Goal: Information Seeking & Learning: Compare options

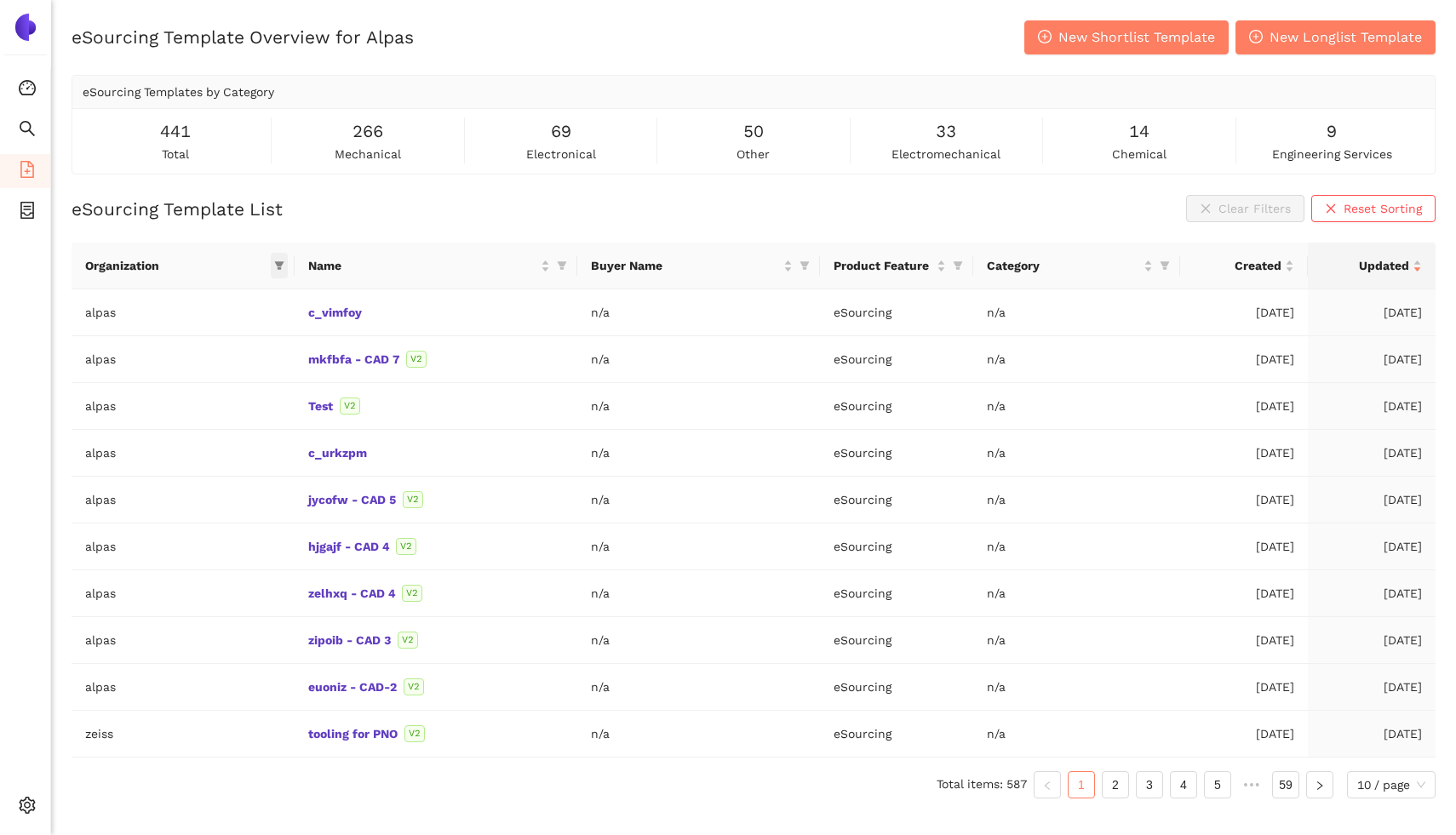
click at [281, 262] on icon "filter" at bounding box center [279, 266] width 10 height 9
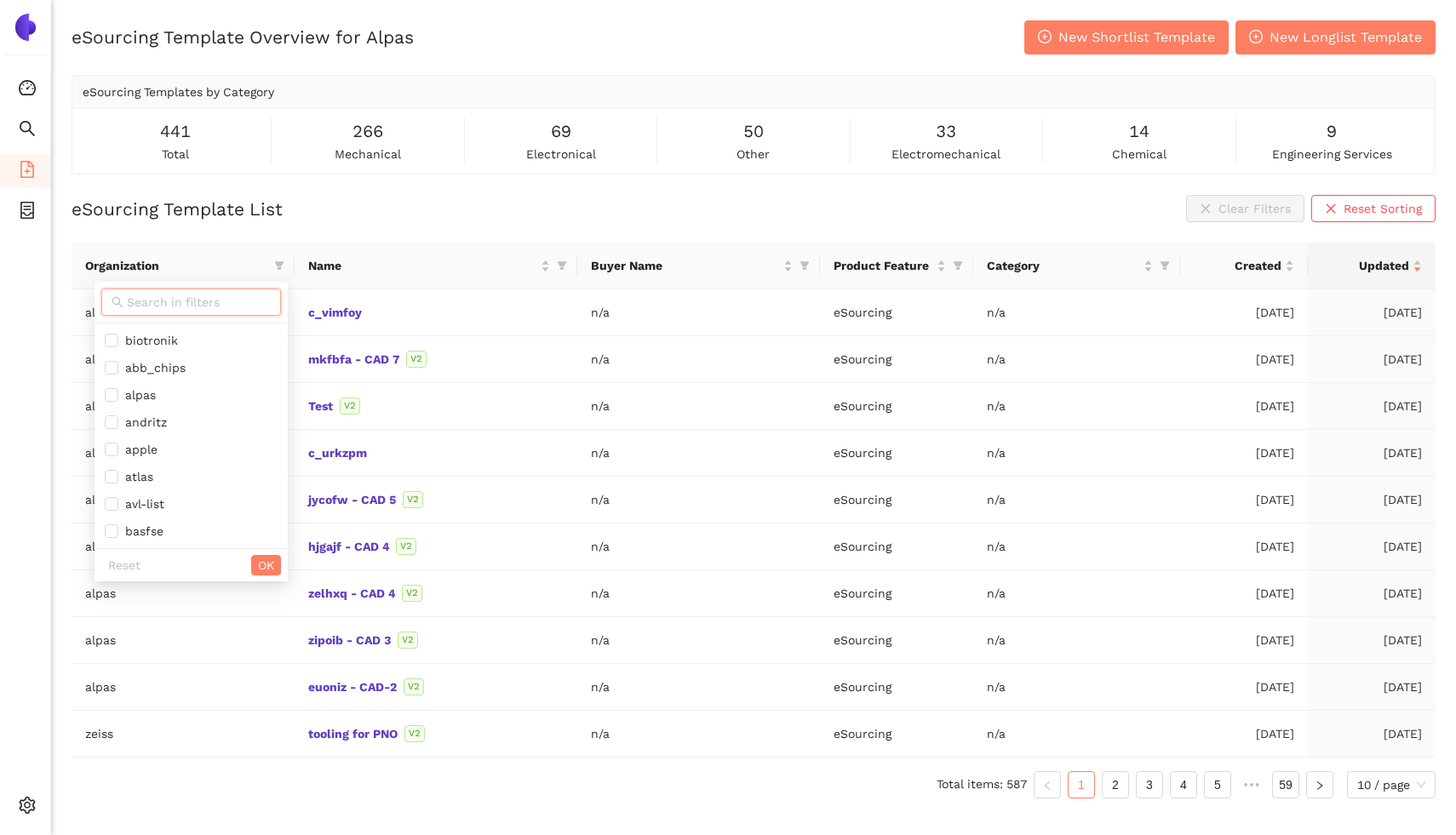
click at [222, 296] on input "text" at bounding box center [199, 302] width 144 height 18
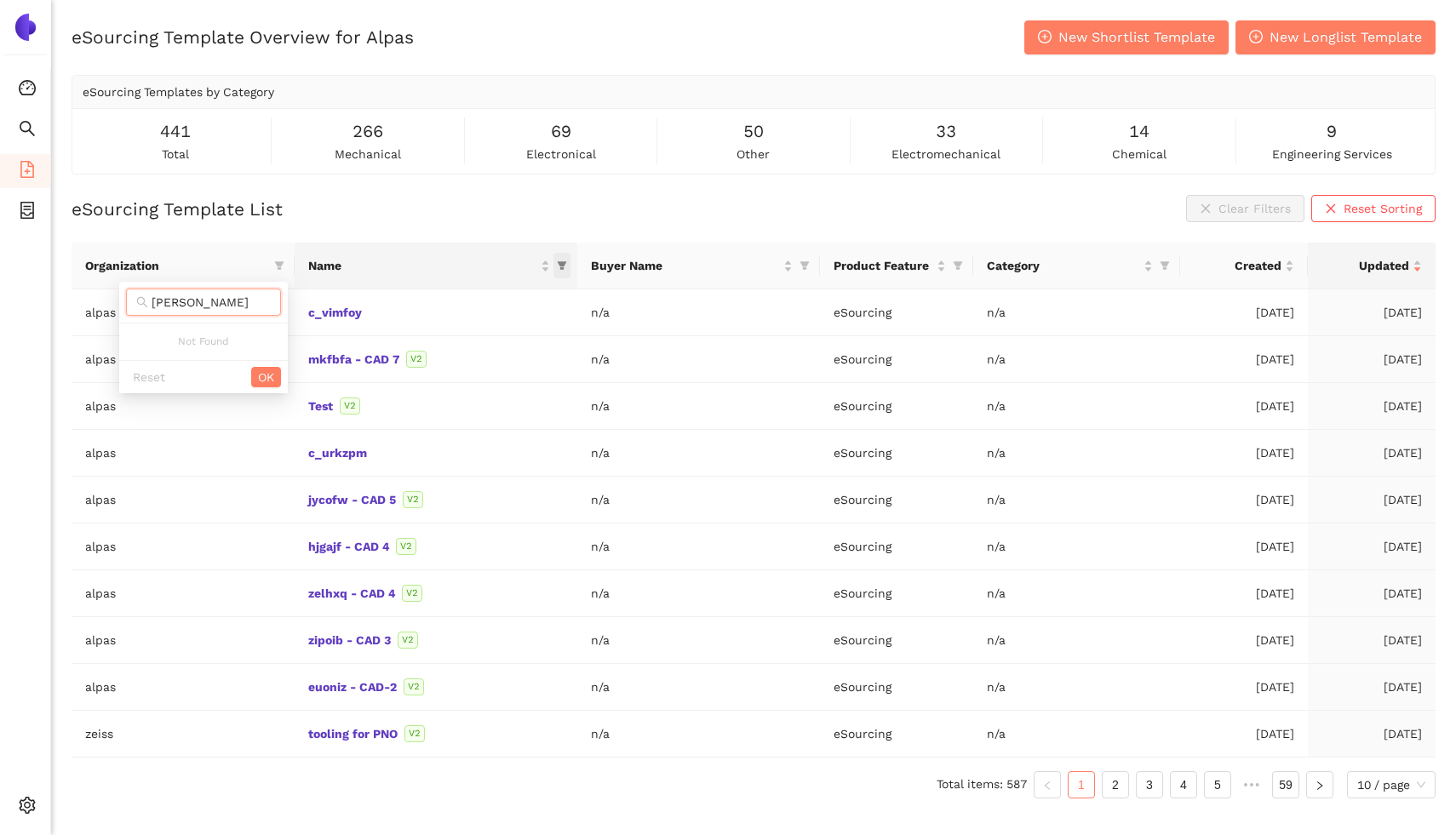
type input "hoch"
click at [560, 267] on icon "filter" at bounding box center [562, 266] width 10 height 10
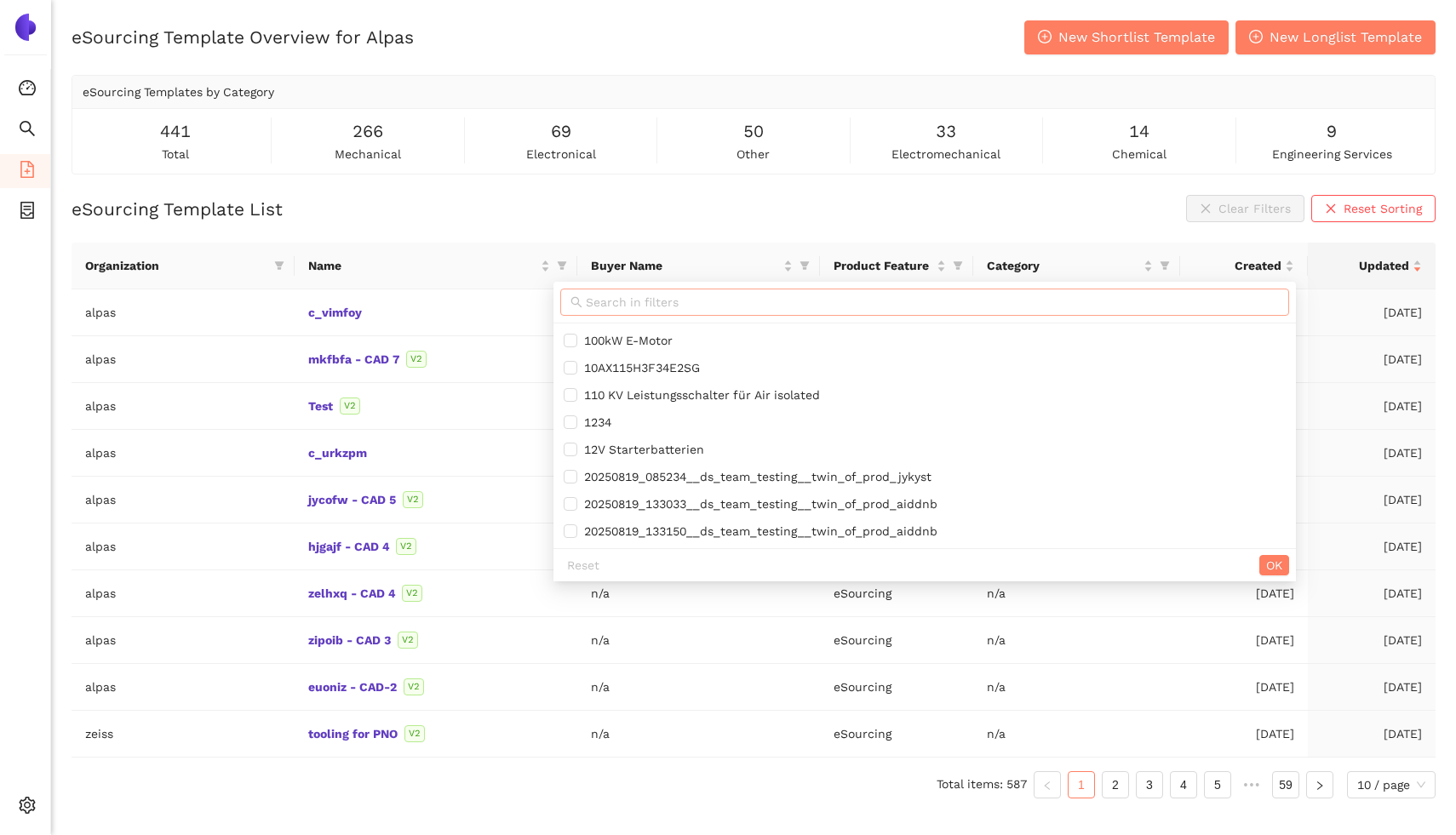
click at [591, 305] on input "text" at bounding box center [932, 302] width 693 height 18
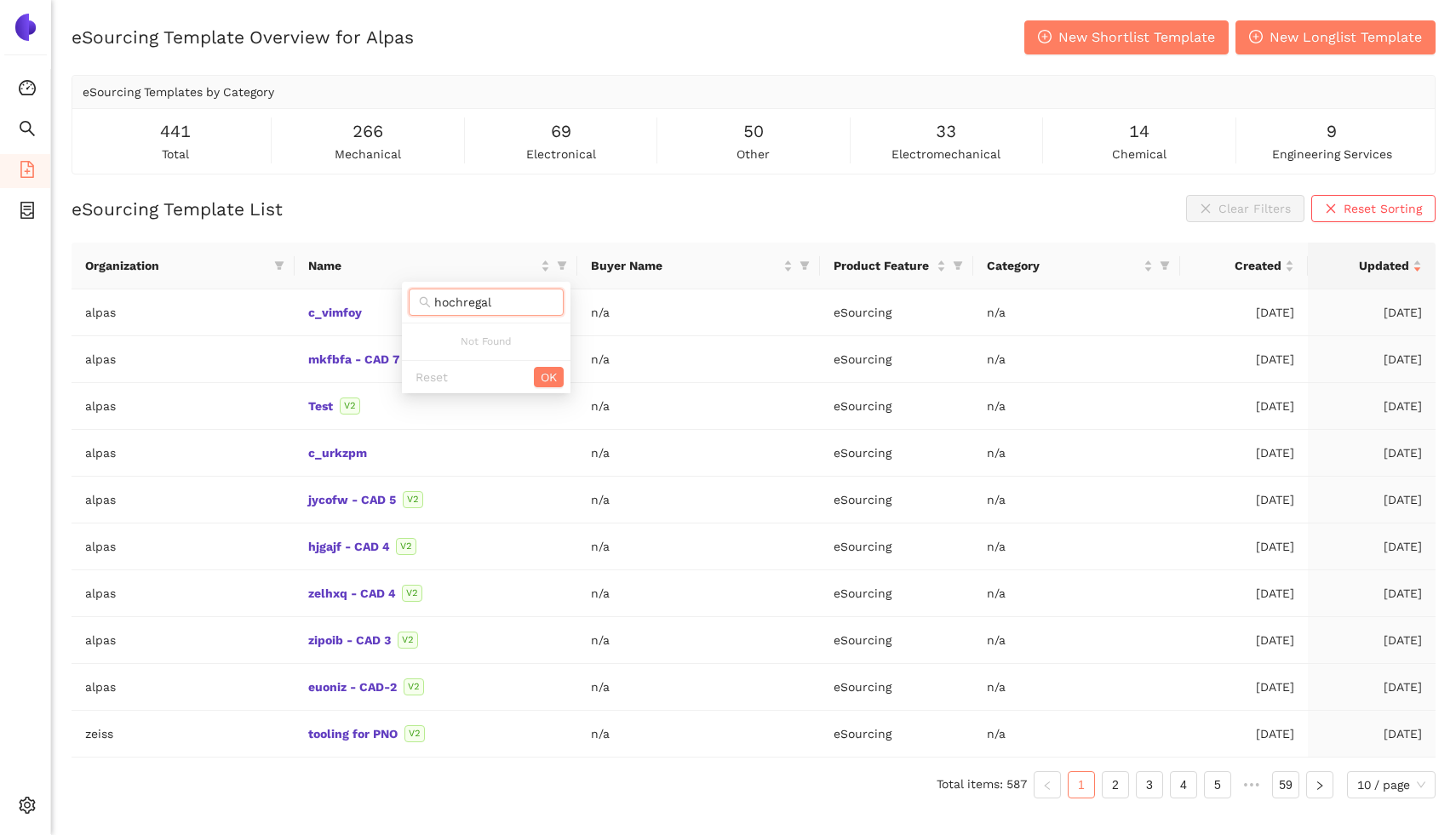
type input "hochregal"
click at [480, 207] on div "eSourcing Template List Clear Filters Reset Sorting" at bounding box center [752, 208] width 1364 height 27
click at [564, 265] on icon "filter" at bounding box center [563, 266] width 10 height 9
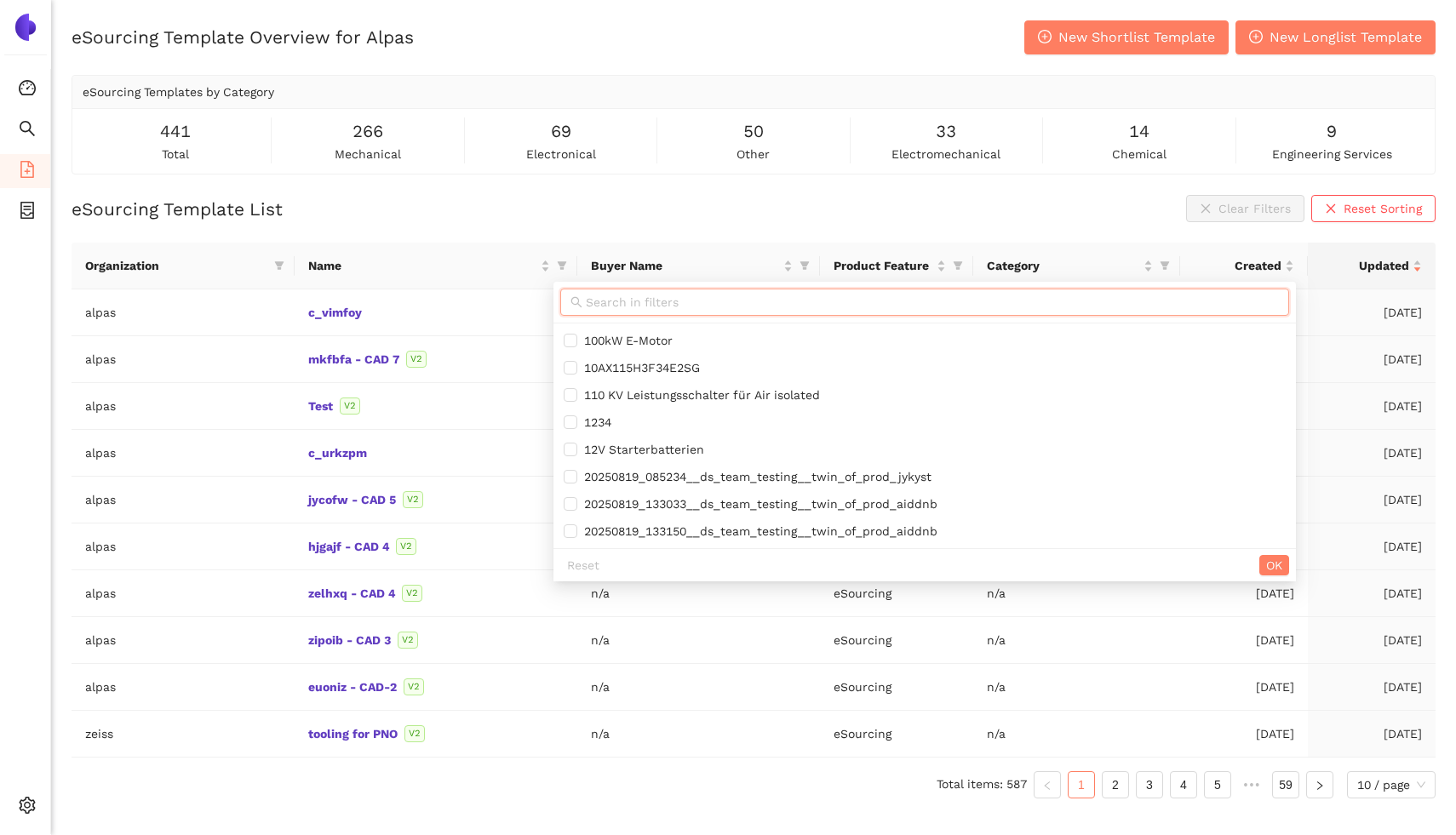
click at [587, 301] on input "text" at bounding box center [932, 302] width 693 height 18
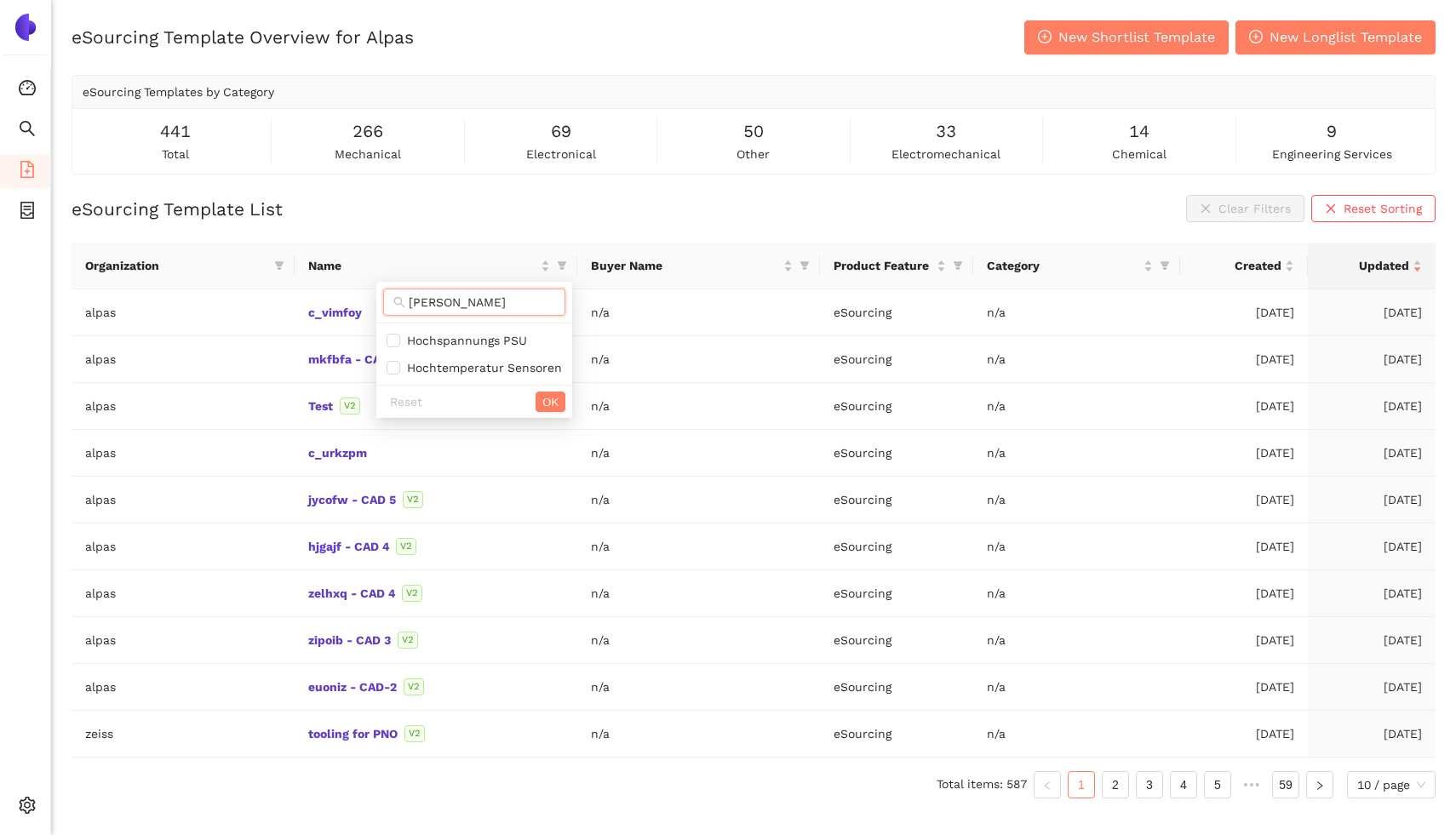
type input "hoch"
click at [33, 814] on span "setting" at bounding box center [26, 808] width 17 height 34
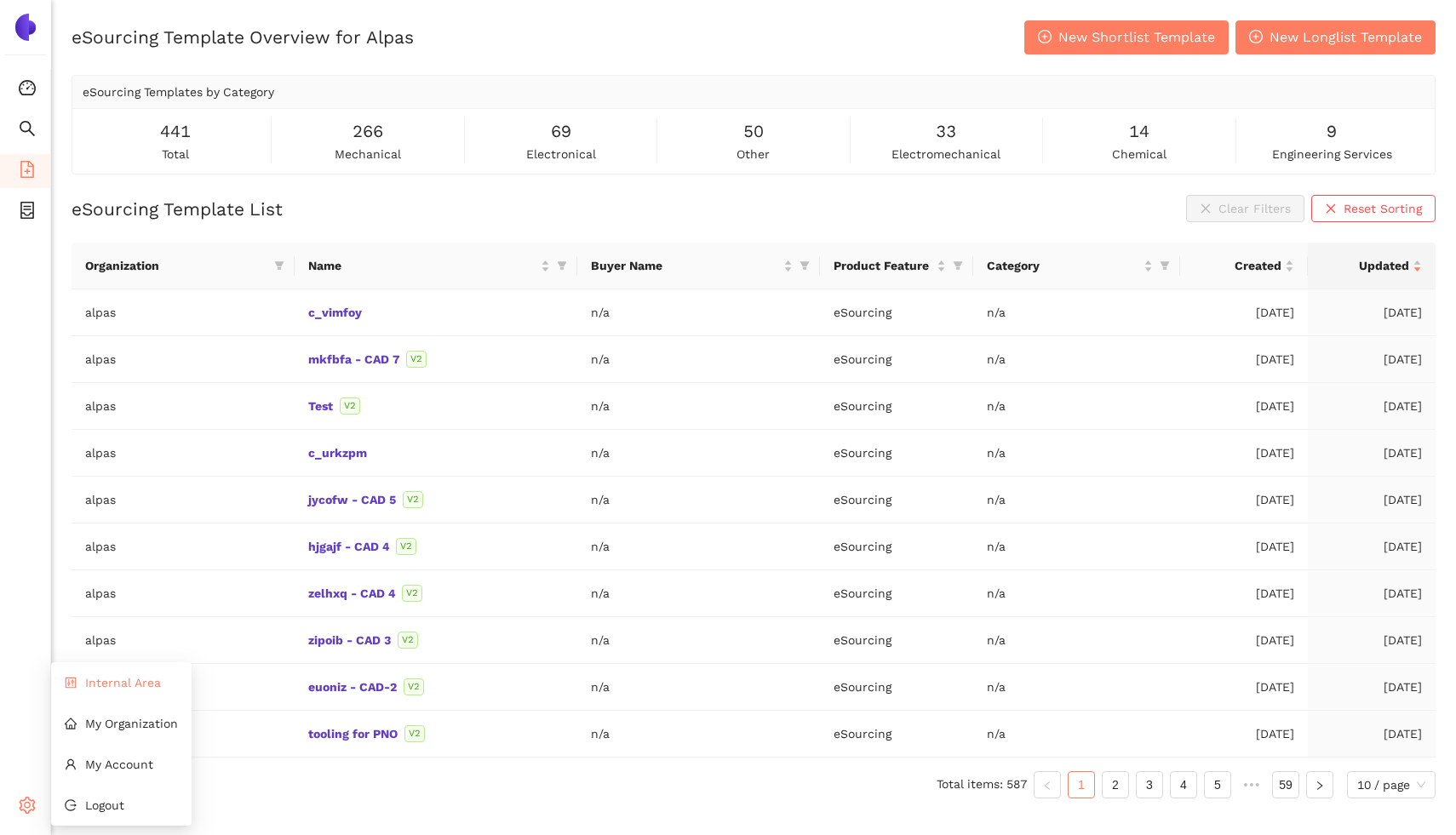
click at [125, 684] on span "Internal Area" at bounding box center [123, 682] width 76 height 14
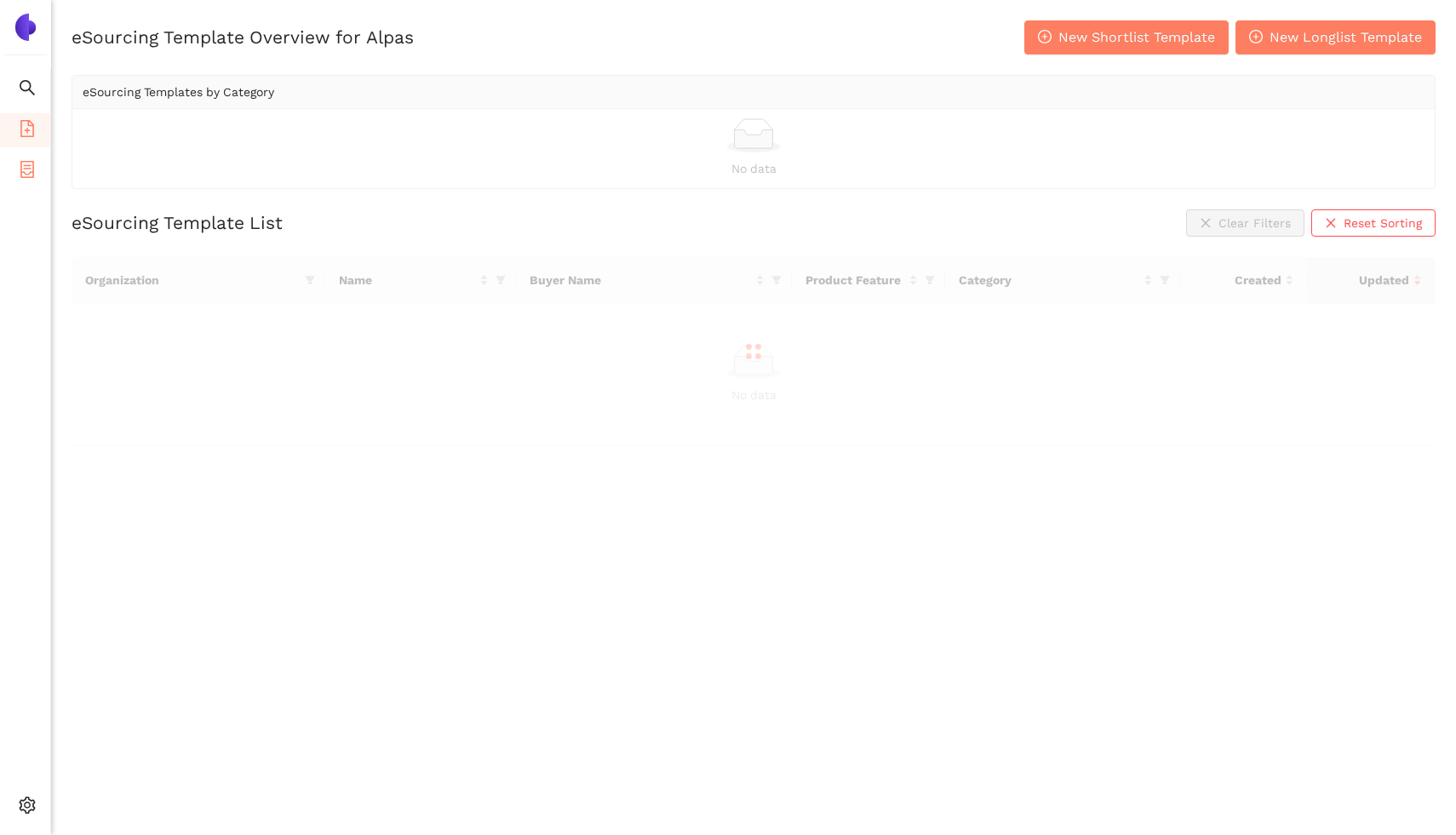
click at [35, 163] on icon "container" at bounding box center [26, 168] width 17 height 17
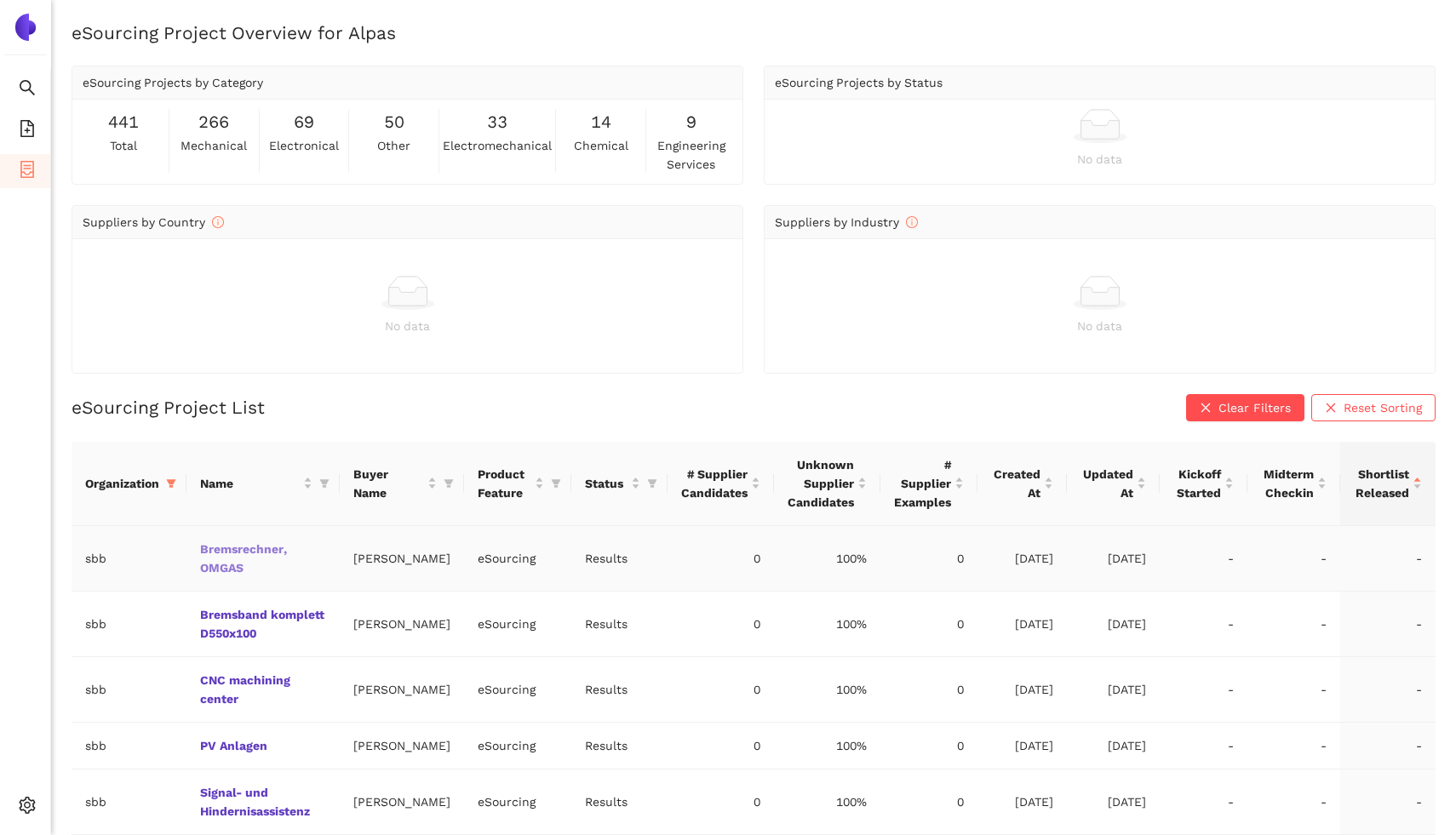
click at [0, 0] on link "Bremsrechner, OMGAS" at bounding box center [0, 0] width 0 height 0
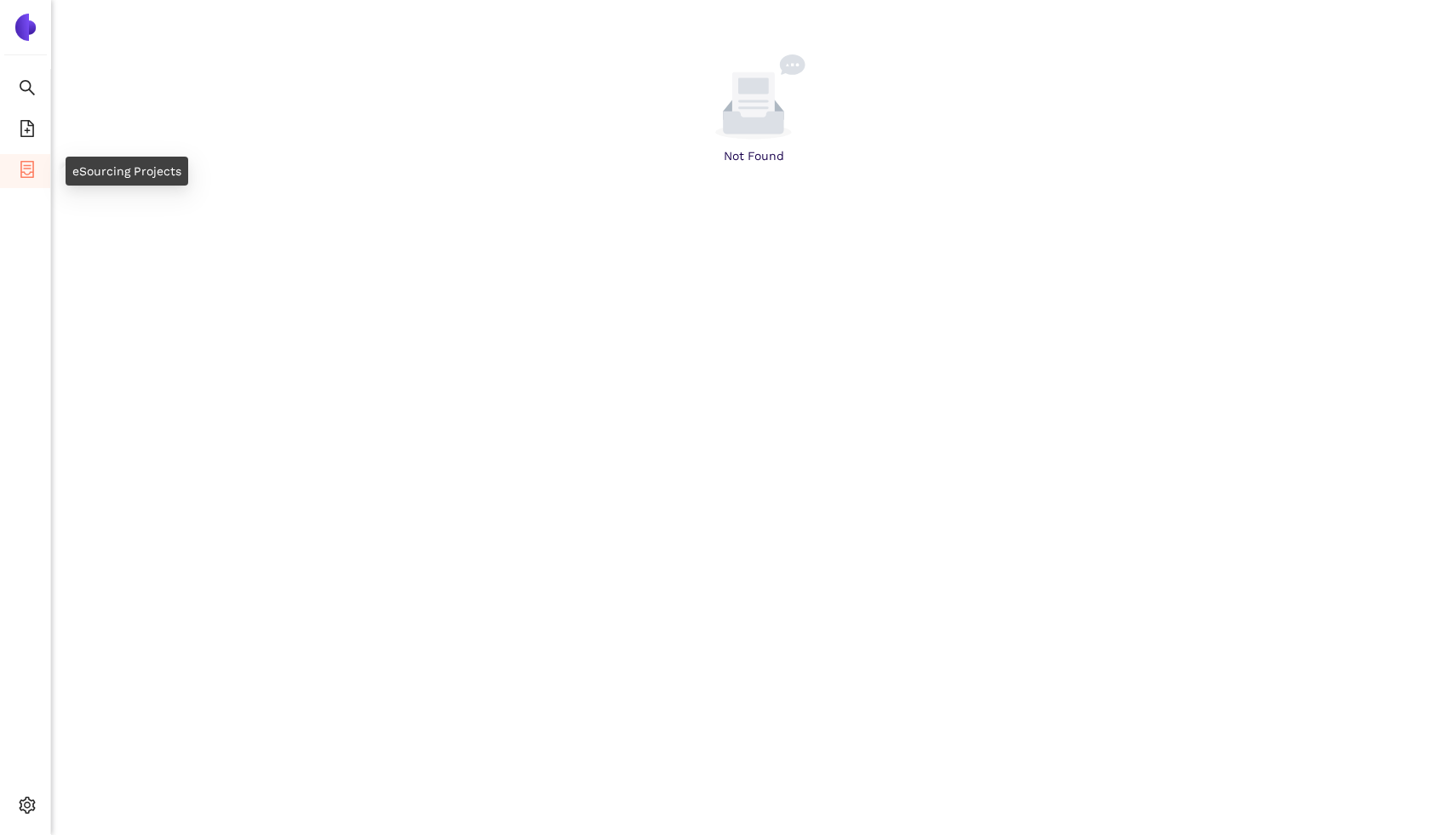
click at [35, 166] on li "eSourcing Projects" at bounding box center [25, 170] width 51 height 34
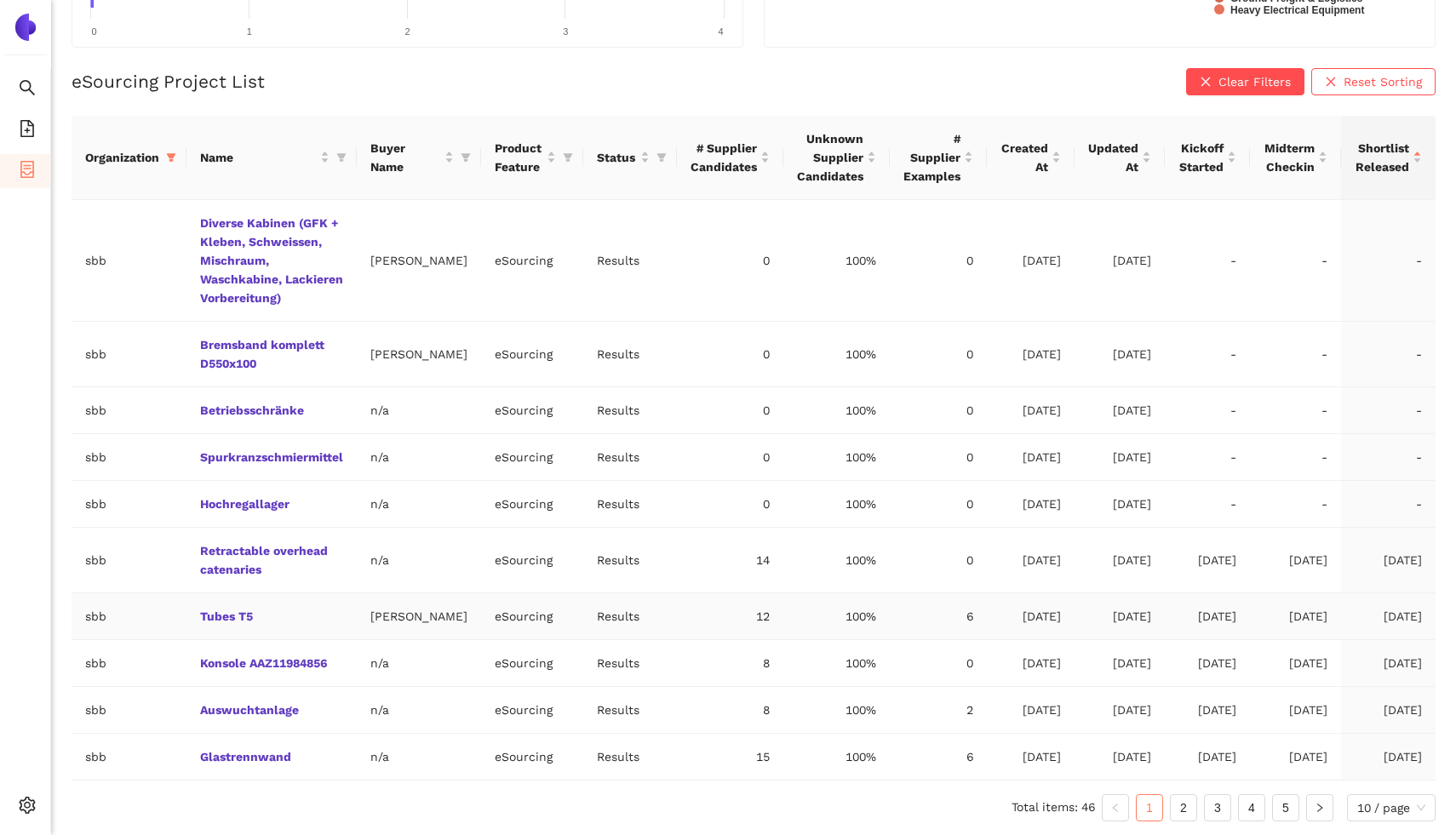
scroll to position [358, 0]
click at [1171, 797] on link "2" at bounding box center [1183, 808] width 25 height 25
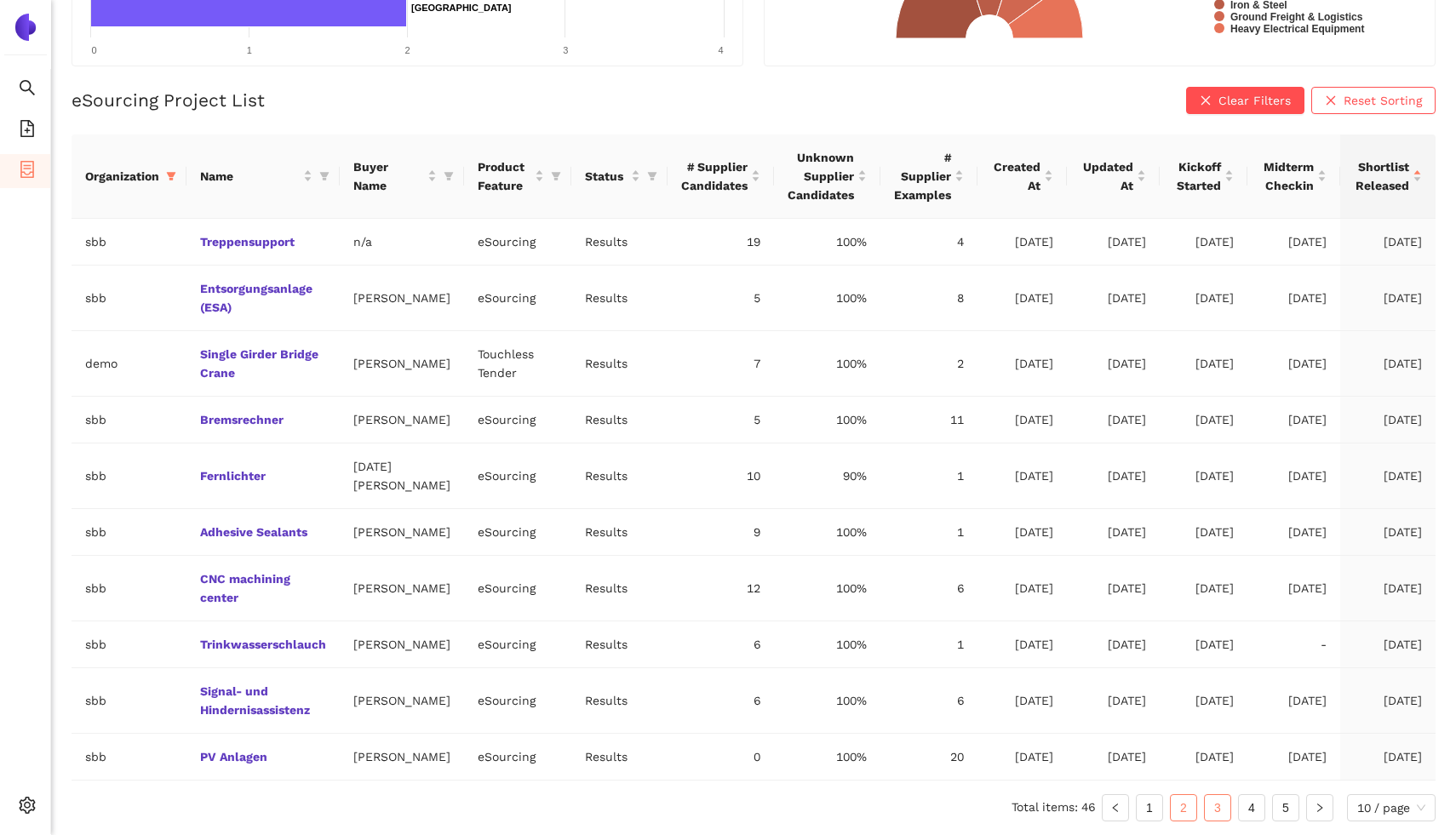
click at [1211, 820] on link "3" at bounding box center [1218, 808] width 25 height 25
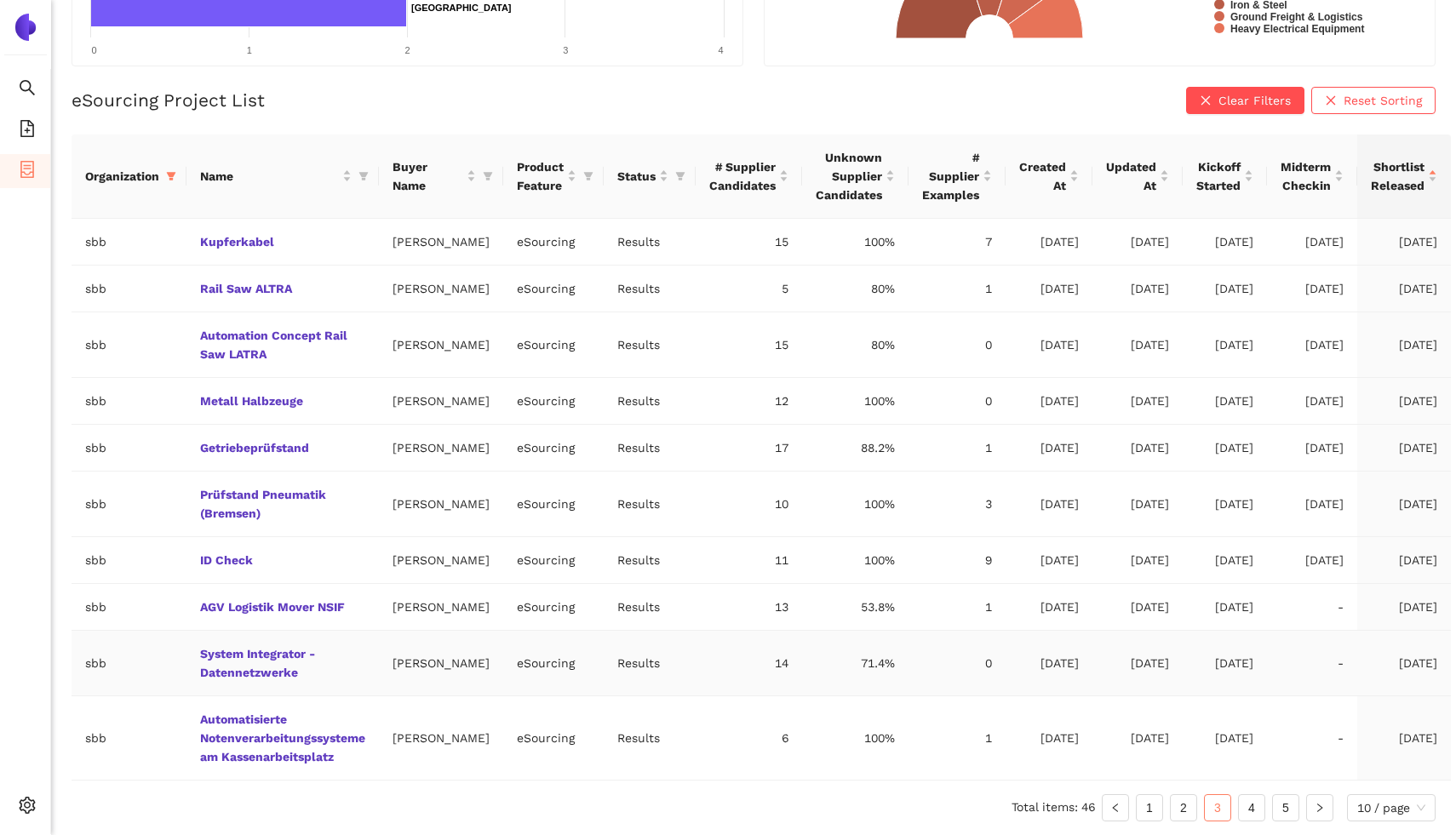
scroll to position [490, 0]
click at [1246, 802] on link "4" at bounding box center [1252, 808] width 25 height 25
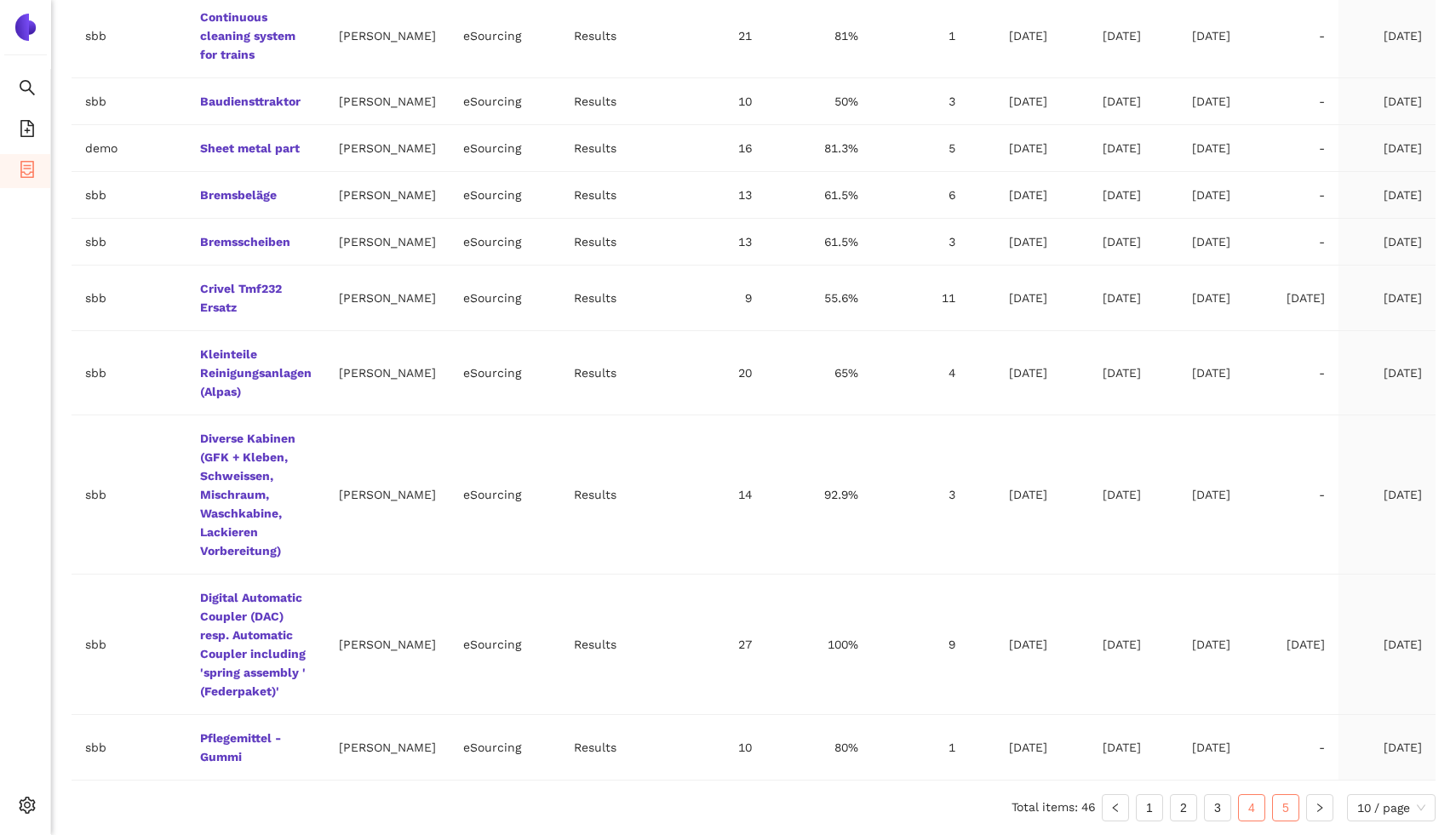
click at [1280, 810] on link "5" at bounding box center [1286, 808] width 25 height 25
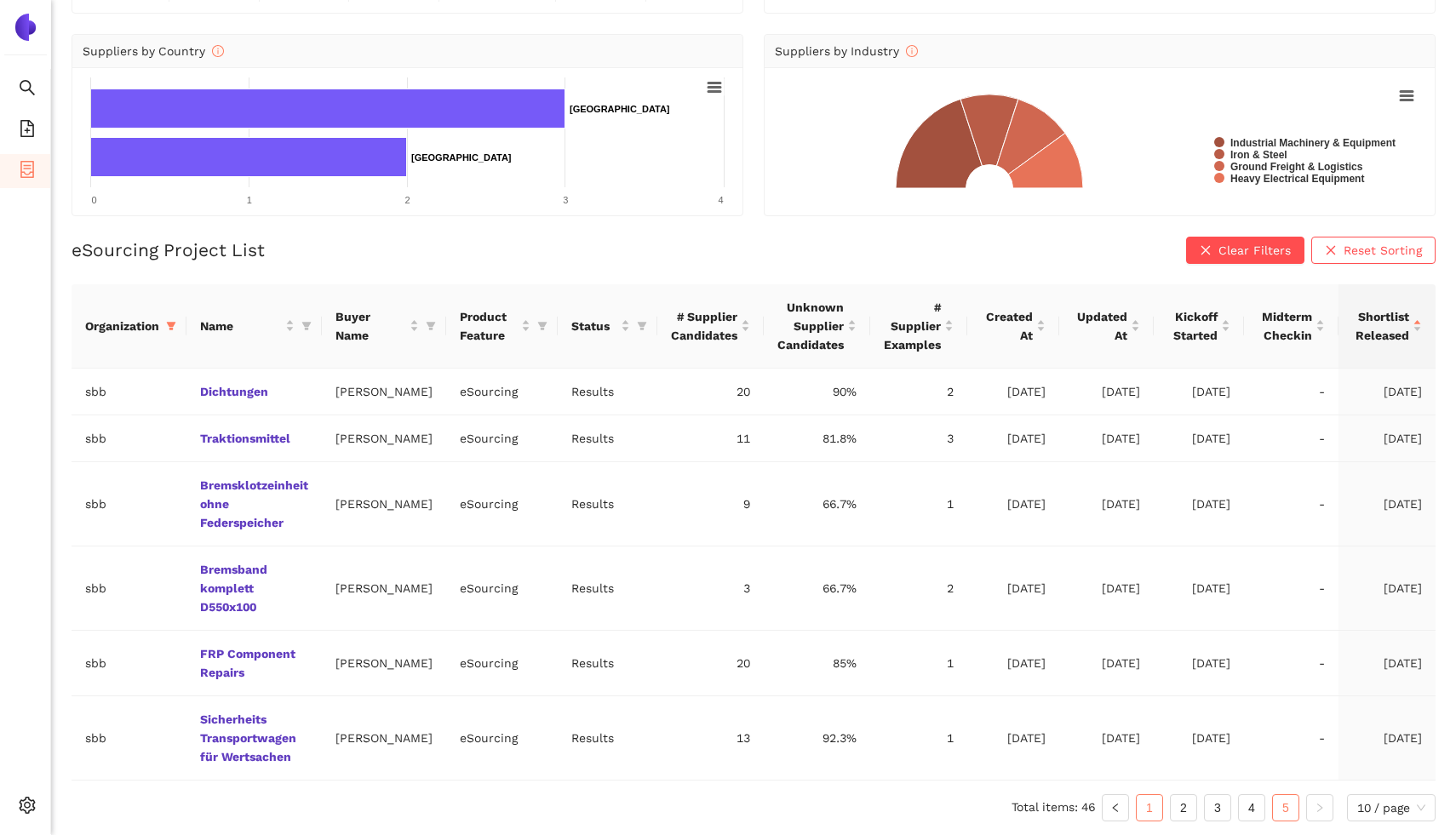
click at [1141, 806] on link "1" at bounding box center [1149, 808] width 25 height 25
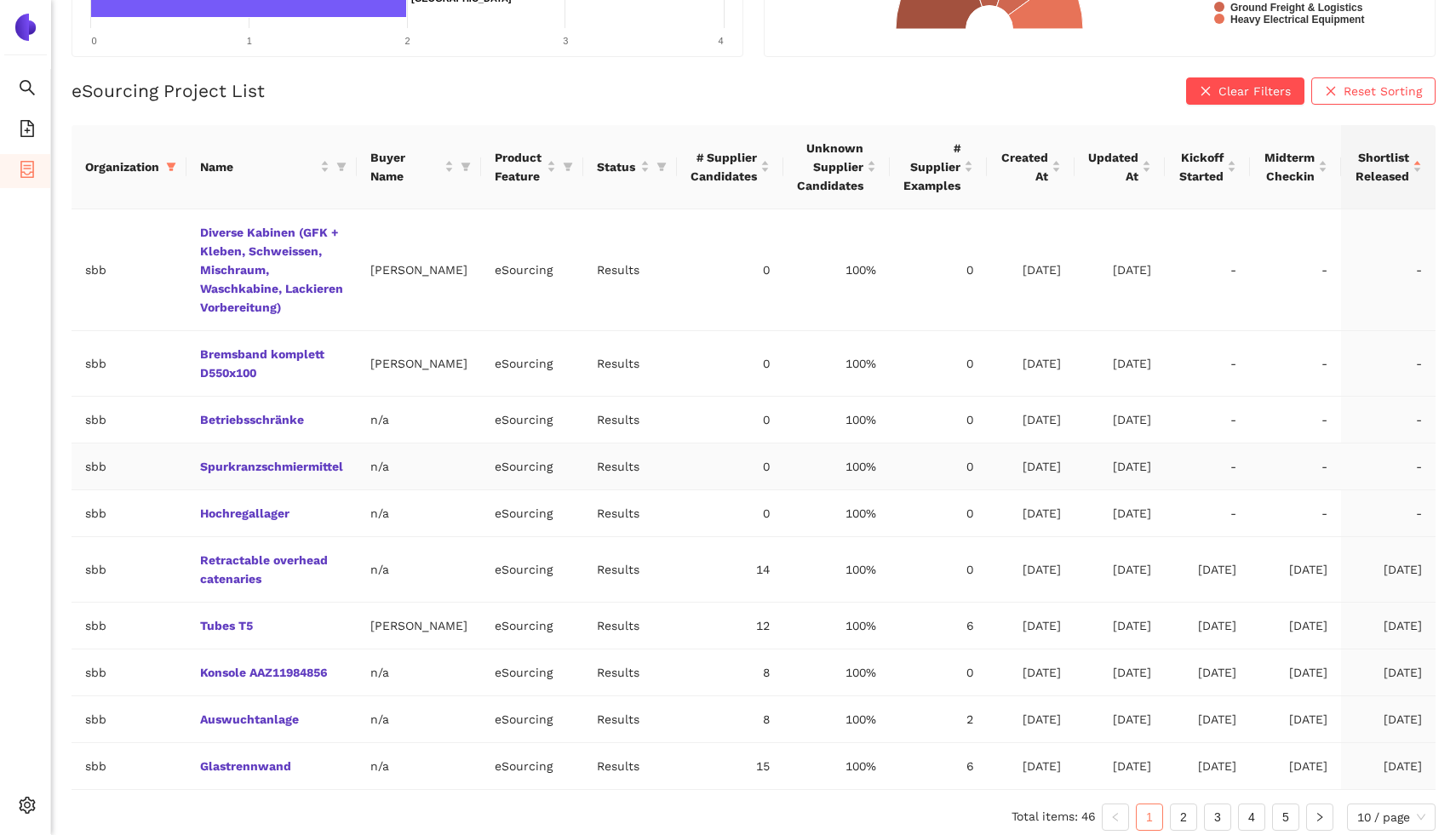
scroll to position [358, 0]
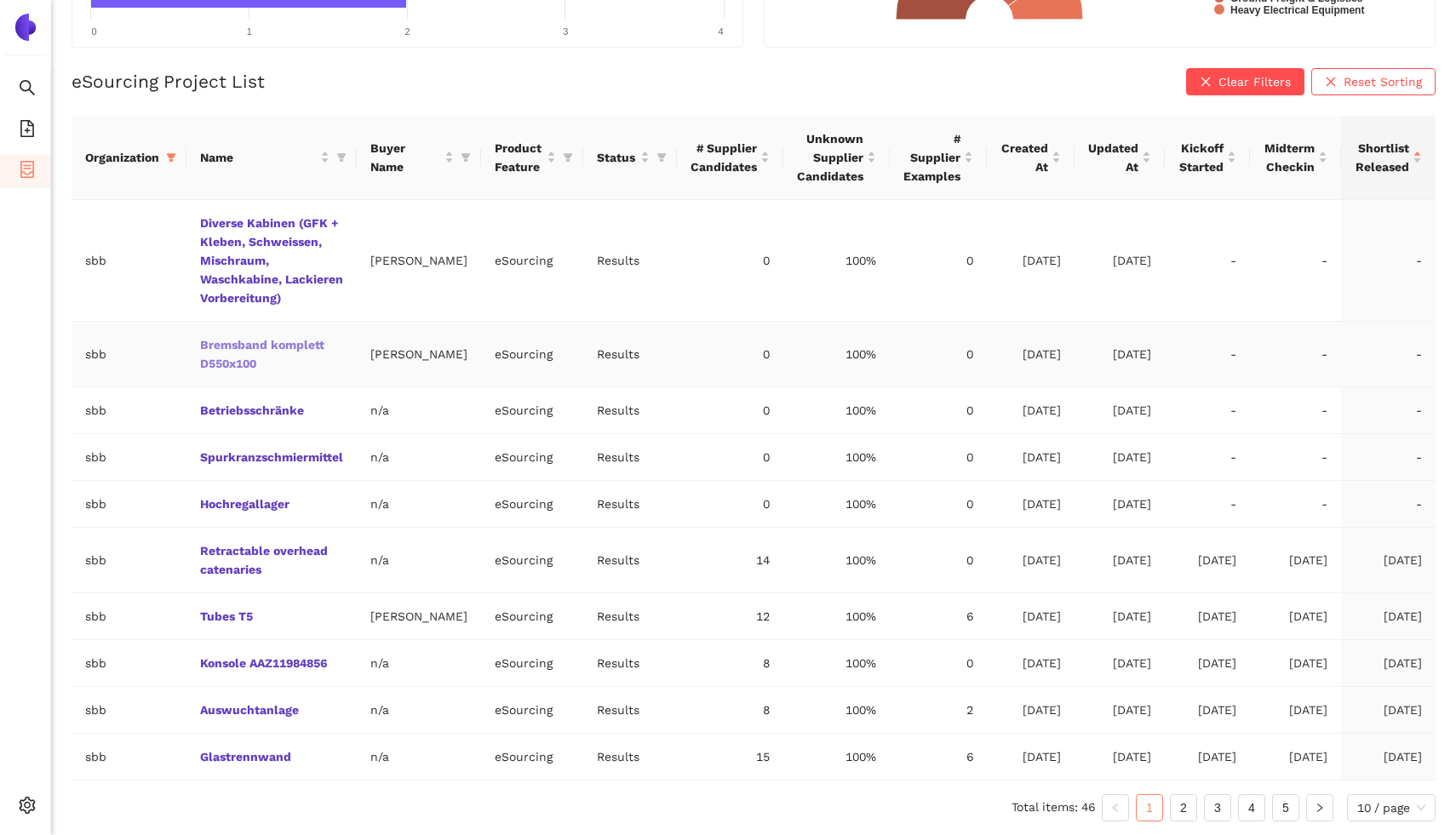
click at [0, 0] on link "Bremsband komplett D550x100" at bounding box center [0, 0] width 0 height 0
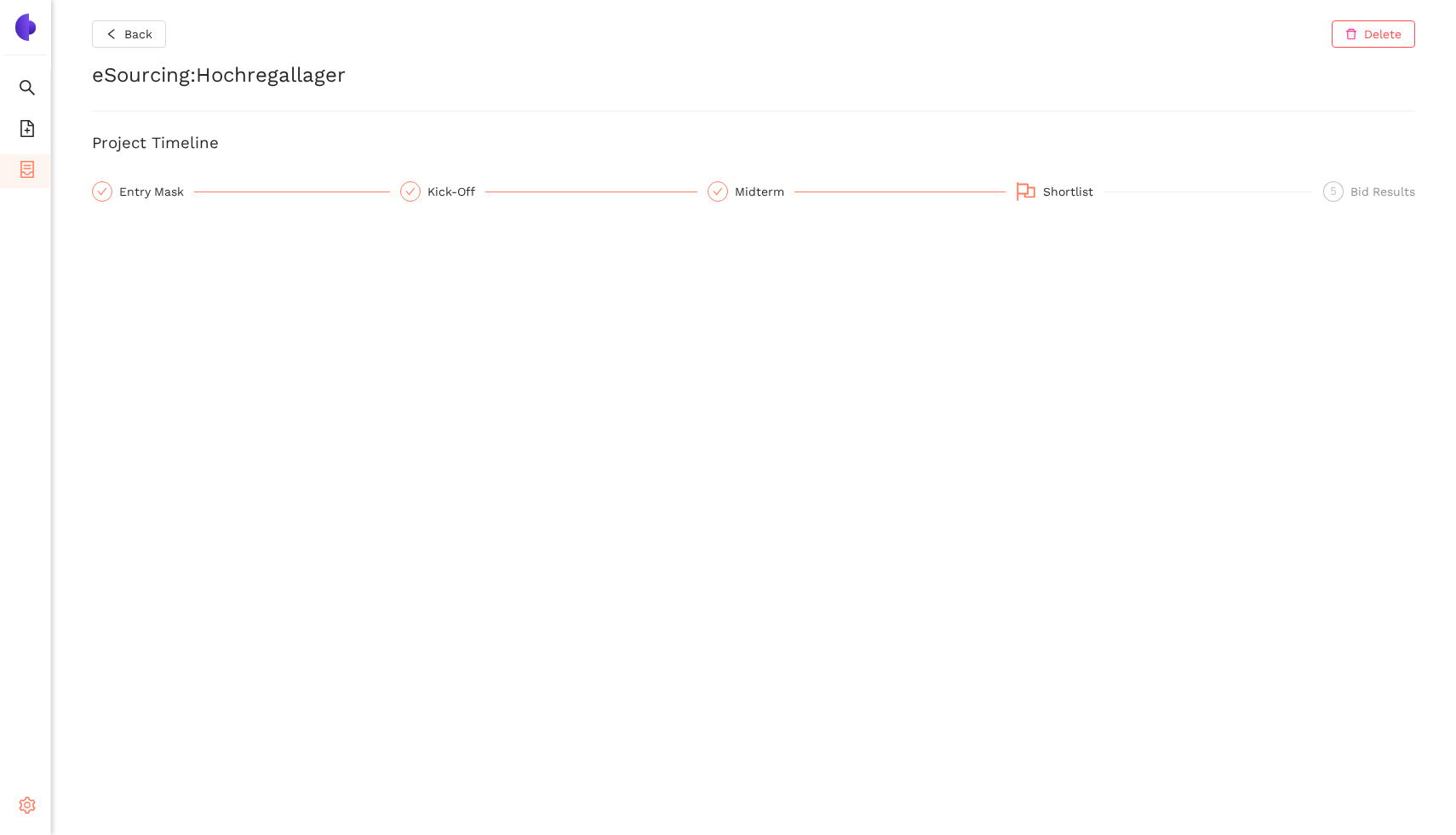
click at [25, 803] on icon "setting" at bounding box center [26, 805] width 17 height 17
click at [361, 508] on div "Back Delete eSourcing : Hochregallager Project Timeline Entry Mask Kick-Off Mid…" at bounding box center [752, 418] width 1404 height 835
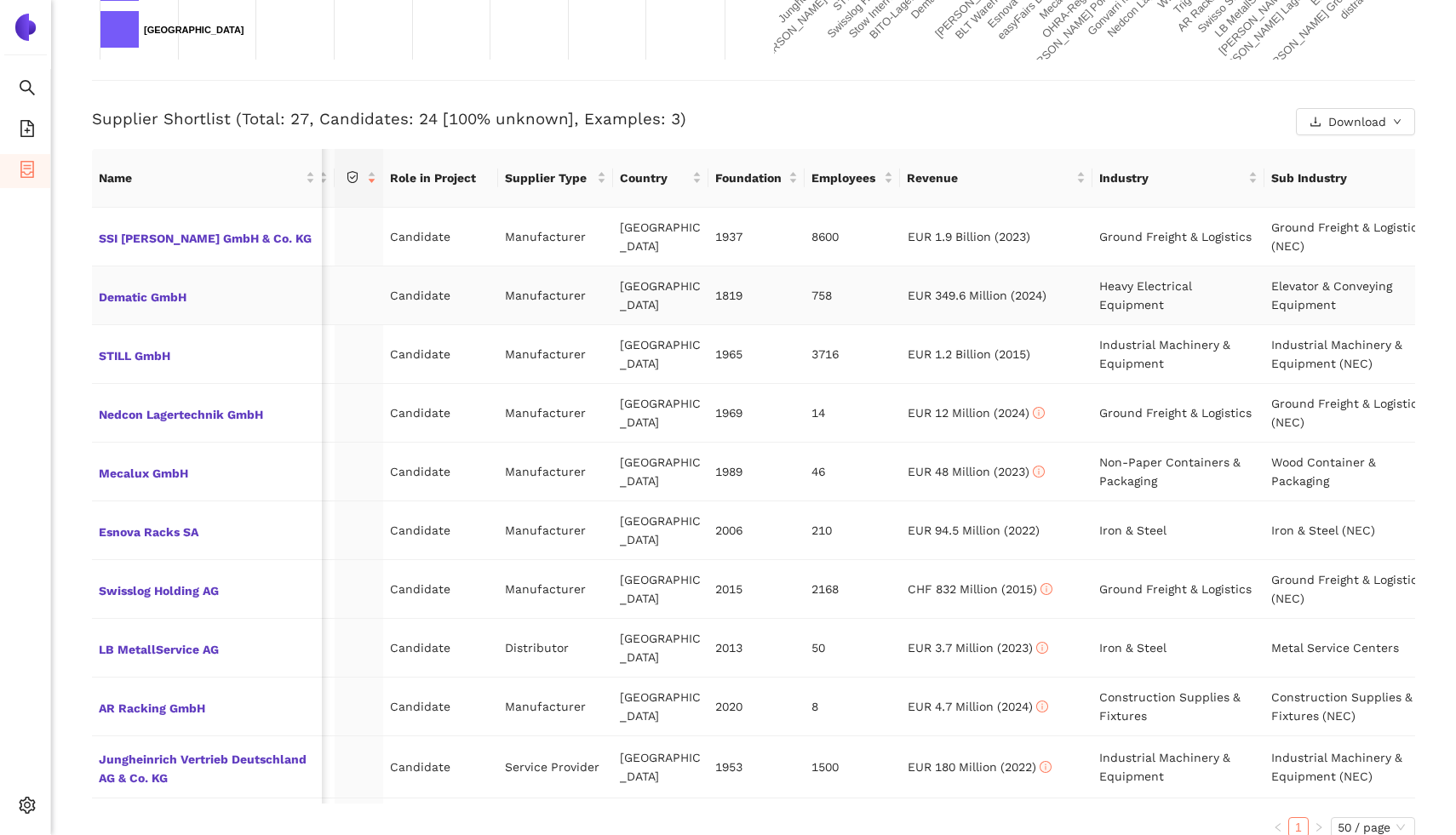
scroll to position [0, 200]
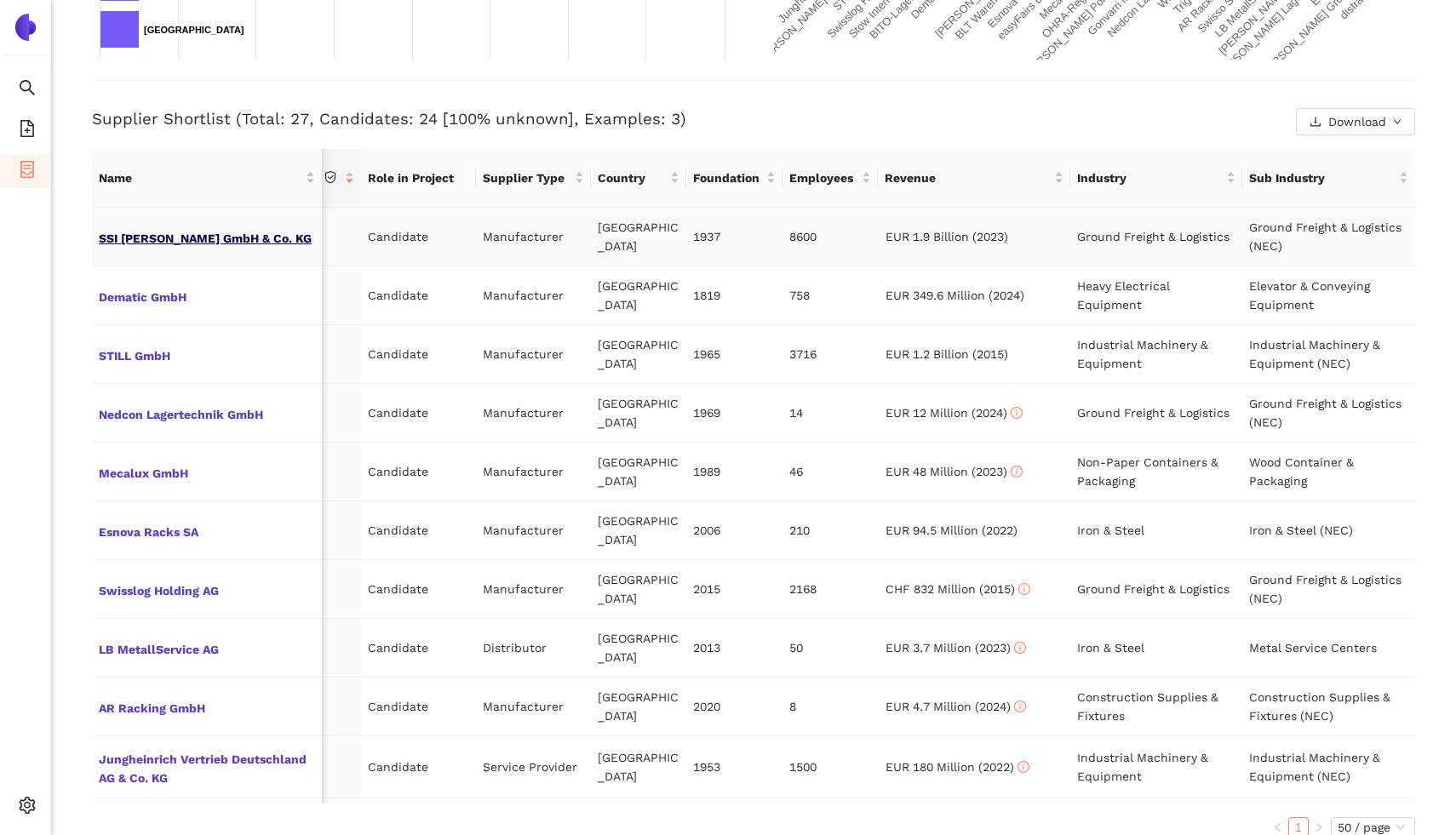
click at [153, 234] on span "SSI [PERSON_NAME] GmbH & Co. KG" at bounding box center [206, 236] width 216 height 22
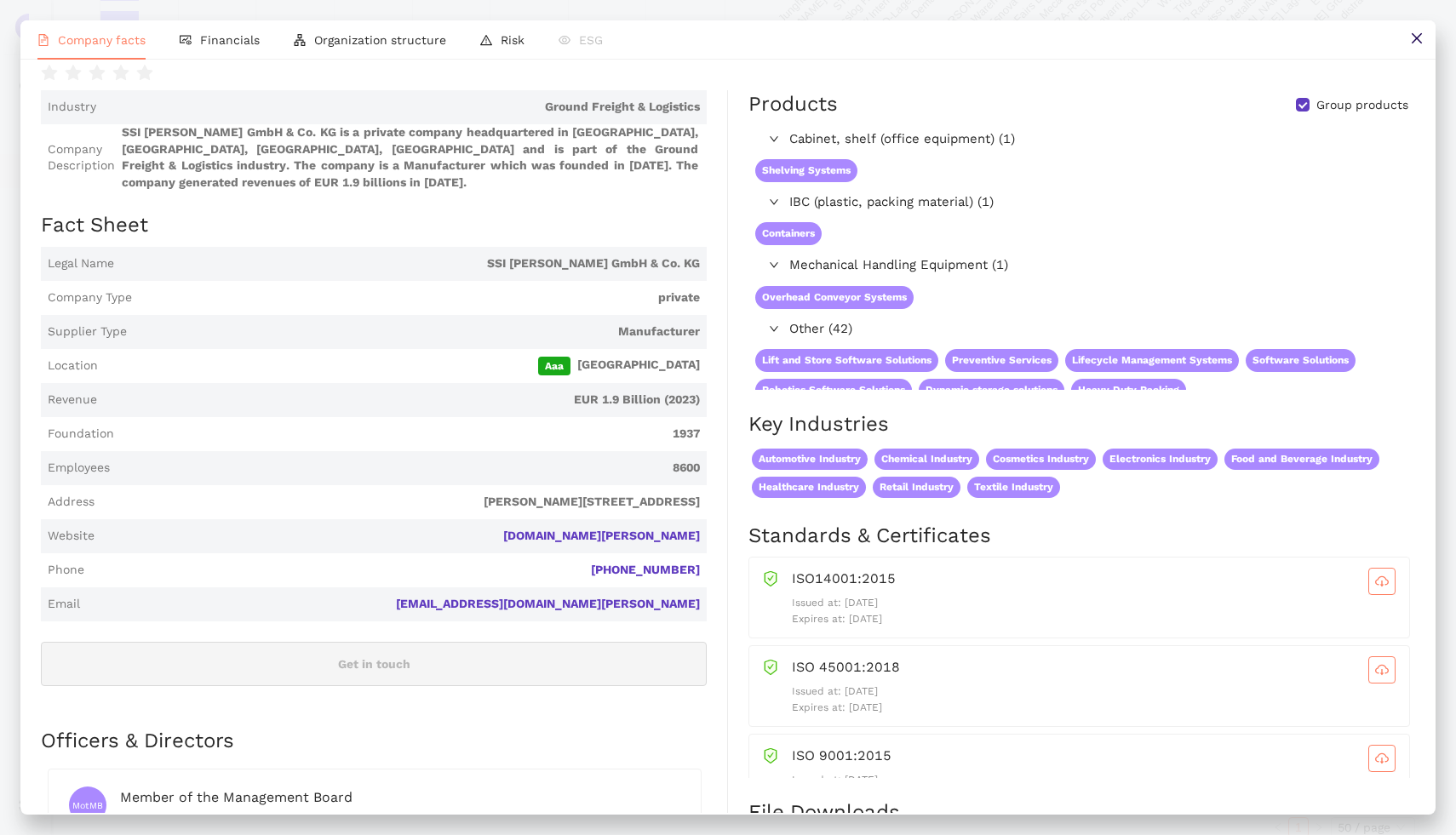
scroll to position [140, 0]
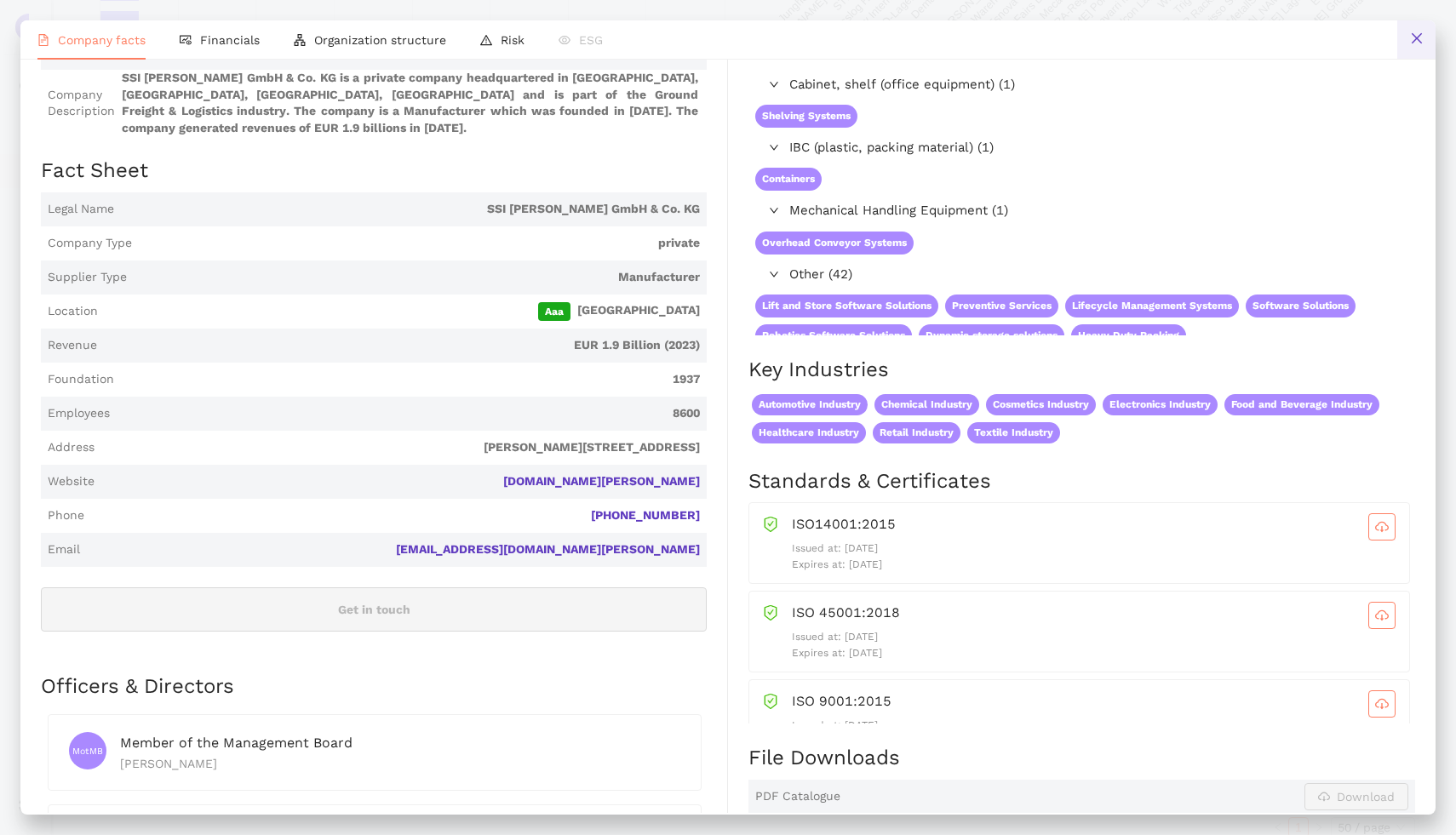
click at [1412, 36] on icon "close" at bounding box center [1415, 38] width 10 height 10
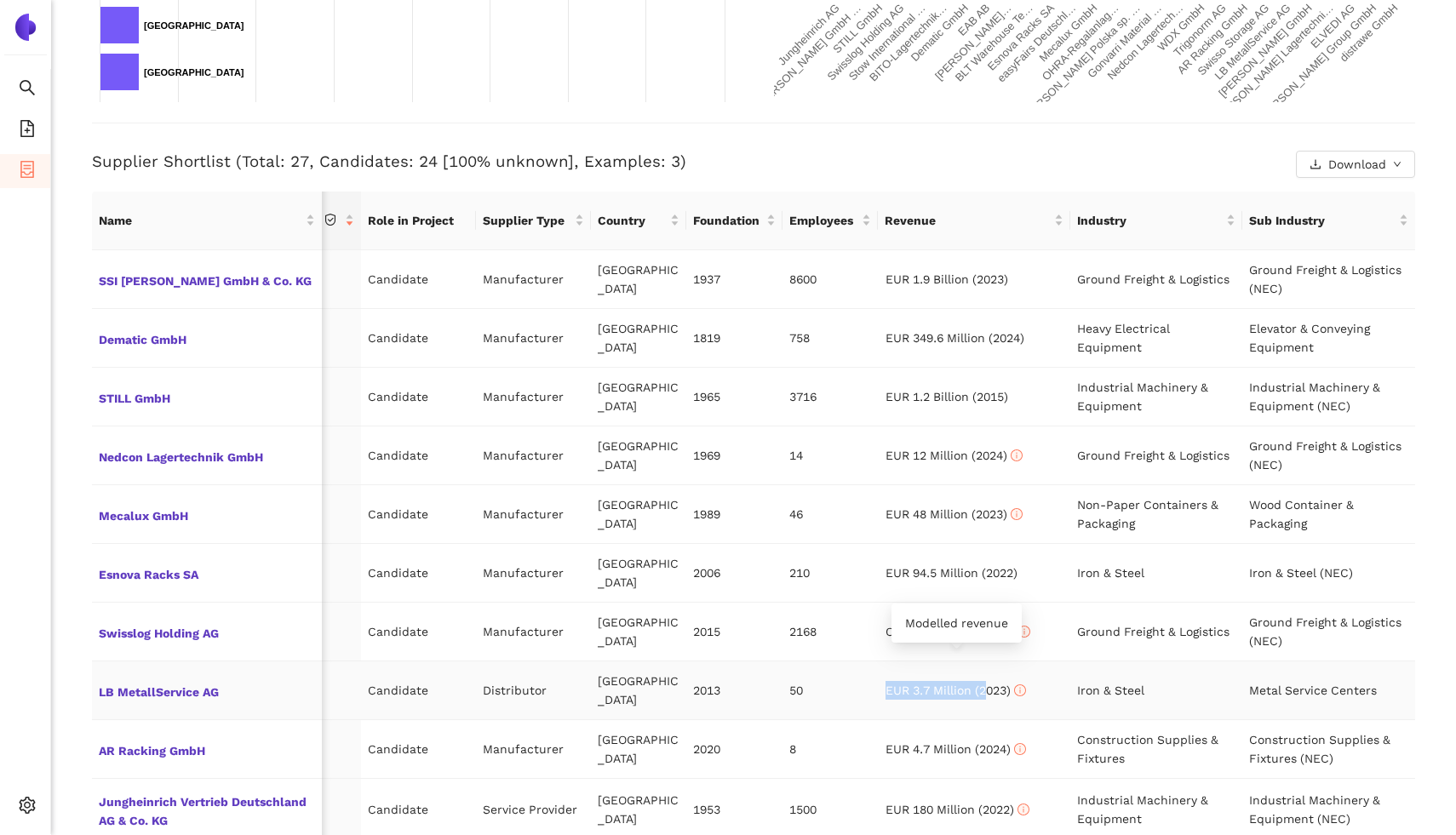
drag, startPoint x: 879, startPoint y: 668, endPoint x: 988, endPoint y: 665, distance: 109.0
click at [989, 666] on td "EUR 3.7 Million (2023)" at bounding box center [974, 691] width 192 height 58
click at [212, 679] on span "LB MetallService AG" at bounding box center [206, 690] width 216 height 22
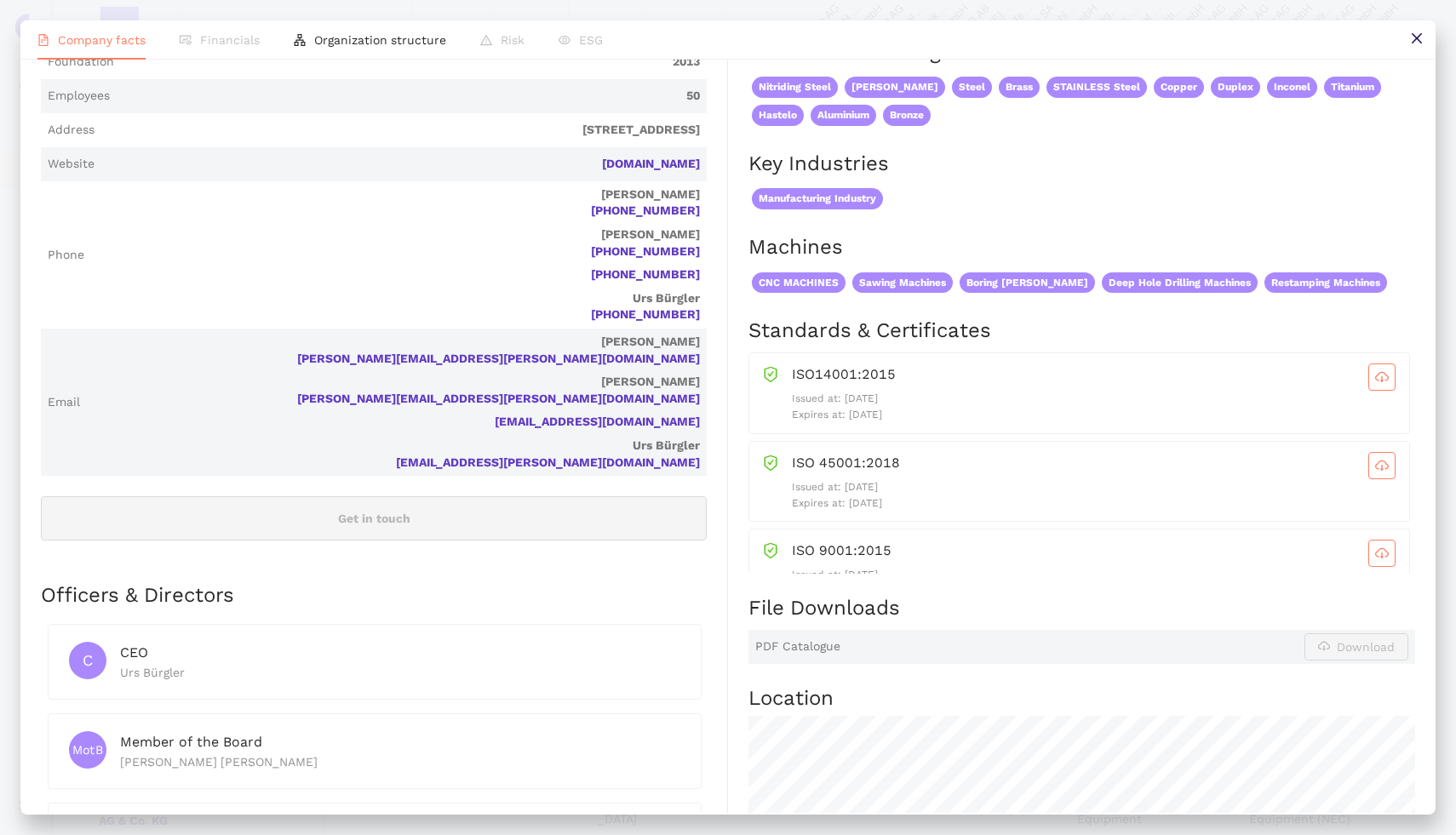
scroll to position [63, 0]
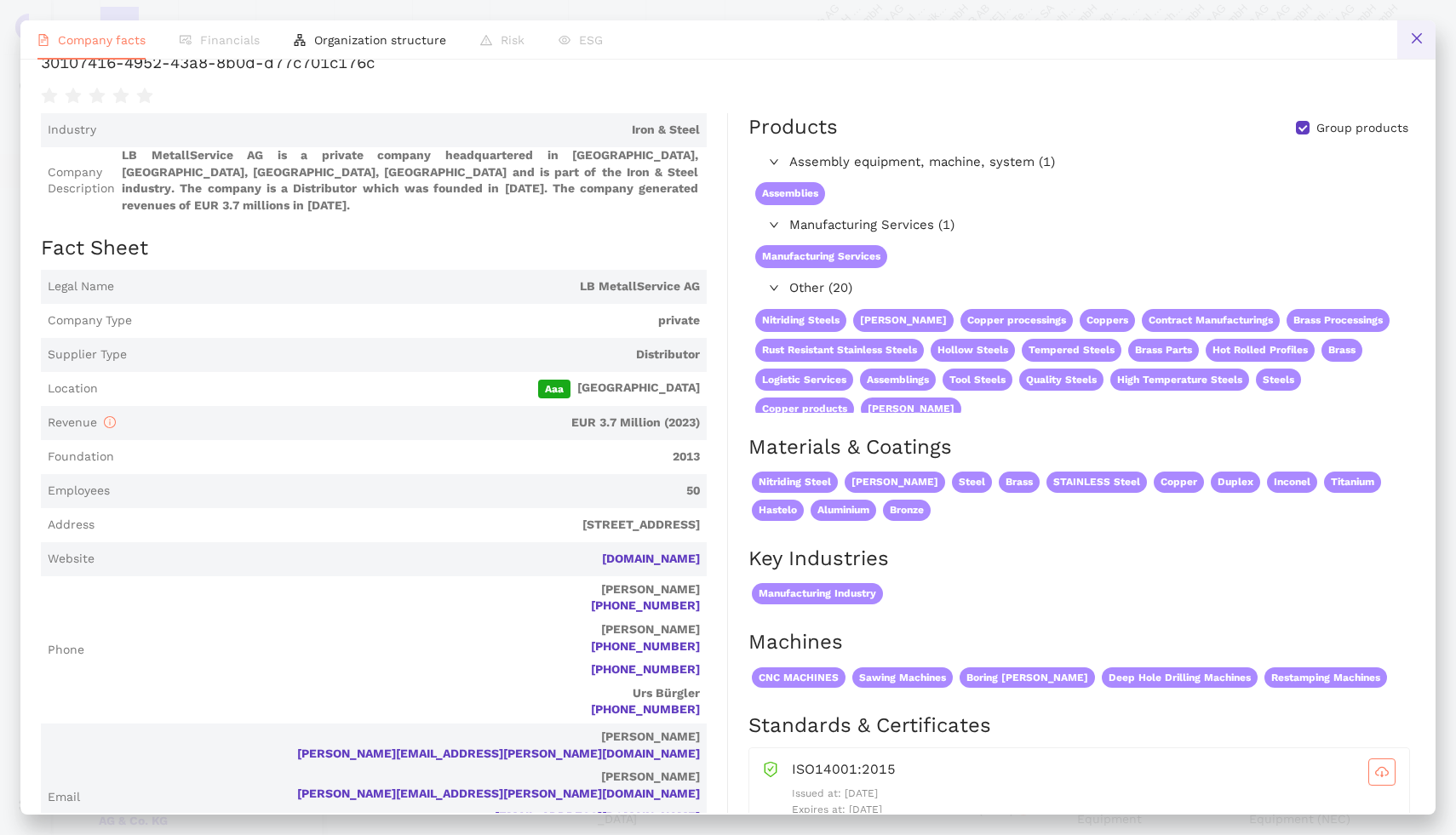
click at [1417, 37] on icon "close" at bounding box center [1415, 38] width 10 height 10
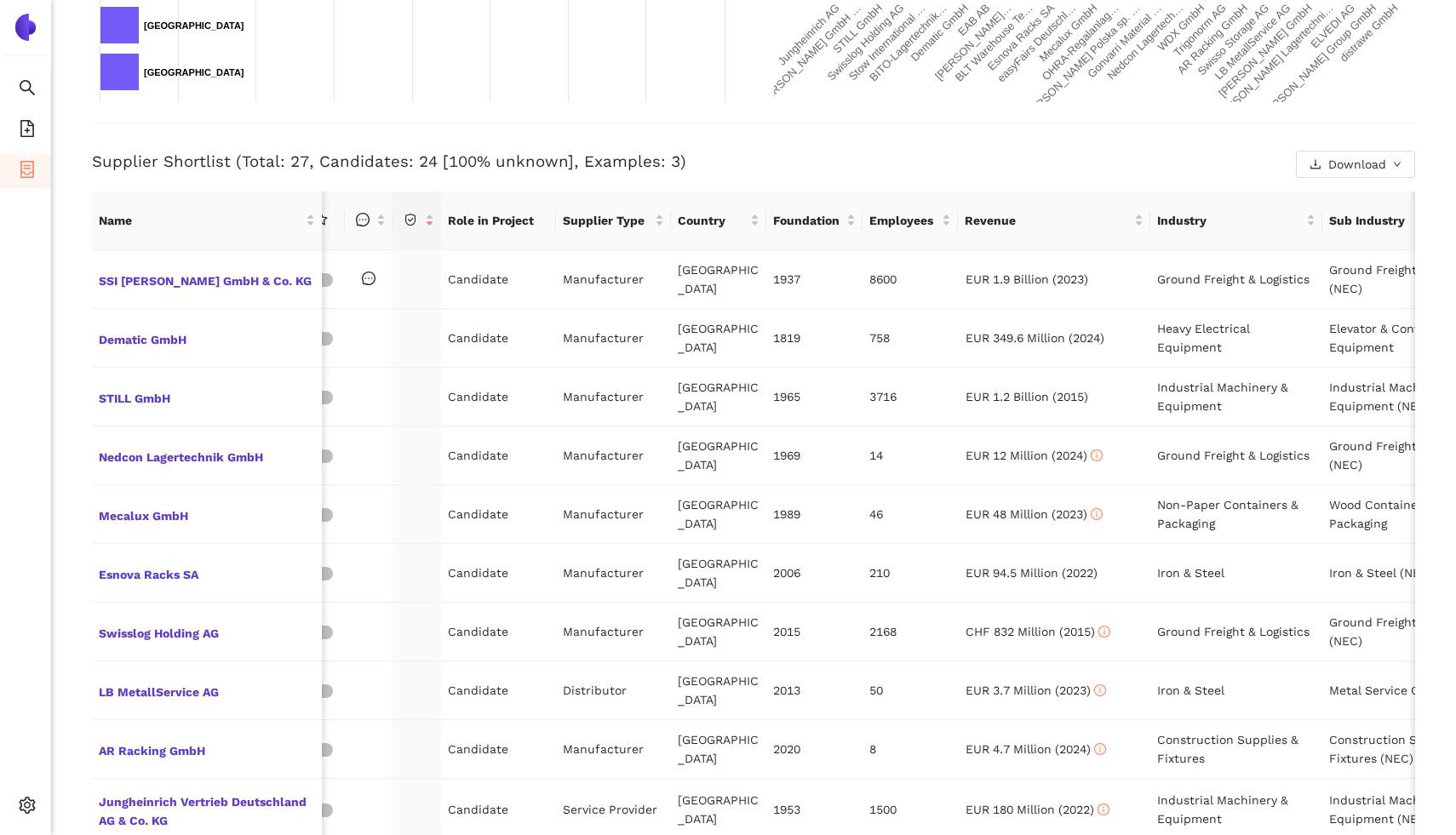
scroll to position [0, 120]
click at [106, 392] on span "STILL GmbH" at bounding box center [206, 396] width 216 height 22
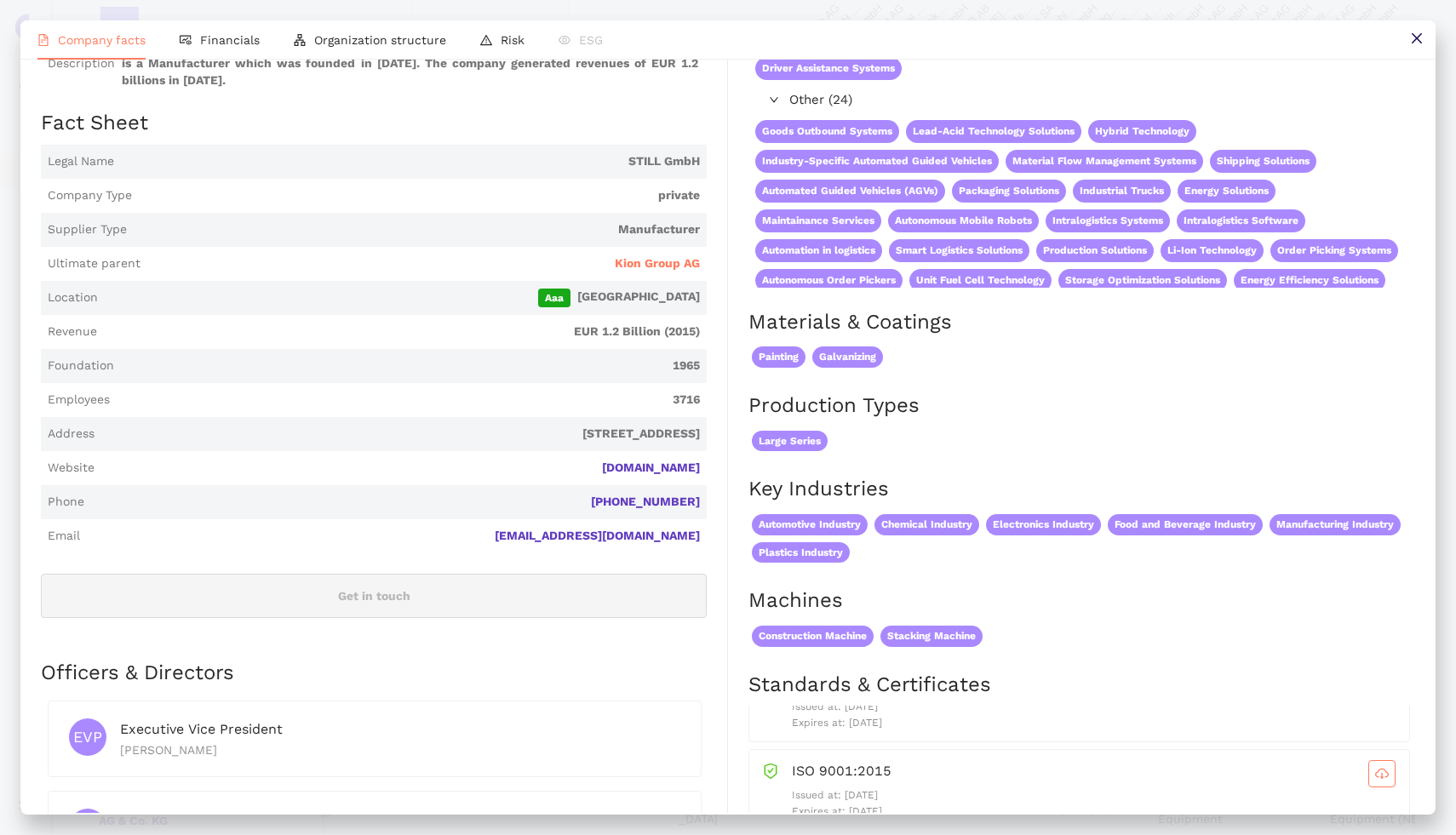
scroll to position [180, 0]
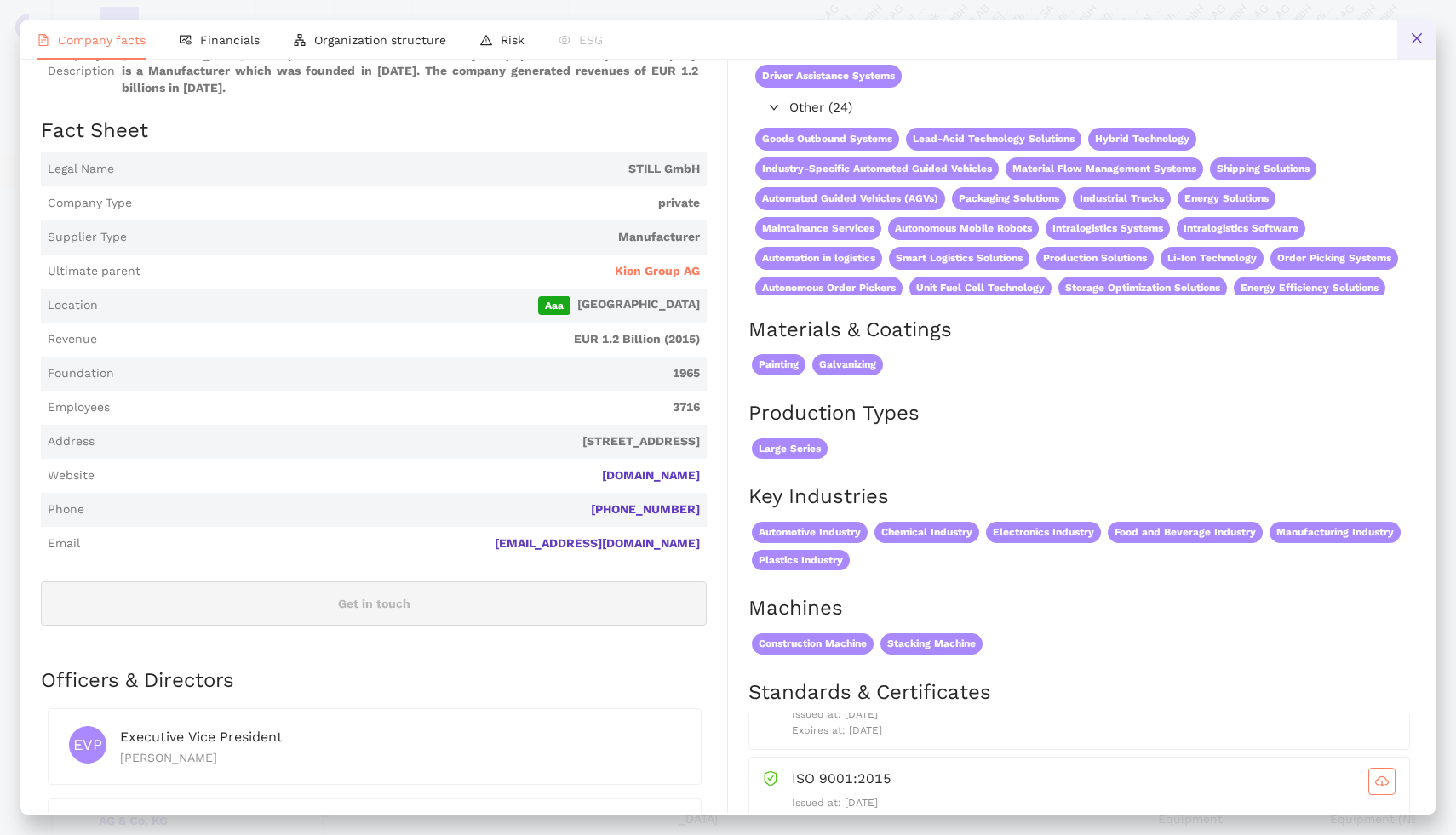
click at [1403, 27] on button at bounding box center [1415, 39] width 38 height 38
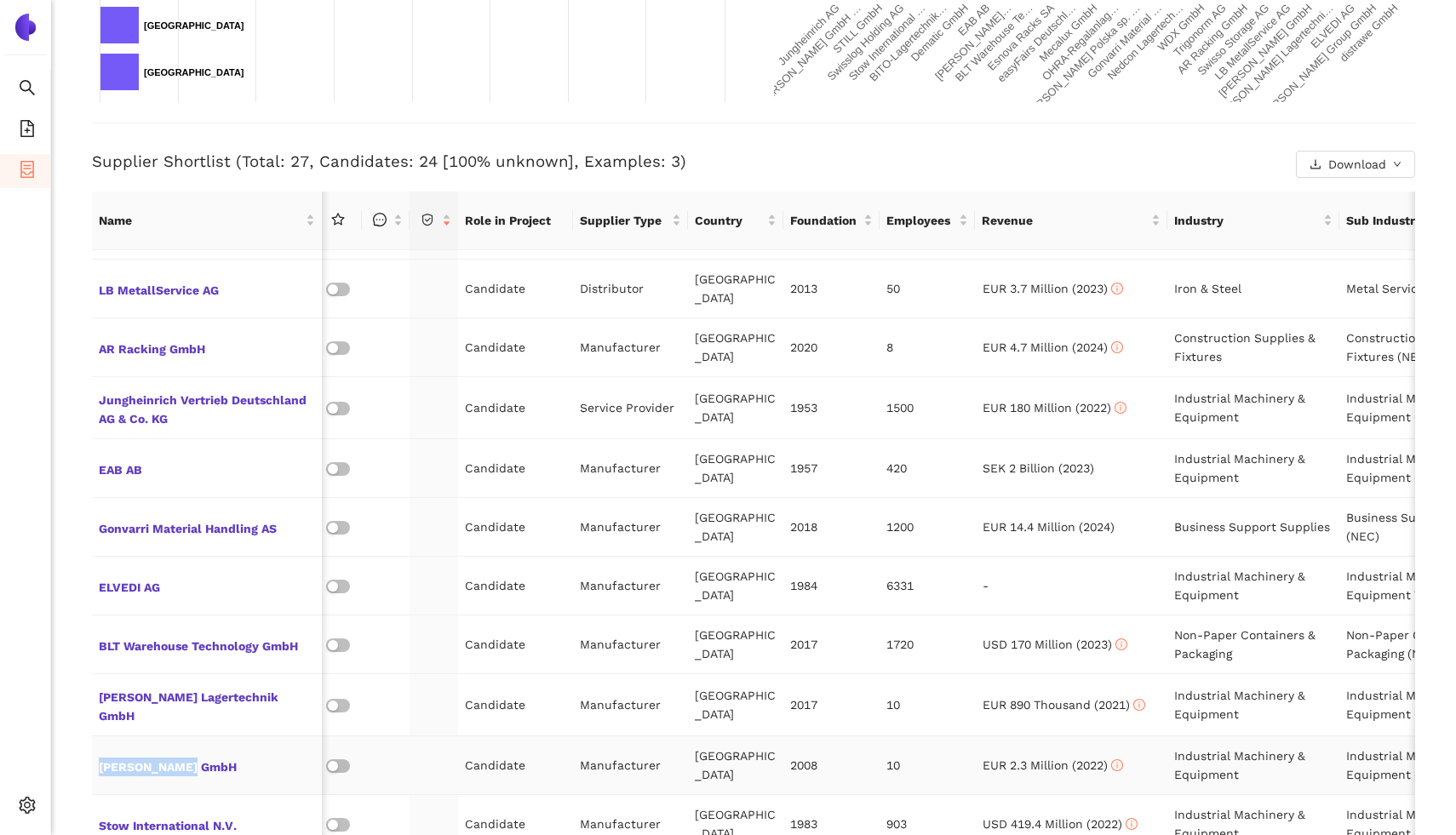
scroll to position [0, 71]
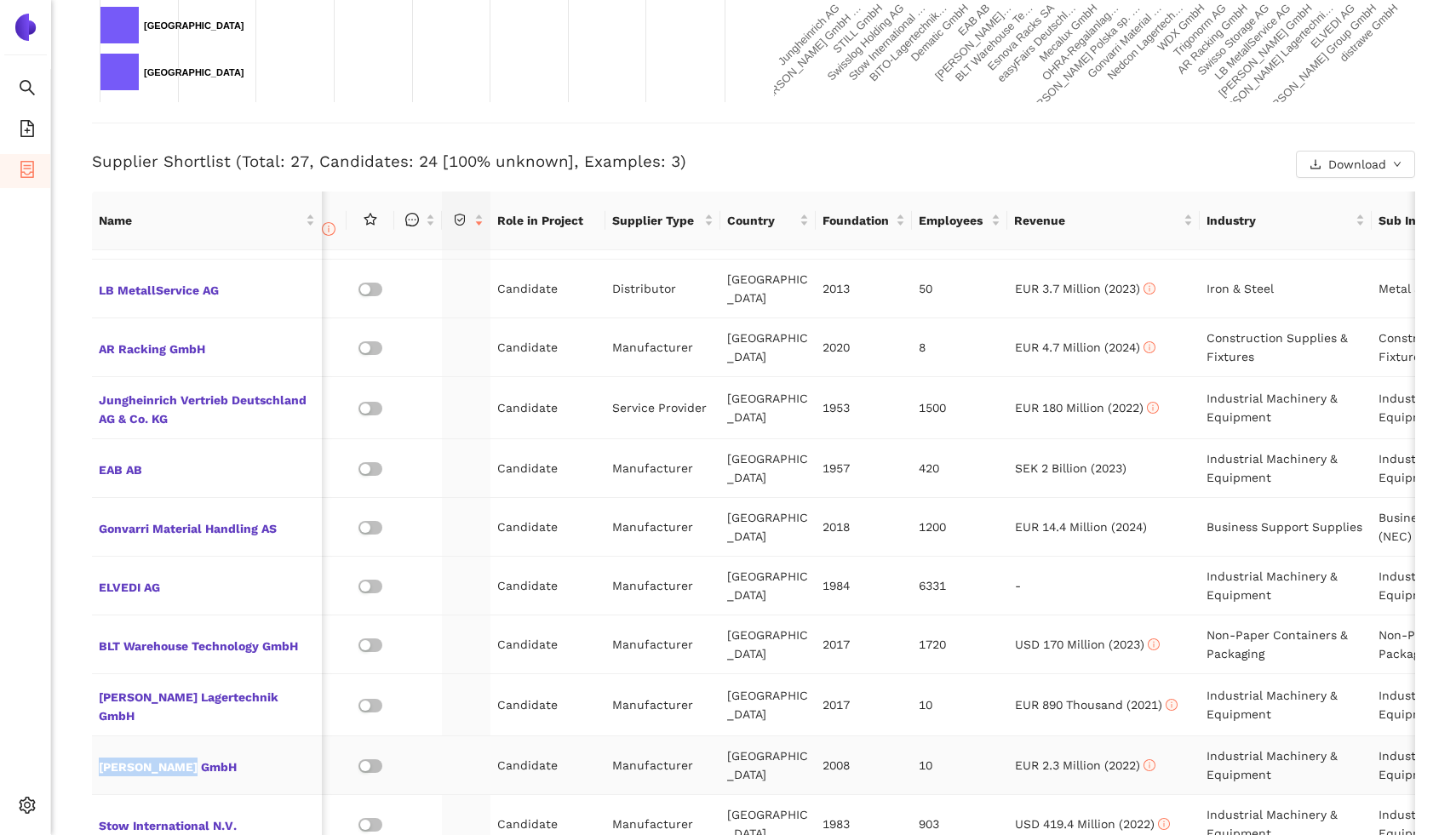
copy span "KRECKLER GmbH"
drag, startPoint x: 237, startPoint y: 737, endPoint x: 95, endPoint y: 741, distance: 142.1
click at [95, 741] on td "KRECKLER GmbH" at bounding box center [206, 766] width 230 height 58
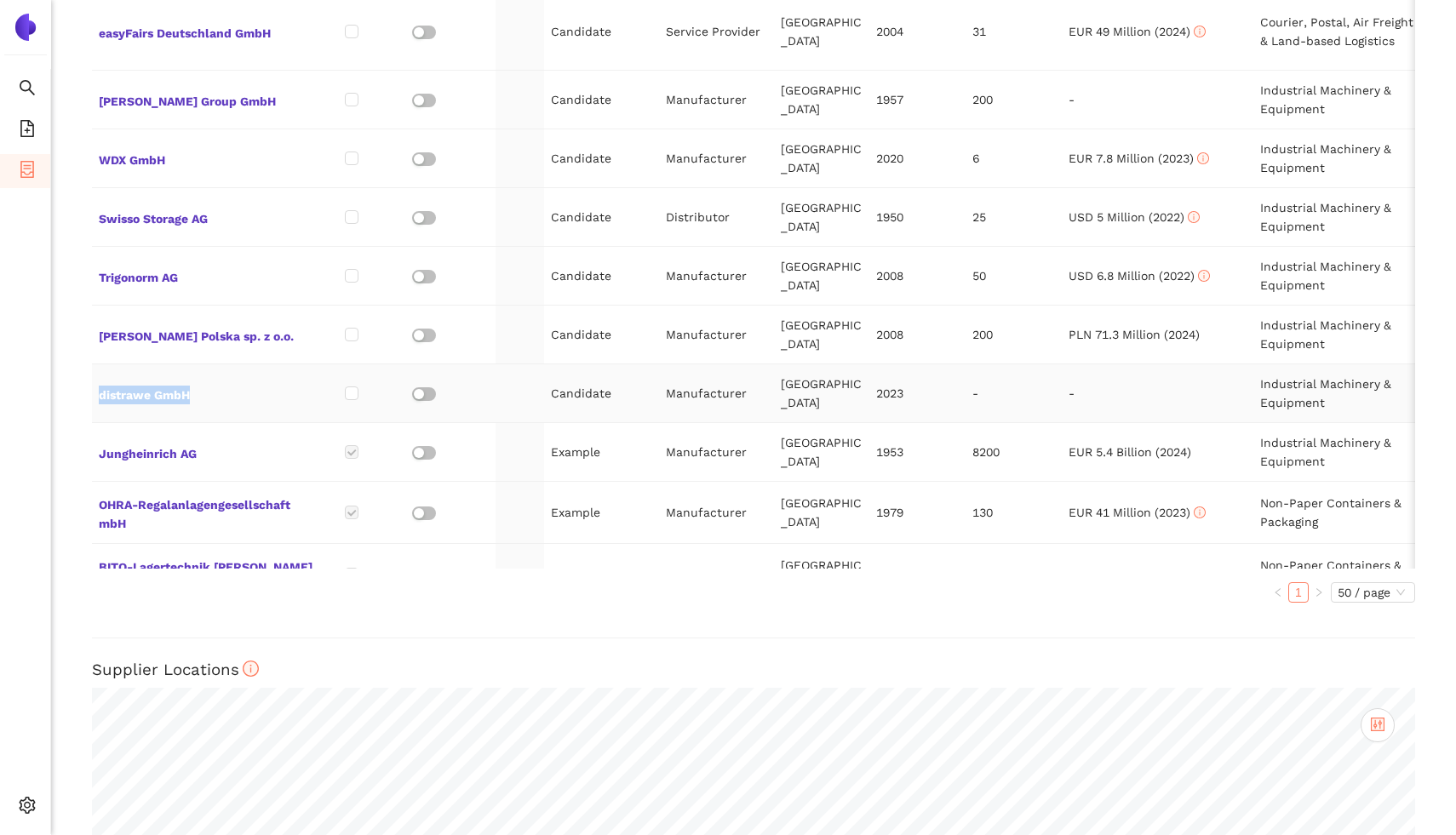
scroll to position [0, 0]
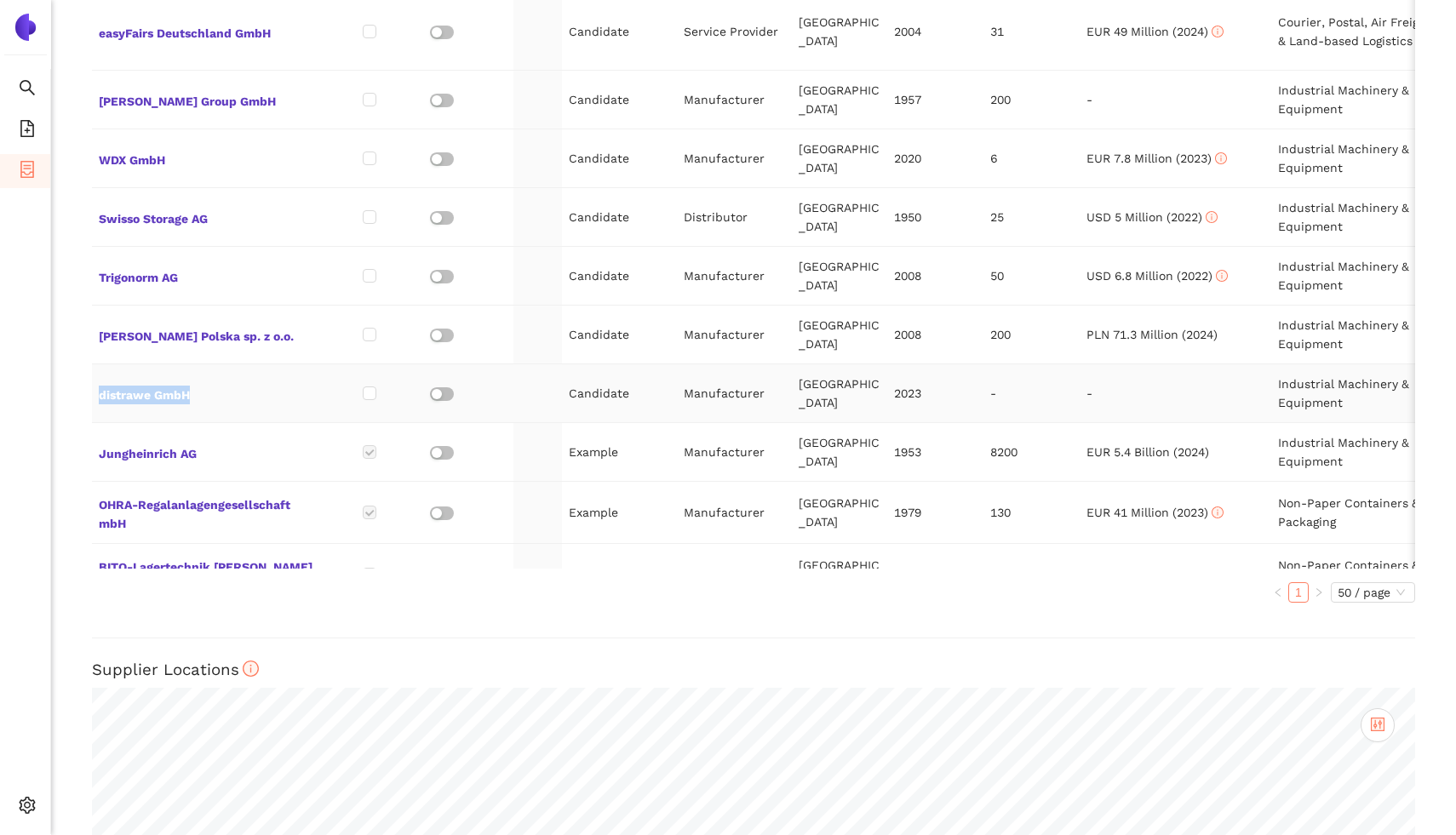
copy span "distrawe GmbH"
drag, startPoint x: 249, startPoint y: 357, endPoint x: 92, endPoint y: 368, distance: 157.4
click at [92, 368] on td "distrawe GmbH" at bounding box center [206, 393] width 230 height 58
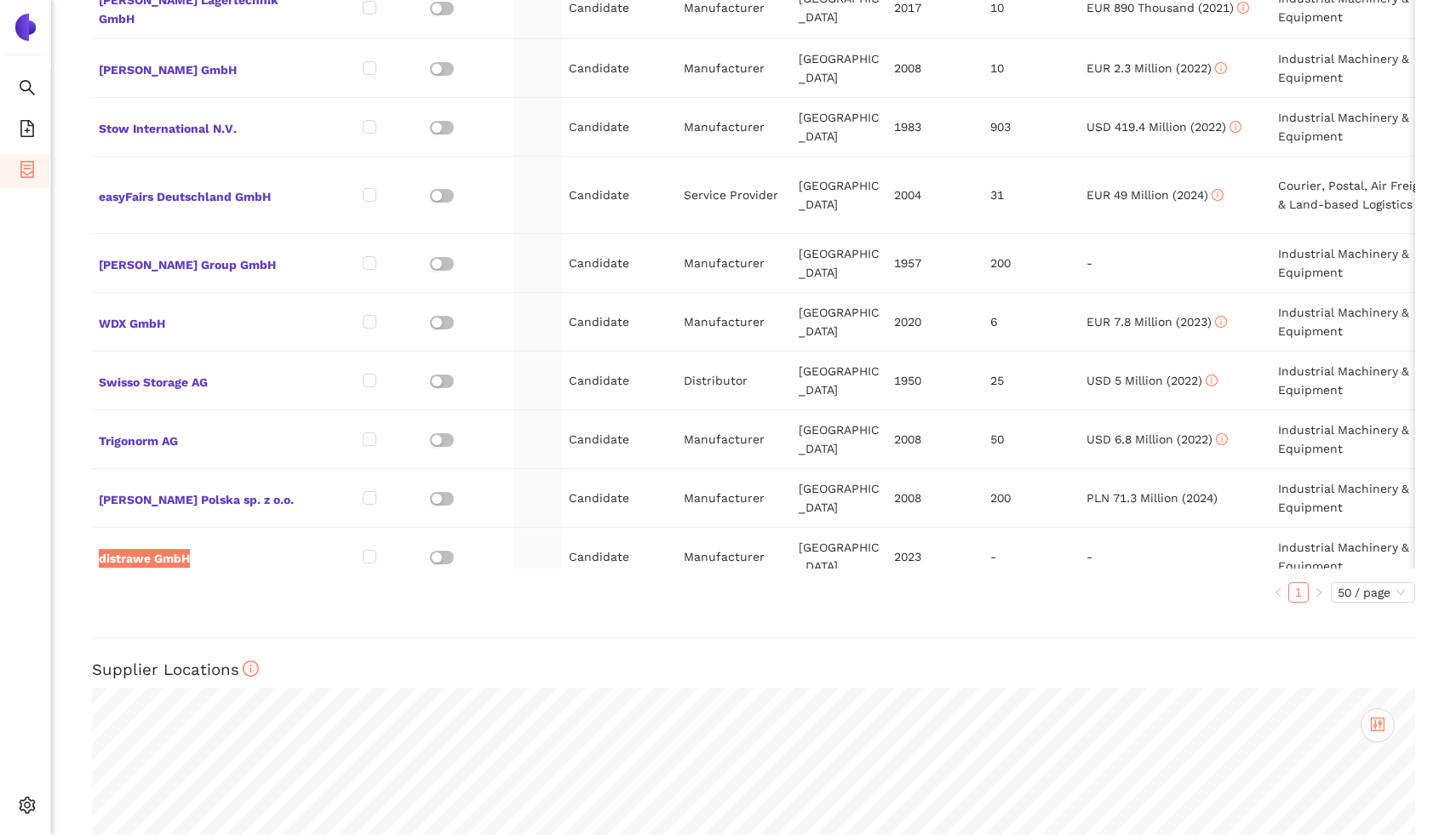
scroll to position [820, 0]
copy span "Berger Group GmbH"
drag, startPoint x: 276, startPoint y: 241, endPoint x: 97, endPoint y: 231, distance: 179.3
click at [97, 235] on td "Berger Group GmbH" at bounding box center [206, 264] width 230 height 58
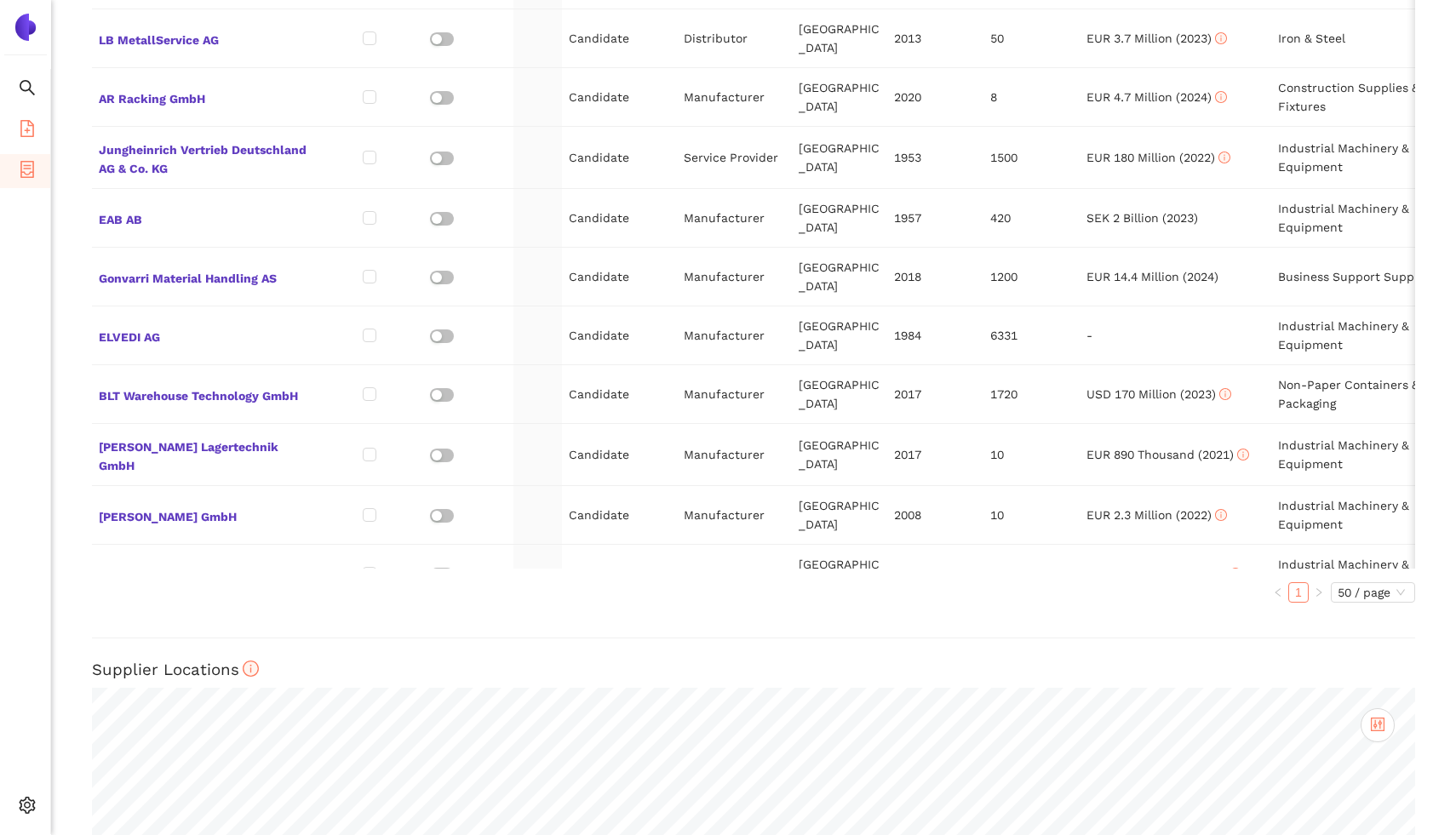
scroll to position [372, 0]
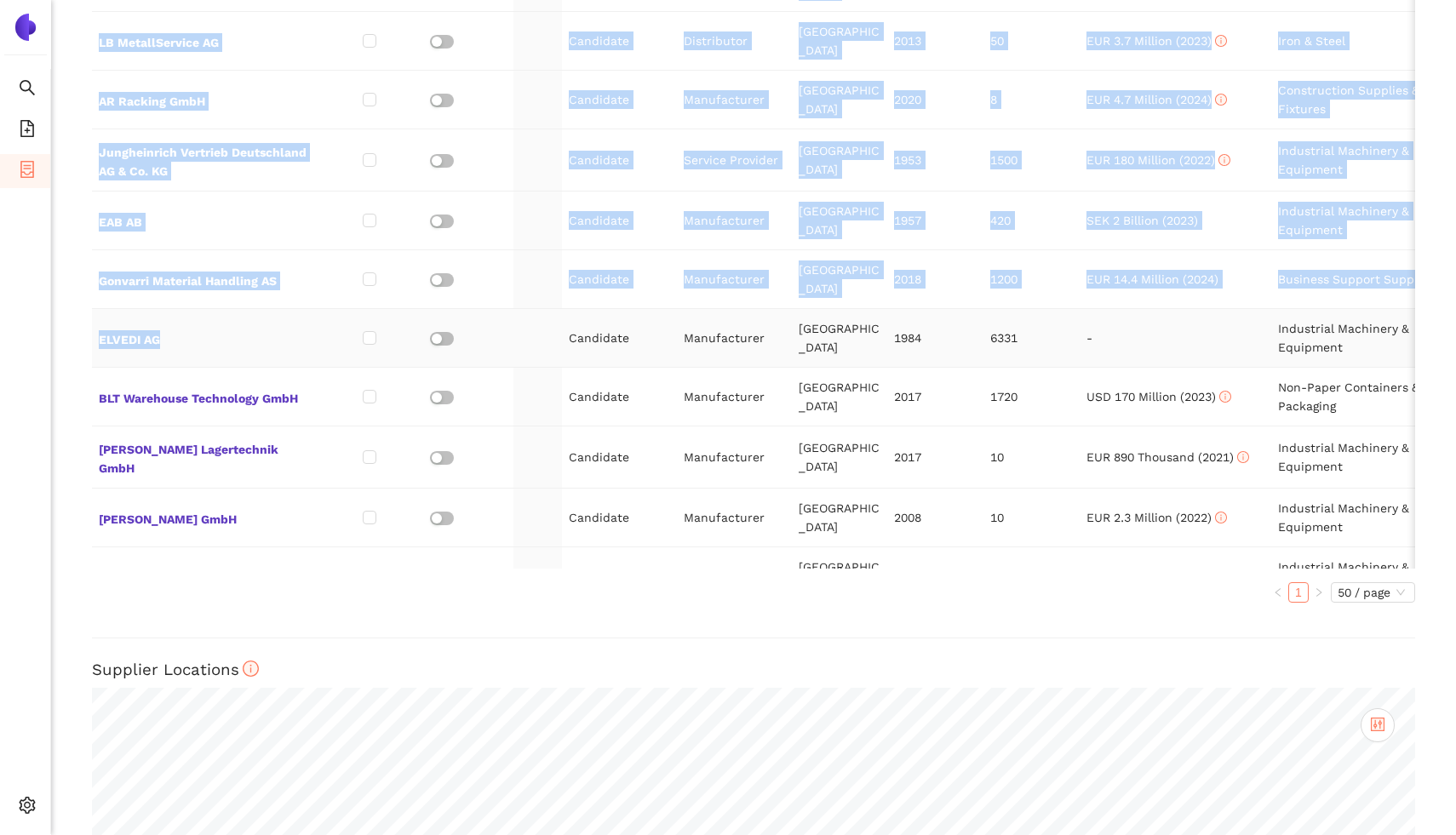
copy table "SSI Schäfer GmbH & Co. KG Candidate Manufacturer Germany 1937 8600 EUR 1.9 Bill…"
drag, startPoint x: 194, startPoint y: 308, endPoint x: 91, endPoint y: 311, distance: 103.0
click at [91, 311] on div "Back Delete eSourcing : Hochregallager Project Timeline Entry Mask Kick-Off Mid…" at bounding box center [752, 418] width 1404 height 835
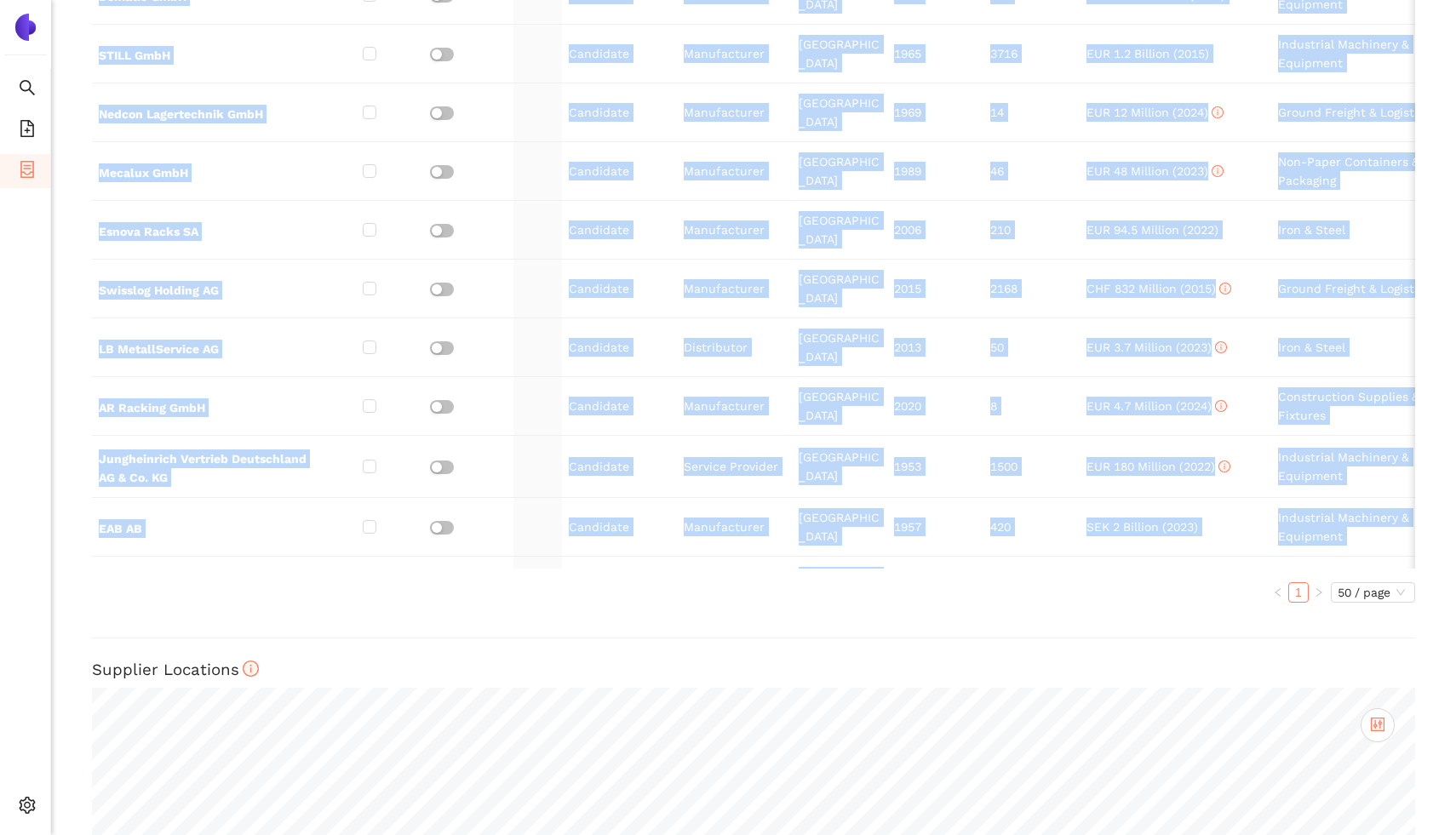
scroll to position [43, 0]
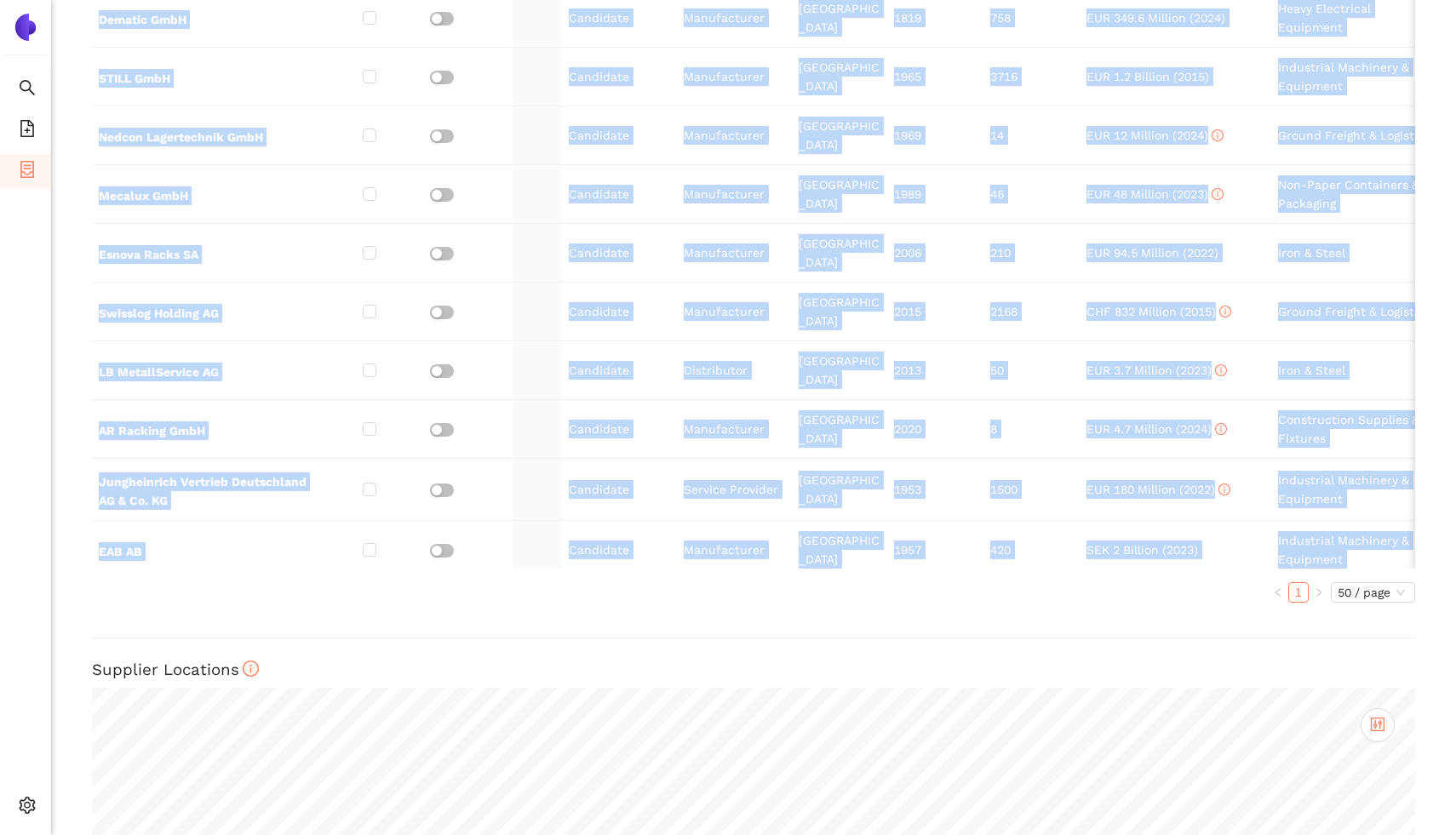
click at [679, 580] on td "Manufacturer" at bounding box center [734, 609] width 115 height 58
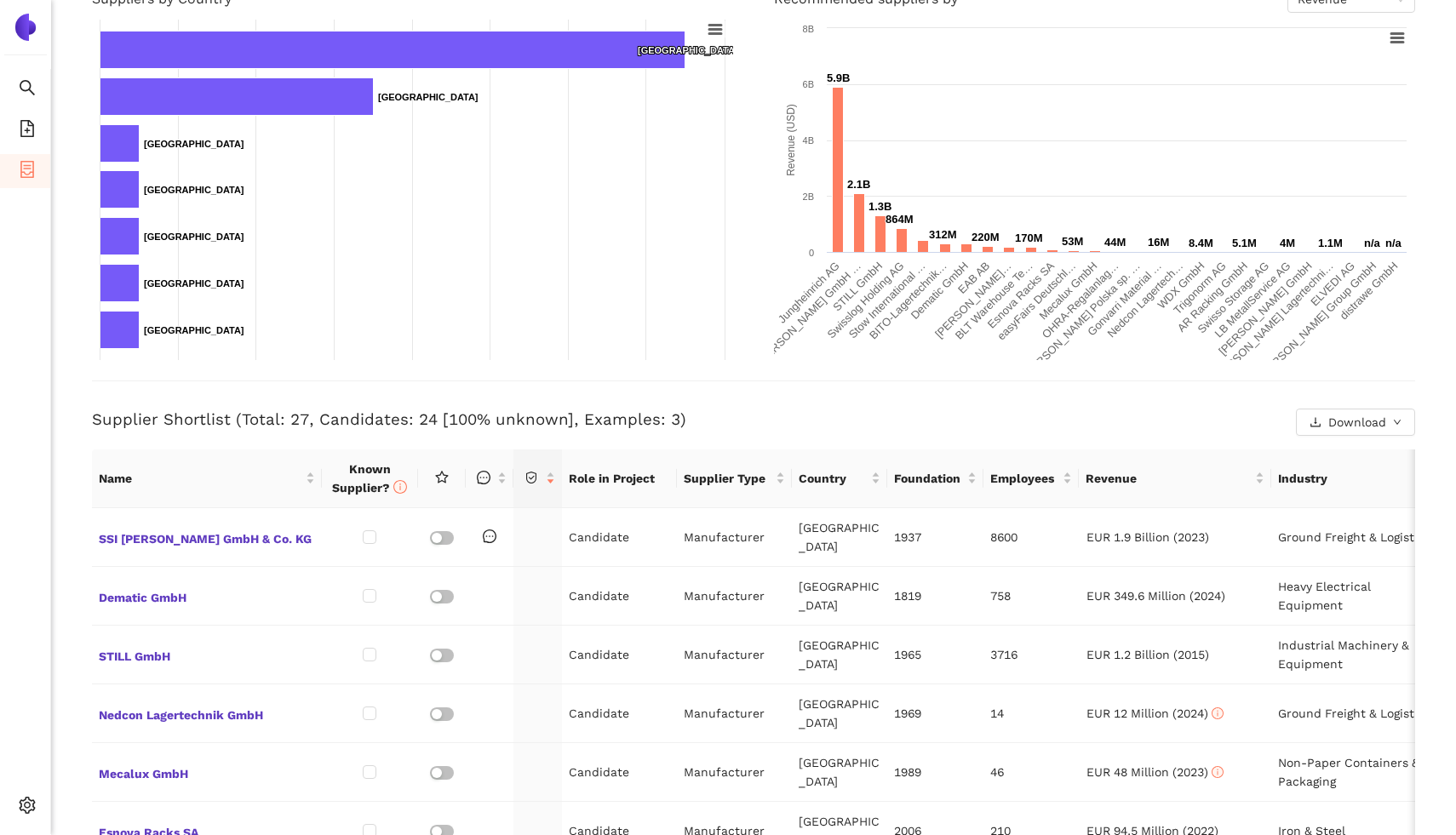
scroll to position [399, 0]
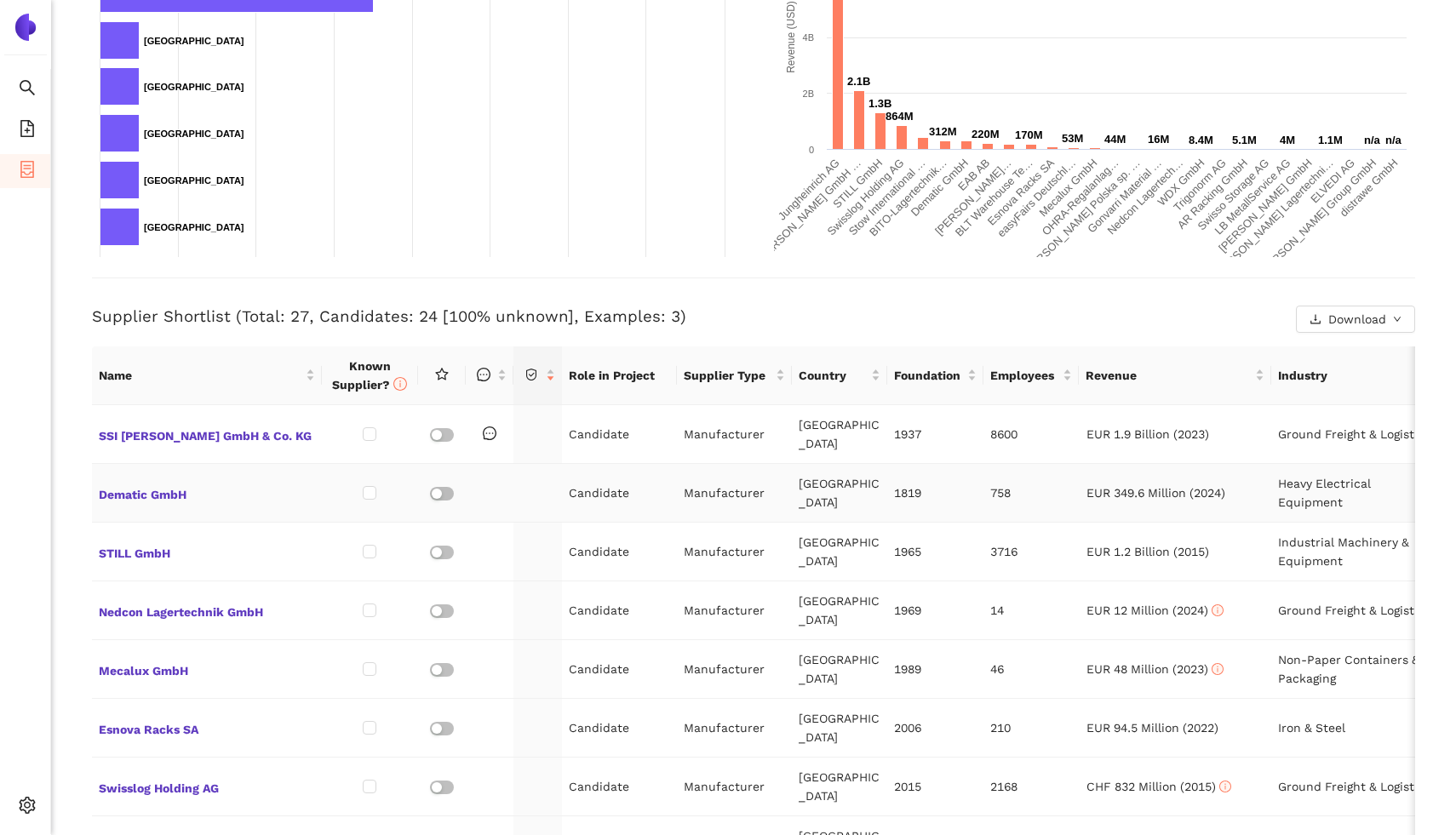
click at [122, 507] on td "Dematic GmbH" at bounding box center [206, 493] width 230 height 58
click at [124, 490] on span "Dematic GmbH" at bounding box center [206, 492] width 216 height 22
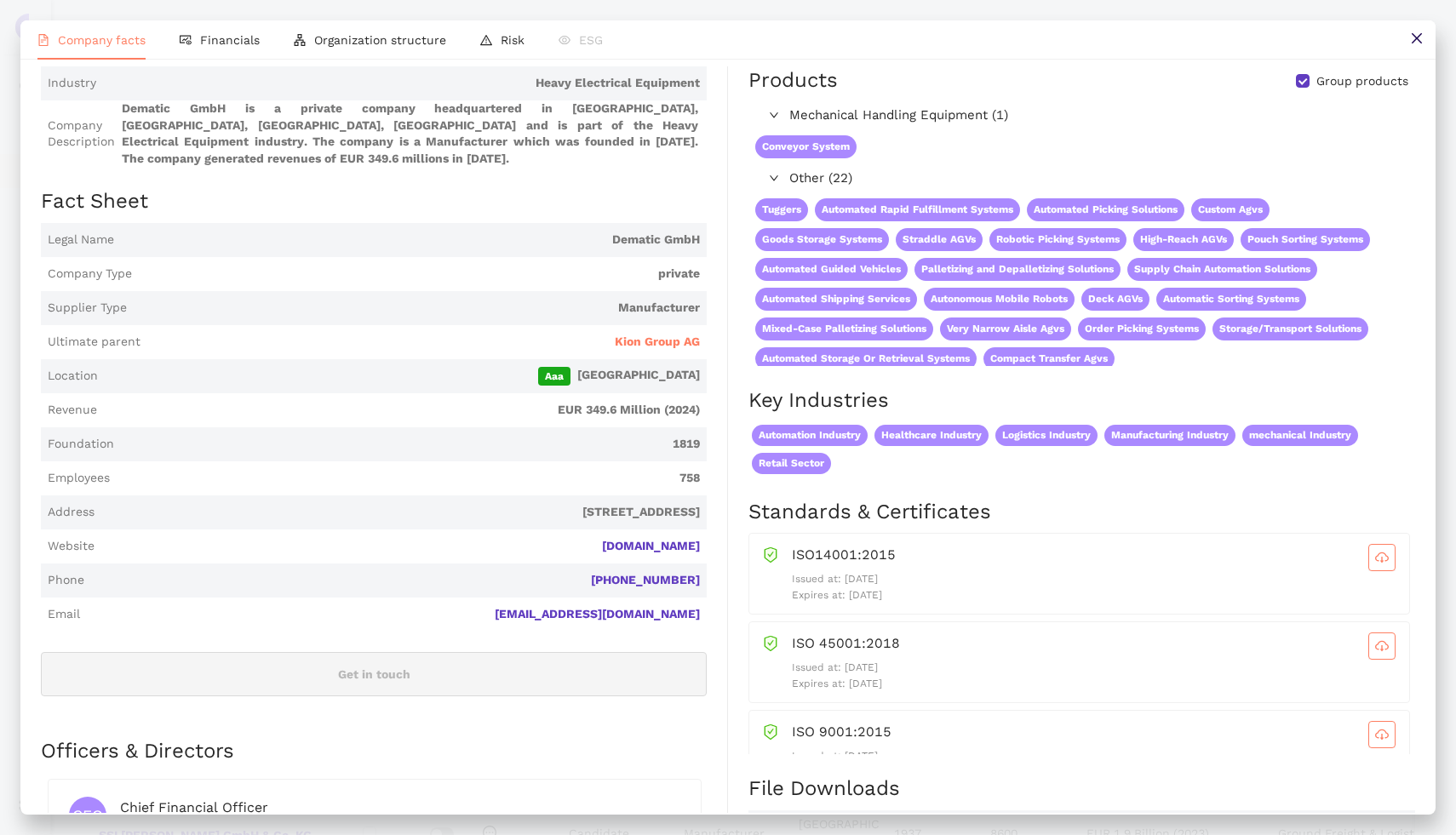
scroll to position [0, 0]
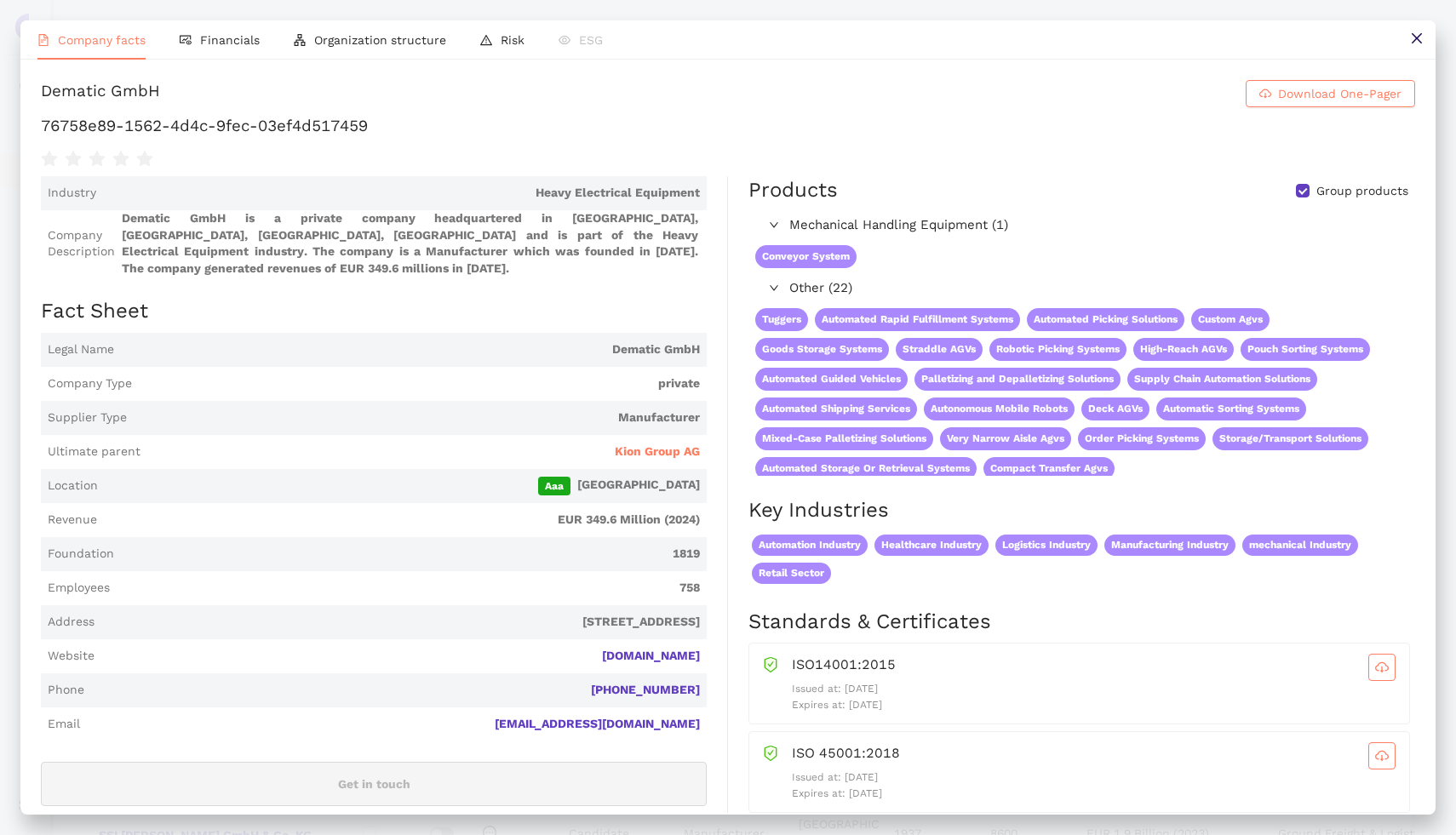
click at [84, 90] on div "Dematic GmbH" at bounding box center [100, 93] width 119 height 27
copy div "Dematic"
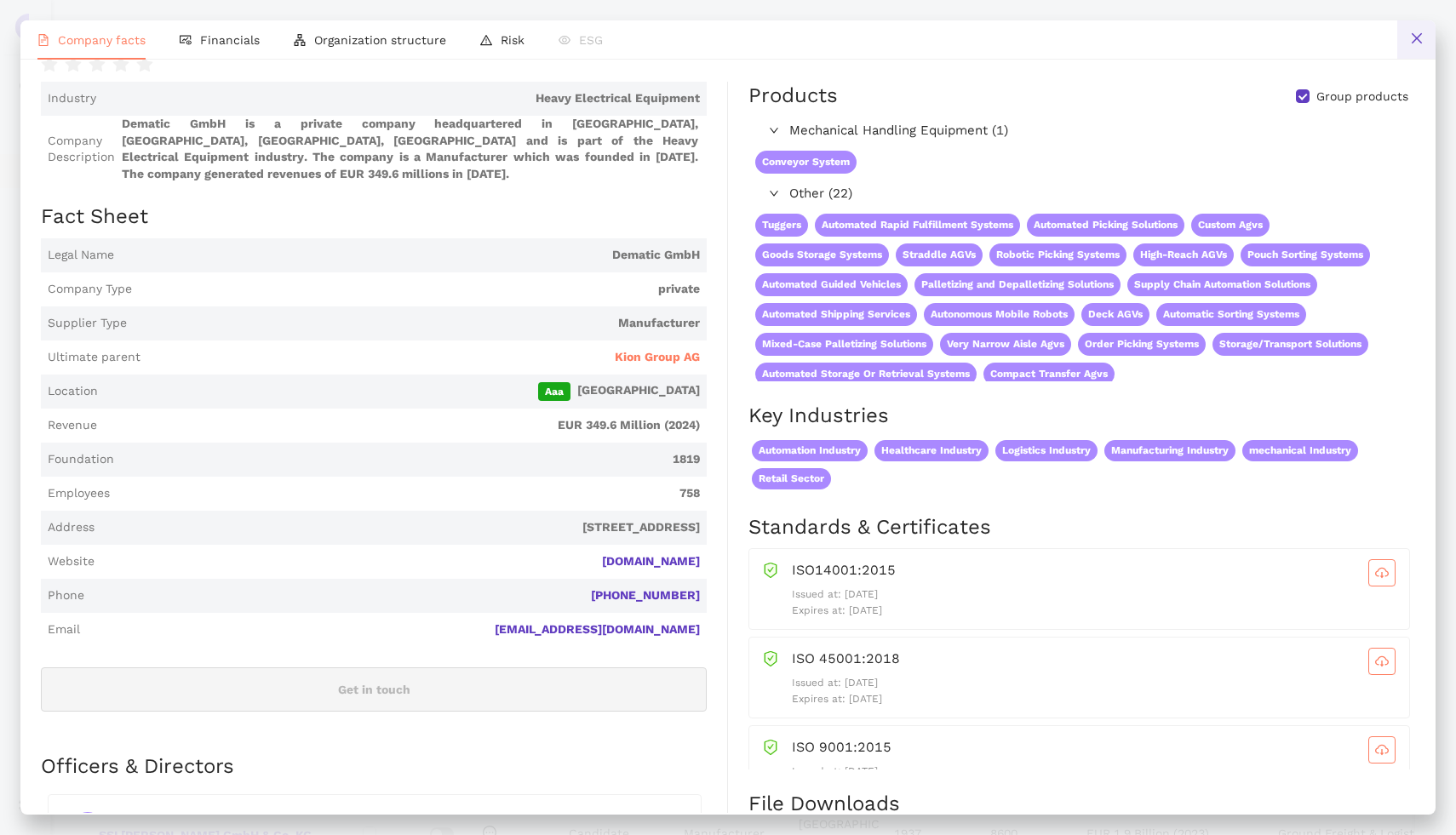
click at [1409, 42] on icon "close" at bounding box center [1416, 38] width 14 height 14
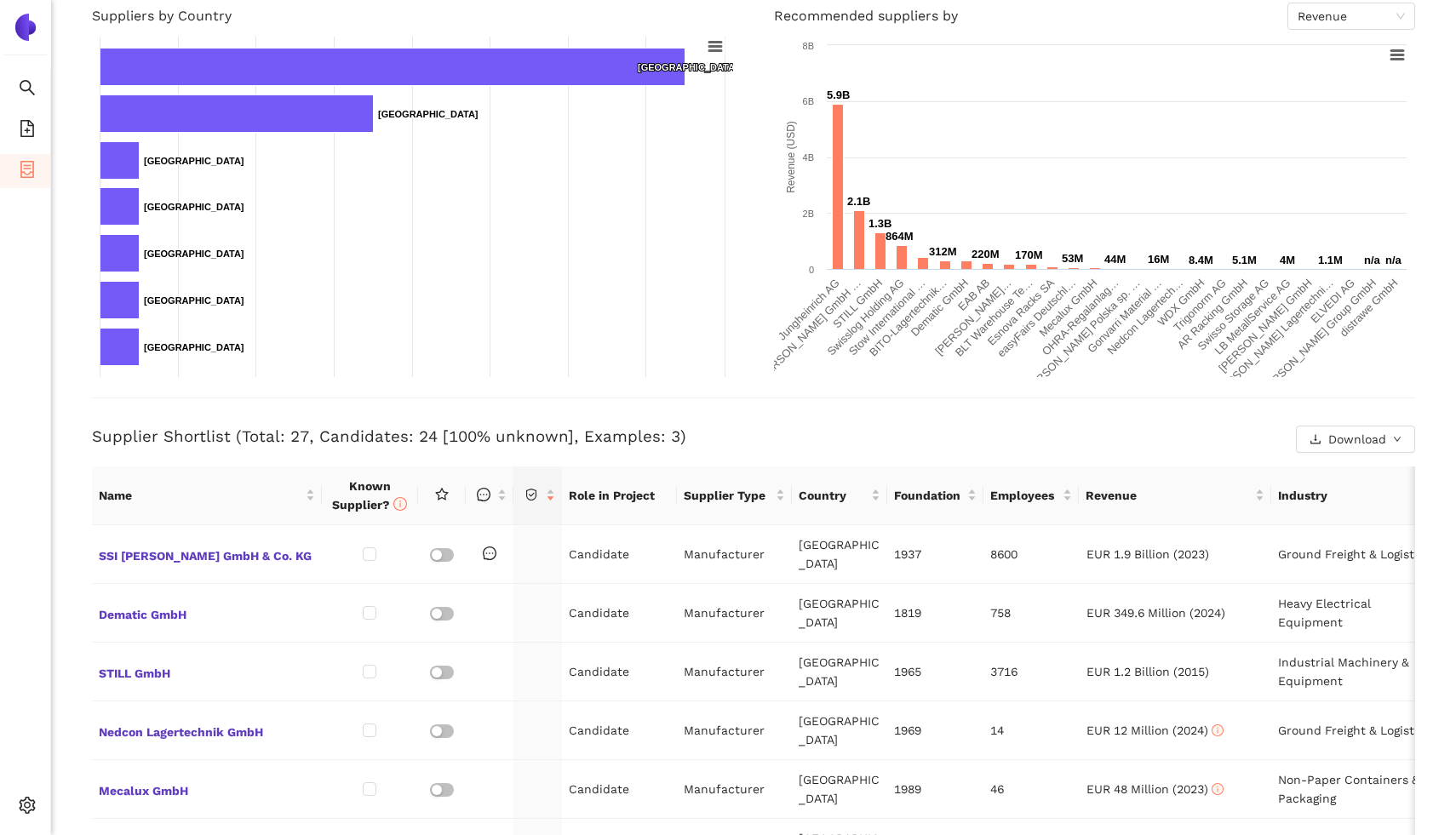
scroll to position [395, 0]
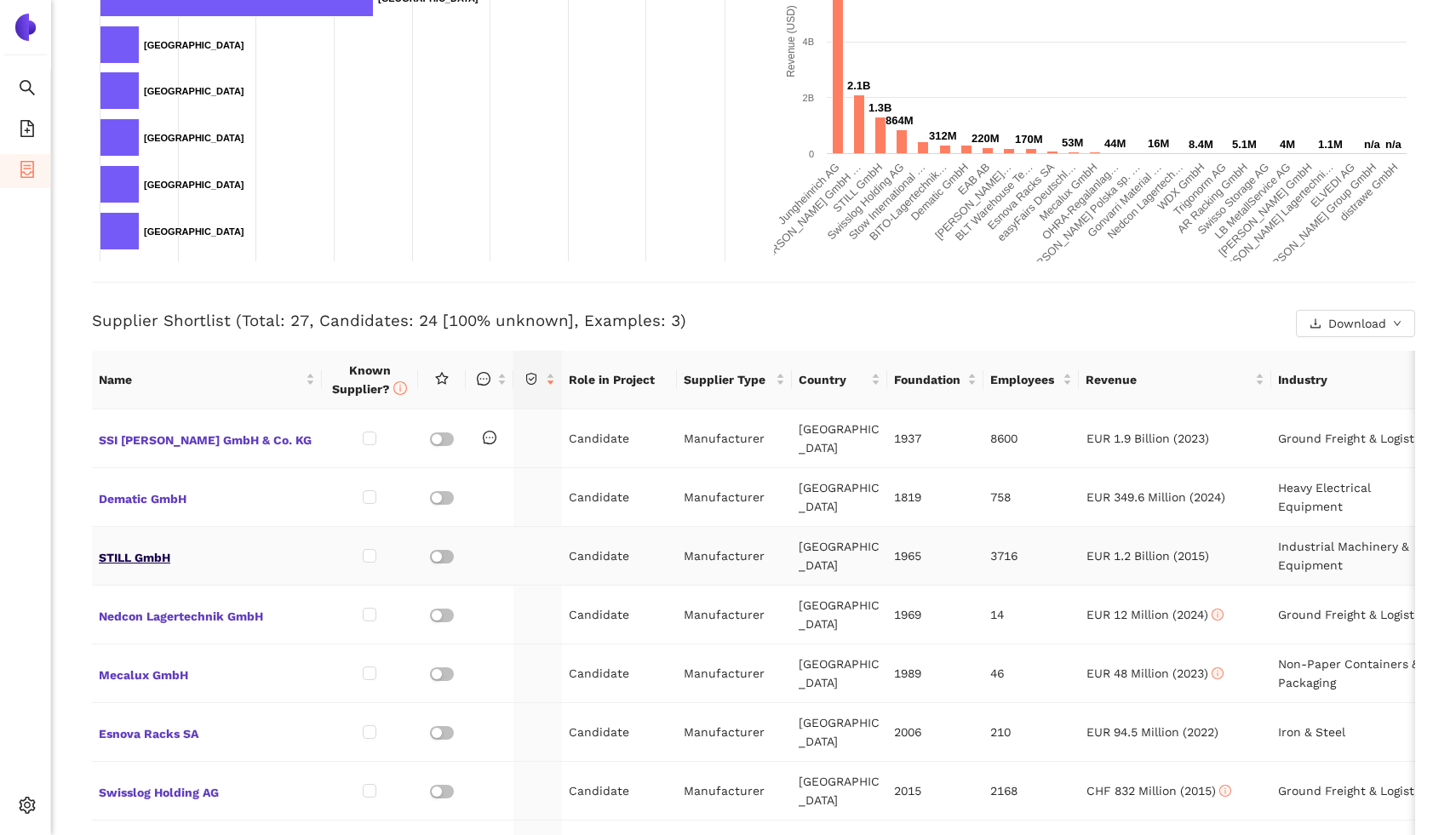
click at [138, 555] on span "STILL GmbH" at bounding box center [206, 556] width 216 height 22
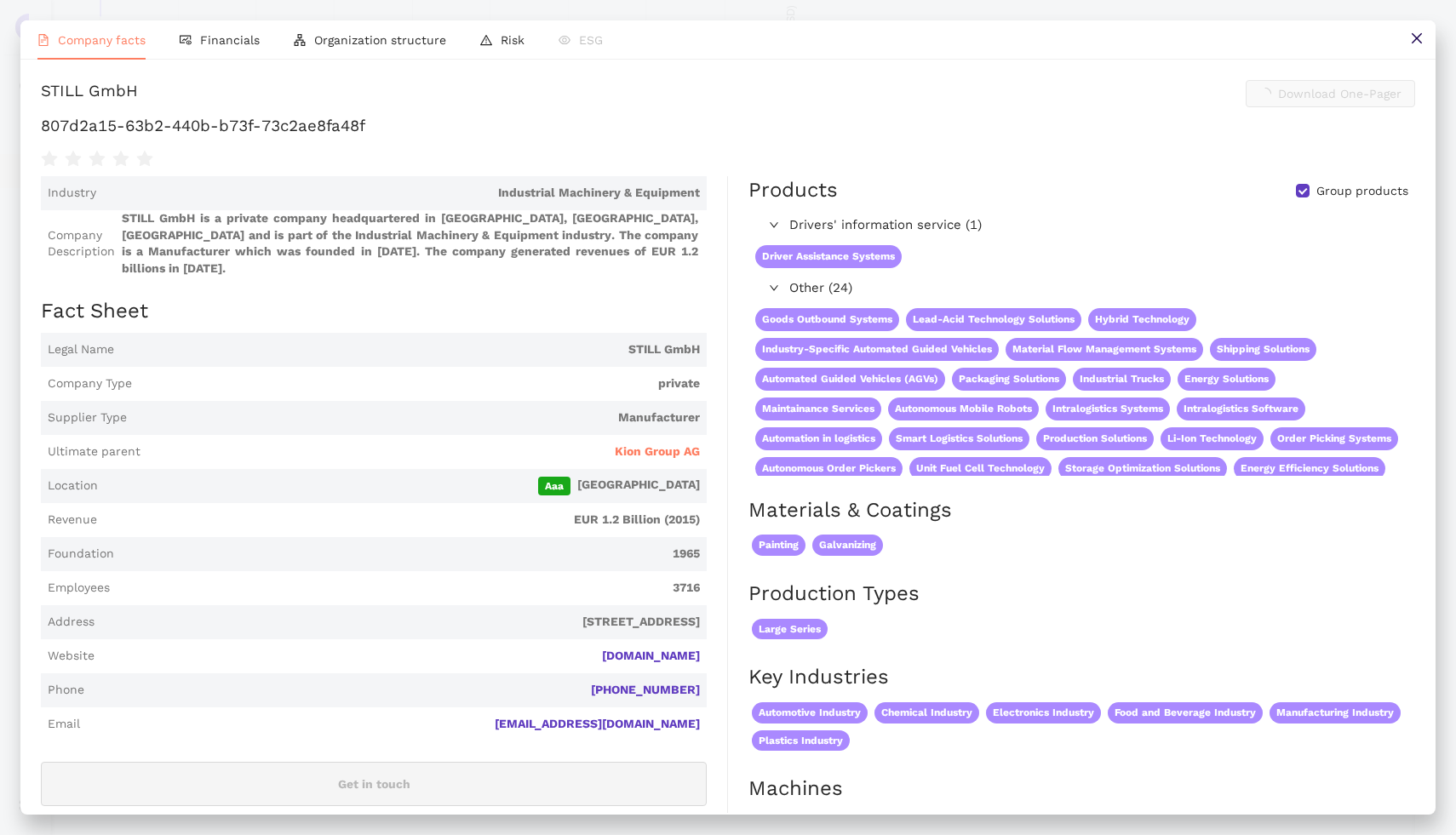
scroll to position [0, 0]
click at [1406, 25] on button at bounding box center [1415, 39] width 38 height 38
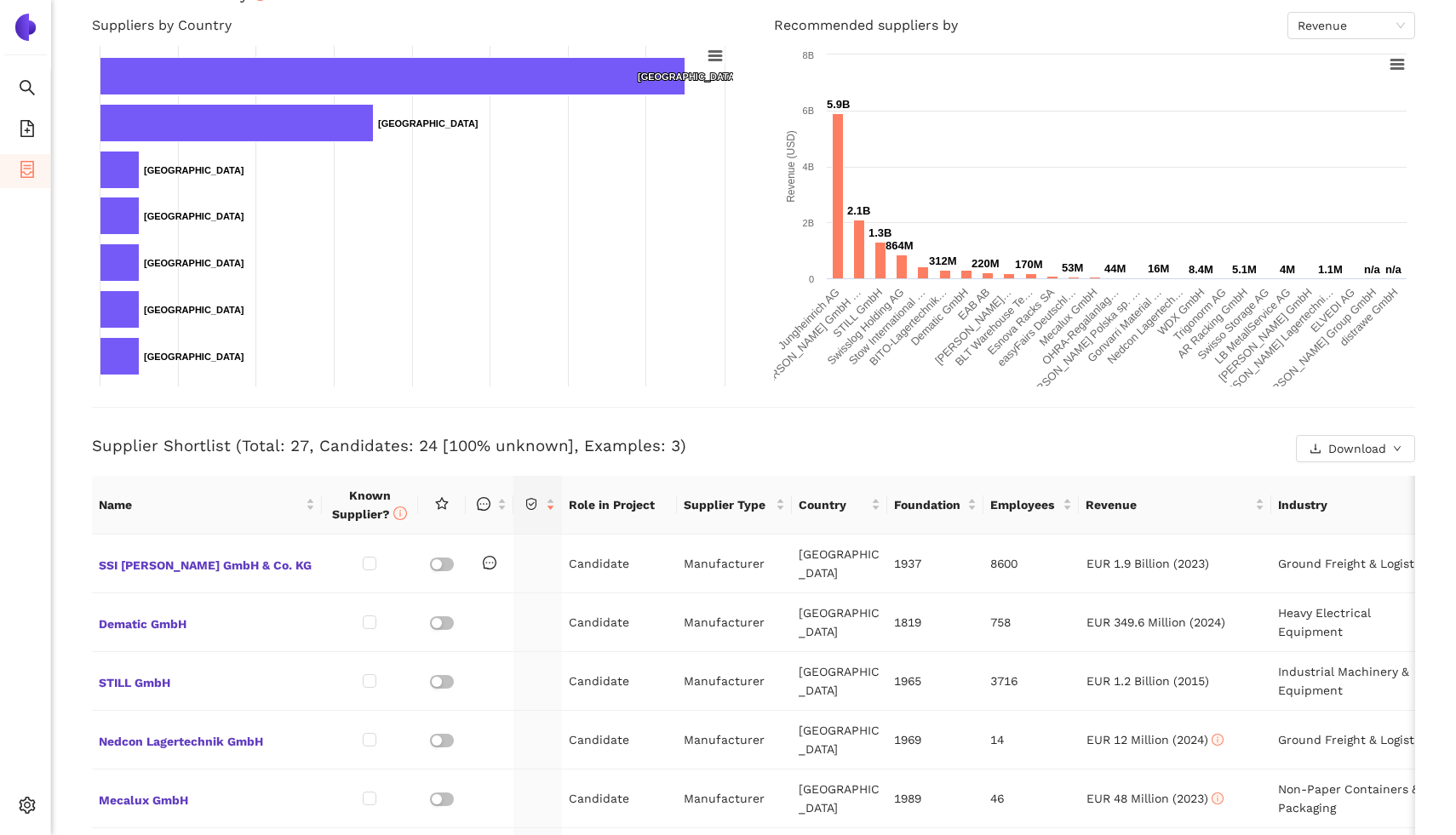
scroll to position [445, 0]
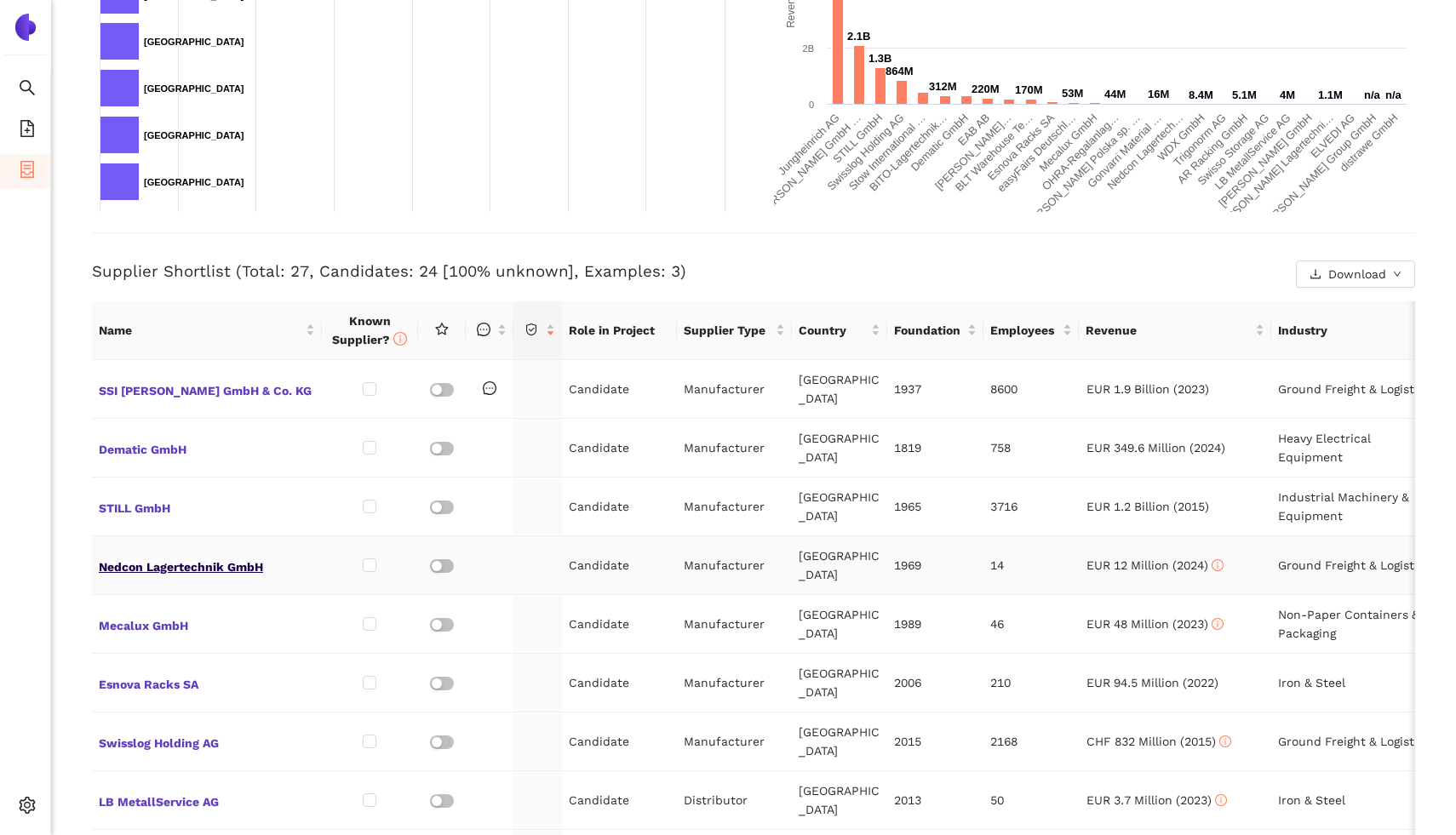
click at [140, 563] on span "Nedcon Lagertechnik GmbH" at bounding box center [206, 564] width 216 height 22
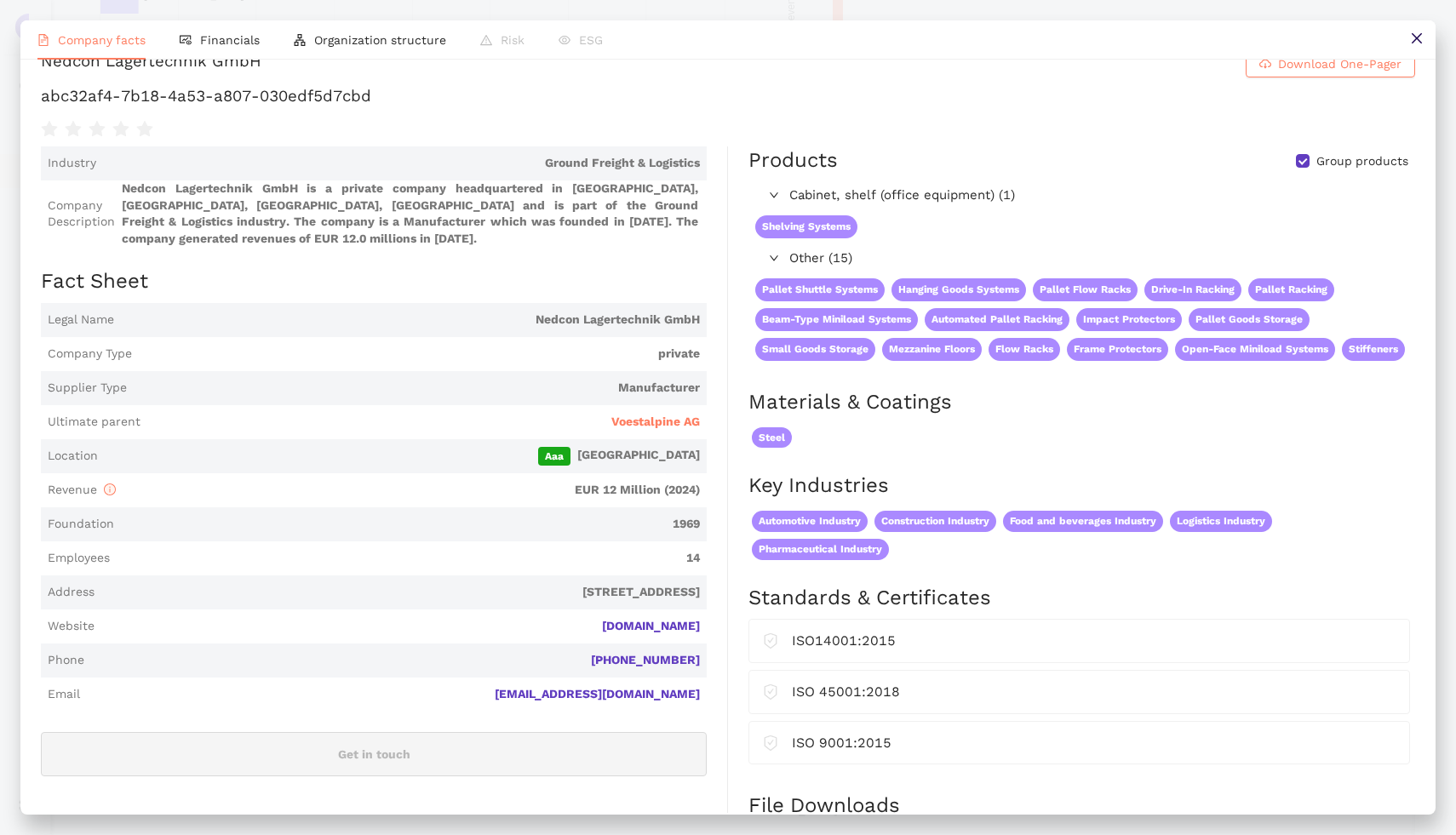
scroll to position [0, 0]
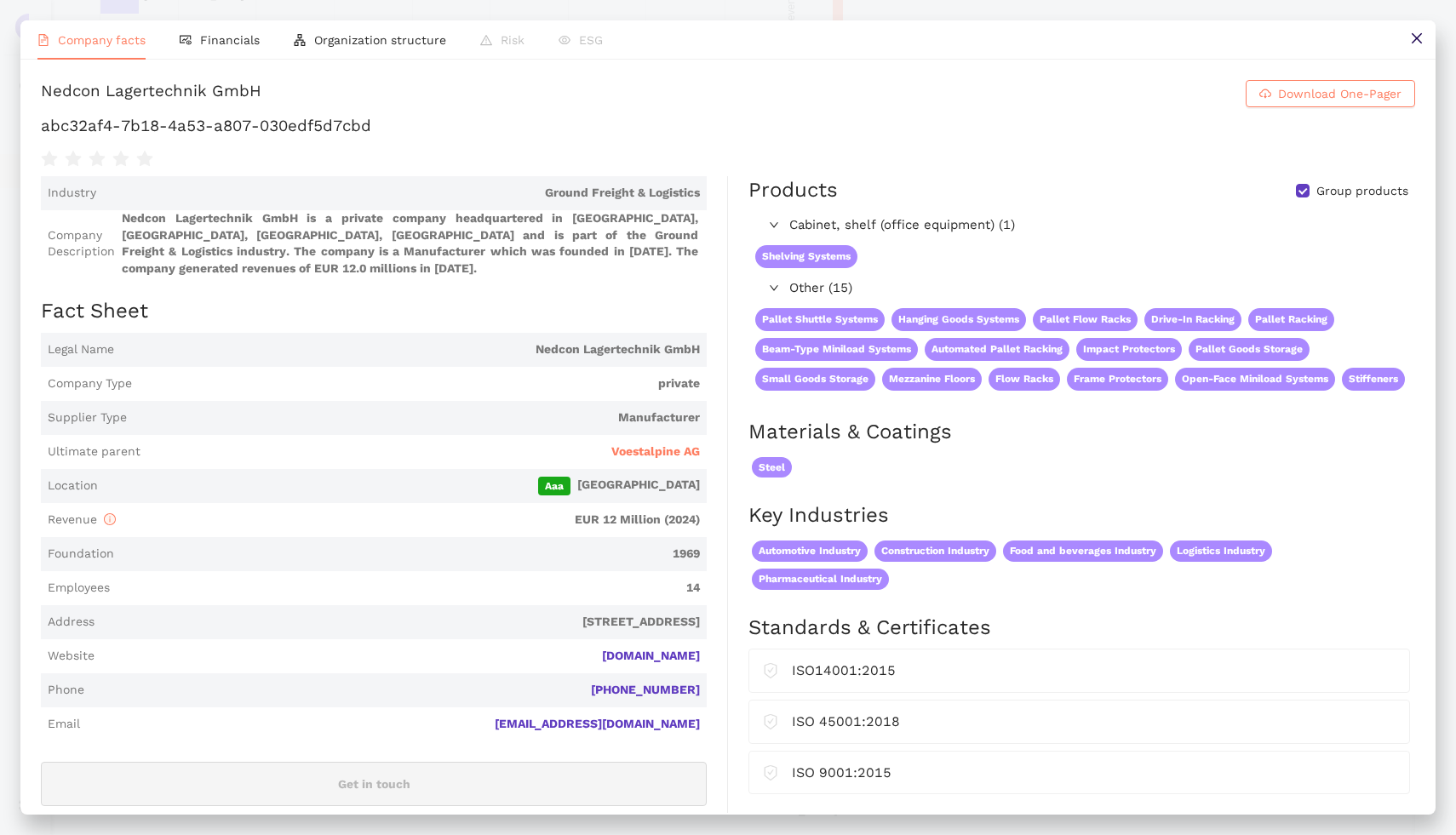
click at [93, 93] on div "Nedcon Lagertechnik GmbH" at bounding box center [151, 93] width 221 height 27
copy h1 "Nedcon Lagertechnik GmbH Download One-Pager"
click at [1424, 48] on button at bounding box center [1415, 39] width 38 height 38
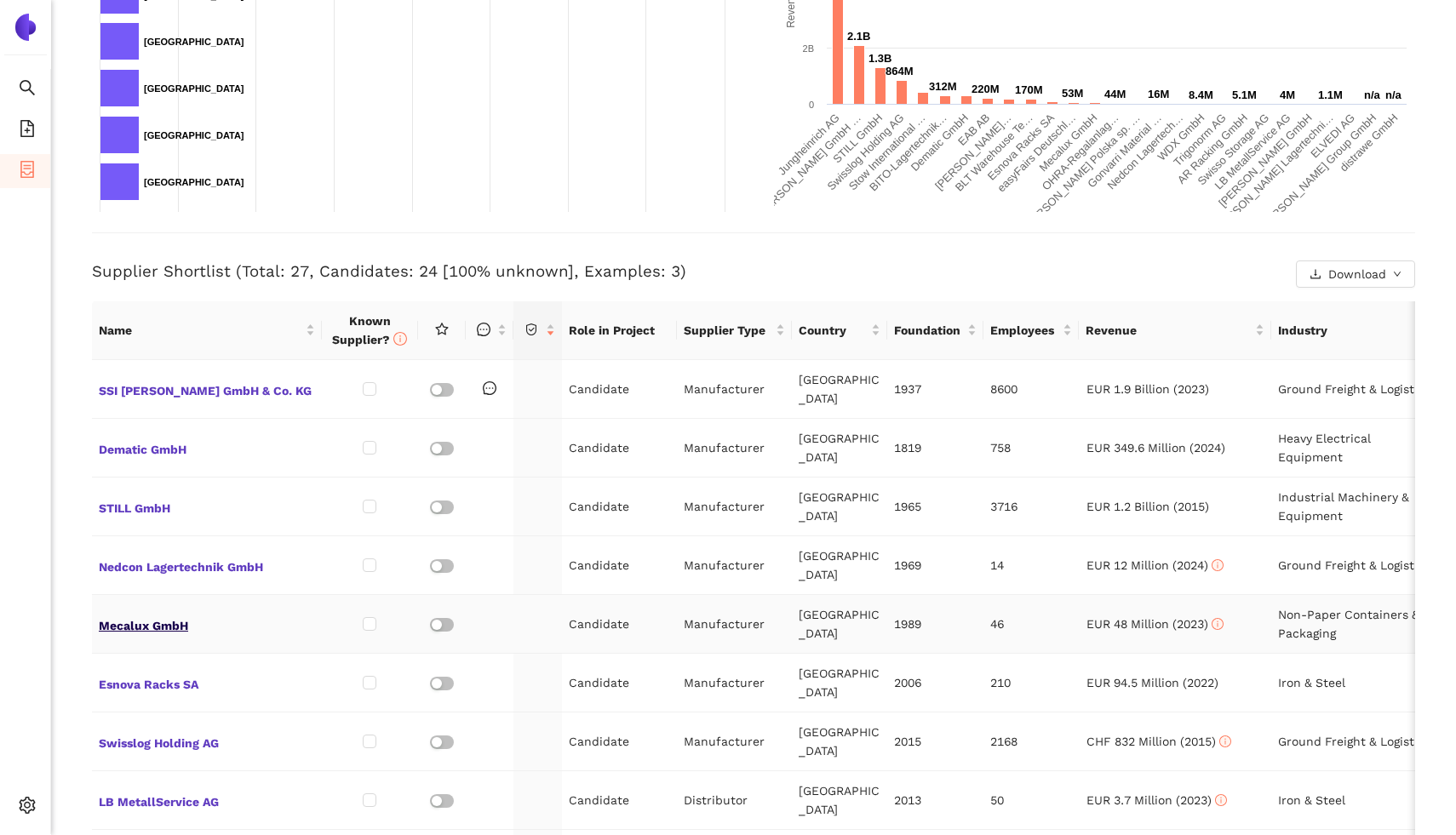
click at [141, 616] on span "Mecalux GmbH" at bounding box center [206, 624] width 216 height 22
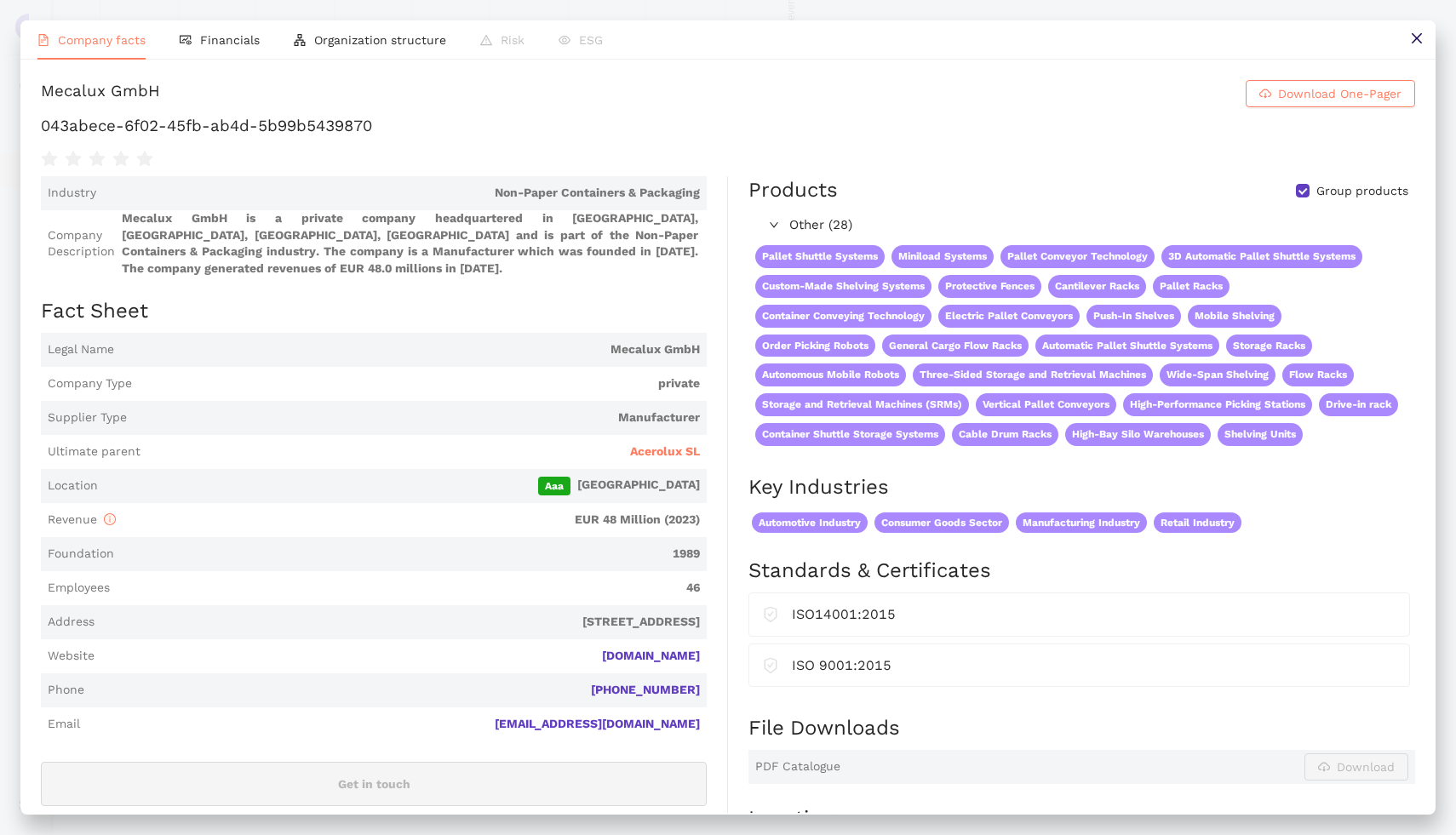
scroll to position [445, 0]
drag, startPoint x: 41, startPoint y: 91, endPoint x: 194, endPoint y: 91, distance: 153.0
click at [194, 91] on h1 "Mecalux GmbH Download One-Pager" at bounding box center [728, 93] width 1374 height 27
copy div "Mecalux GmbH"
click at [1412, 45] on icon "close" at bounding box center [1416, 38] width 14 height 14
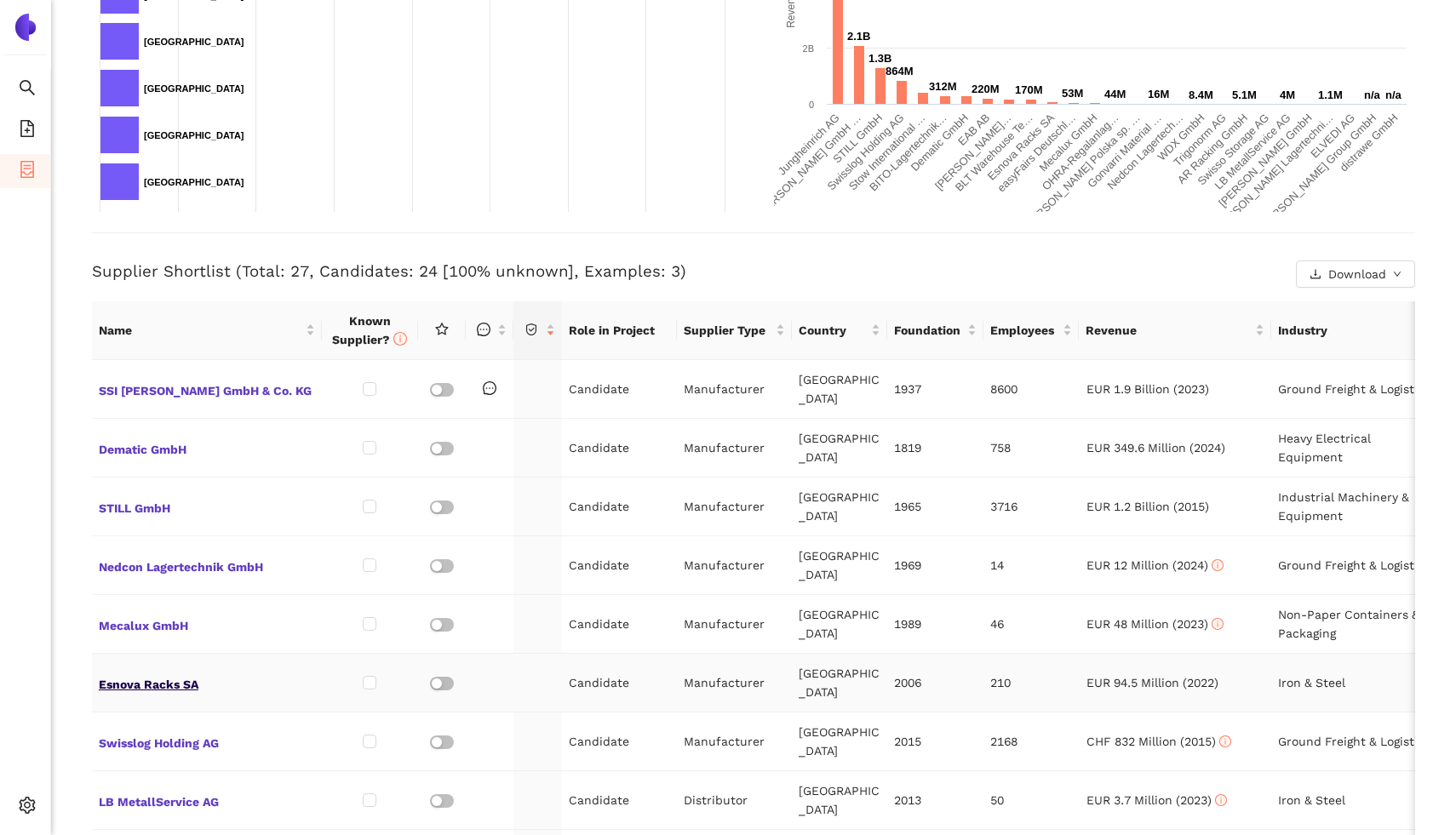
click at [117, 672] on span "Esnova Racks SA" at bounding box center [206, 682] width 216 height 22
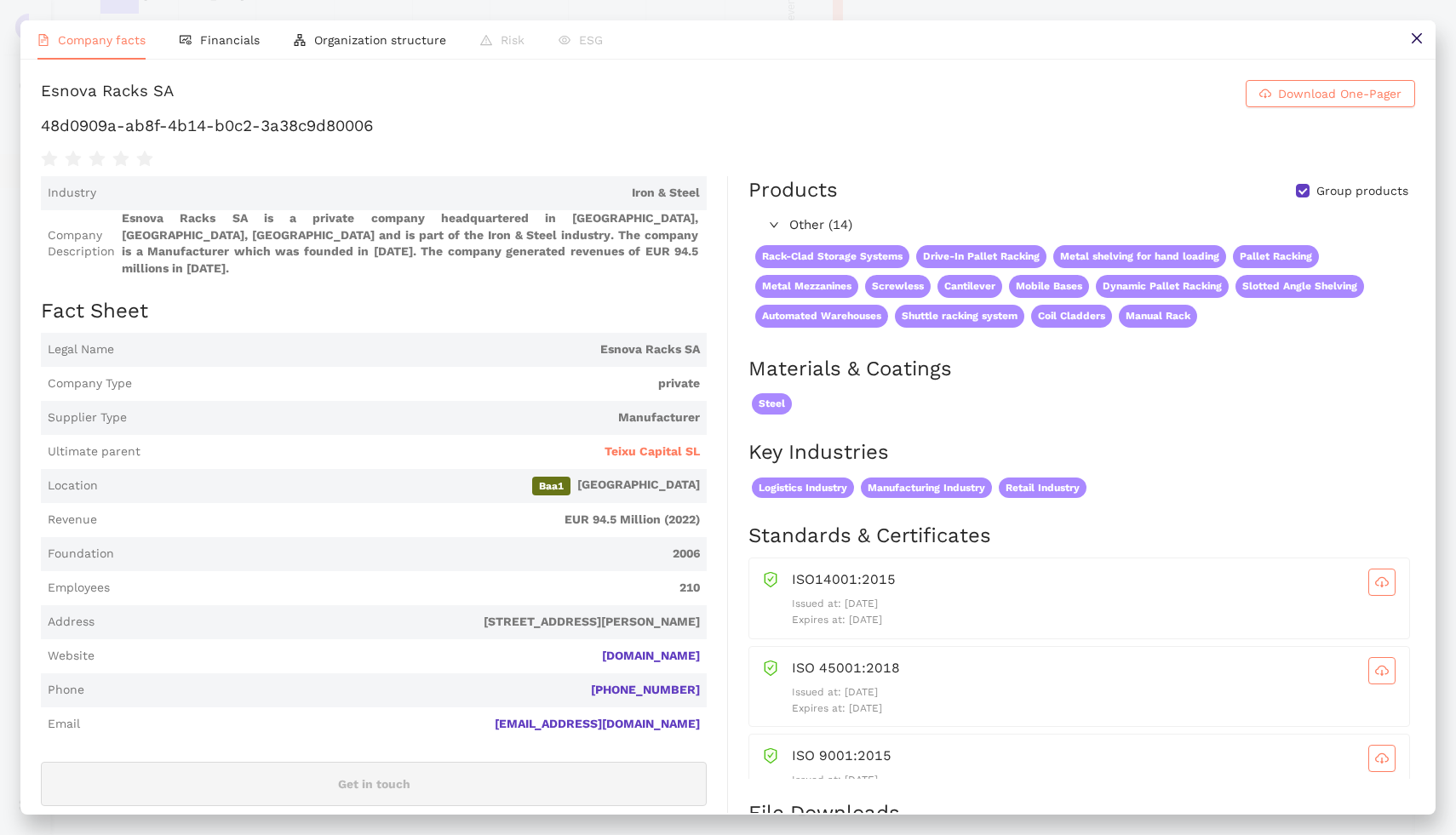
click at [82, 92] on div "Esnova Racks SA" at bounding box center [107, 93] width 132 height 27
copy h1 "Esnova Racks SA Download One-Pager"
click at [1420, 31] on icon "close" at bounding box center [1416, 38] width 14 height 14
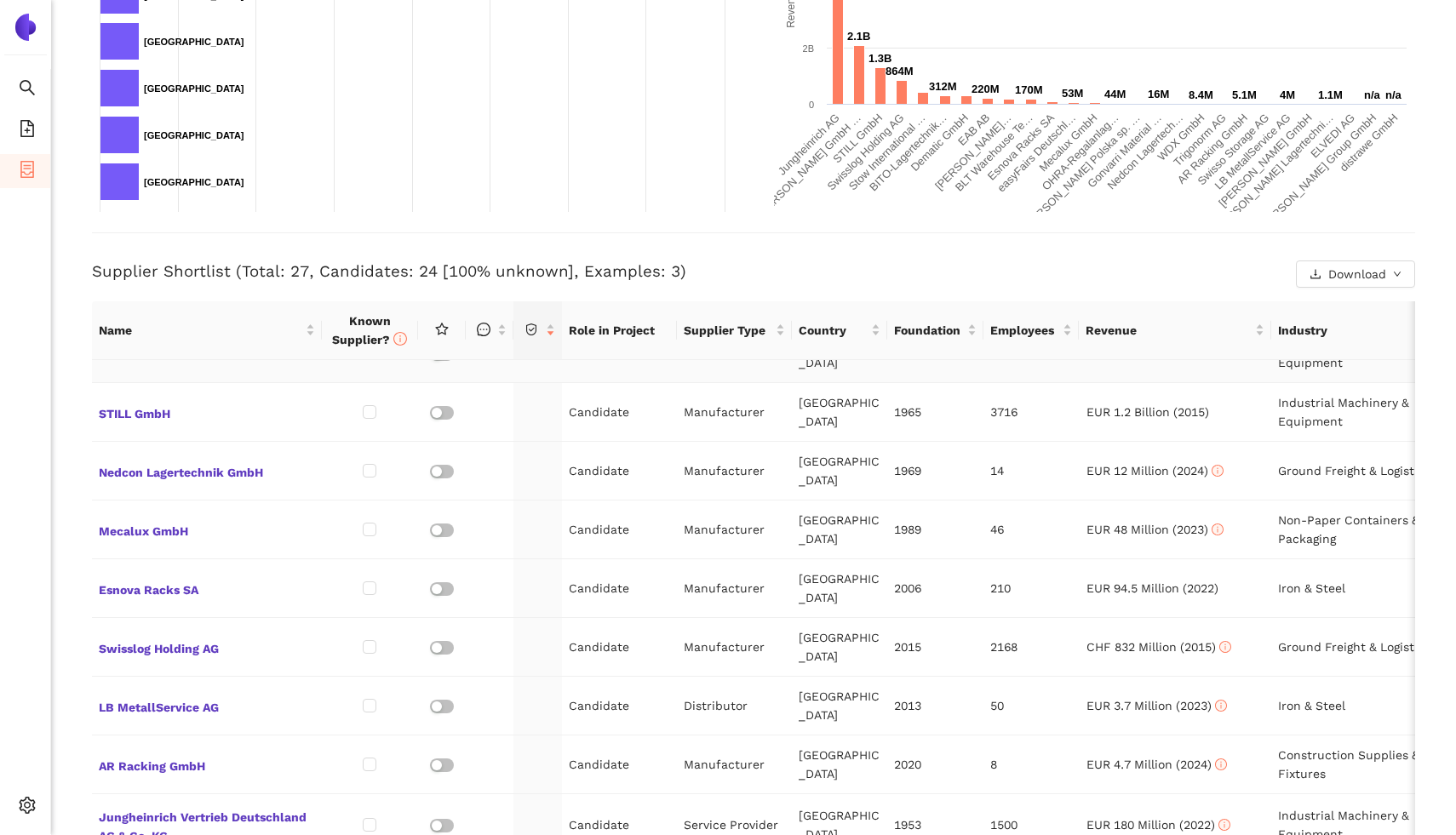
scroll to position [102, 0]
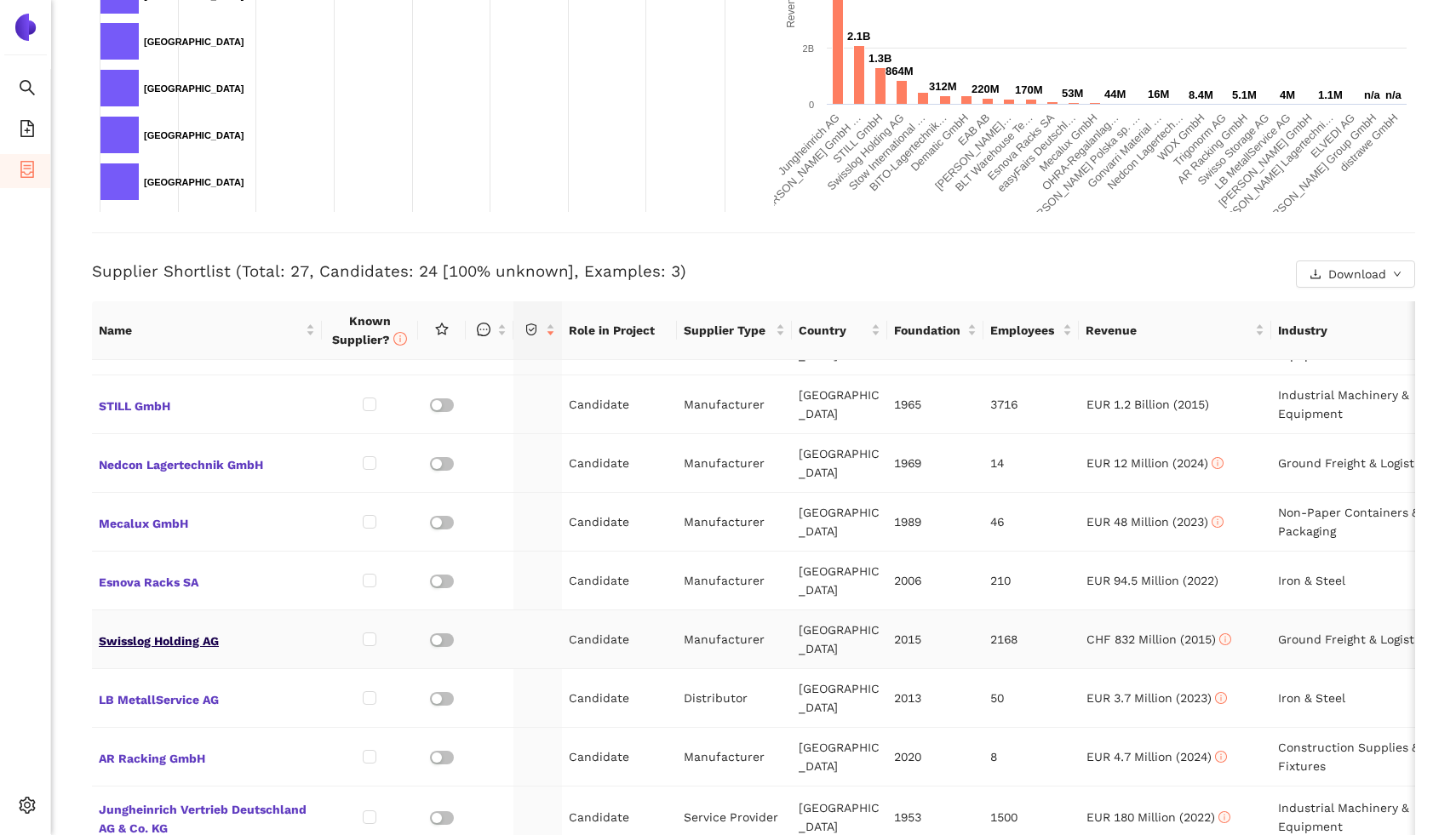
click at [144, 629] on span "Swisslog Holding AG" at bounding box center [206, 638] width 216 height 22
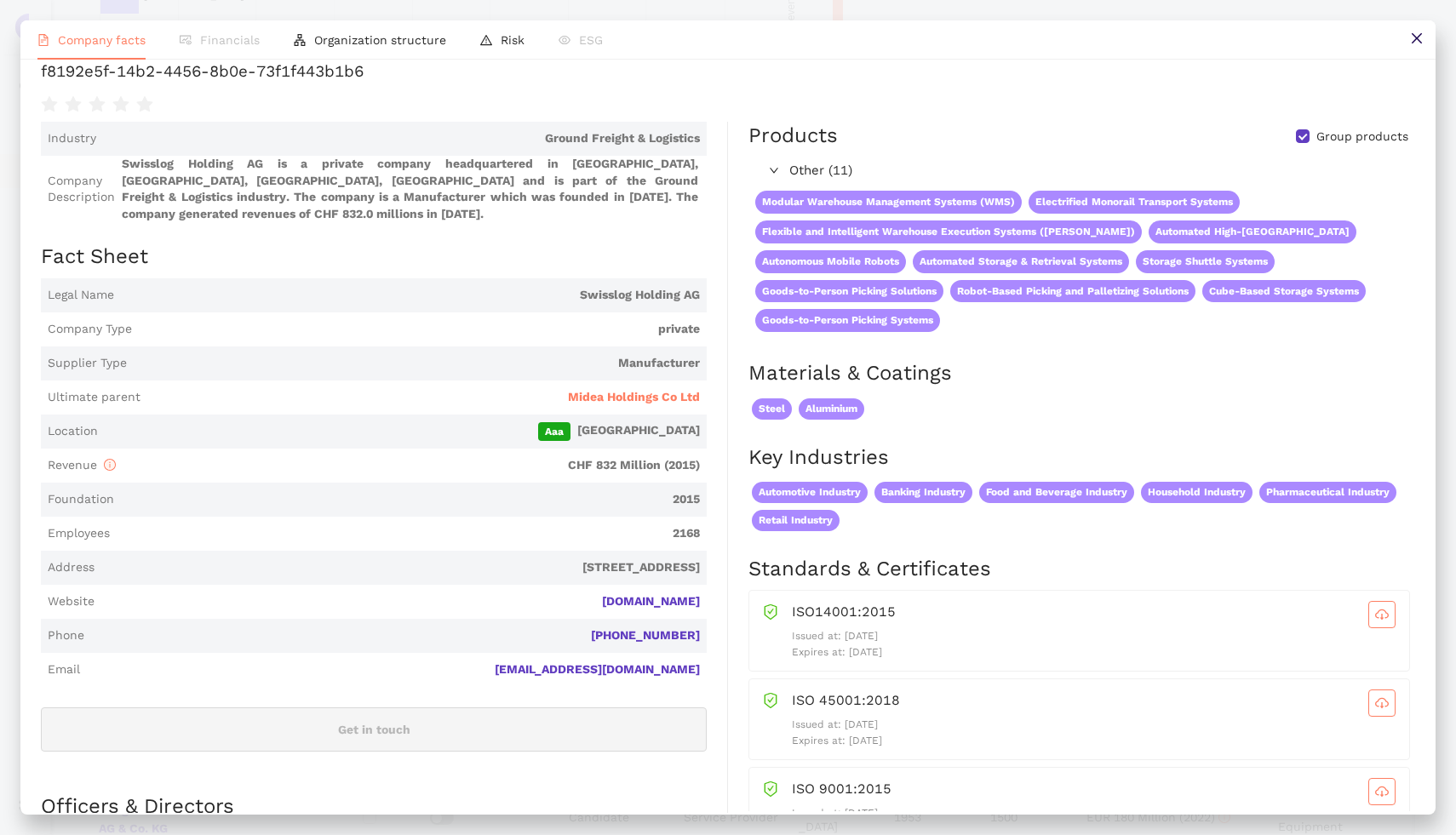
scroll to position [0, 0]
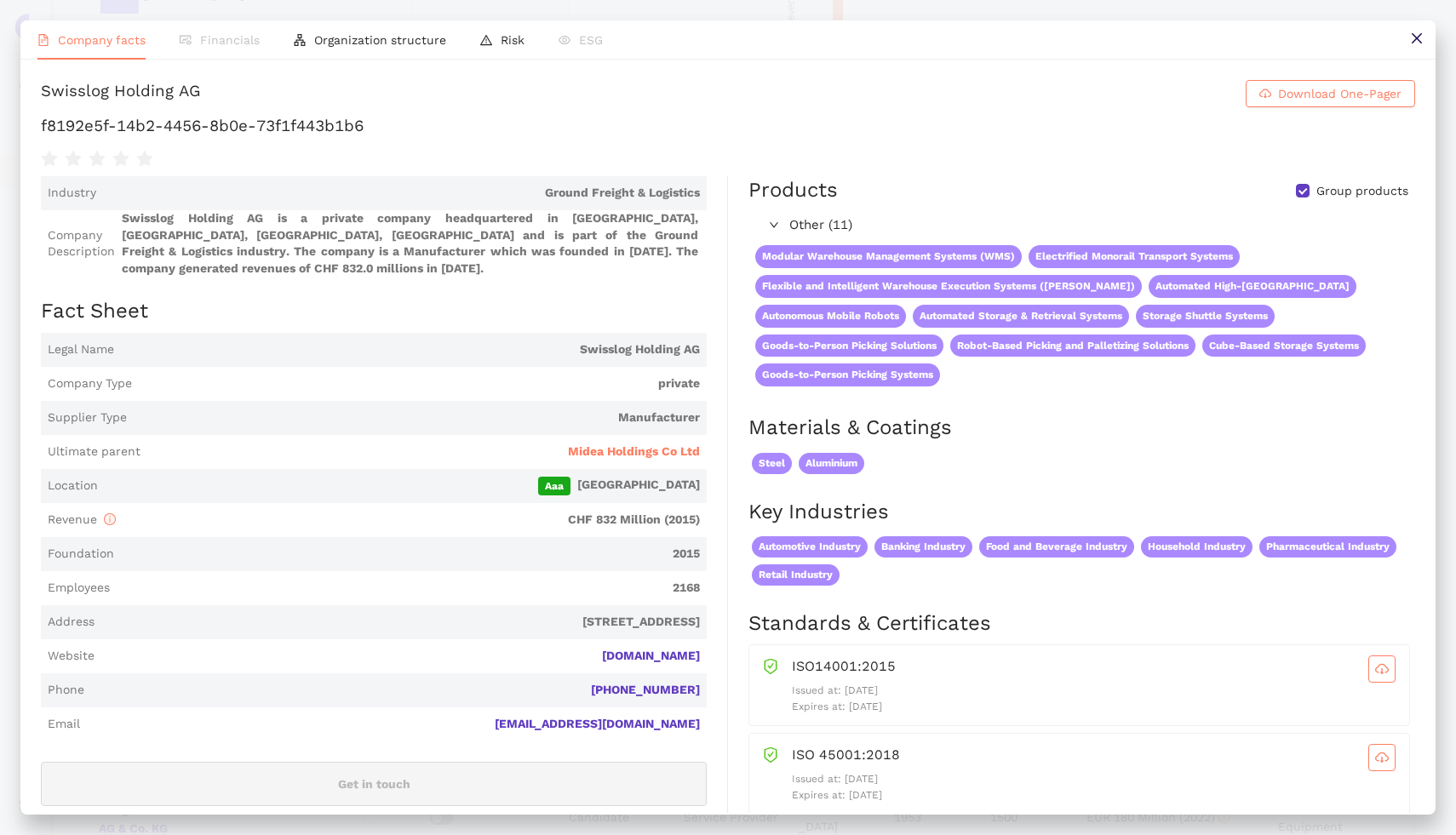
click at [87, 89] on div "Swisslog Holding AG" at bounding box center [121, 93] width 160 height 27
copy h1 "Swisslog Holding AG Download One-Pager"
click at [1413, 37] on icon "close" at bounding box center [1415, 38] width 10 height 10
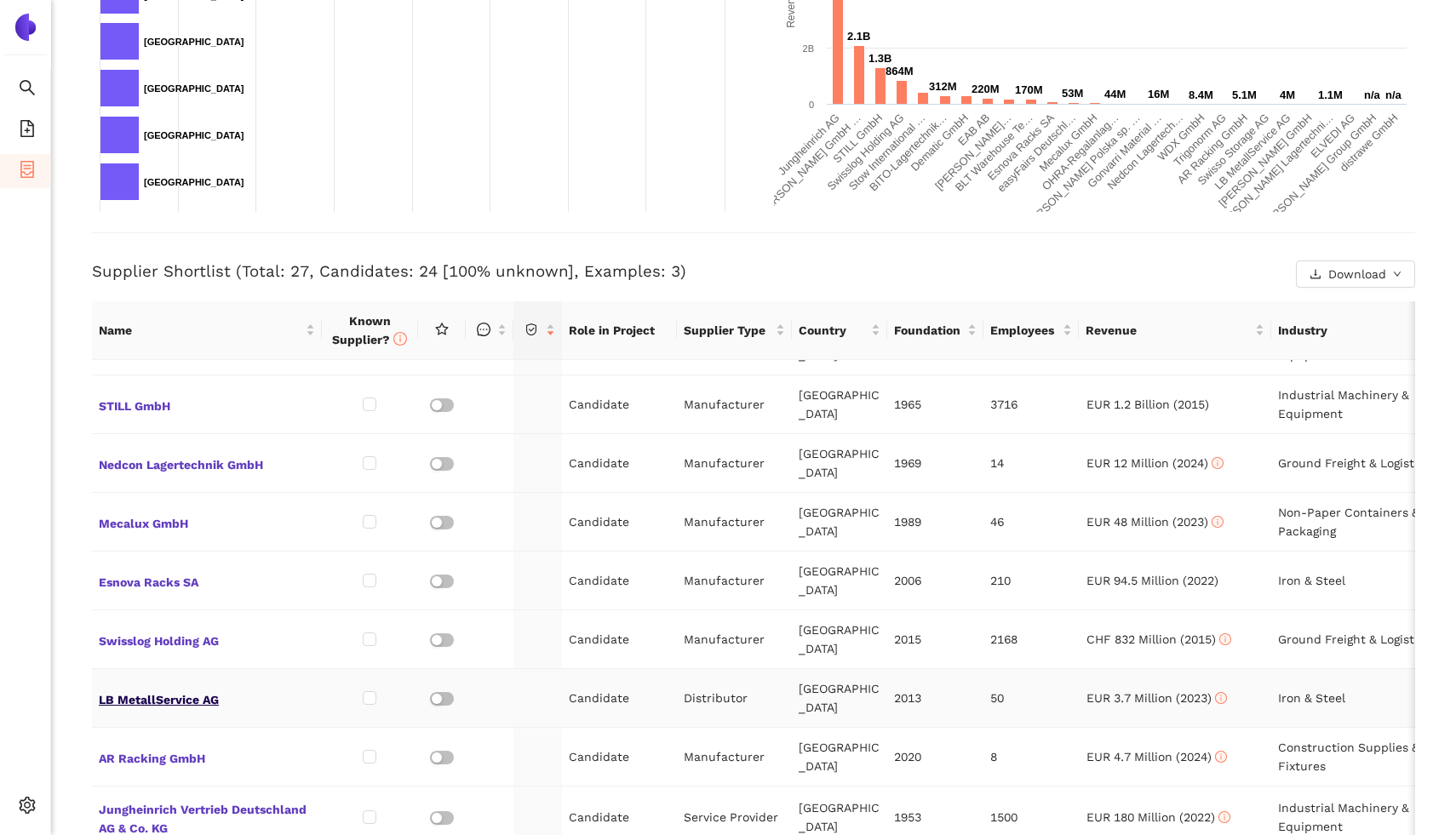
click at [131, 687] on span "LB MetallService AG" at bounding box center [206, 698] width 216 height 22
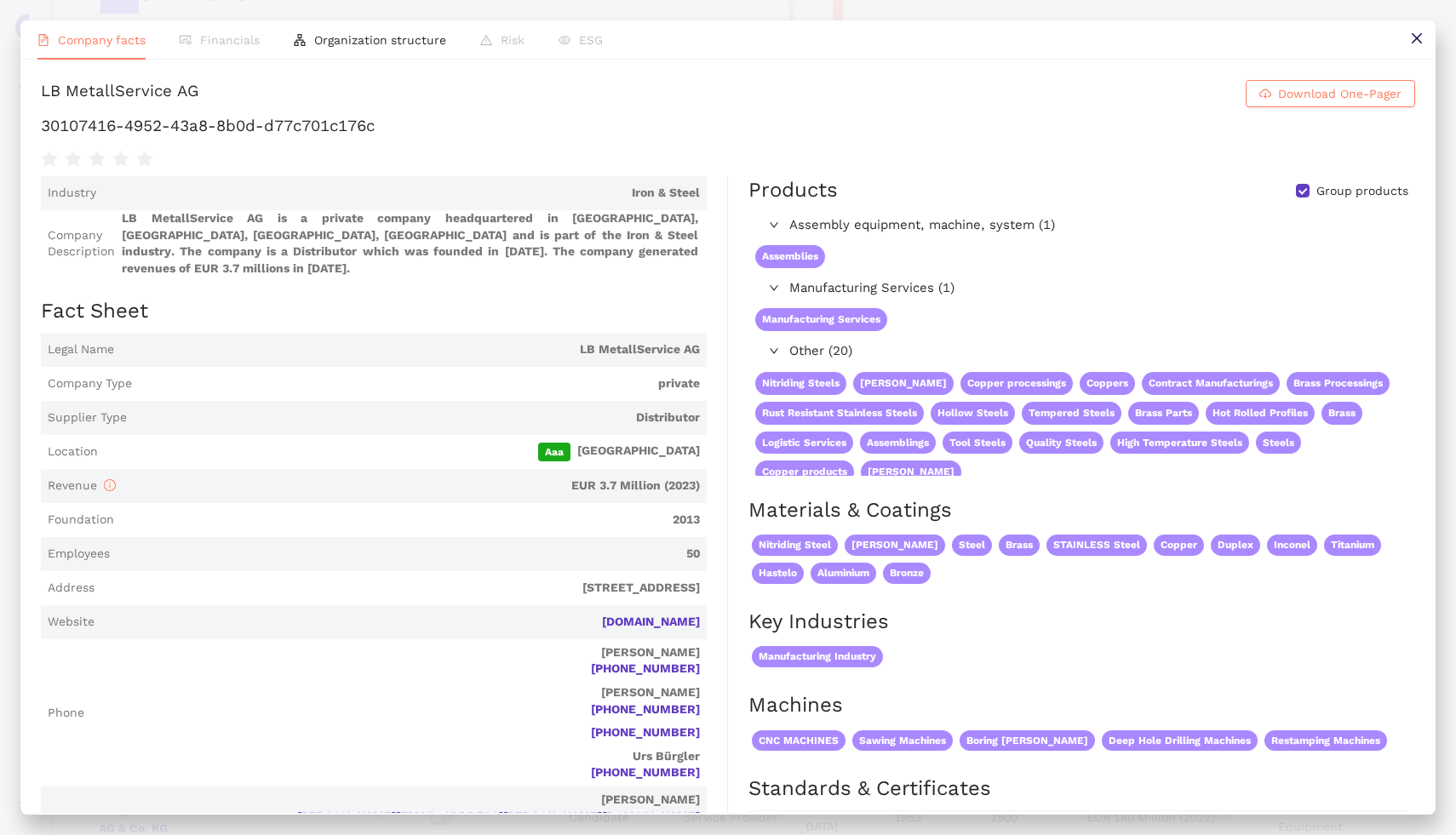
click at [131, 85] on div "LB MetallService AG" at bounding box center [120, 93] width 159 height 27
copy h1 "LB MetallService AG Download One-Pager"
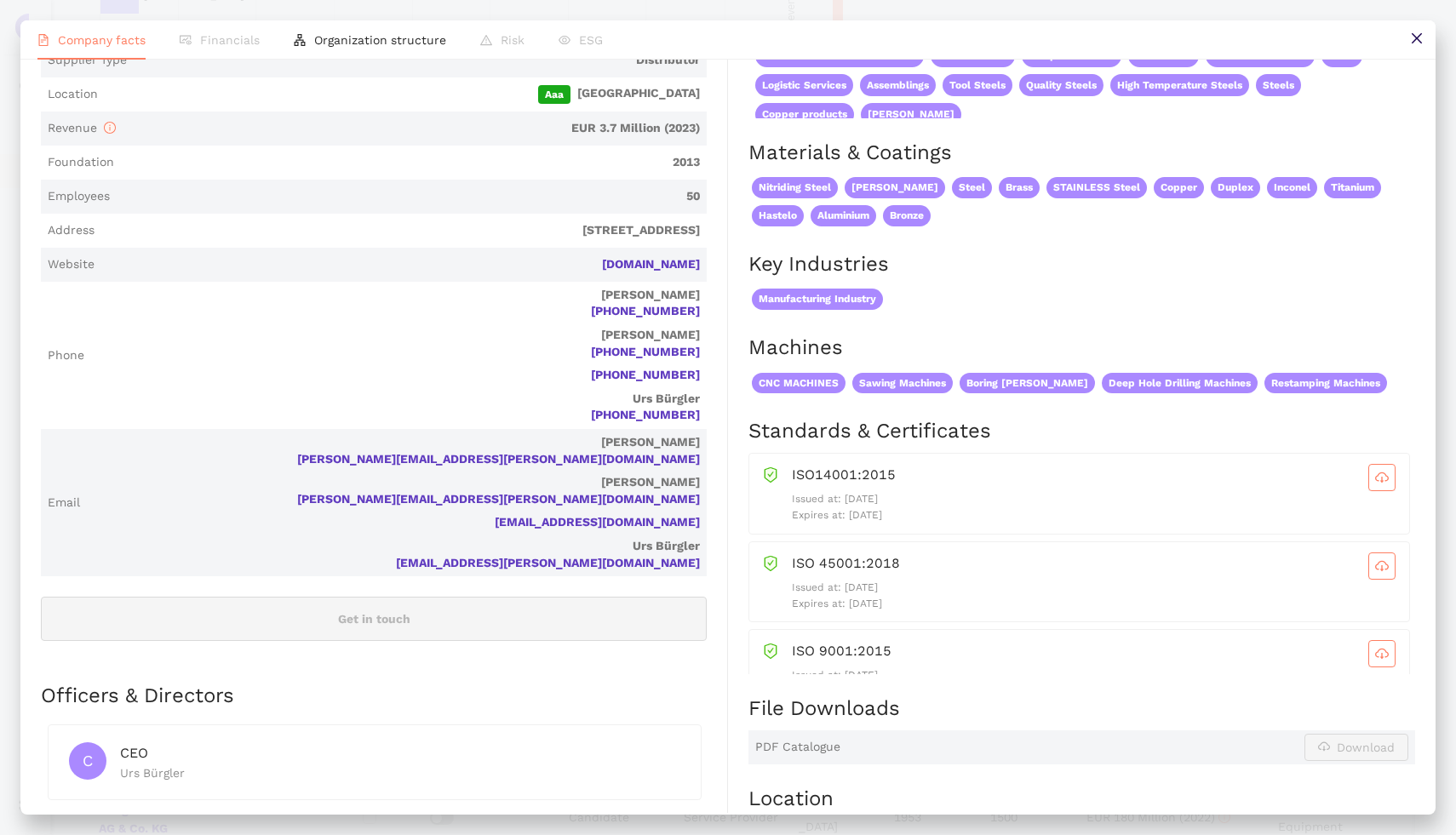
scroll to position [44, 0]
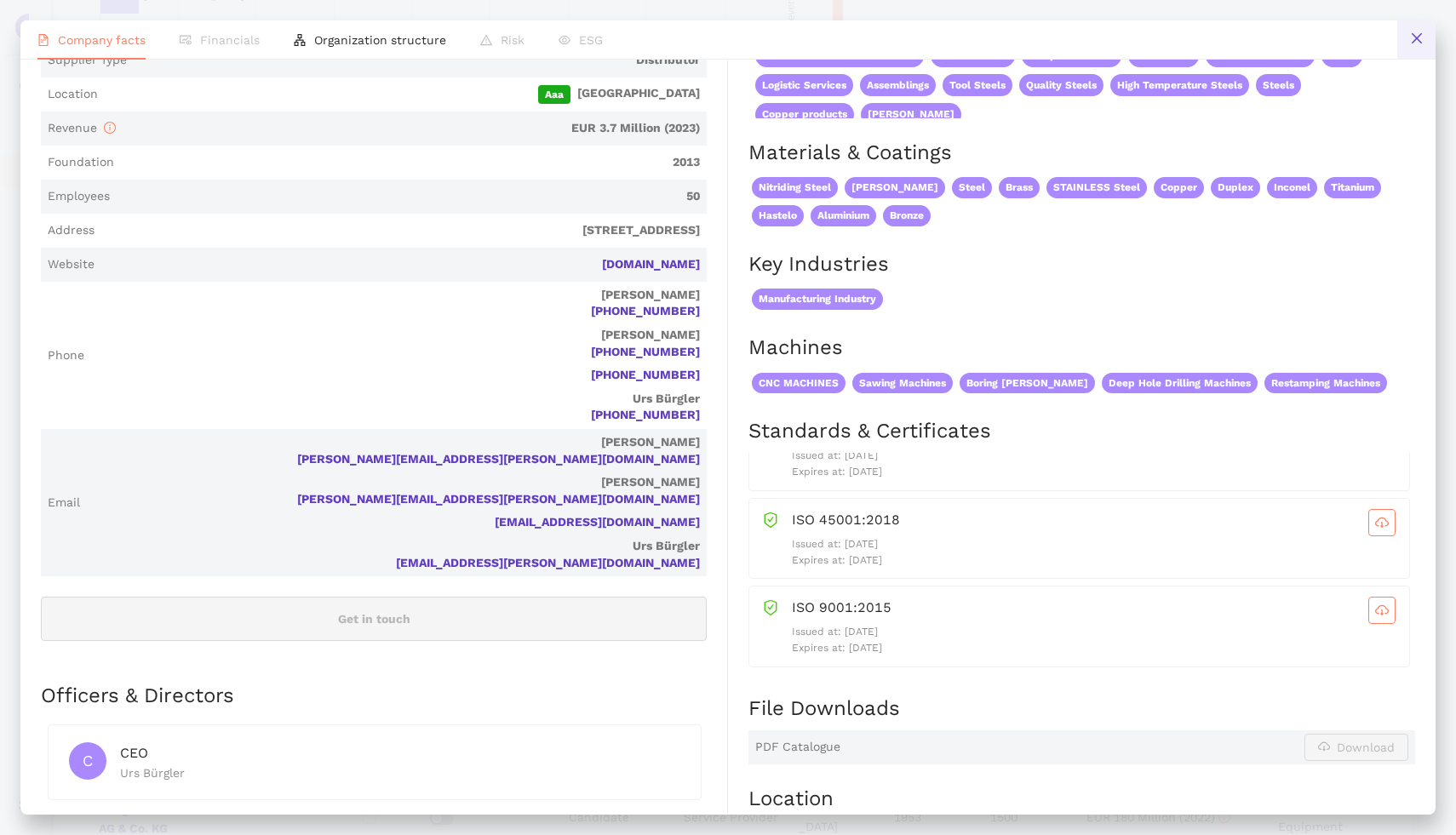
click at [1417, 36] on icon "close" at bounding box center [1415, 38] width 10 height 10
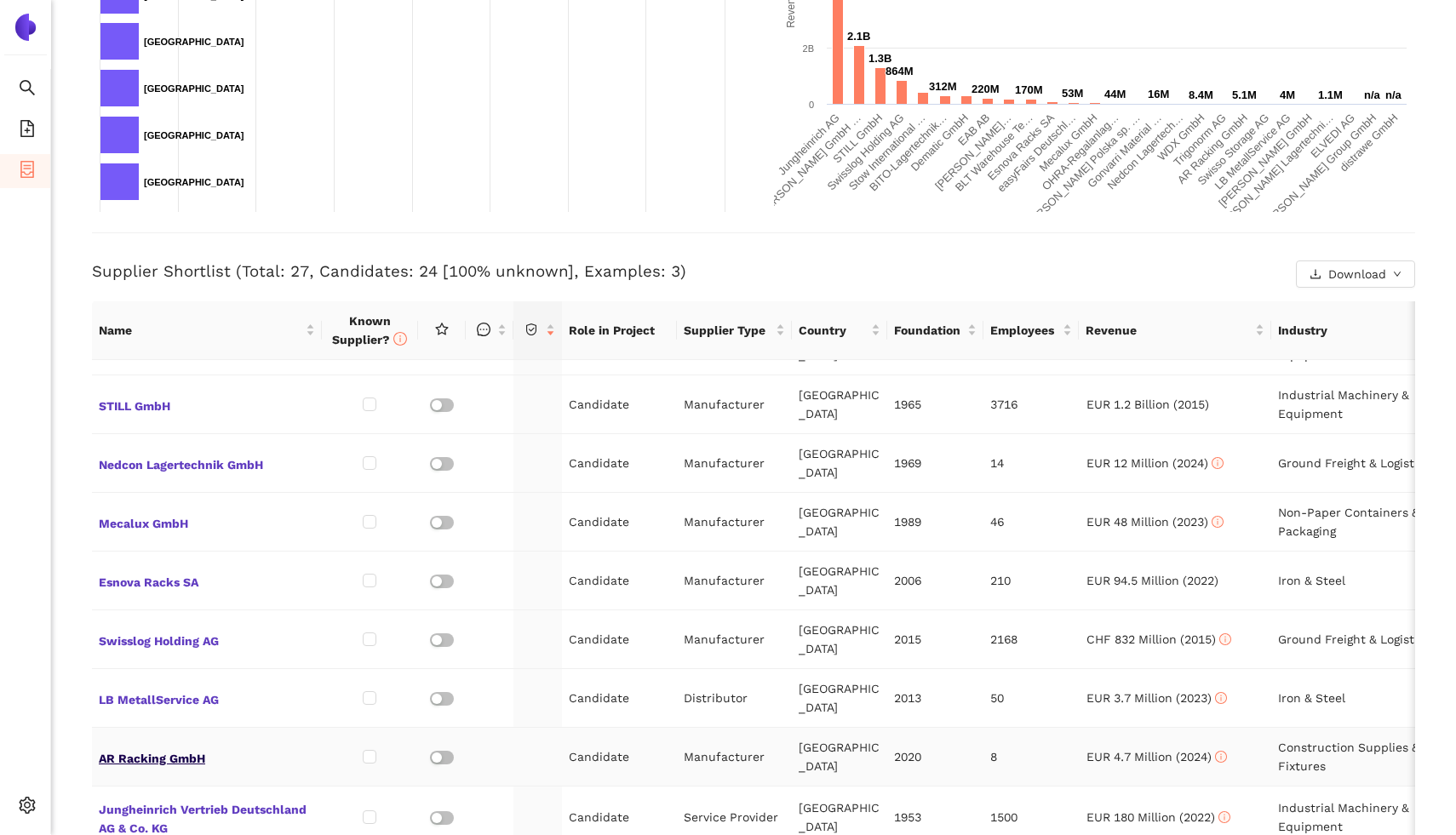
click at [148, 745] on span "AR Racking GmbH" at bounding box center [206, 756] width 216 height 22
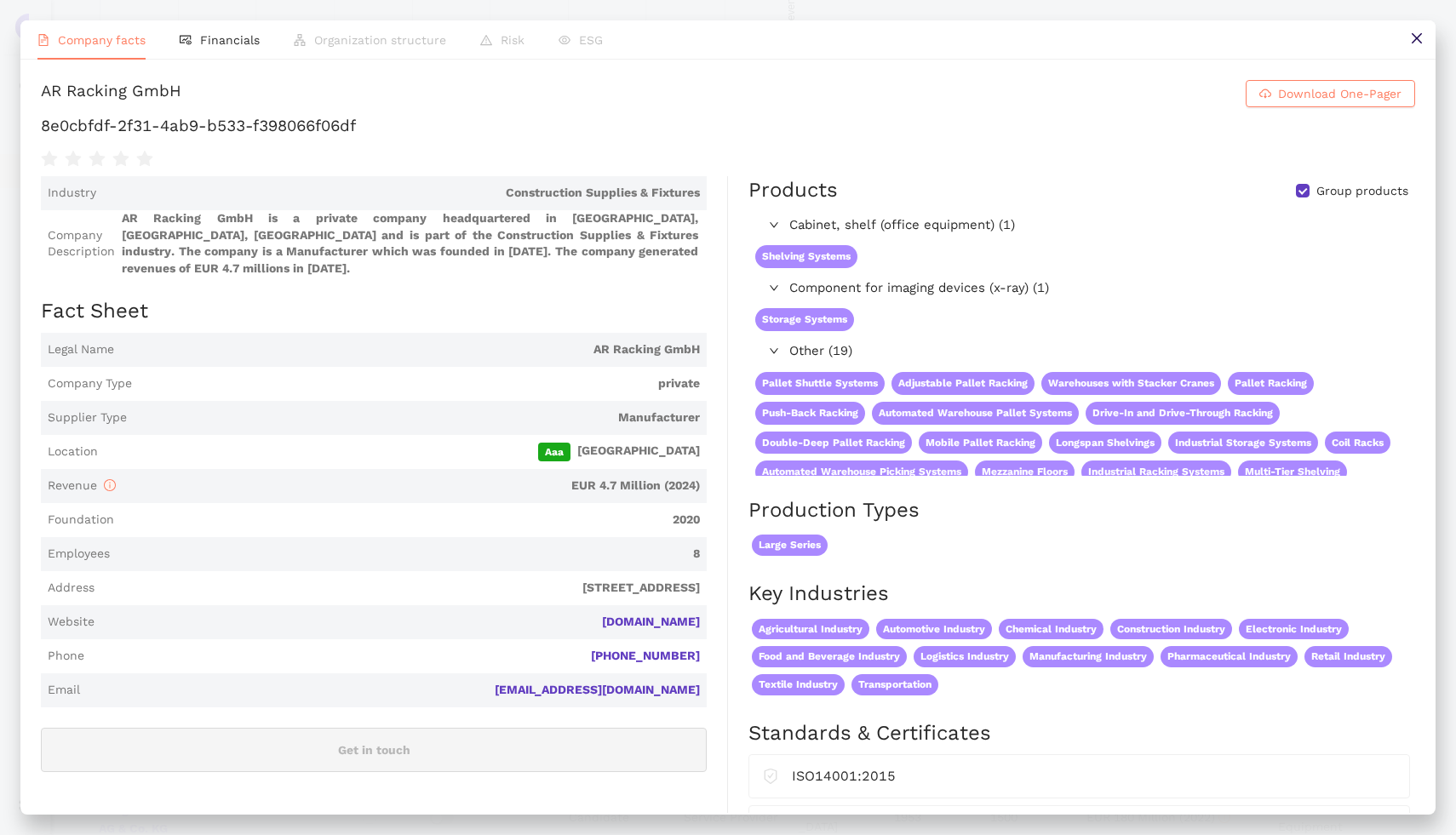
scroll to position [445, 0]
click at [139, 97] on div "AR Racking GmbH" at bounding box center [111, 93] width 140 height 27
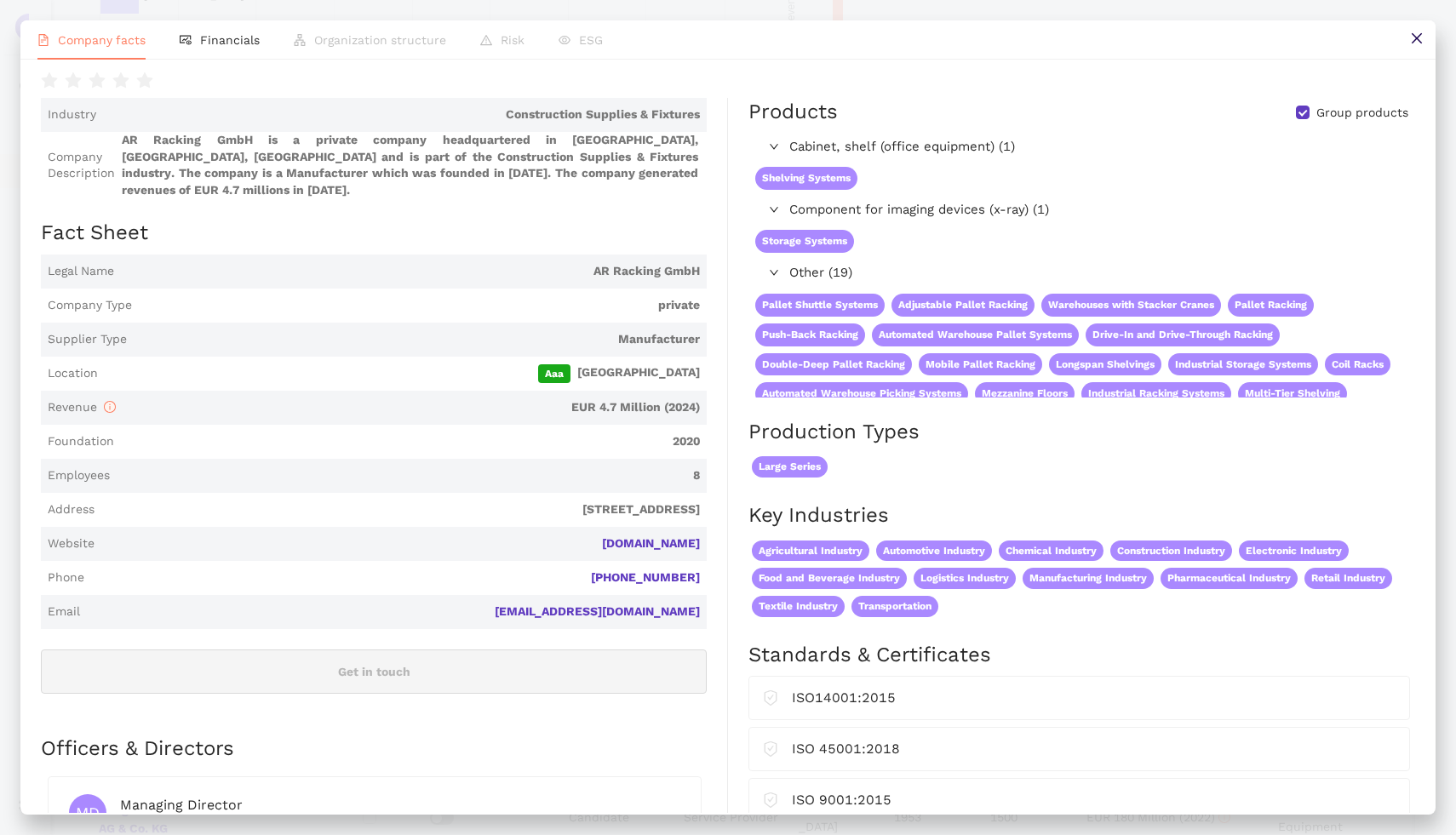
scroll to position [91, 0]
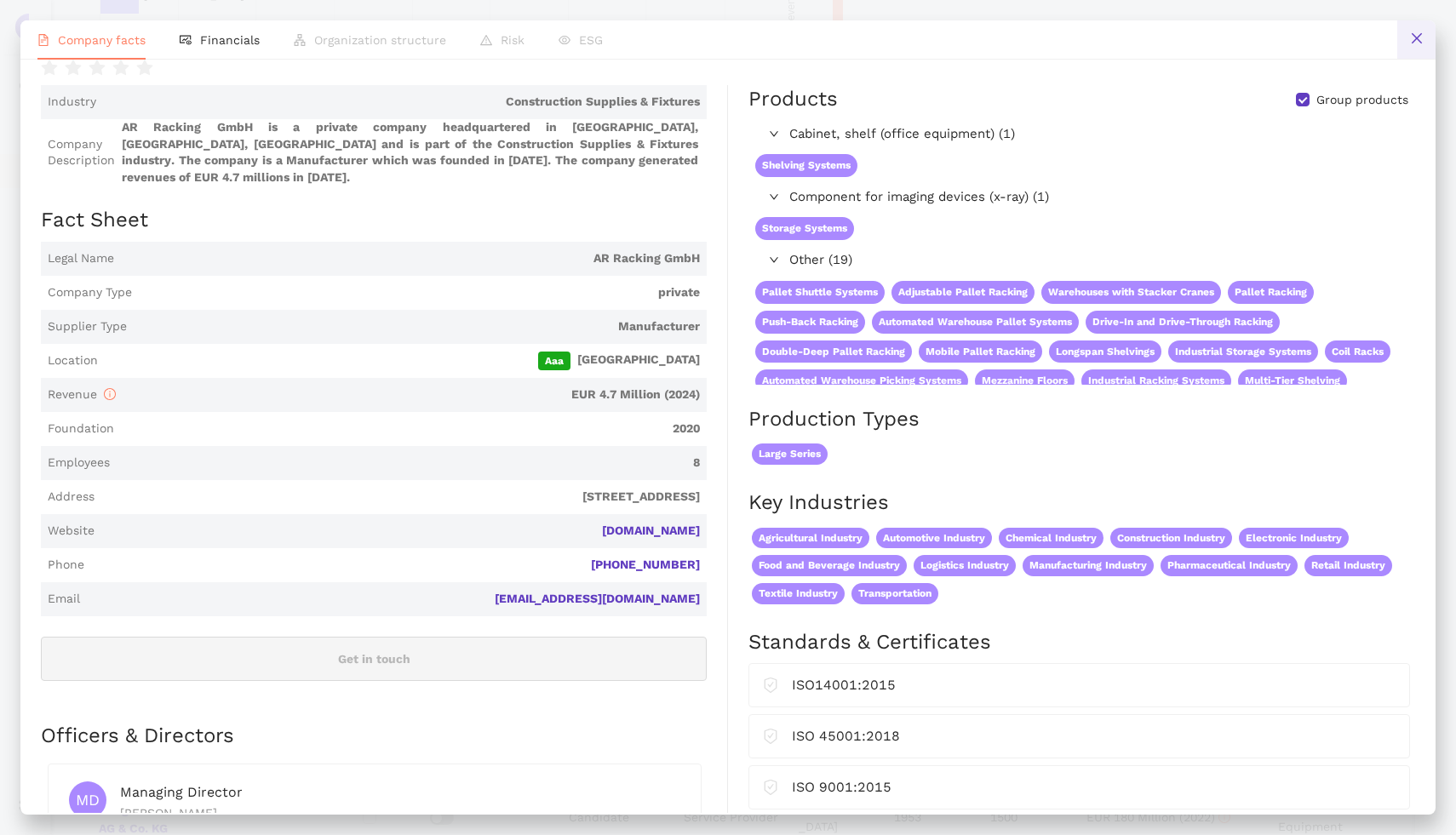
click at [1416, 30] on button at bounding box center [1415, 39] width 38 height 38
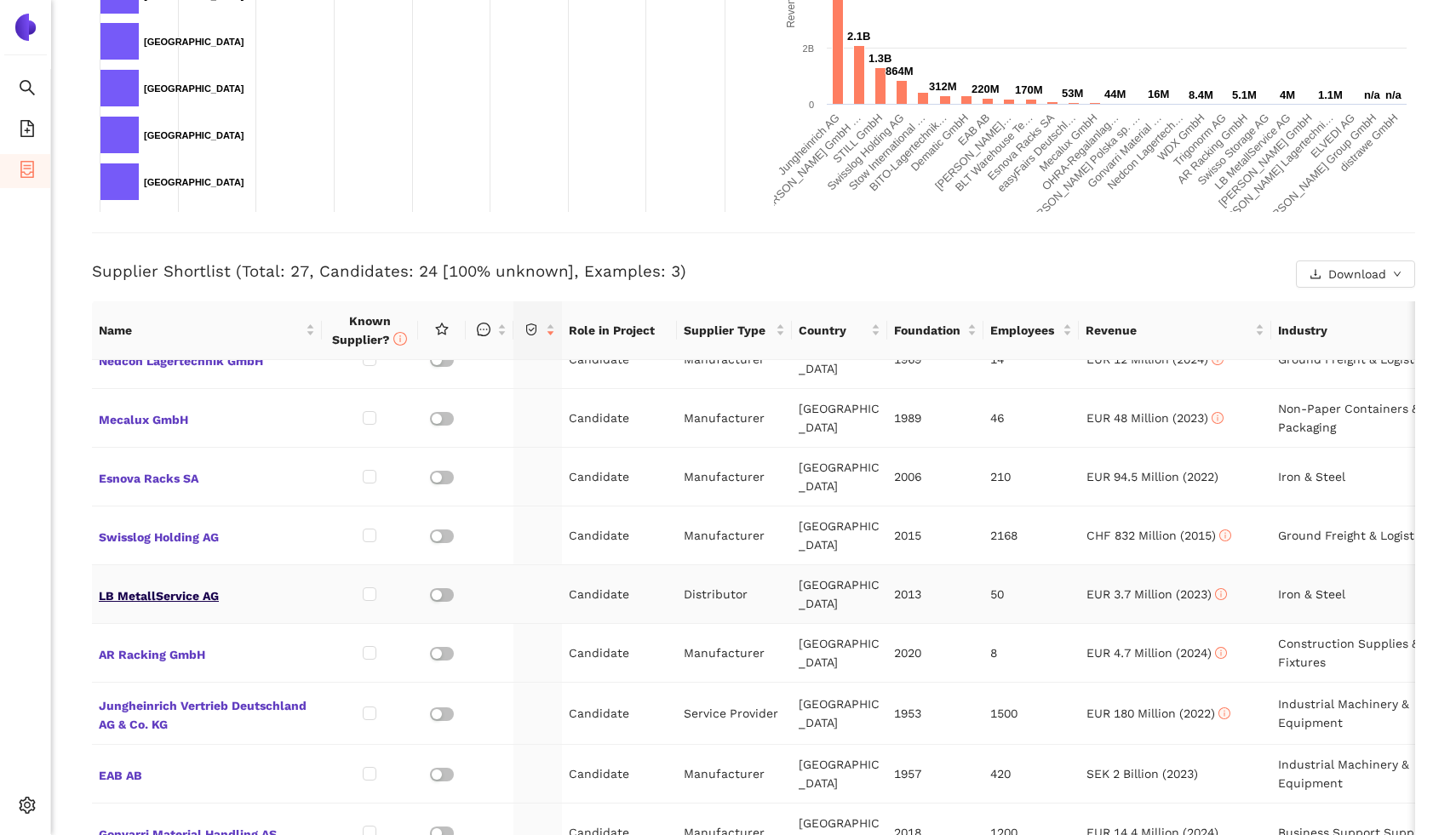
scroll to position [208, 0]
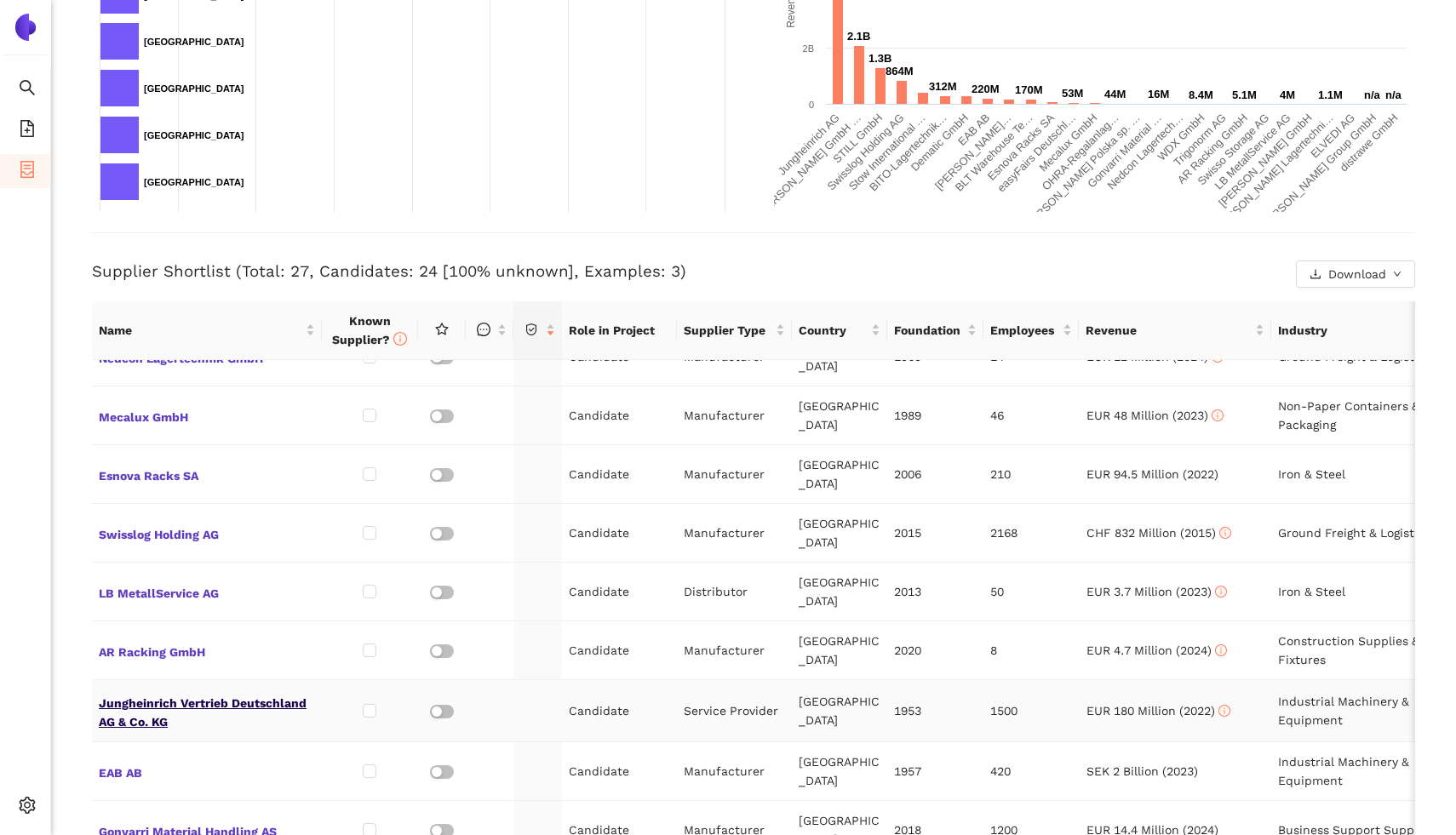
click at [215, 690] on span "Jungheinrich Vertrieb Deutschland AG & Co. KG" at bounding box center [206, 710] width 216 height 41
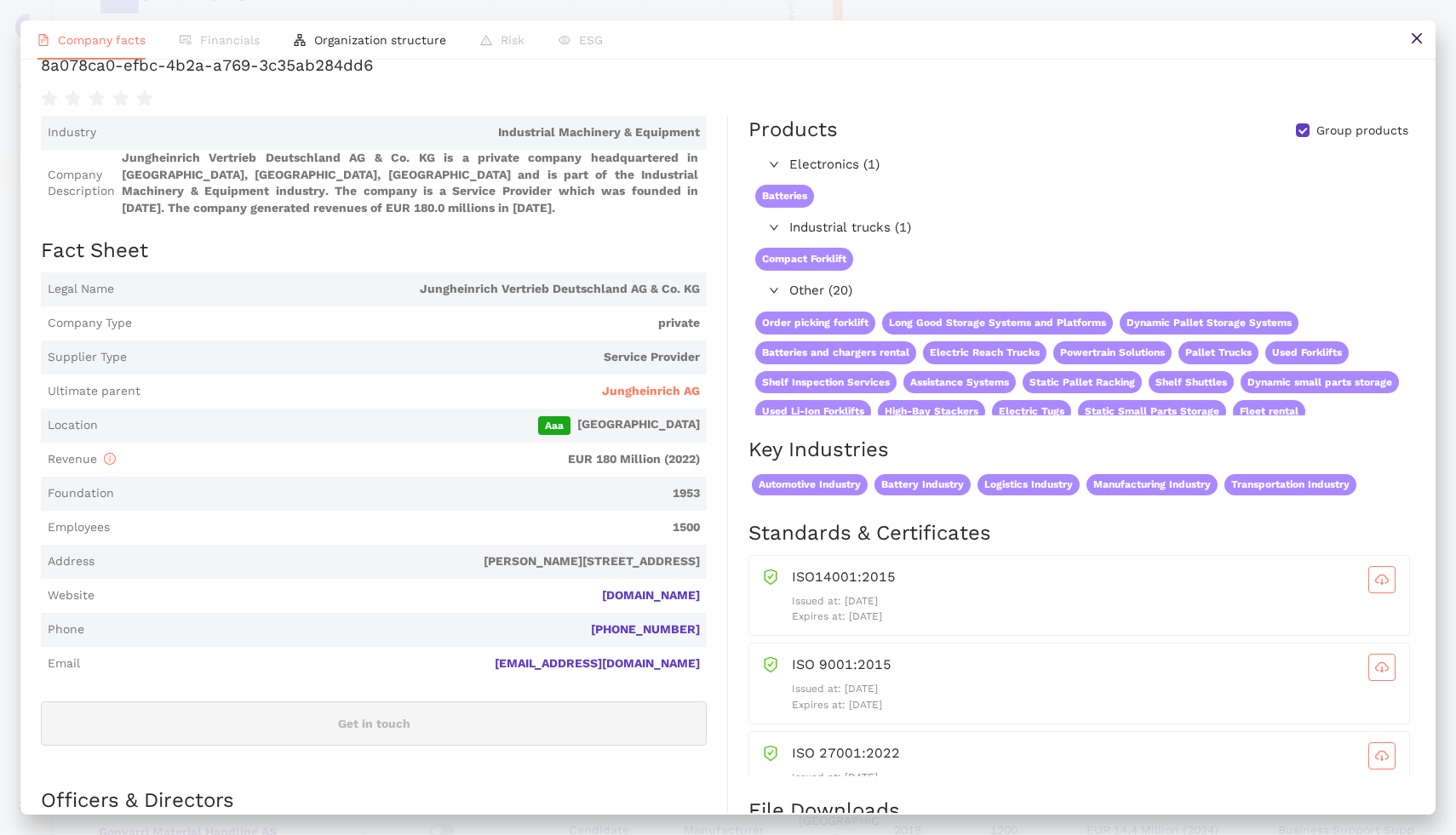
scroll to position [56, 0]
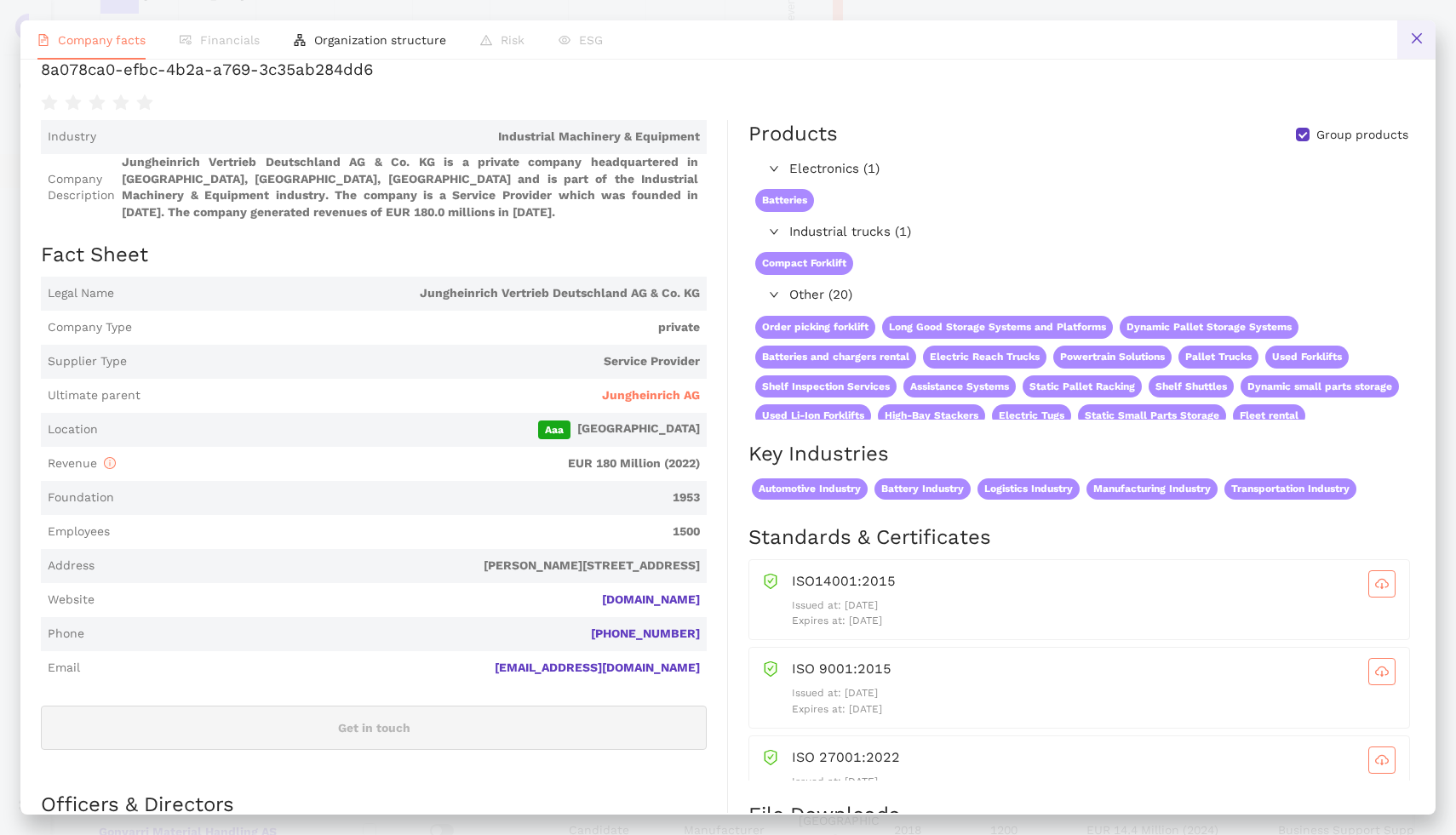
click at [1401, 49] on button at bounding box center [1415, 39] width 38 height 38
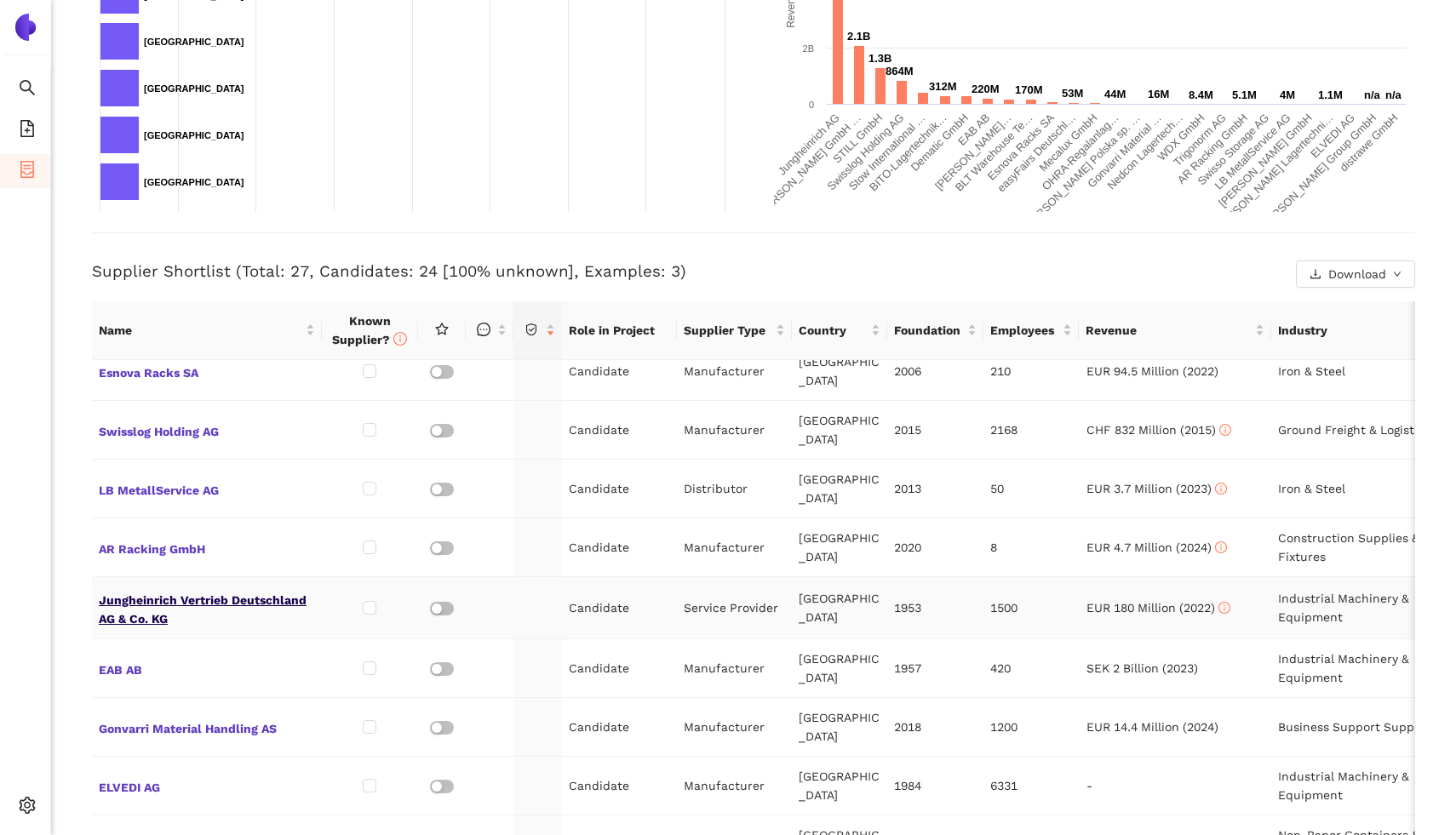
scroll to position [315, 0]
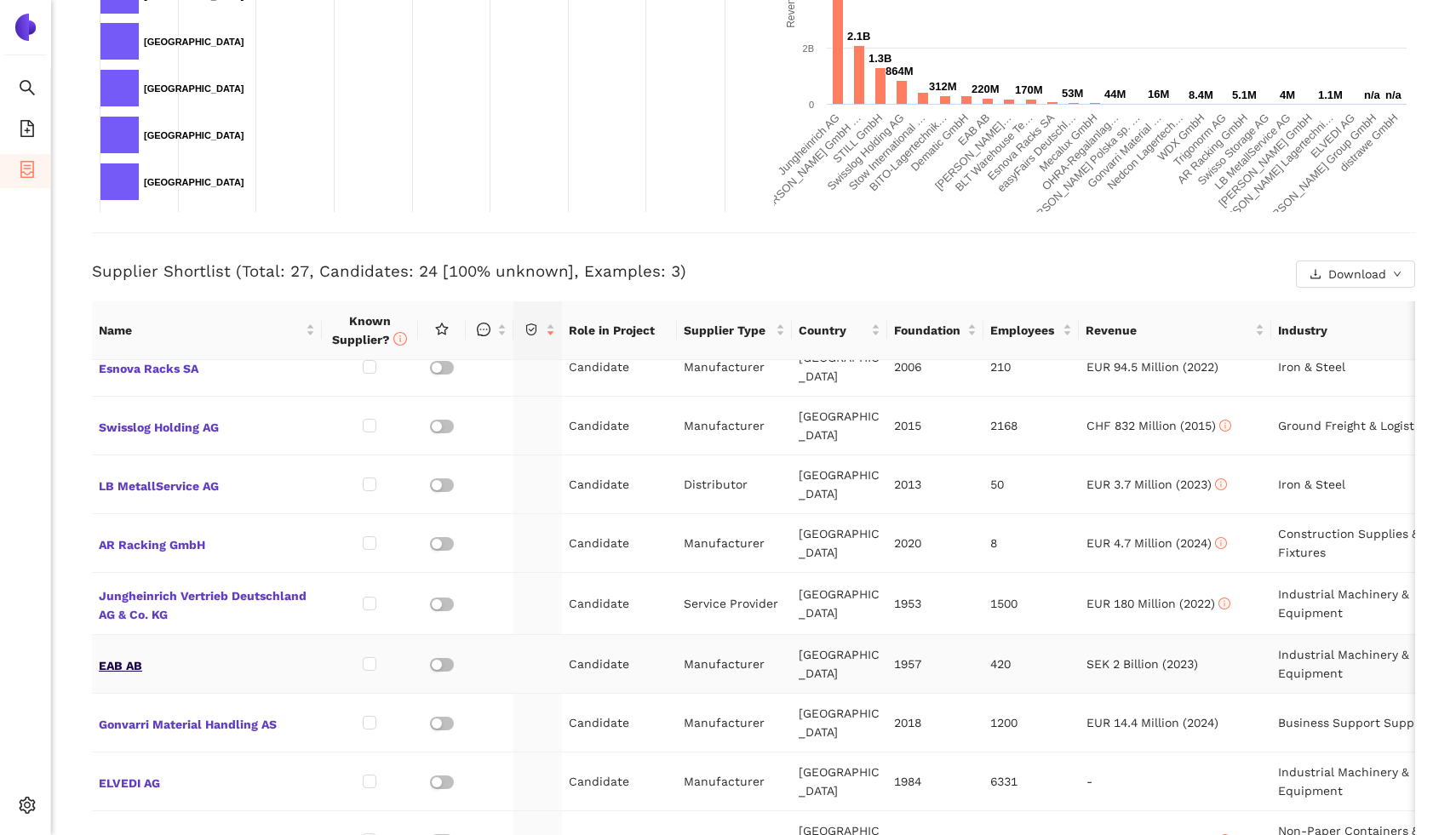
click at [112, 653] on span "EAB AB" at bounding box center [206, 664] width 216 height 22
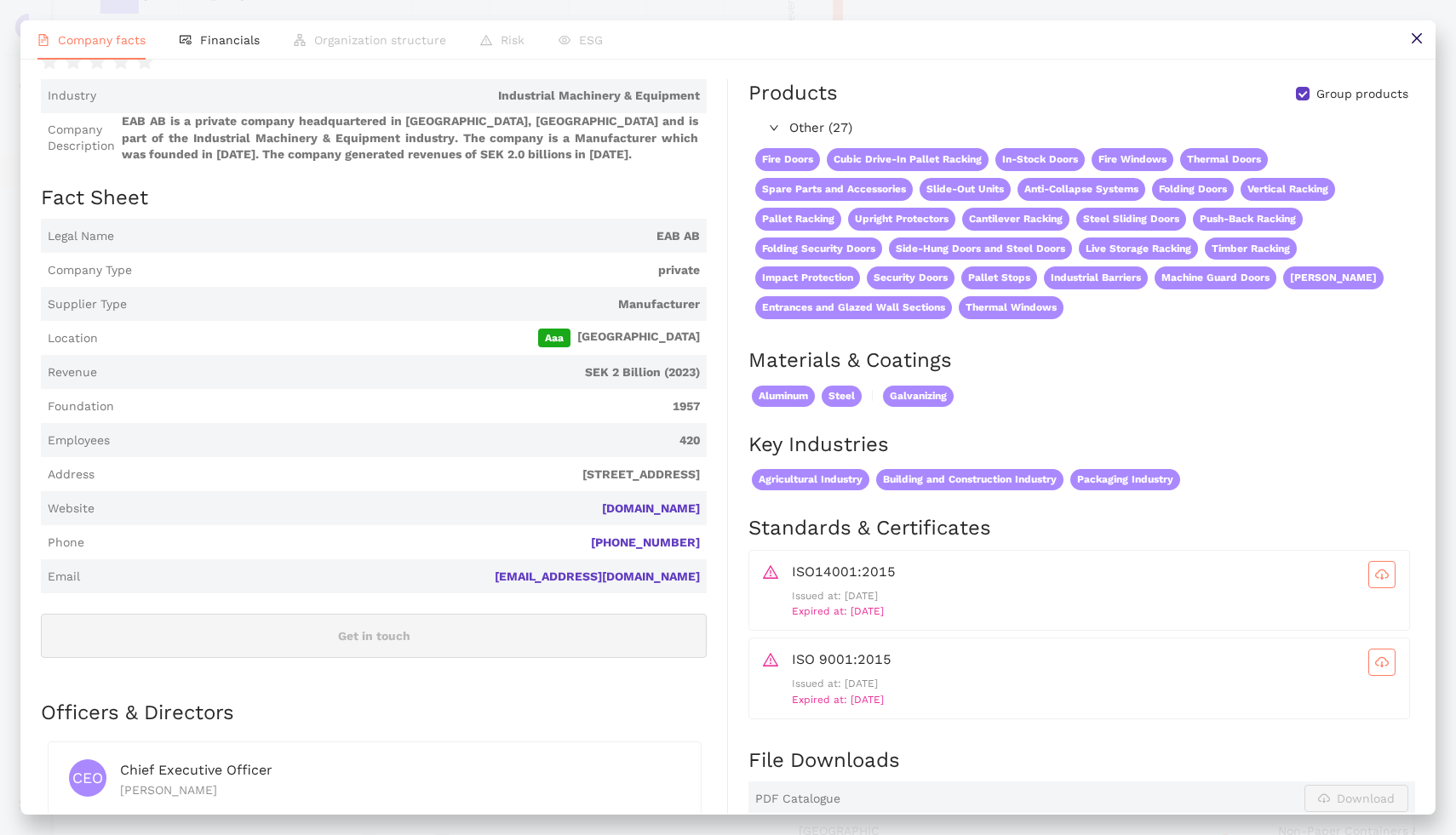
scroll to position [0, 0]
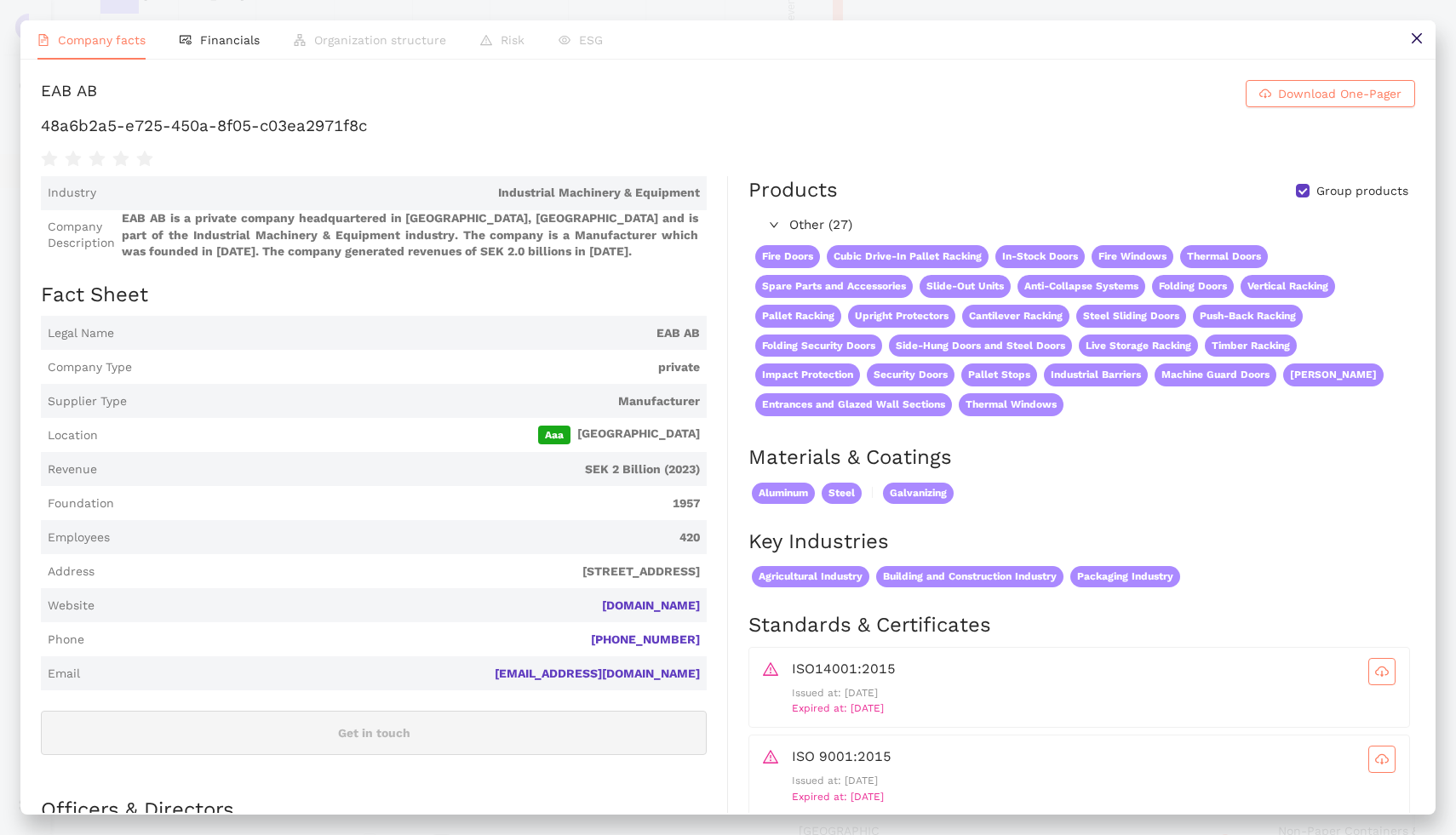
click at [66, 91] on div "EAB AB" at bounding box center [69, 93] width 56 height 27
click at [1410, 36] on icon "close" at bounding box center [1416, 38] width 14 height 14
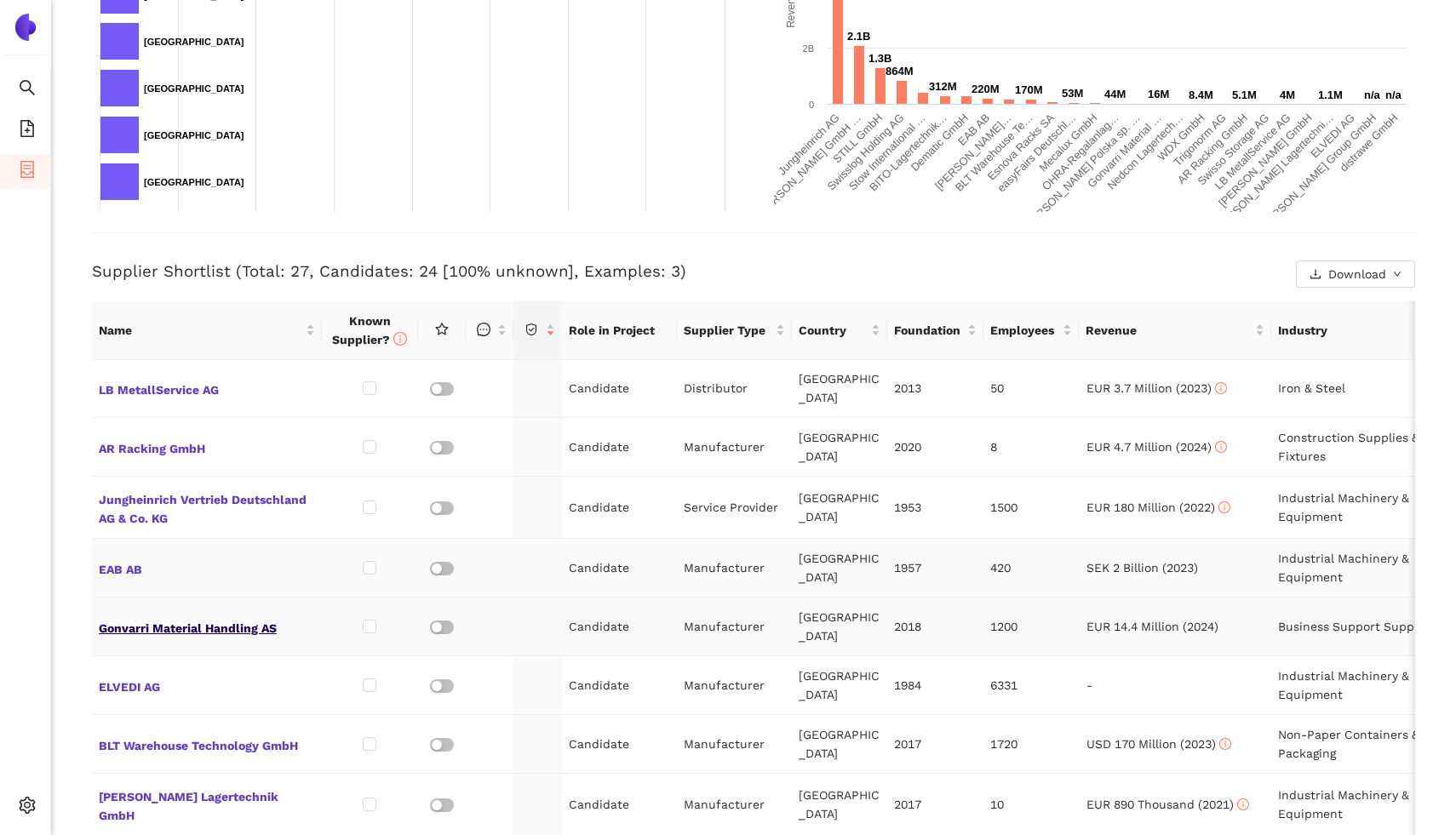
scroll to position [414, 0]
click at [248, 614] on span "Gonvarri Material Handling AS" at bounding box center [206, 625] width 216 height 22
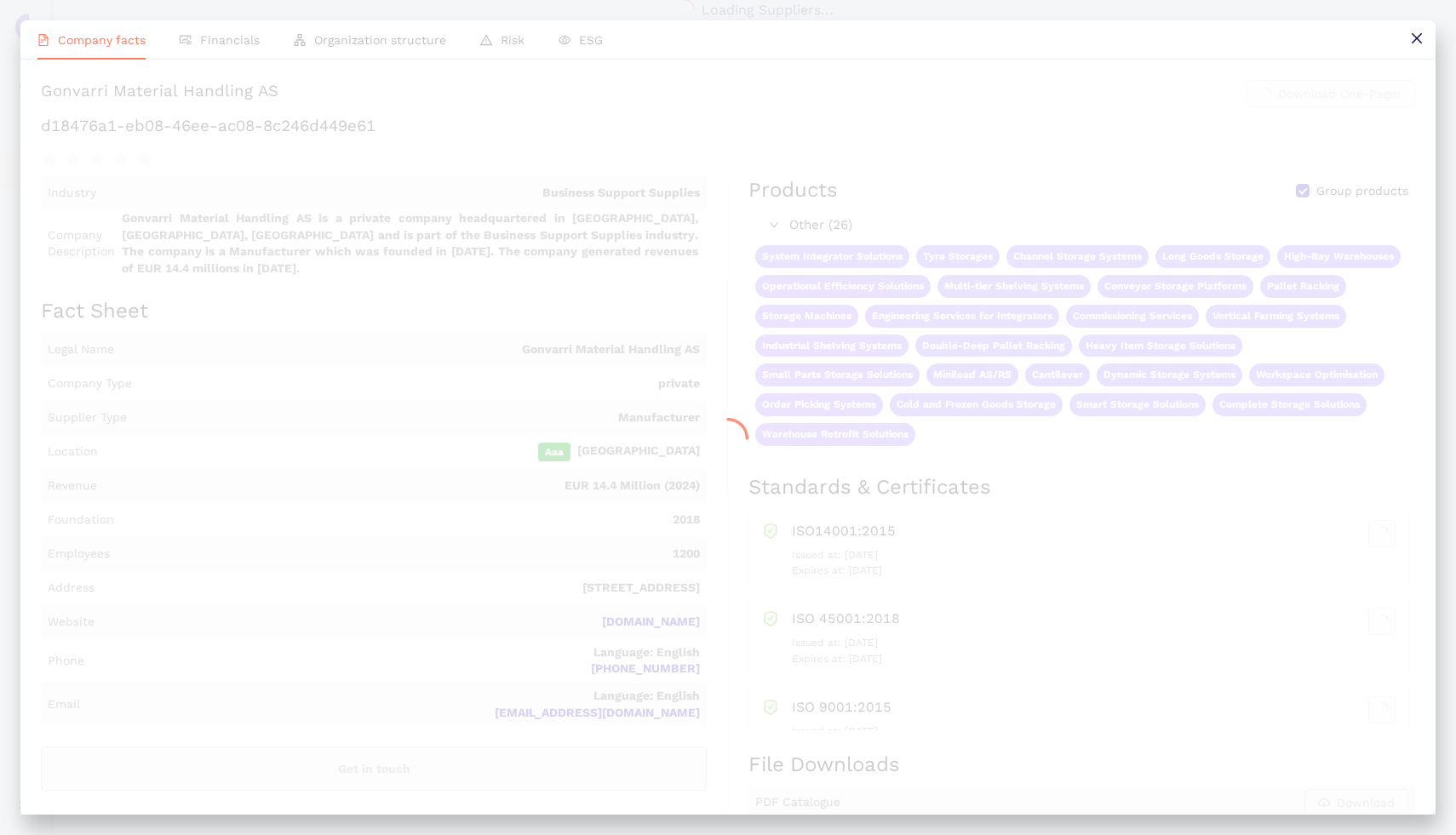
scroll to position [445, 0]
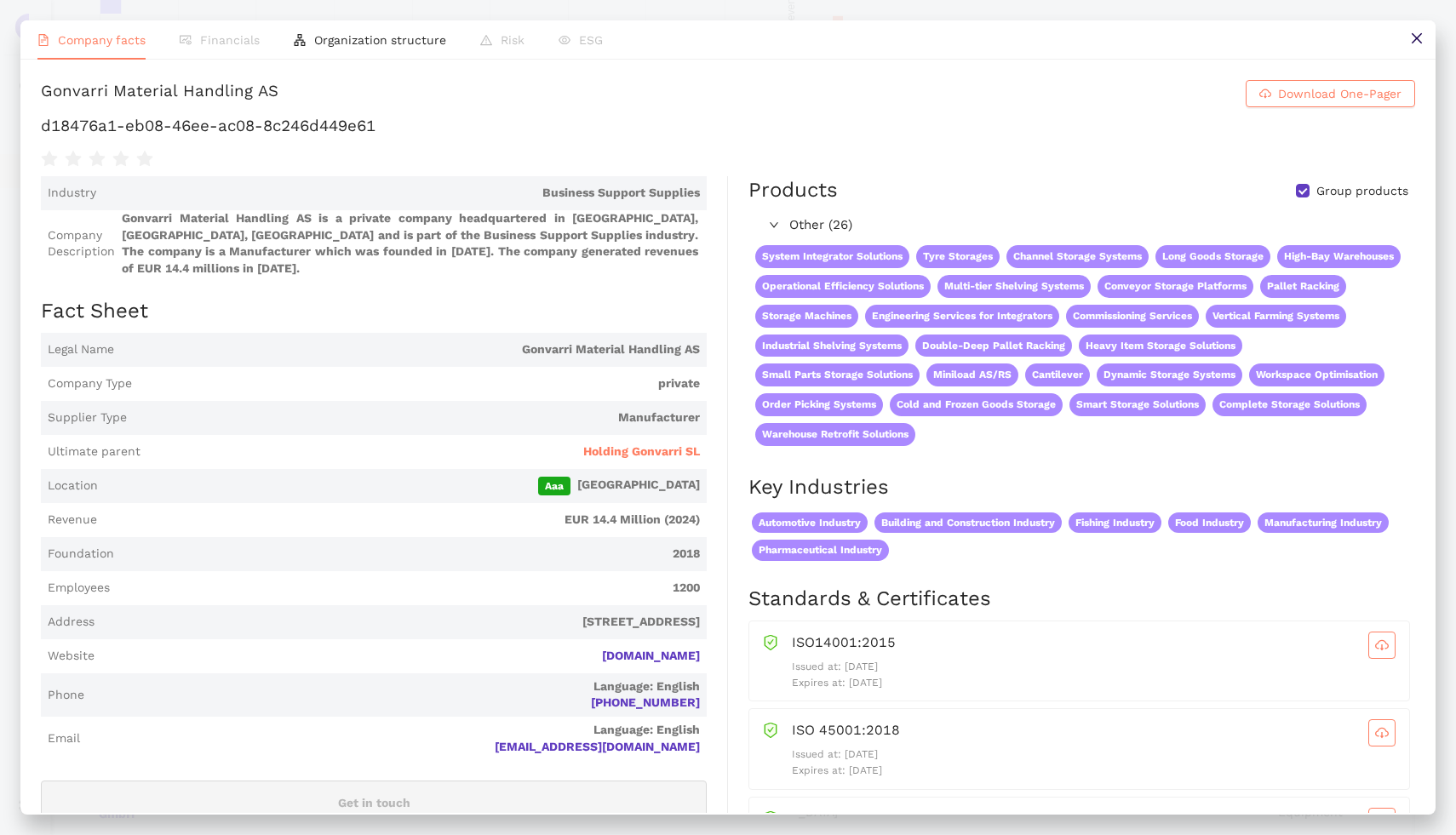
click at [306, 125] on h1 "d18476a1-eb08-46ee-ac08-8c246d449e61" at bounding box center [728, 126] width 1374 height 22
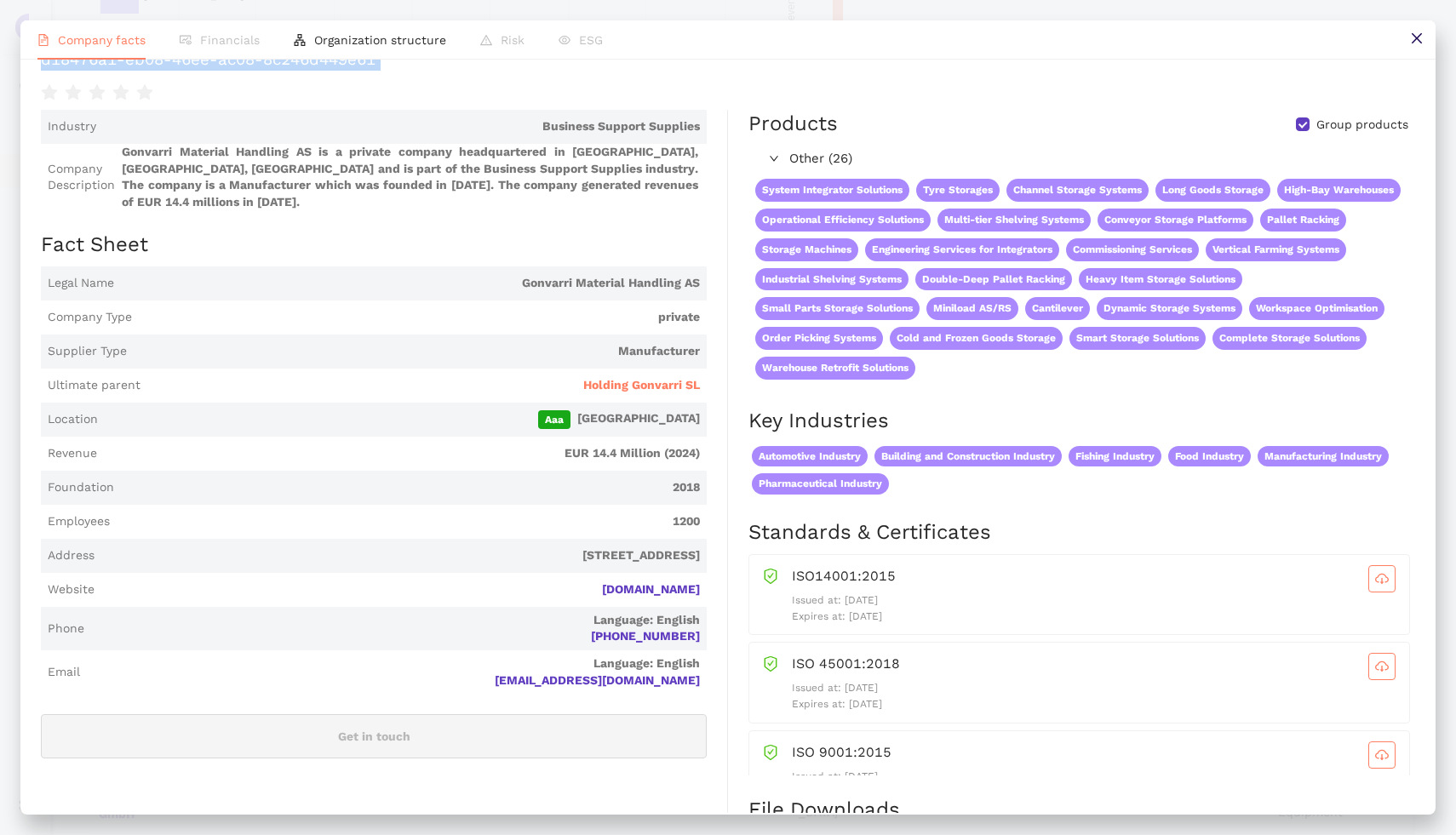
scroll to position [0, 0]
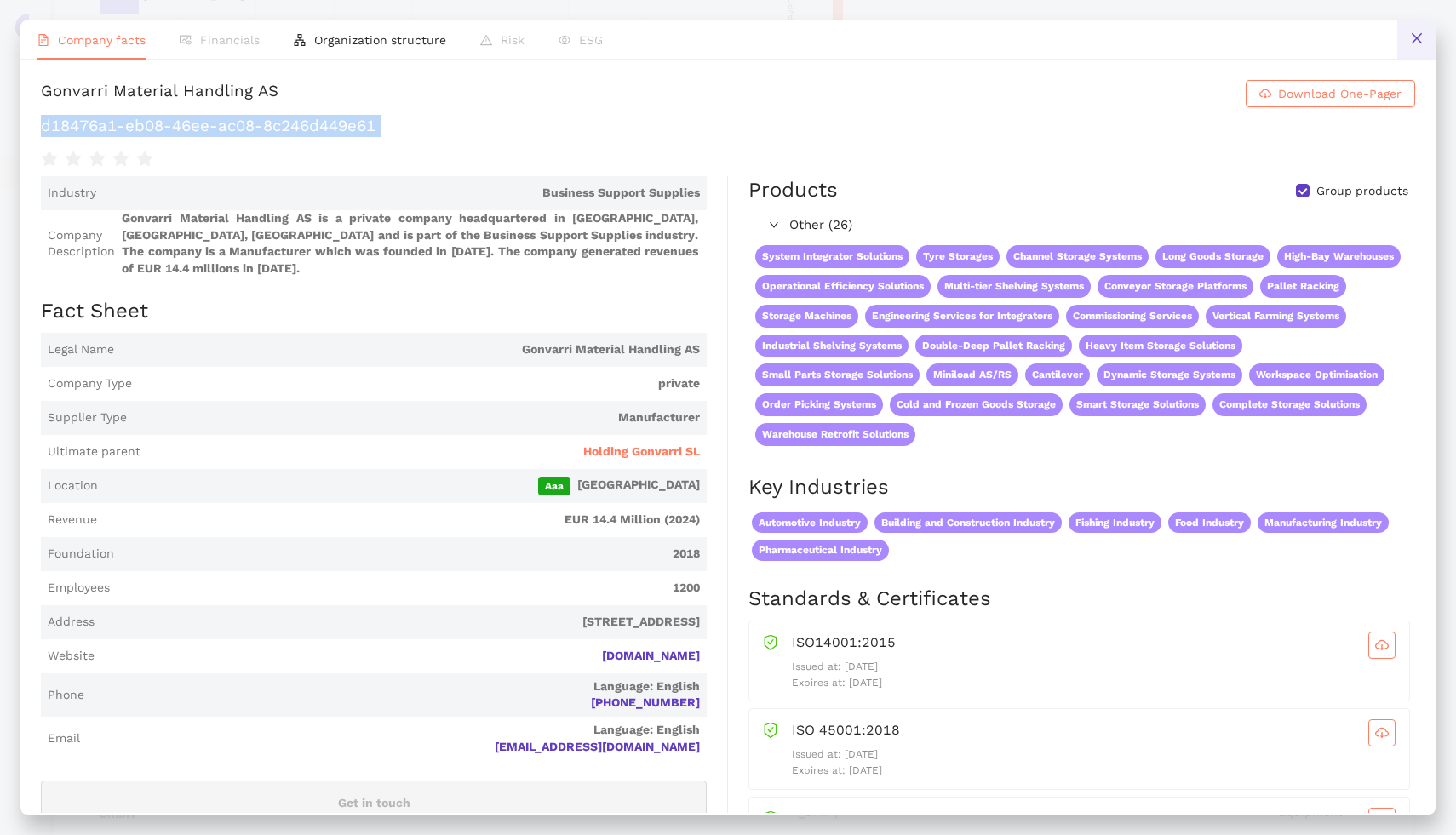
click at [1415, 37] on icon "close" at bounding box center [1416, 38] width 14 height 14
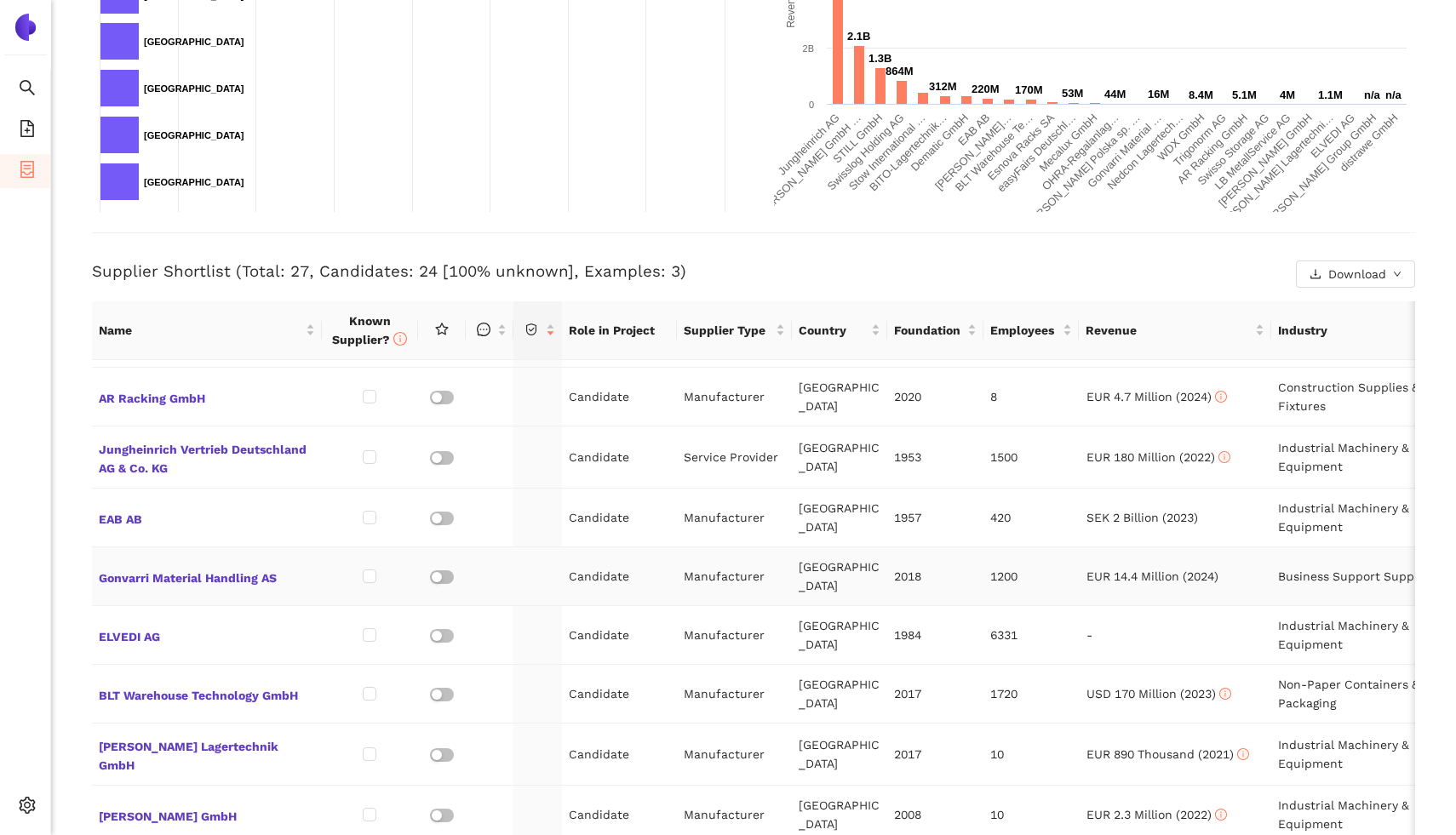
scroll to position [471, 0]
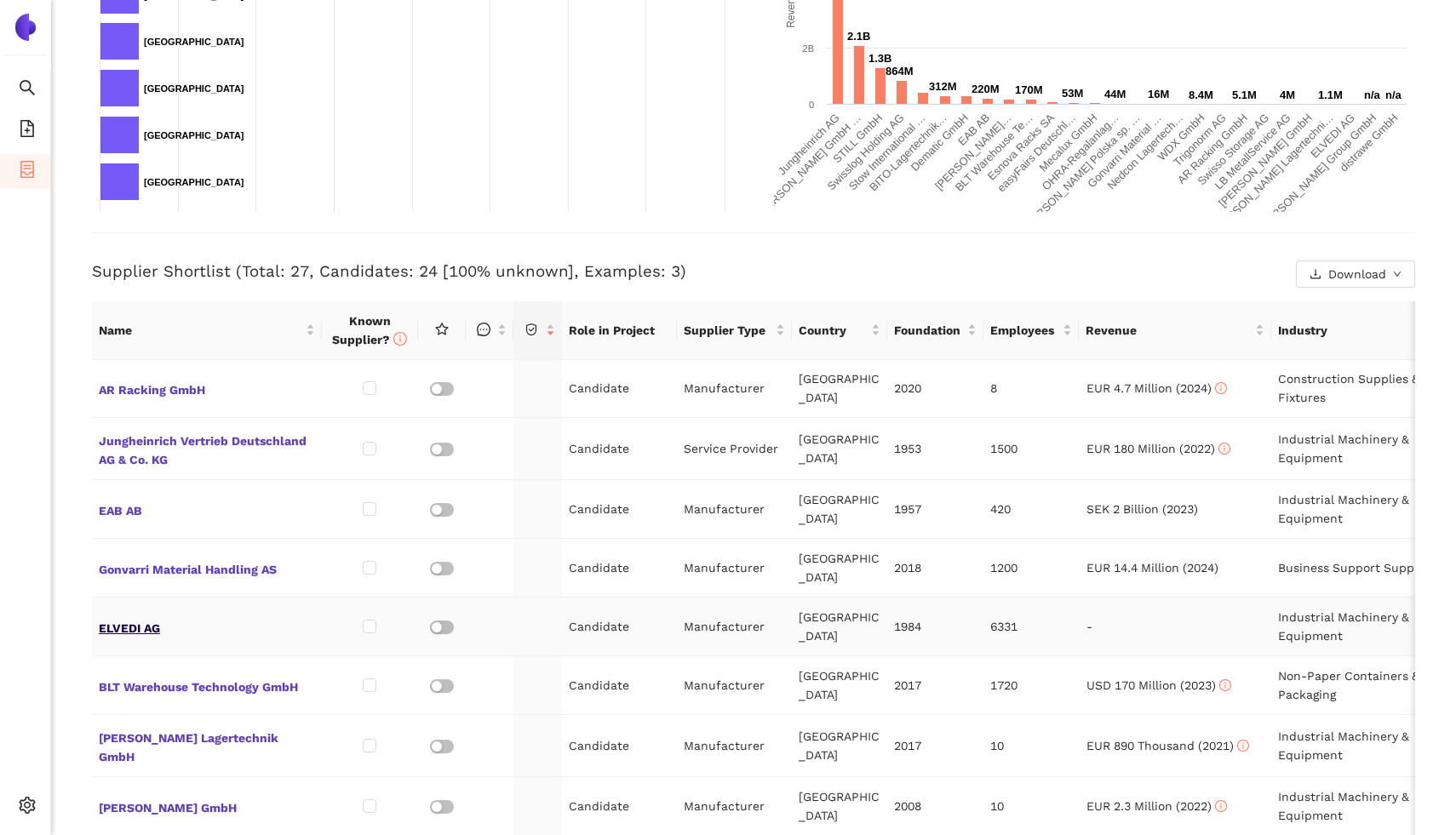
click at [132, 615] on span "ELVEDI AG" at bounding box center [206, 626] width 216 height 22
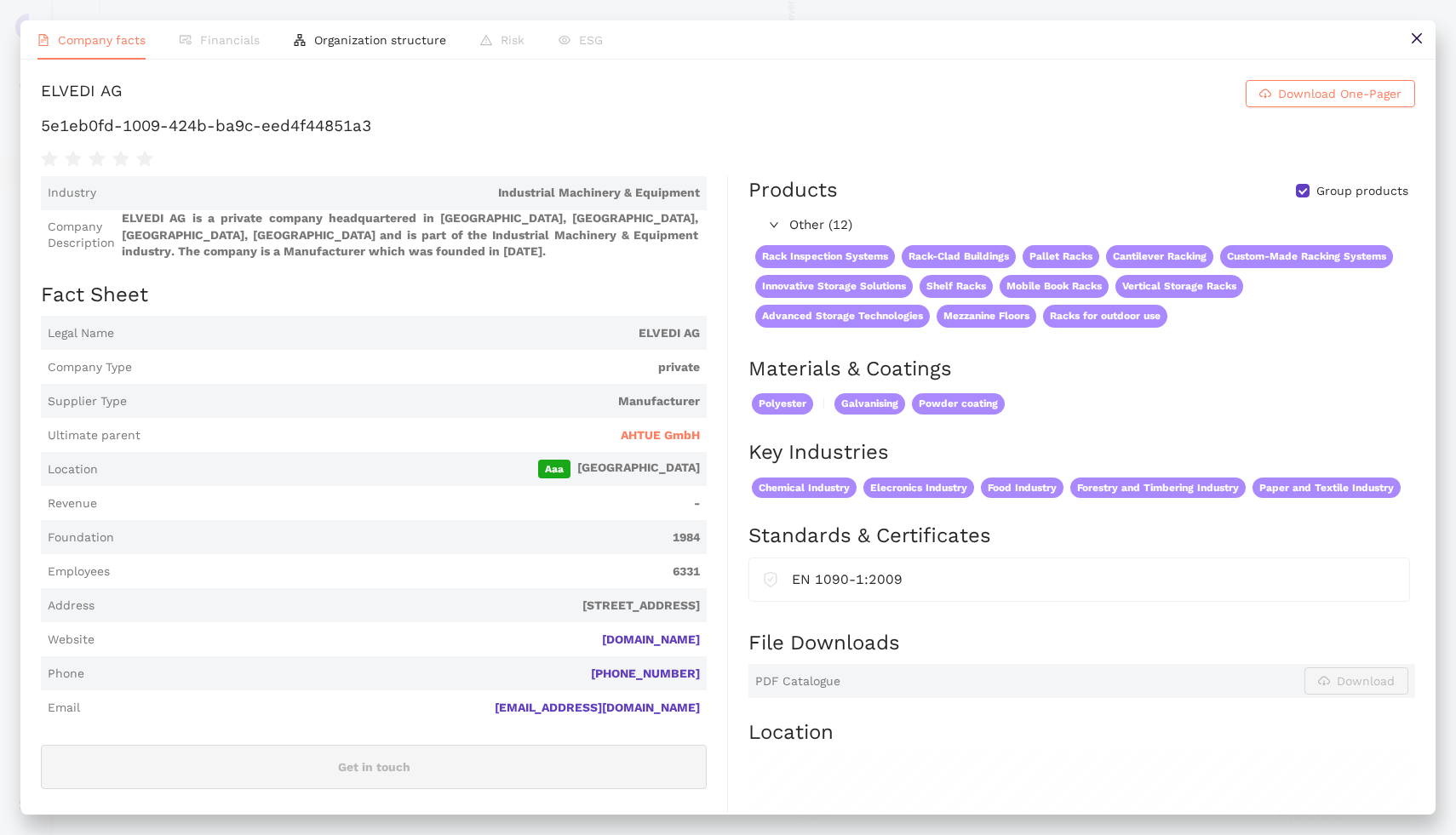
scroll to position [445, 0]
click at [137, 126] on h1 "5e1eb0fd-1009-424b-ba9c-eed4f44851a3" at bounding box center [728, 126] width 1374 height 22
click at [1405, 38] on button at bounding box center [1415, 39] width 38 height 38
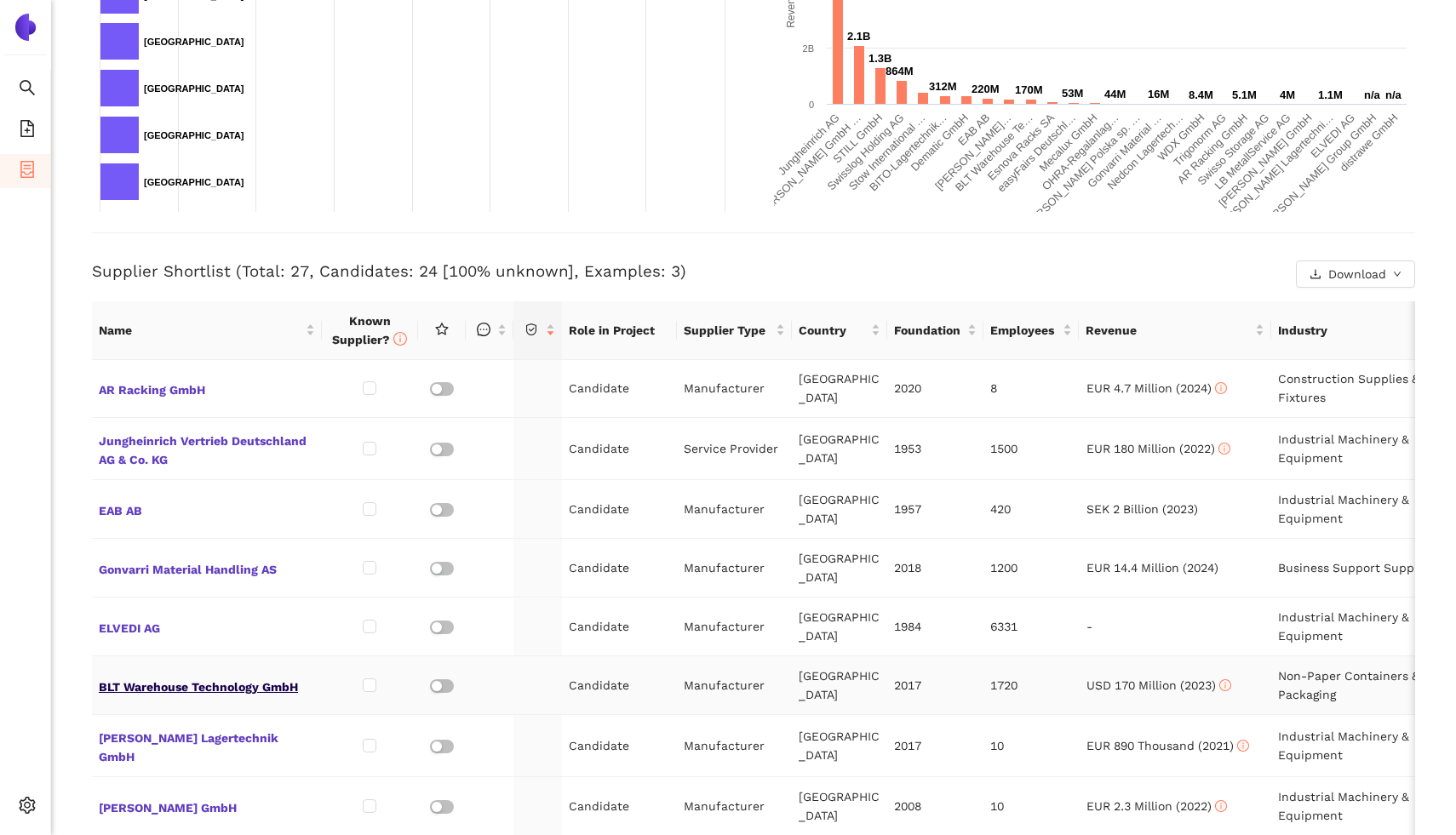
click at [164, 674] on span "BLT Warehouse Technology GmbH" at bounding box center [206, 685] width 216 height 22
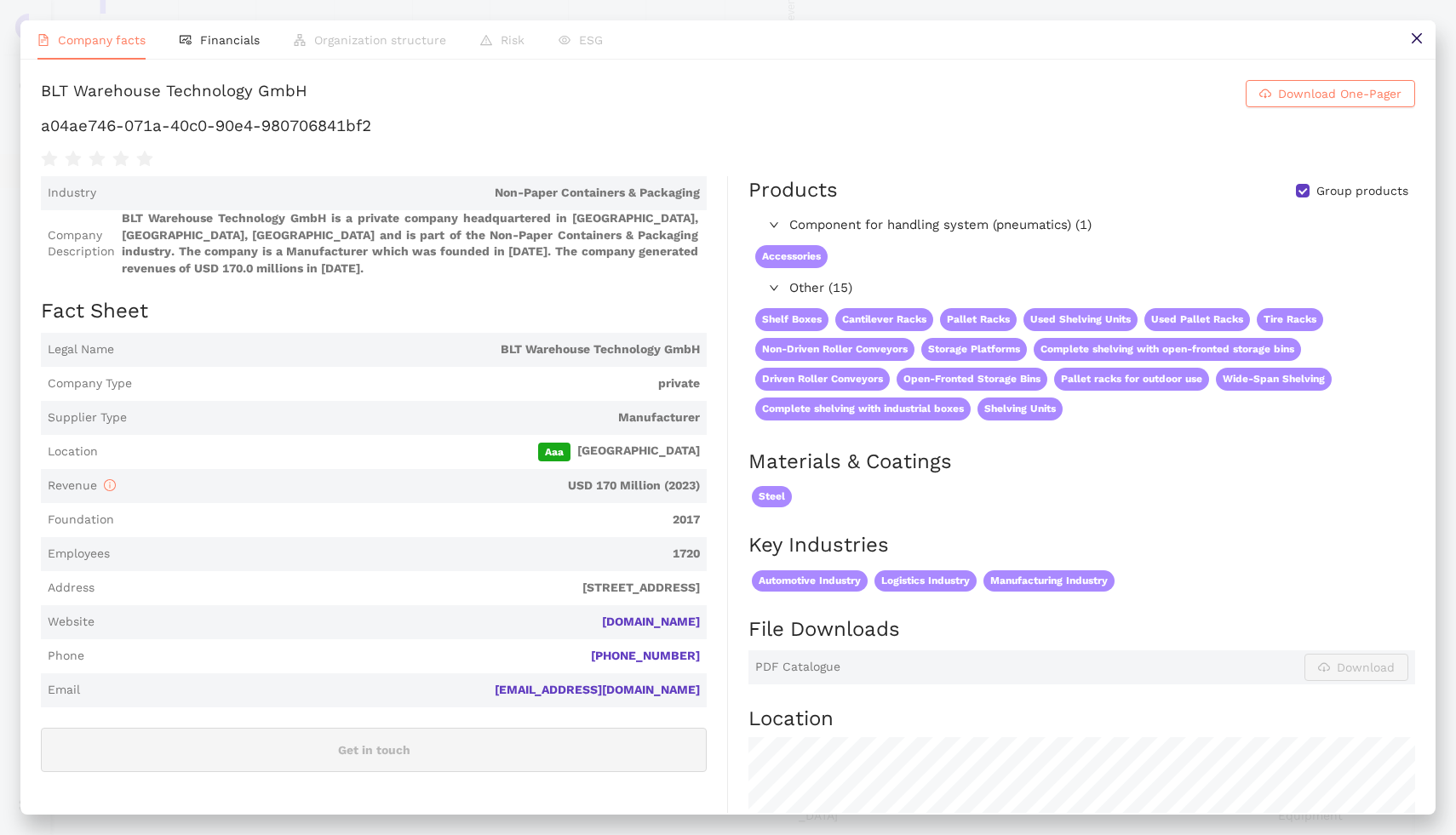
click at [183, 127] on h1 "a04ae746-071a-40c0-90e4-980706841bf2" at bounding box center [728, 126] width 1374 height 22
click at [1415, 40] on icon "close" at bounding box center [1415, 38] width 10 height 10
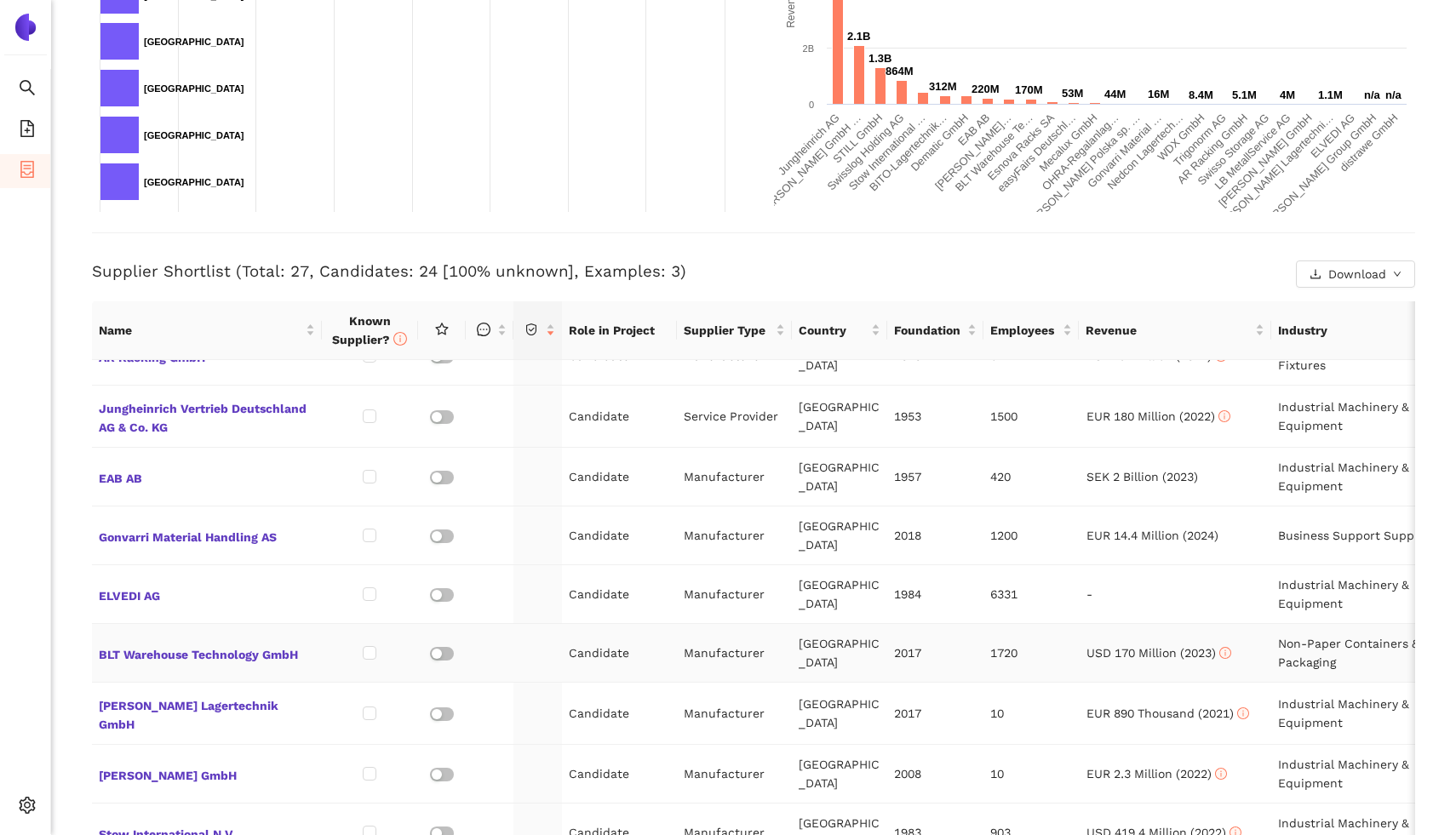
scroll to position [506, 0]
click at [140, 639] on span "BLT Warehouse Technology GmbH" at bounding box center [206, 650] width 216 height 22
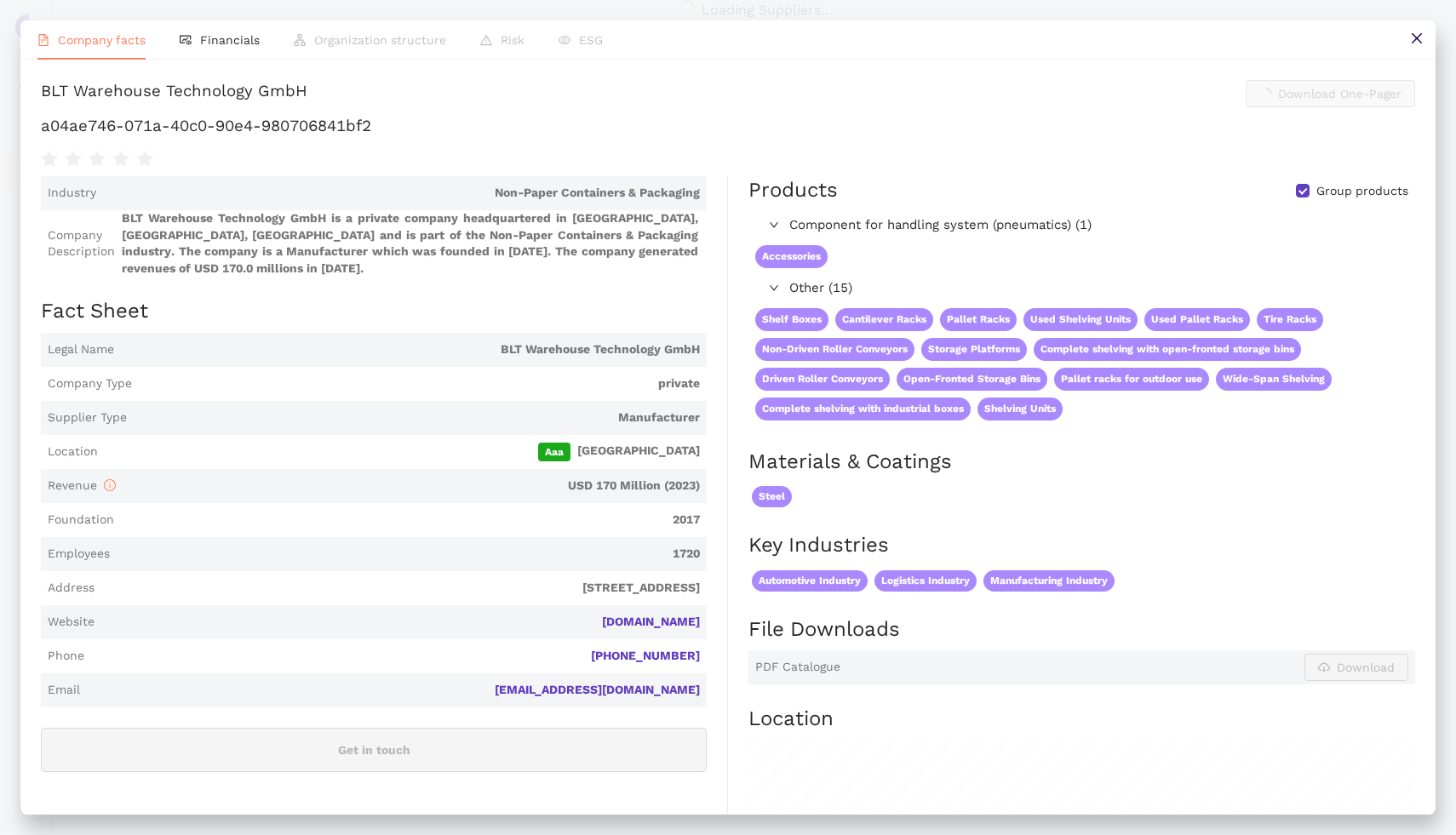
scroll to position [445, 0]
click at [189, 105] on div "BLT Warehouse Technology GmbH" at bounding box center [174, 93] width 267 height 27
click at [189, 90] on div "BLT Warehouse Technology GmbH" at bounding box center [174, 93] width 267 height 27
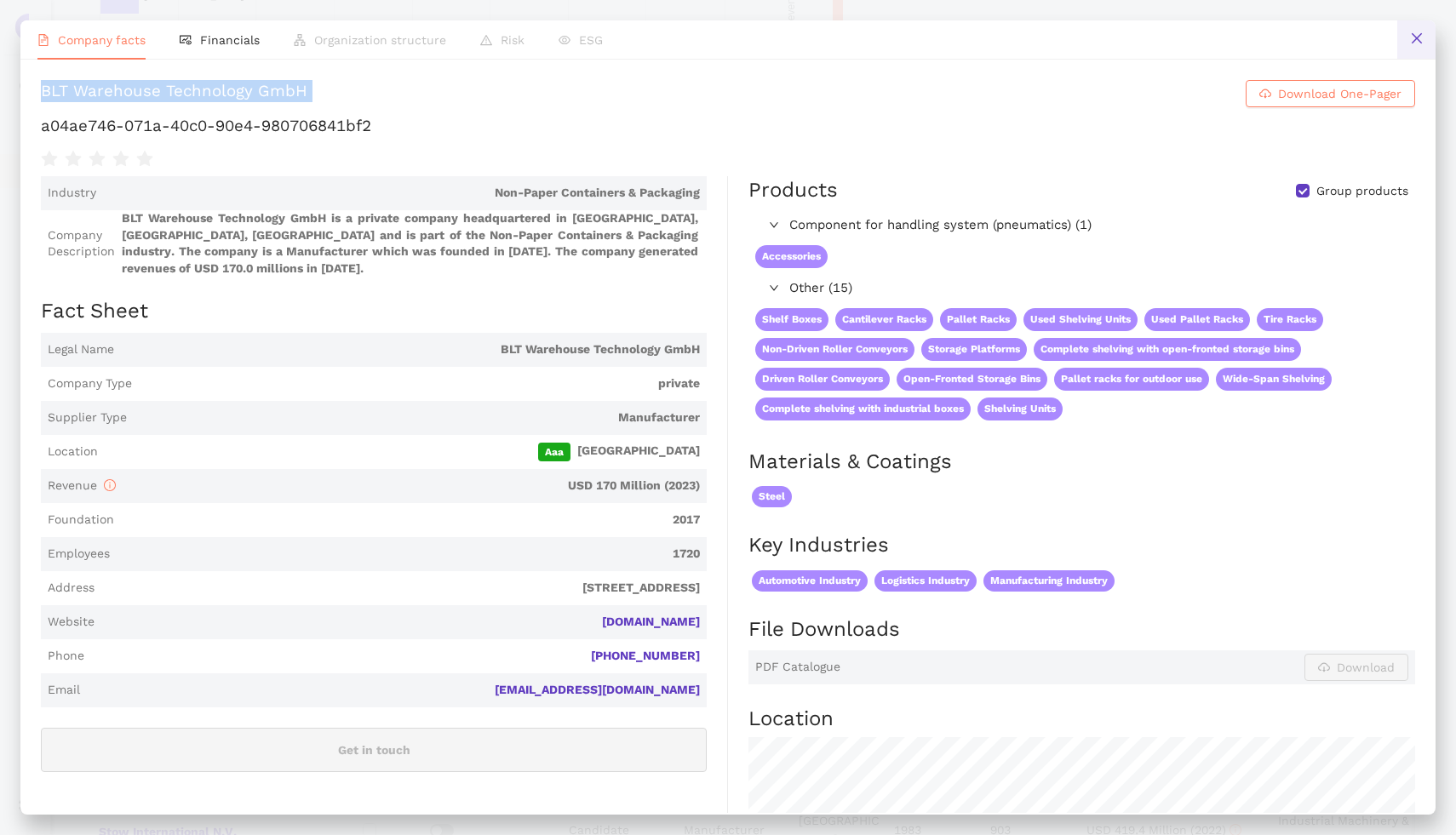
click at [1406, 38] on button at bounding box center [1415, 39] width 38 height 38
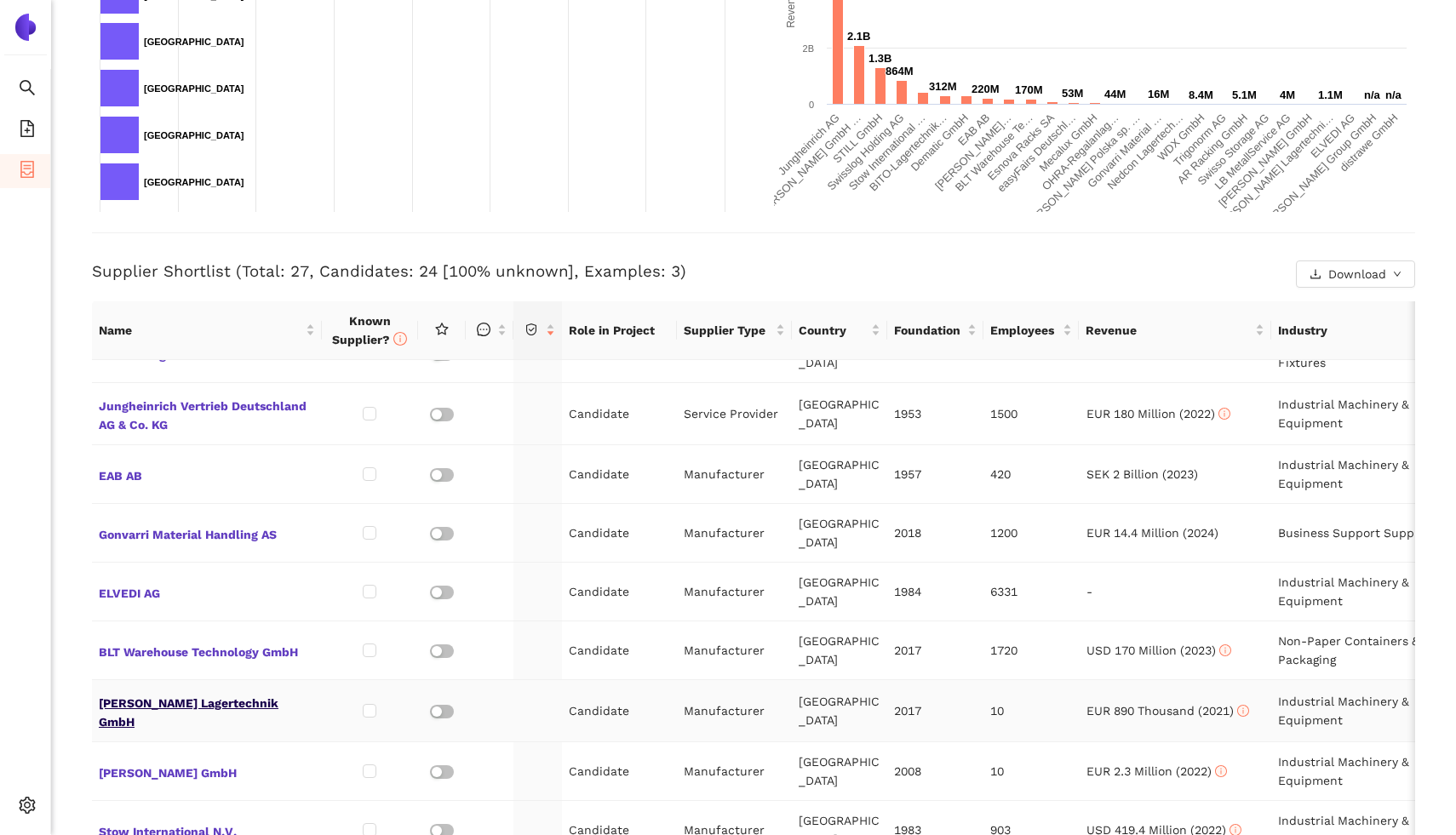
click at [178, 690] on span "Stolle Lagertechnik GmbH" at bounding box center [206, 710] width 216 height 41
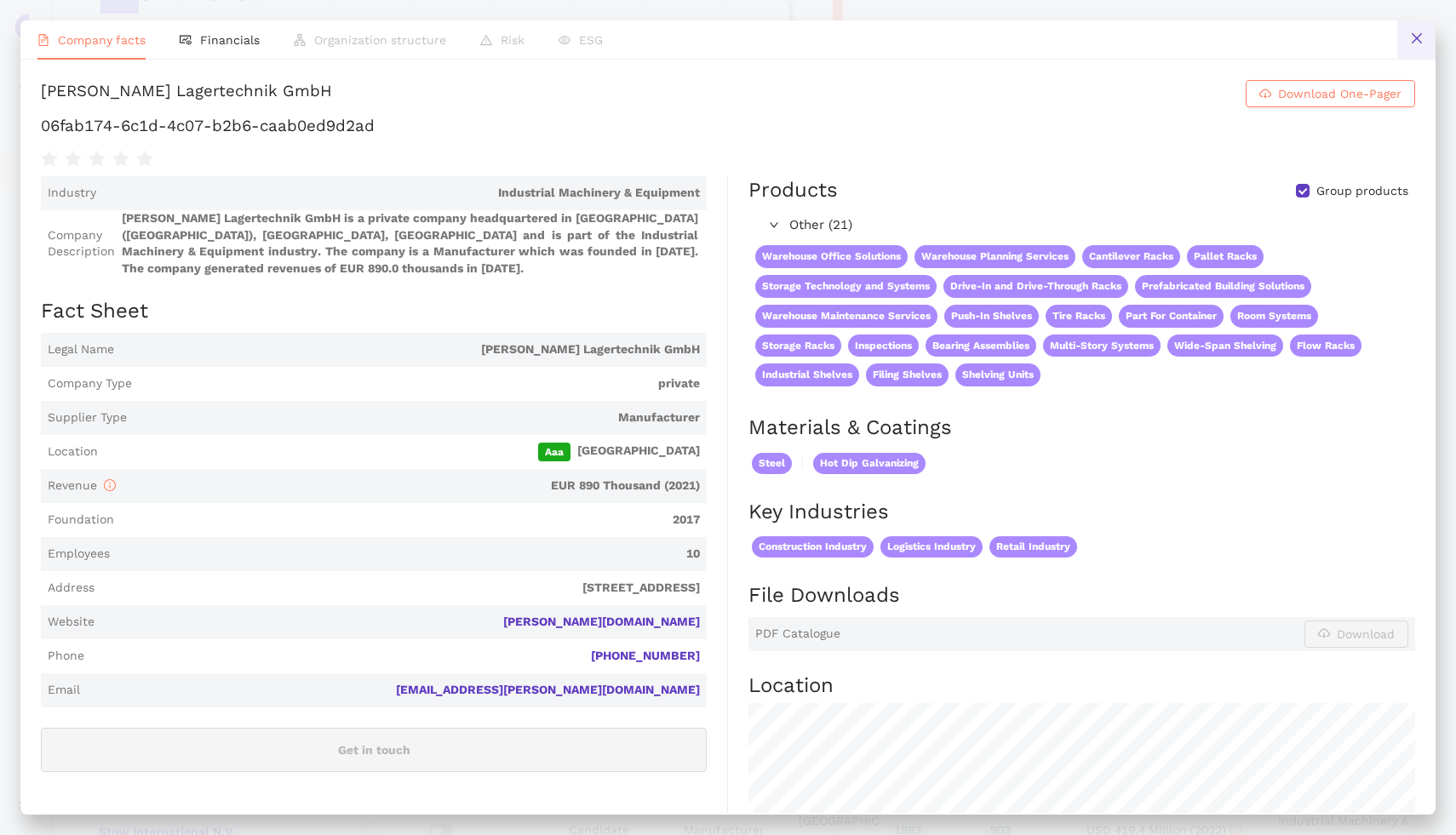
click at [1402, 50] on button at bounding box center [1415, 39] width 38 height 38
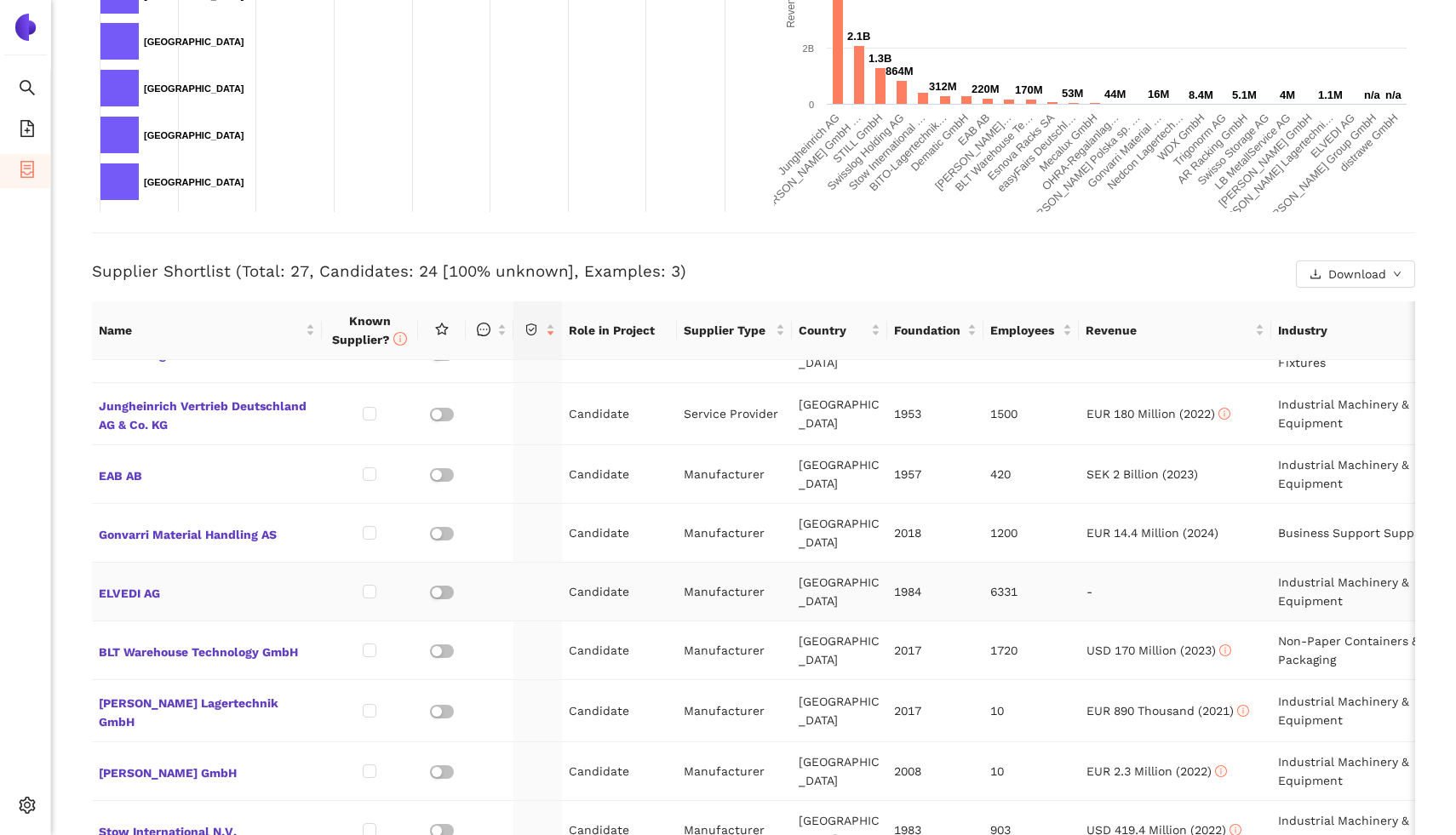
scroll to position [591, 0]
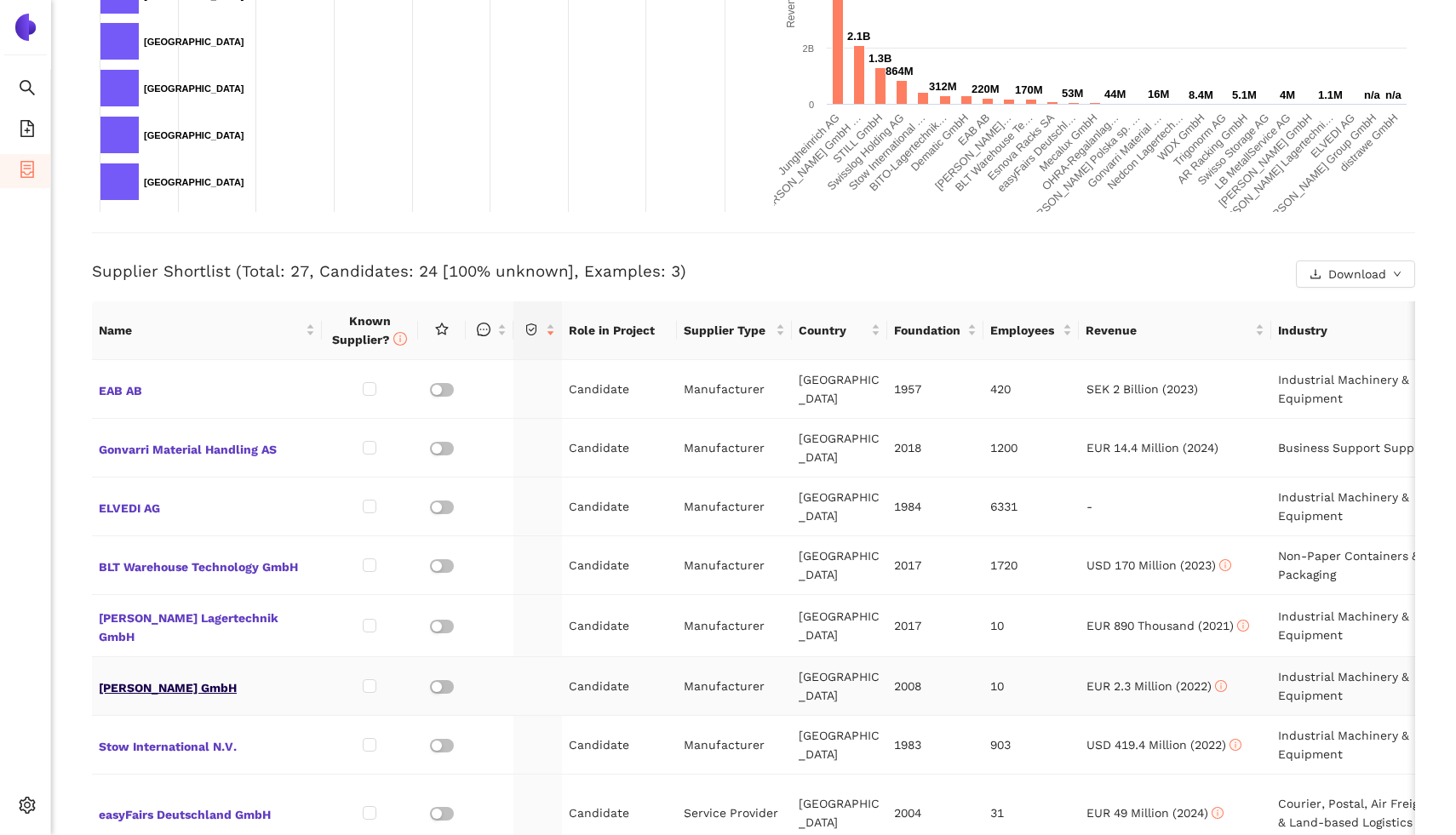
click at [104, 675] on span "KRECKLER GmbH" at bounding box center [206, 686] width 216 height 22
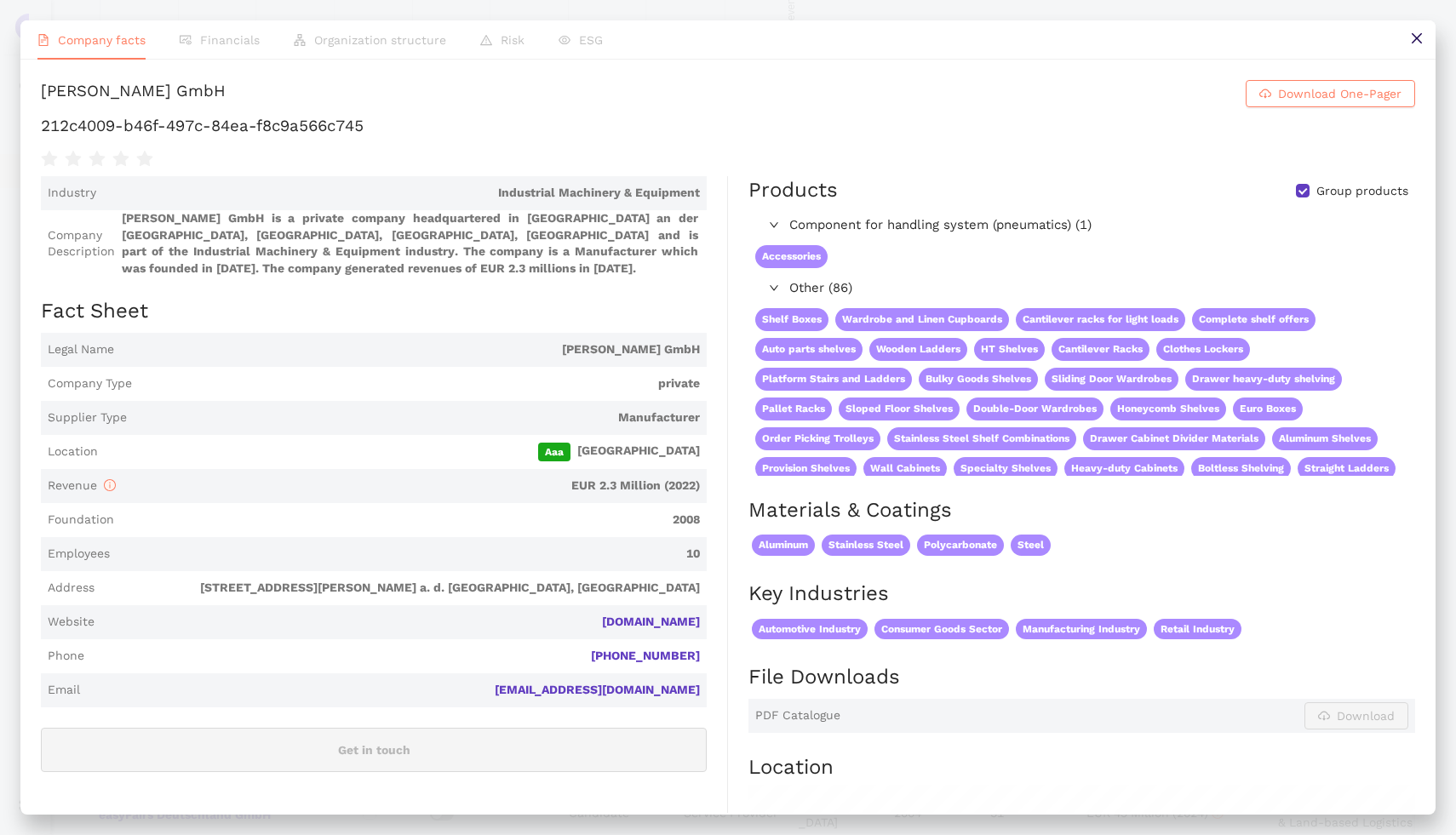
scroll to position [445, 0]
click at [1407, 44] on button at bounding box center [1415, 39] width 38 height 38
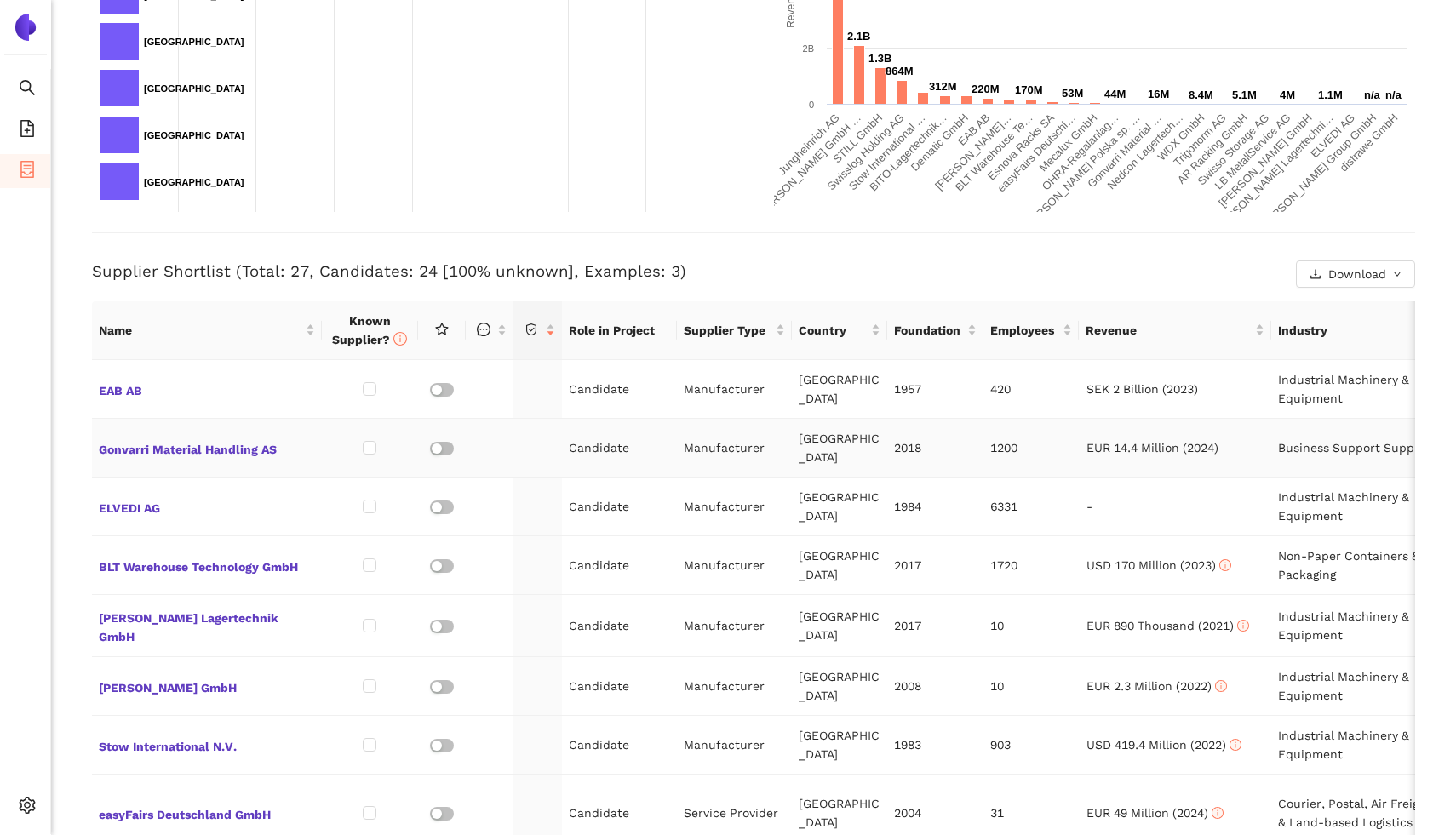
scroll to position [684, 0]
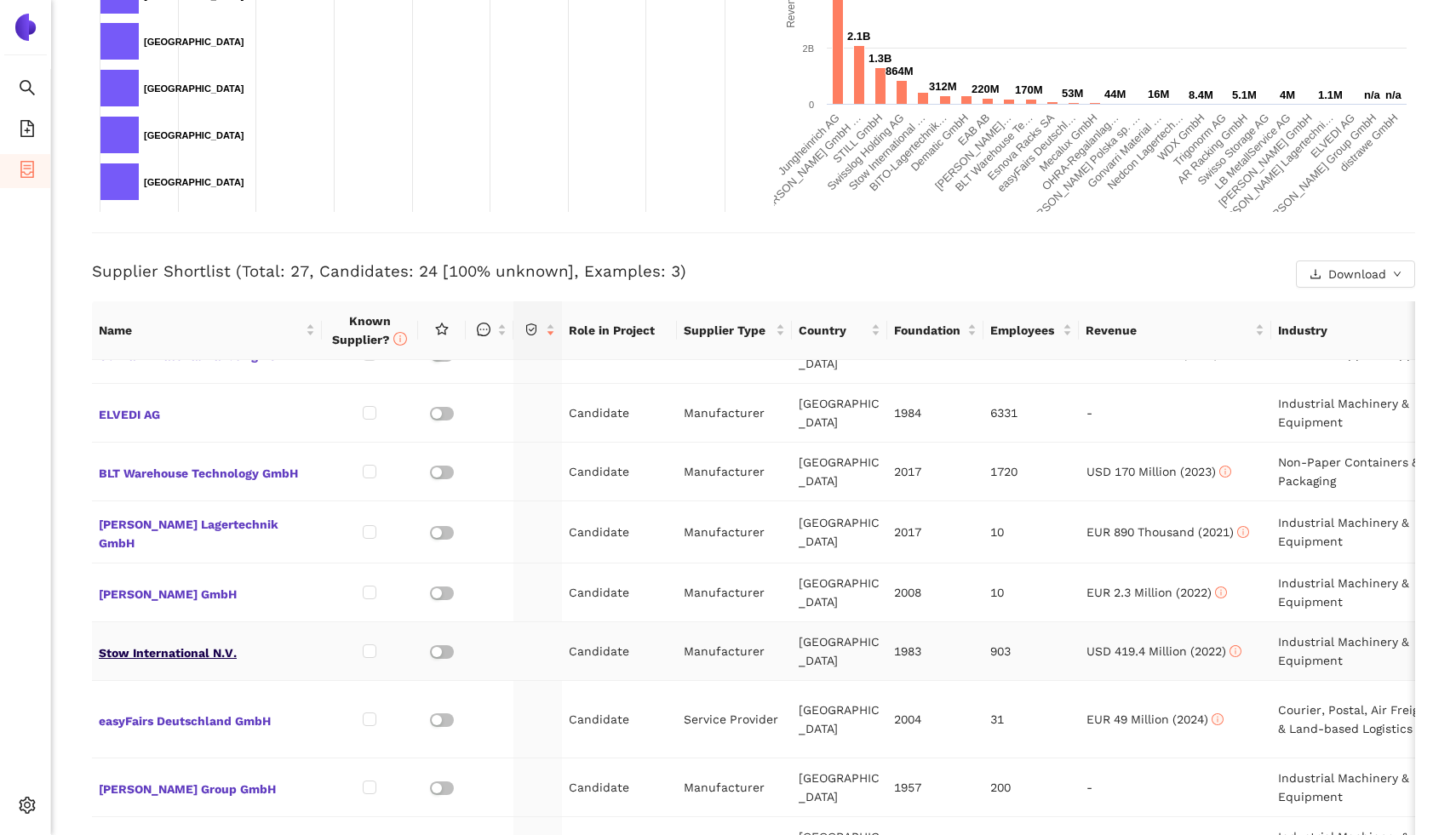
click at [151, 640] on span "Stow International N.V." at bounding box center [206, 651] width 216 height 22
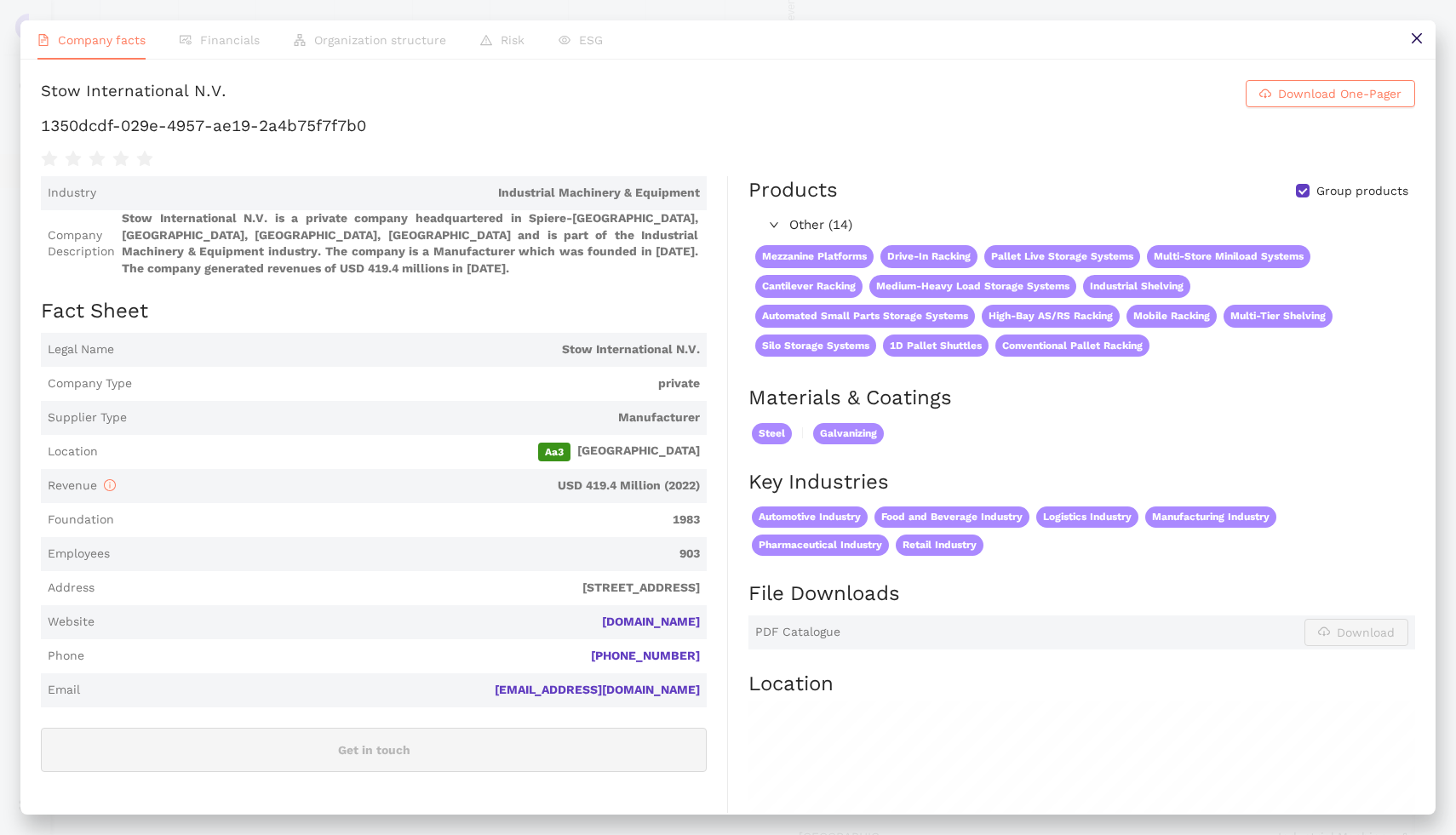
scroll to position [445, 0]
click at [1403, 41] on button at bounding box center [1415, 39] width 38 height 38
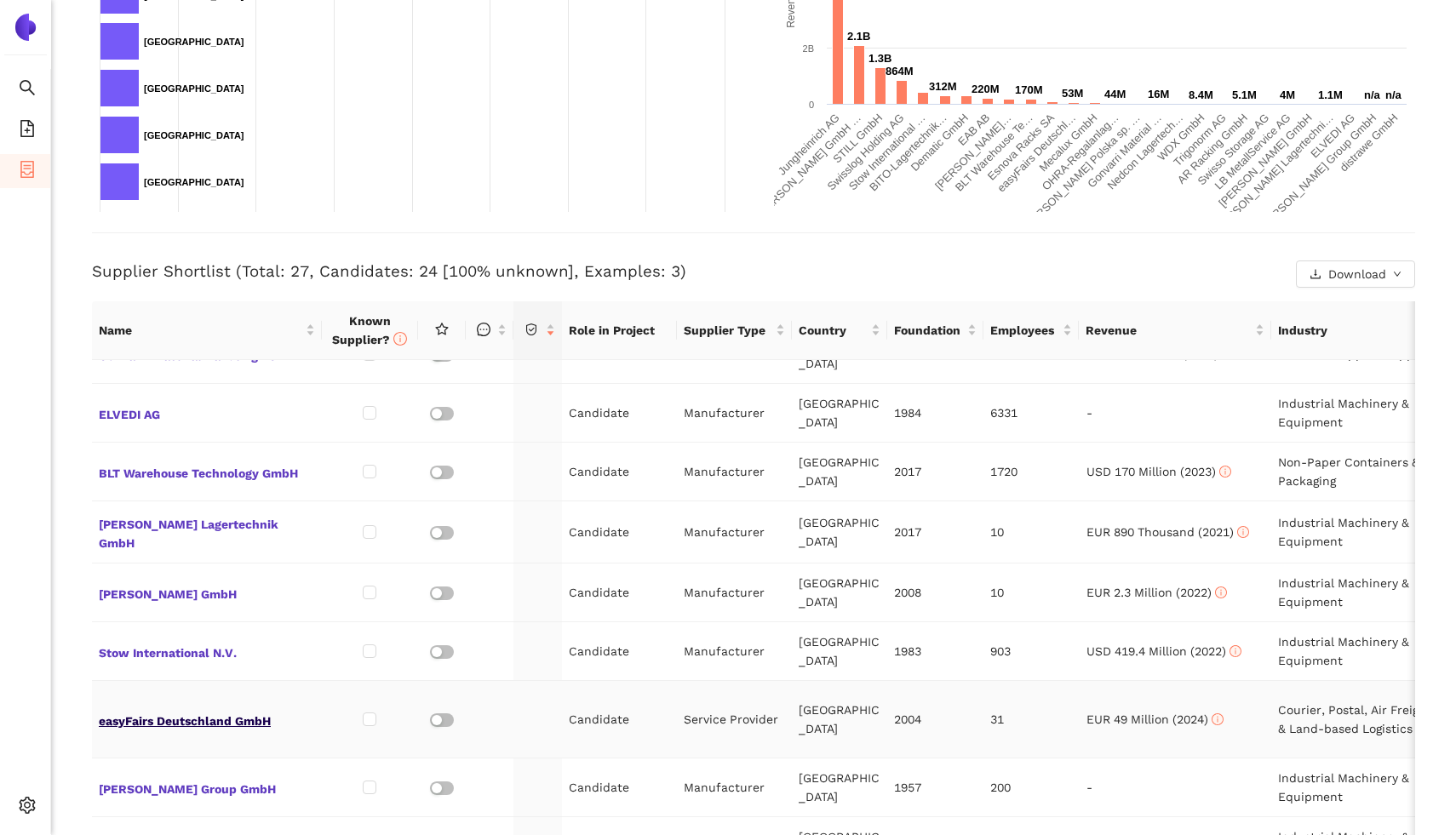
click at [169, 708] on span "easyFairs Deutschland GmbH" at bounding box center [206, 719] width 216 height 22
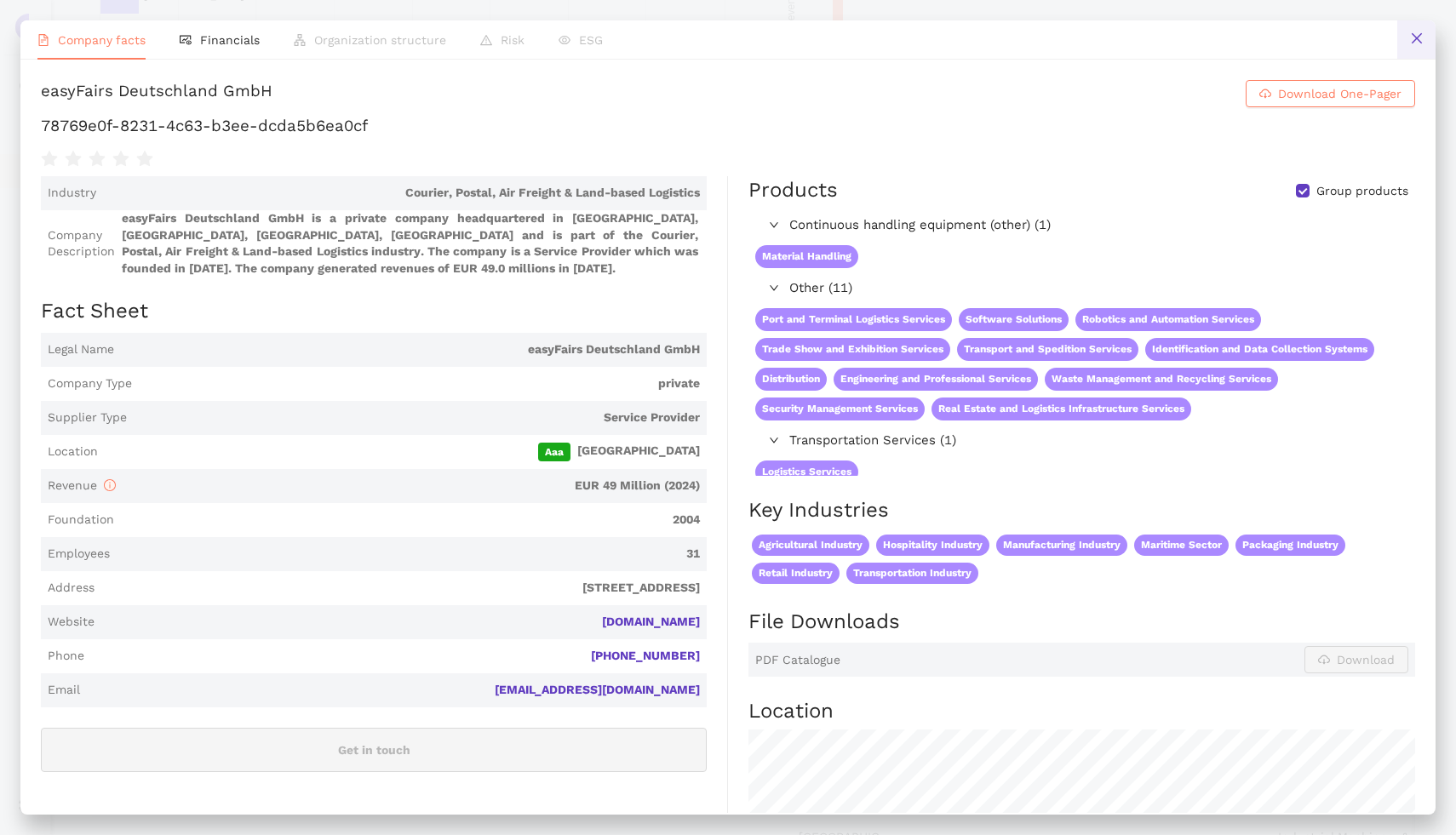
click at [1403, 44] on button at bounding box center [1415, 39] width 38 height 38
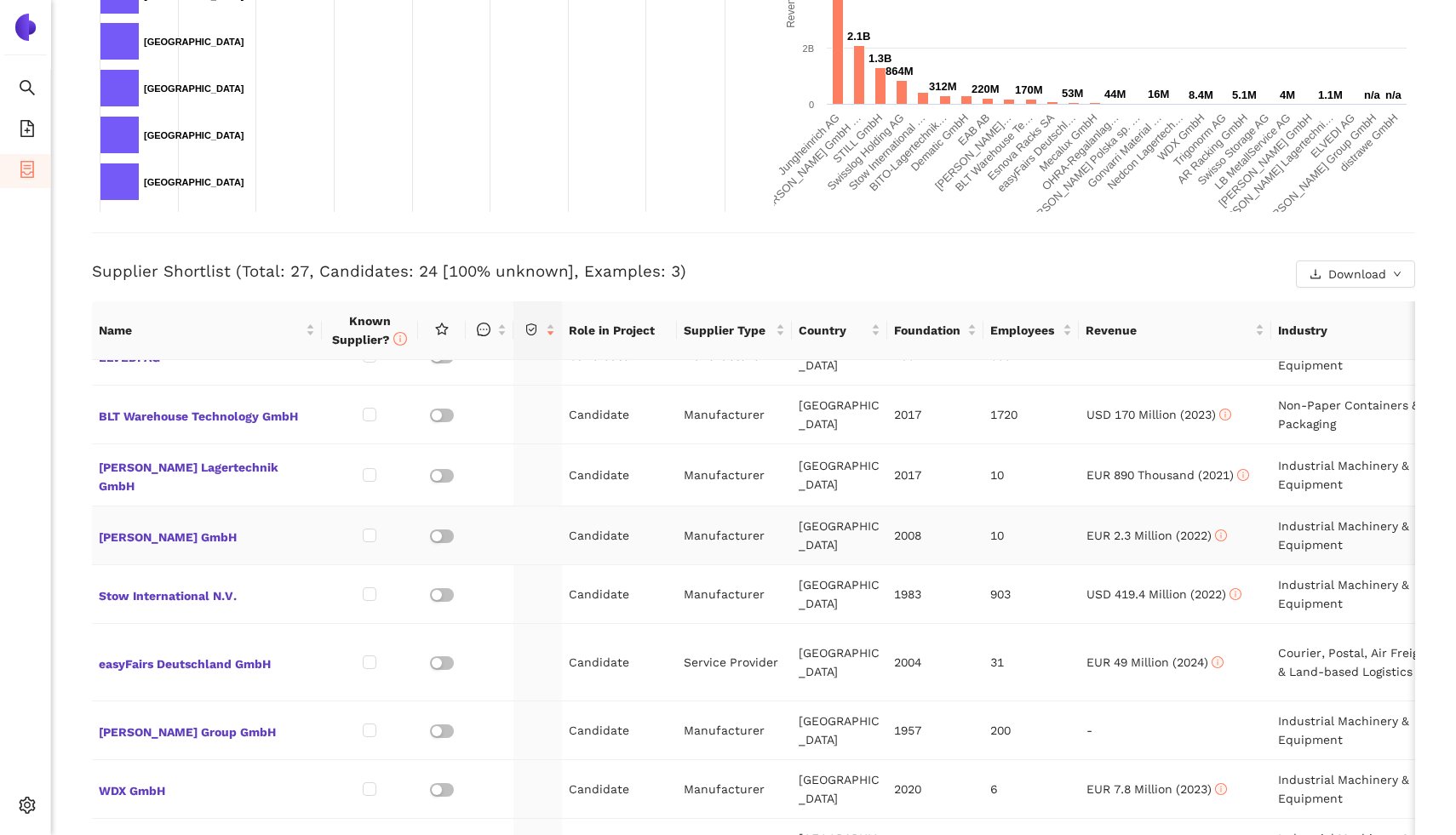
scroll to position [759, 0]
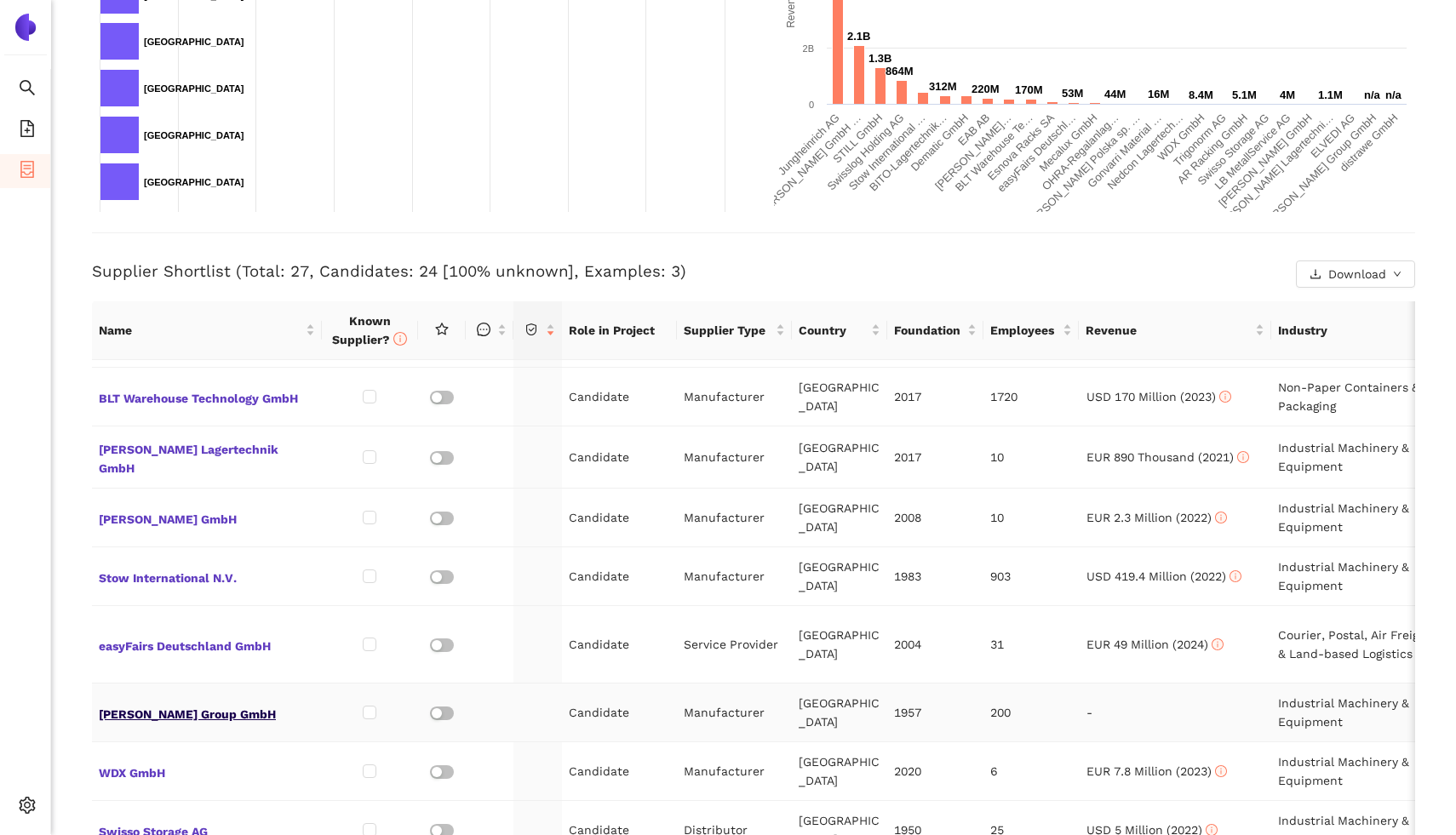
click at [146, 702] on span "Berger Group GmbH" at bounding box center [206, 712] width 216 height 22
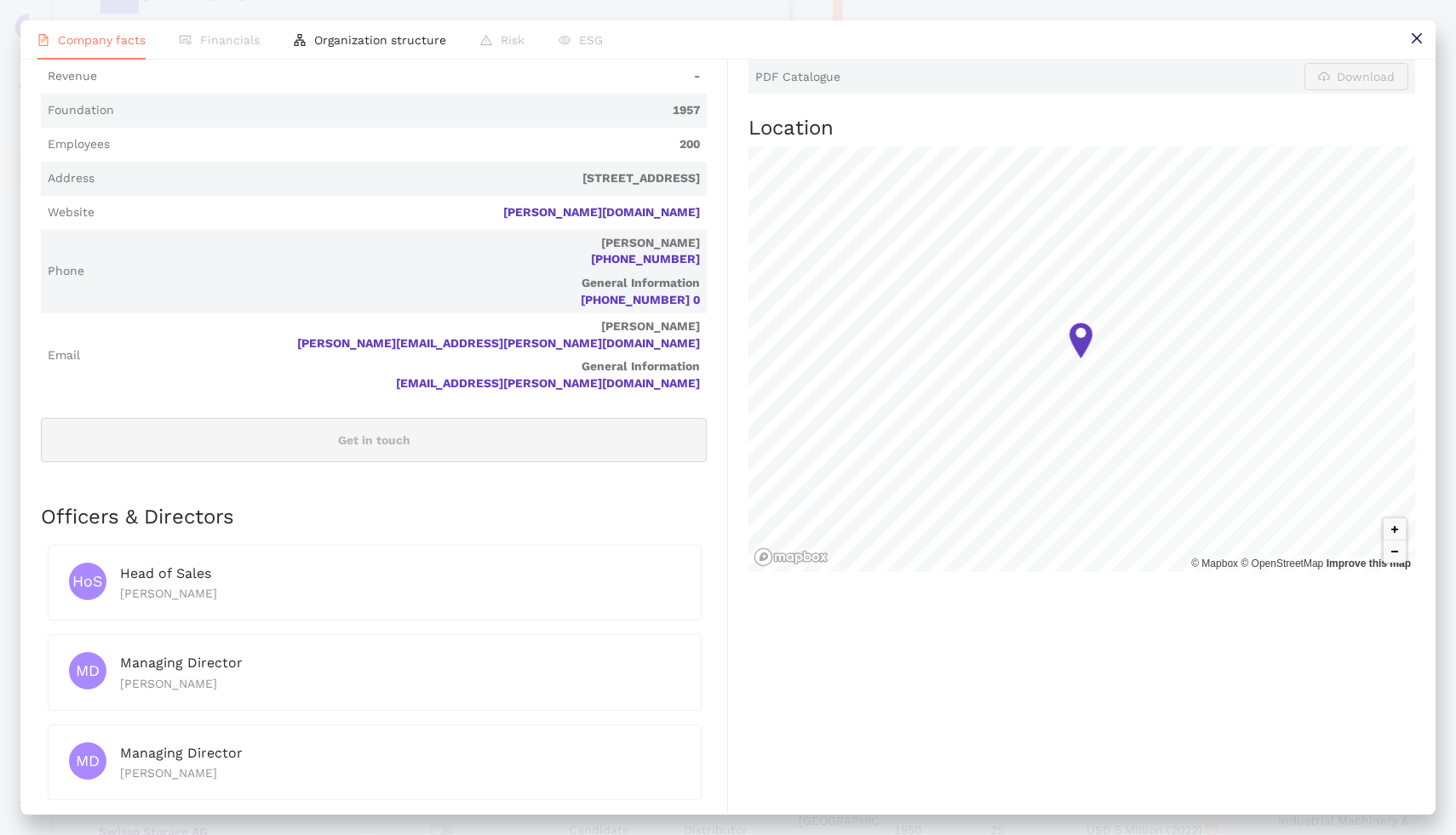
scroll to position [0, 0]
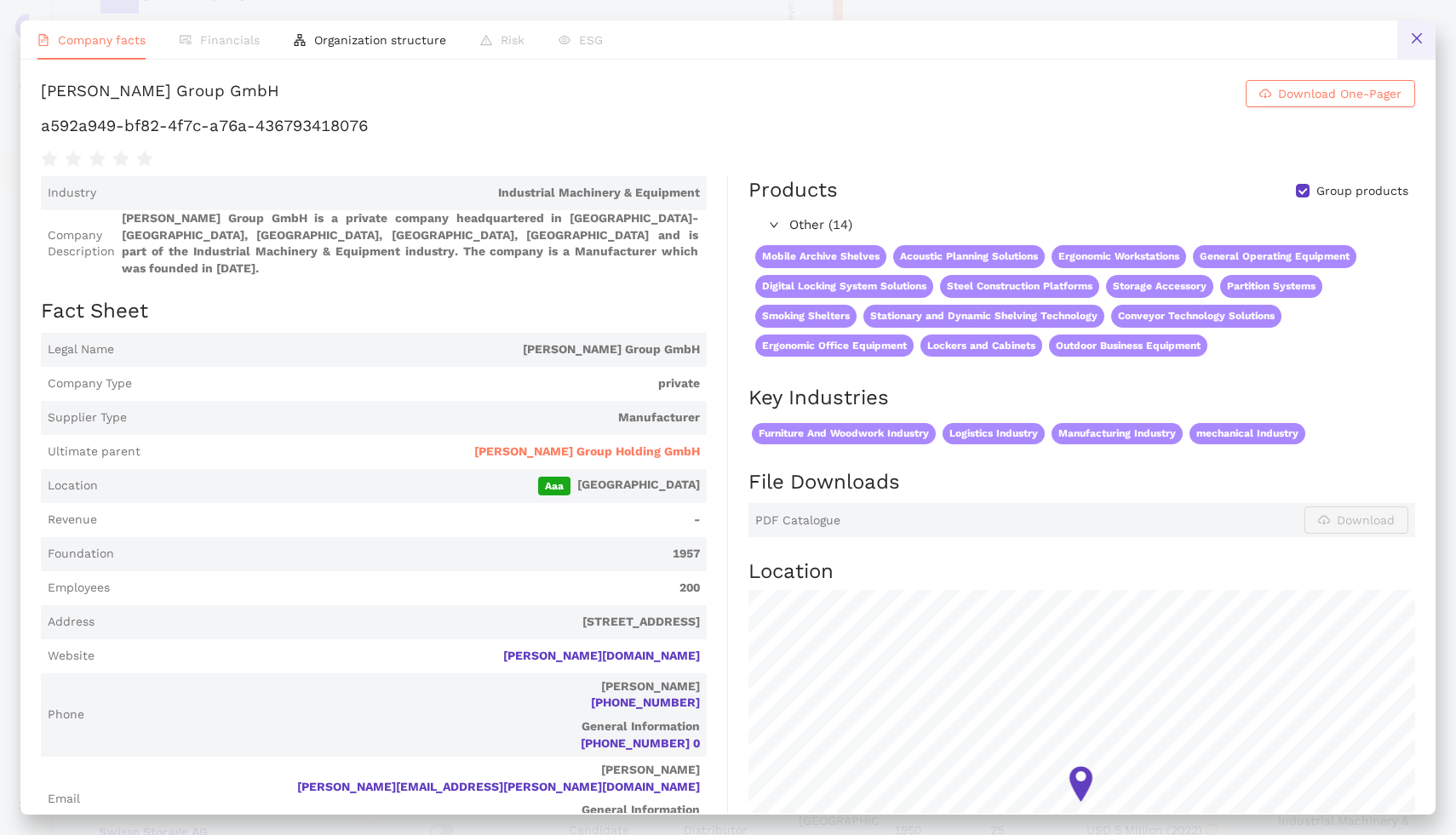
click at [1408, 30] on button at bounding box center [1415, 39] width 38 height 38
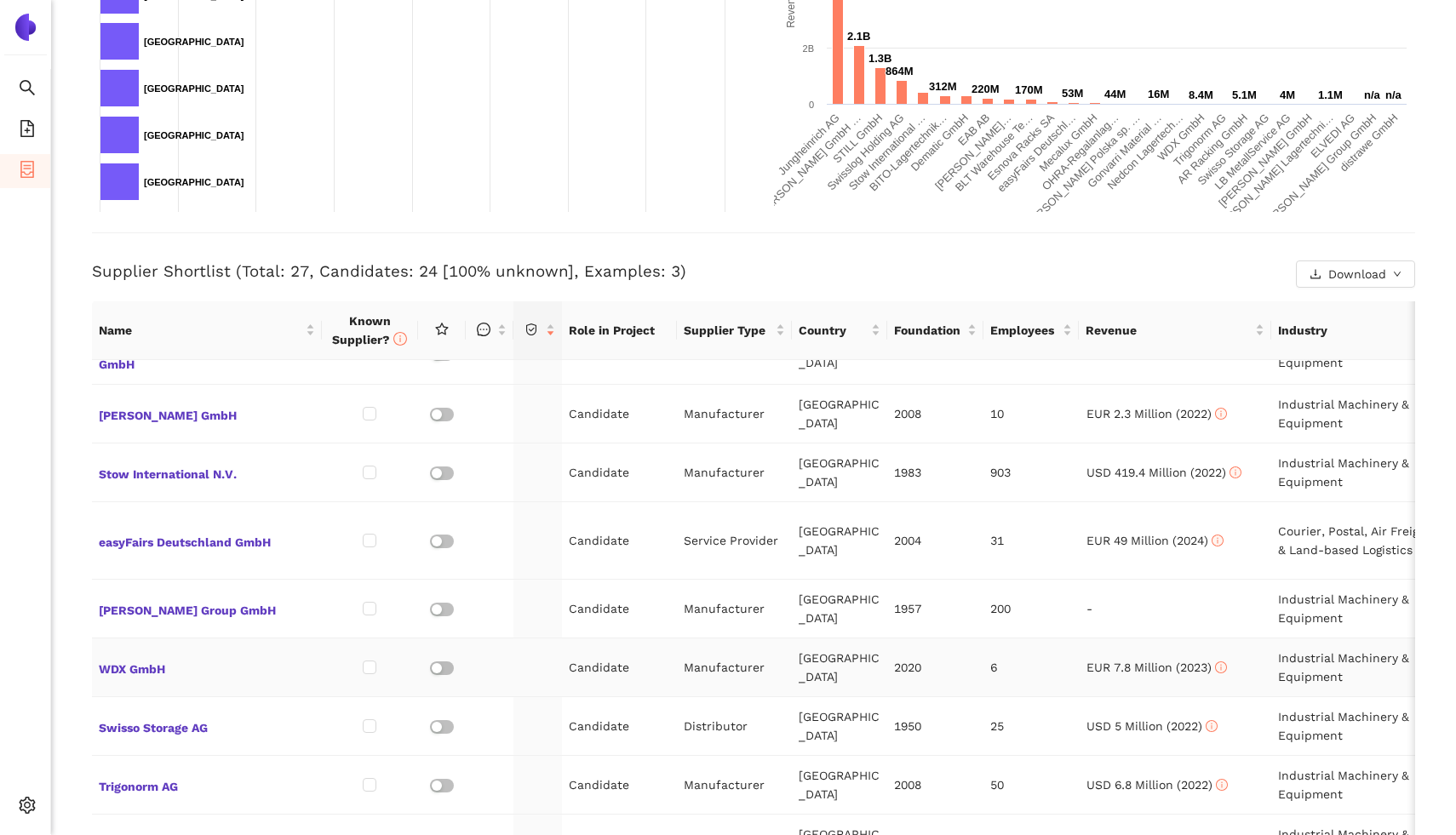
scroll to position [866, 0]
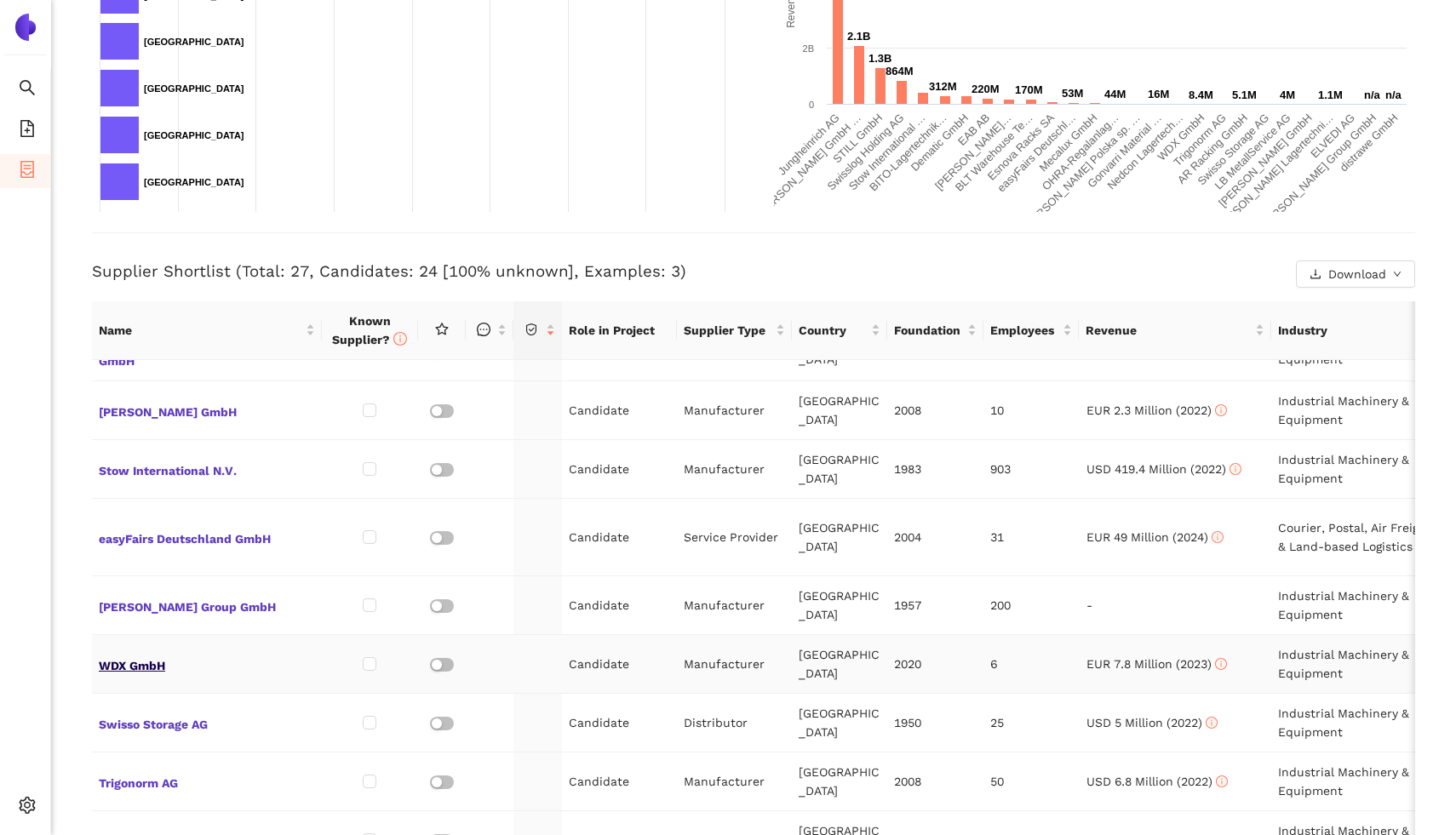
click at [126, 653] on span "WDX GmbH" at bounding box center [206, 664] width 216 height 22
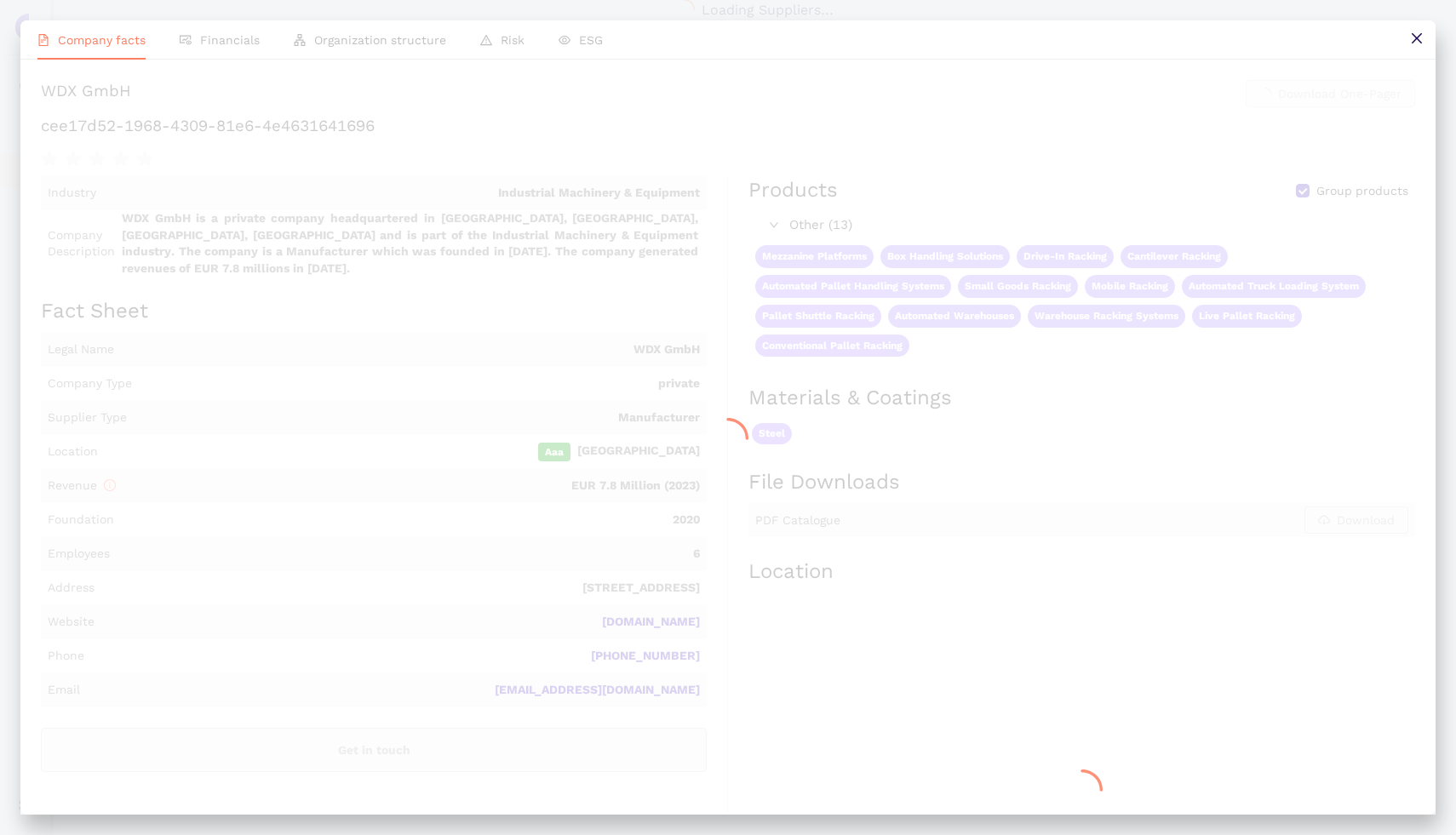
scroll to position [445, 0]
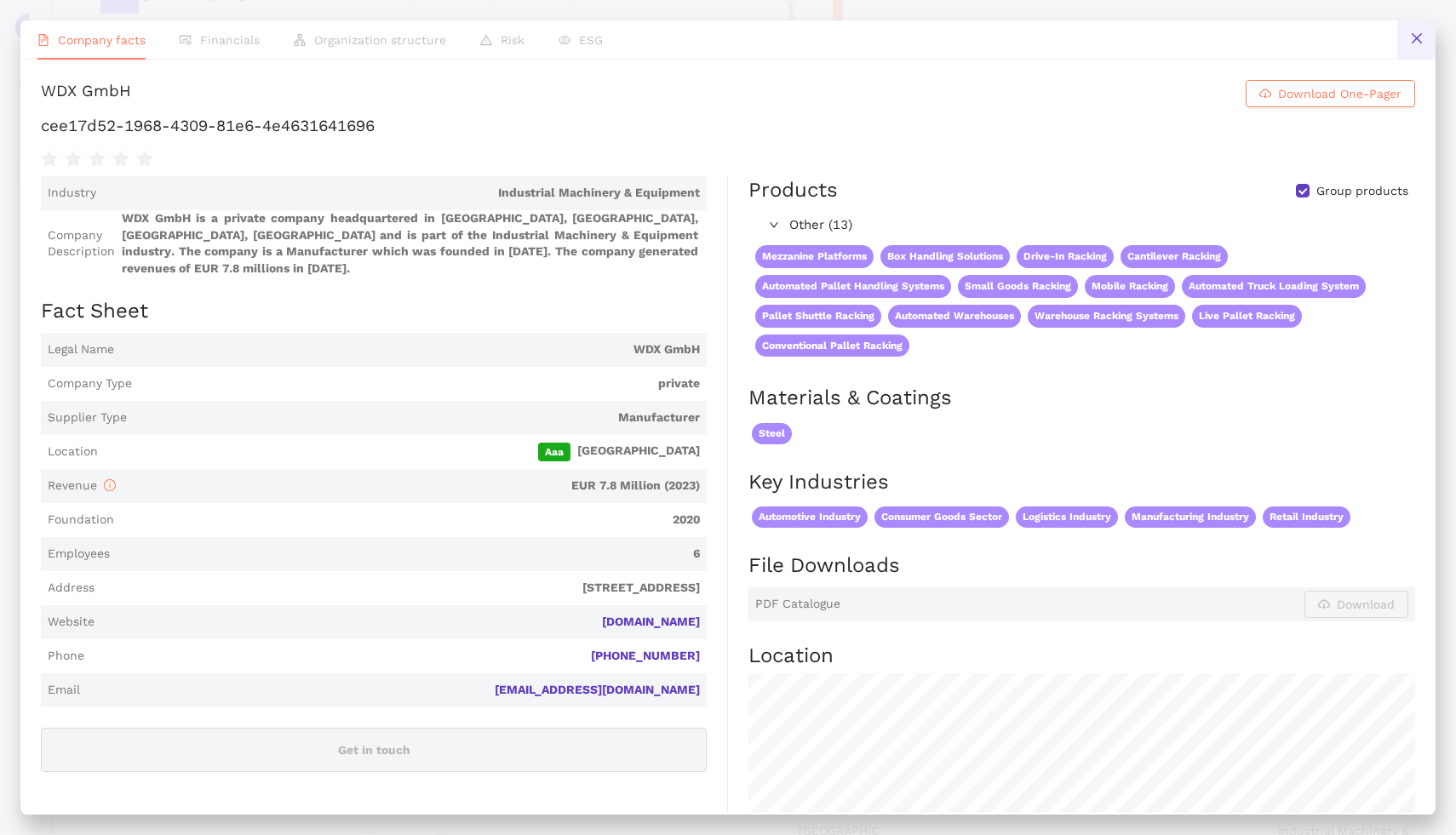
click at [1414, 37] on icon "close" at bounding box center [1415, 38] width 10 height 10
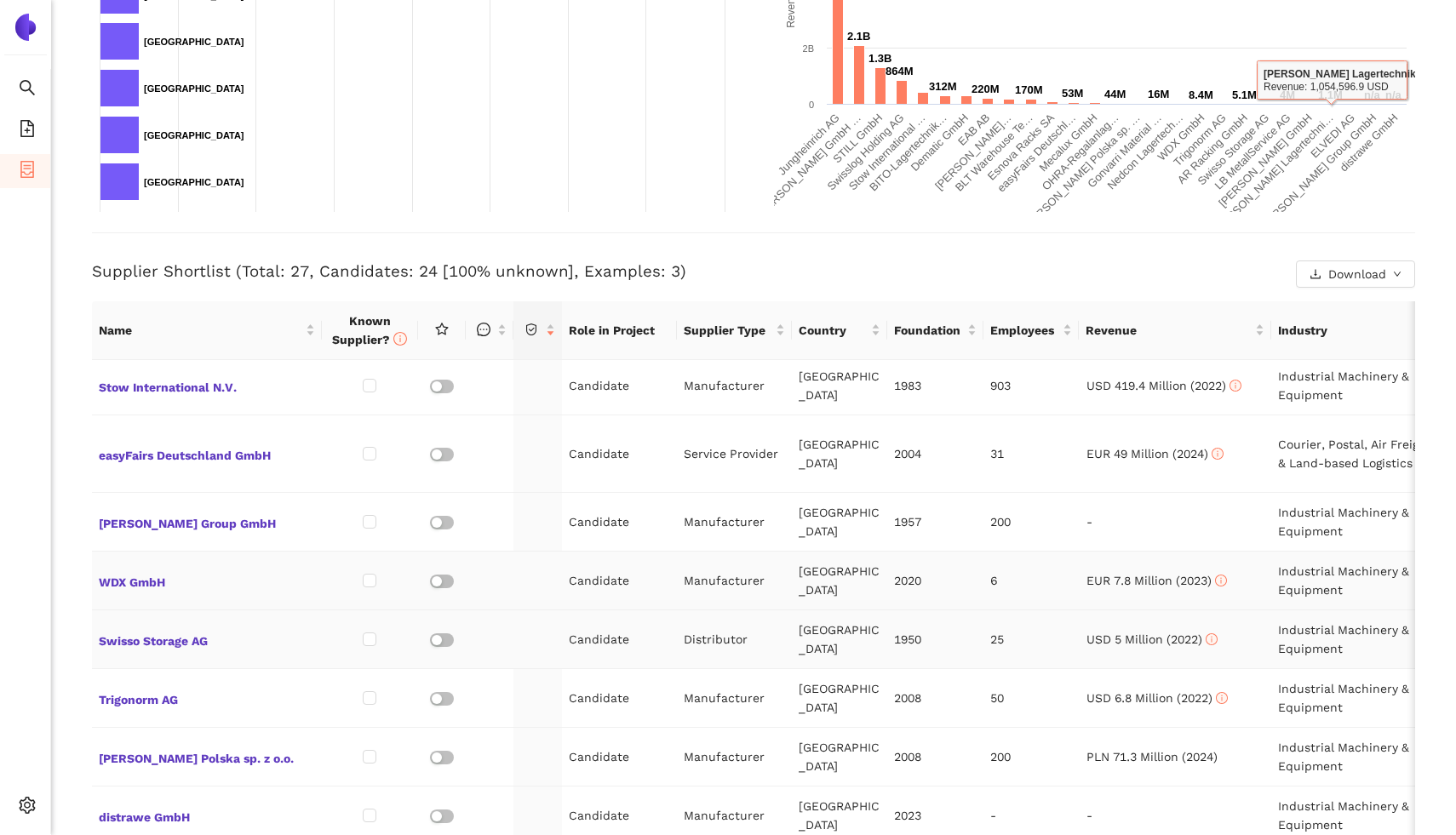
scroll to position [951, 0]
click at [199, 628] on span "Swisso Storage AG" at bounding box center [206, 638] width 216 height 22
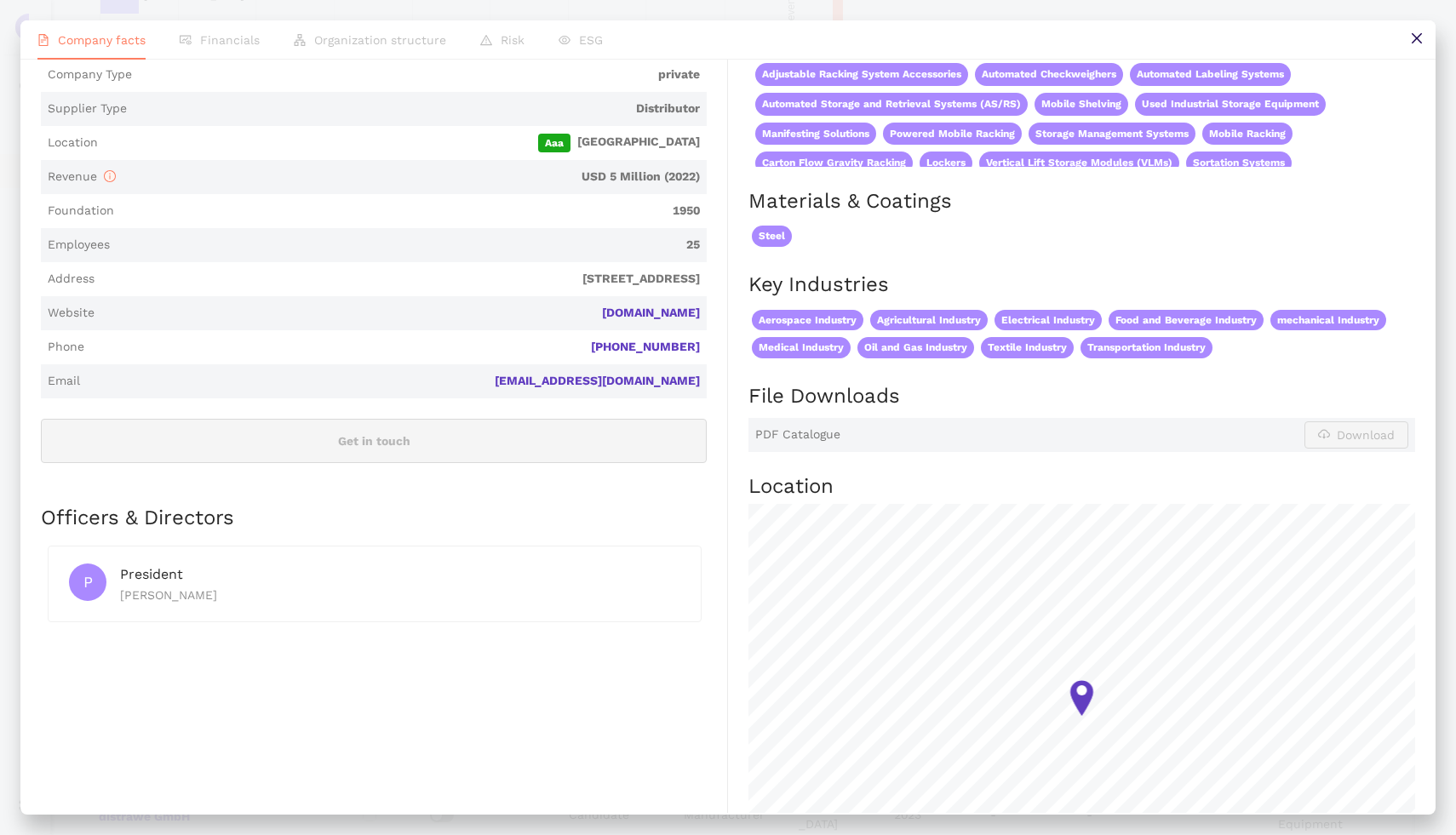
scroll to position [0, 0]
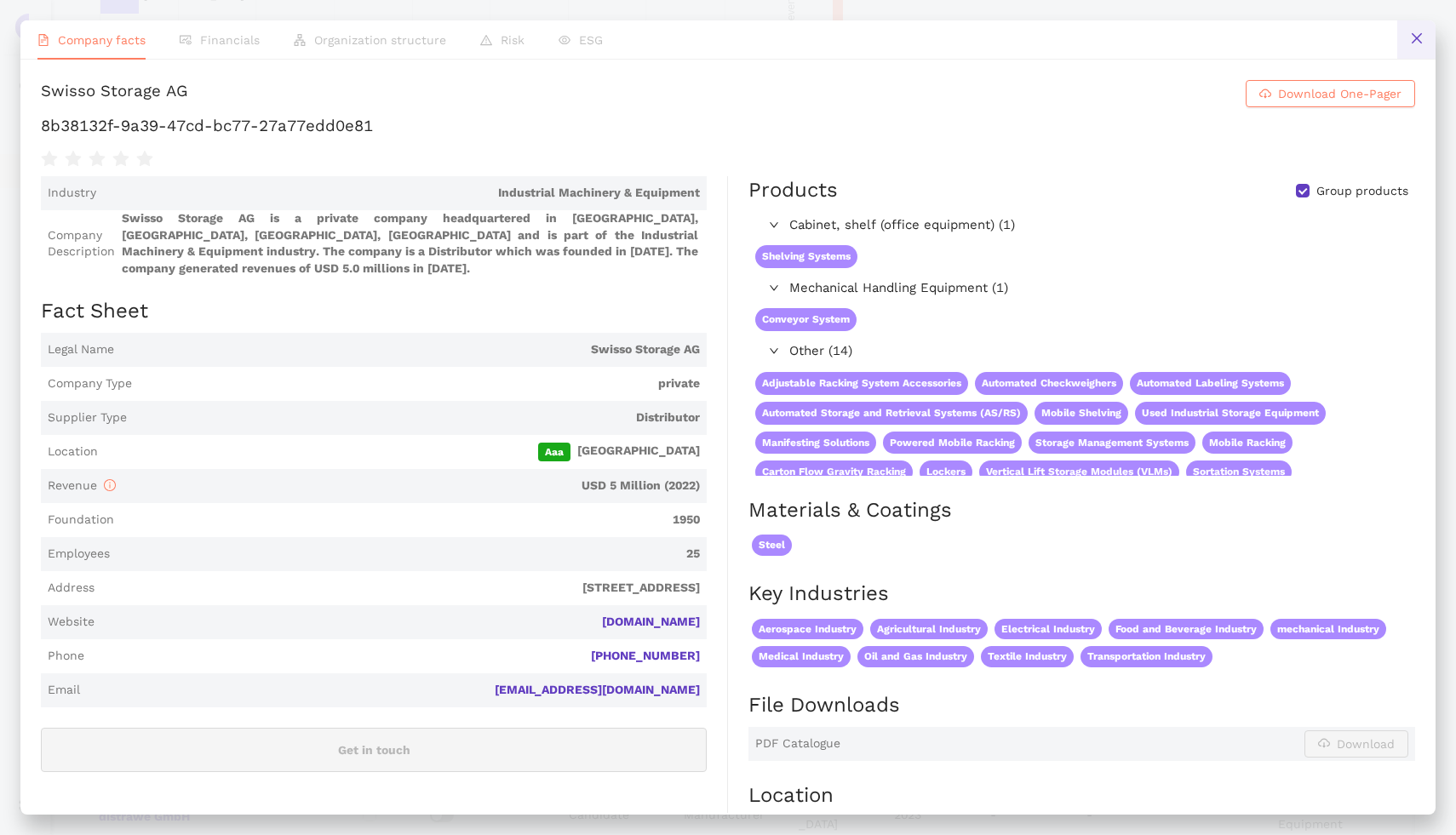
click at [1415, 51] on button at bounding box center [1415, 39] width 38 height 38
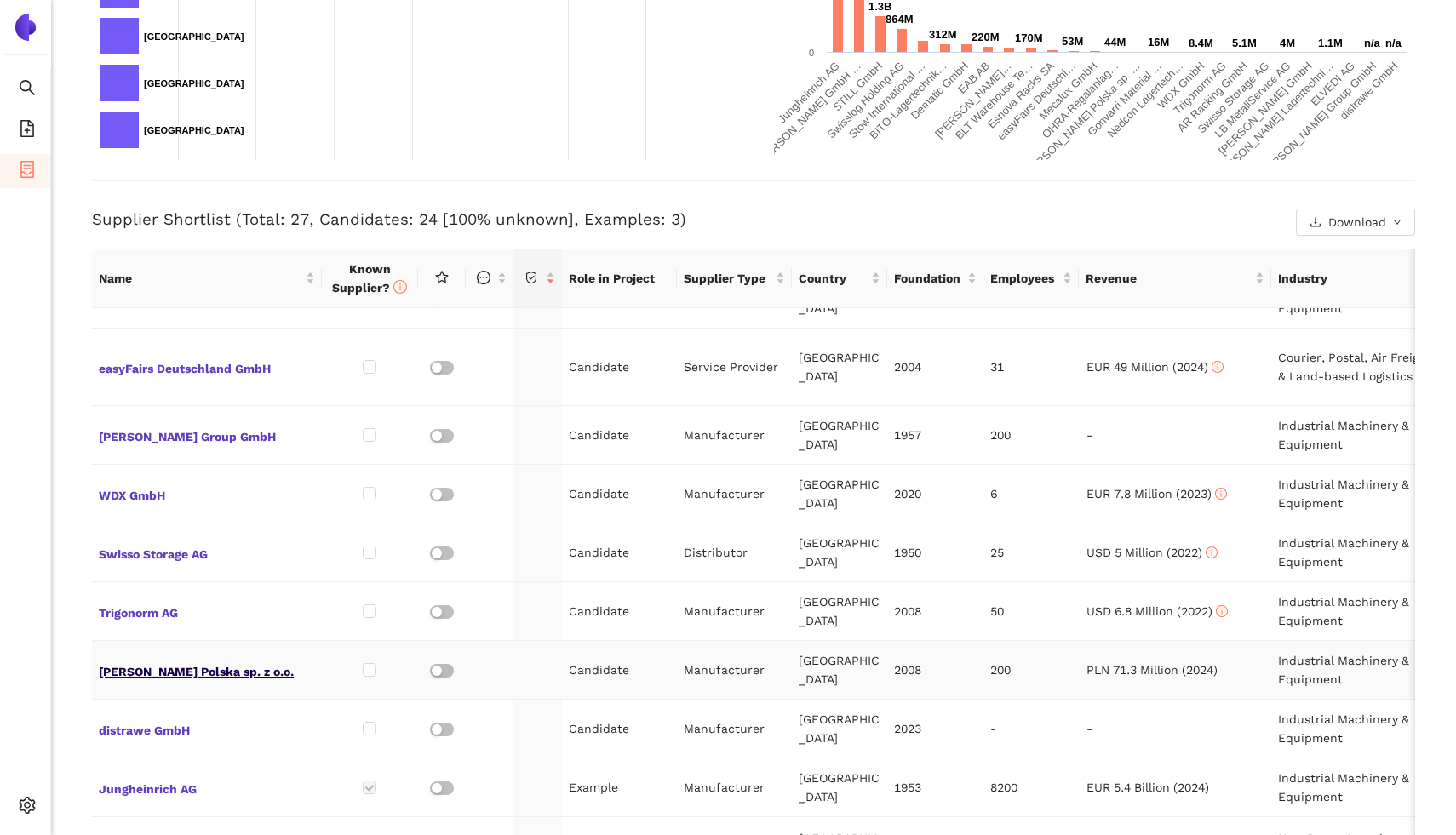
scroll to position [502, 0]
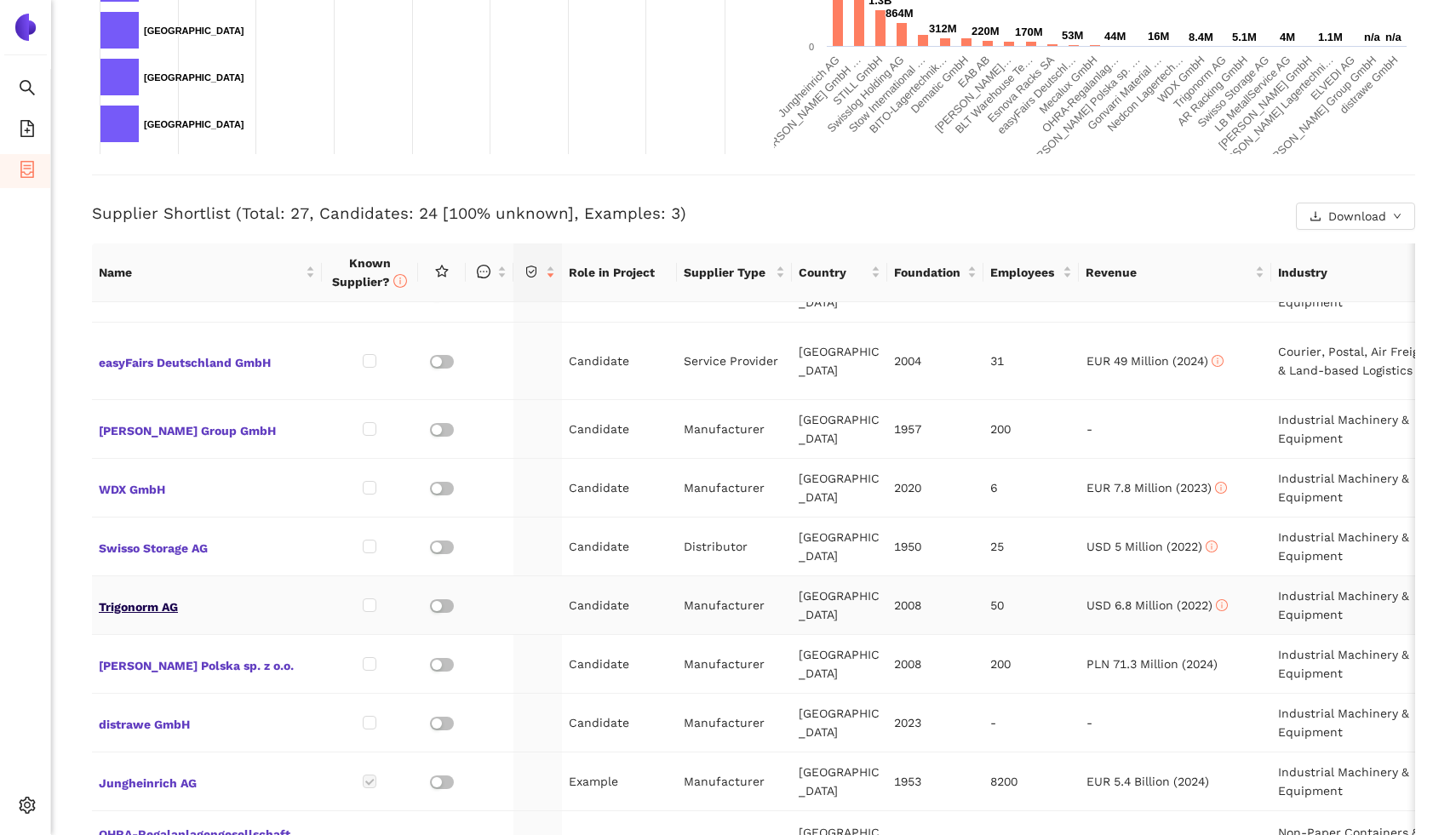
click at [115, 594] on span "Trigonorm AG" at bounding box center [206, 604] width 216 height 22
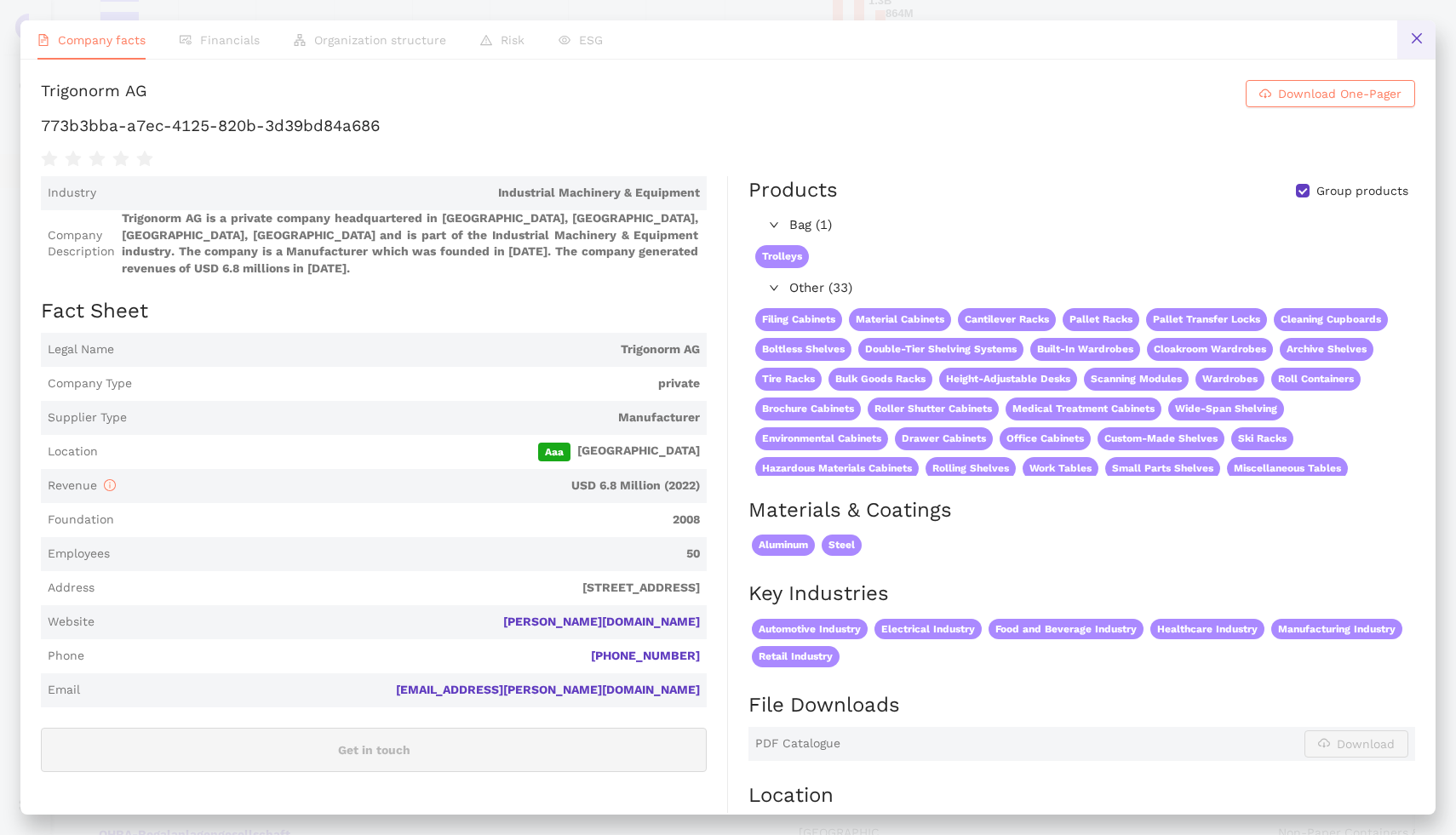
click at [1410, 22] on button at bounding box center [1415, 39] width 38 height 38
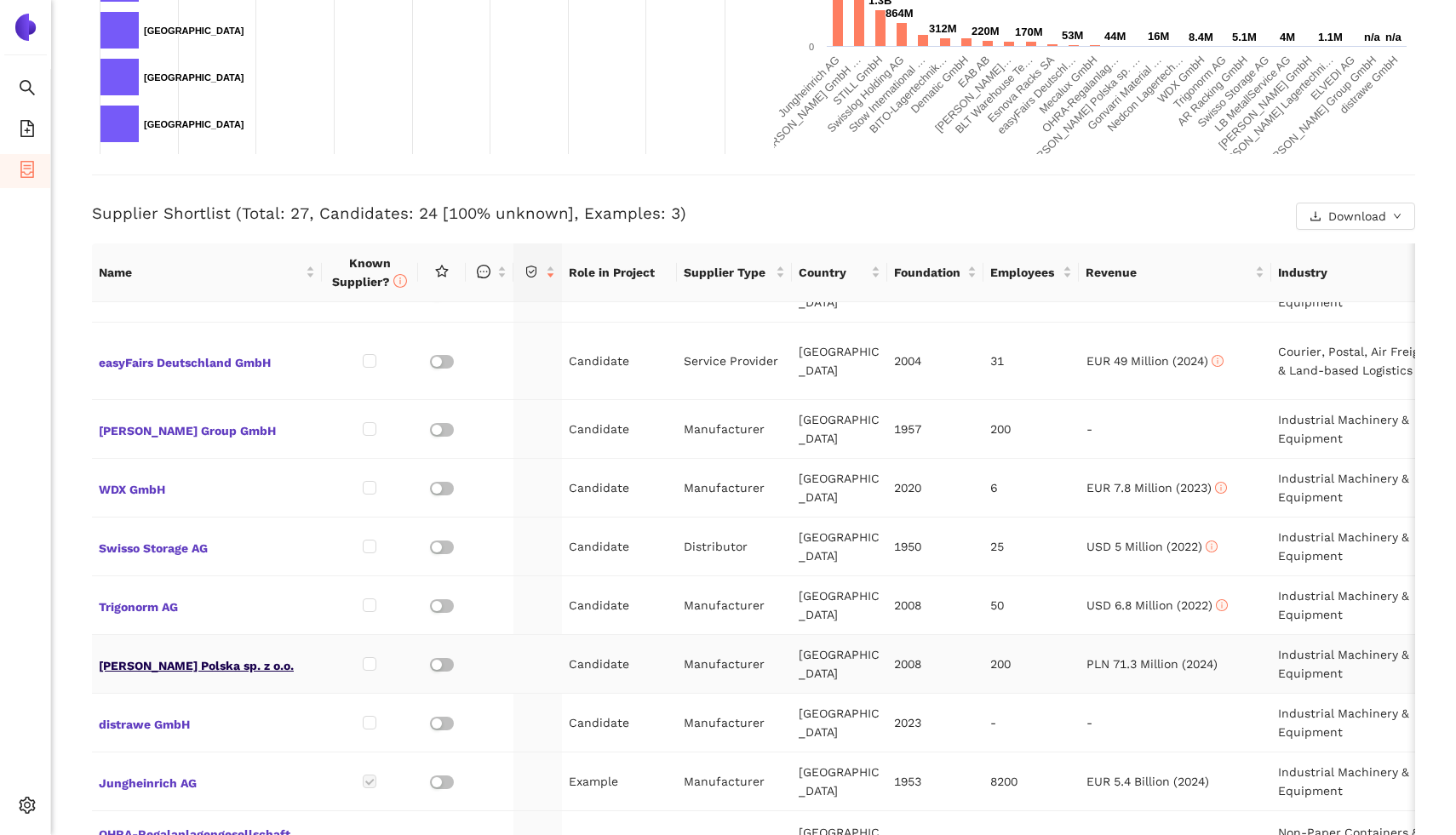
click at [159, 653] on span "Provost Polska sp. z o.o." at bounding box center [206, 664] width 216 height 22
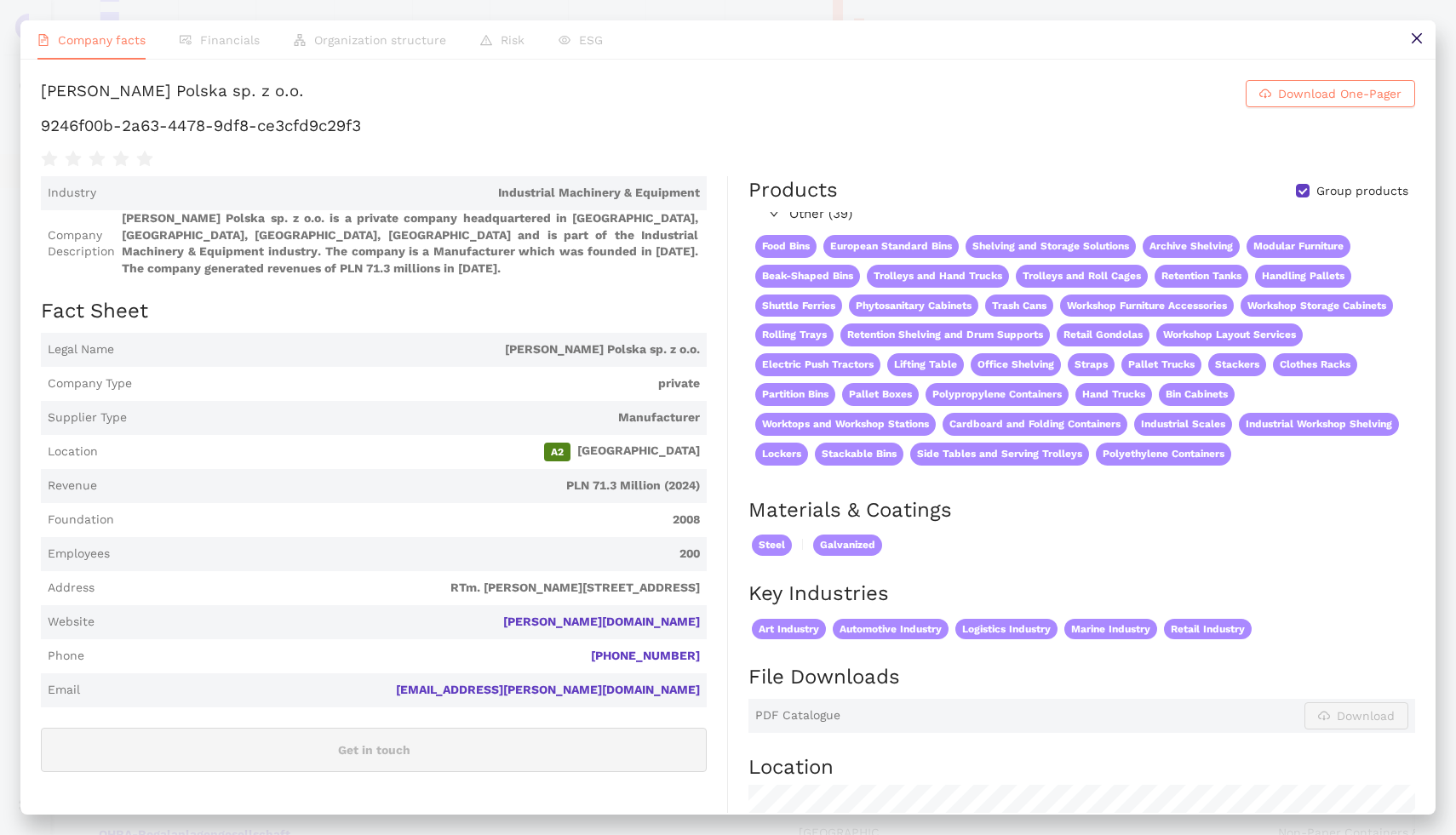
scroll to position [197, 0]
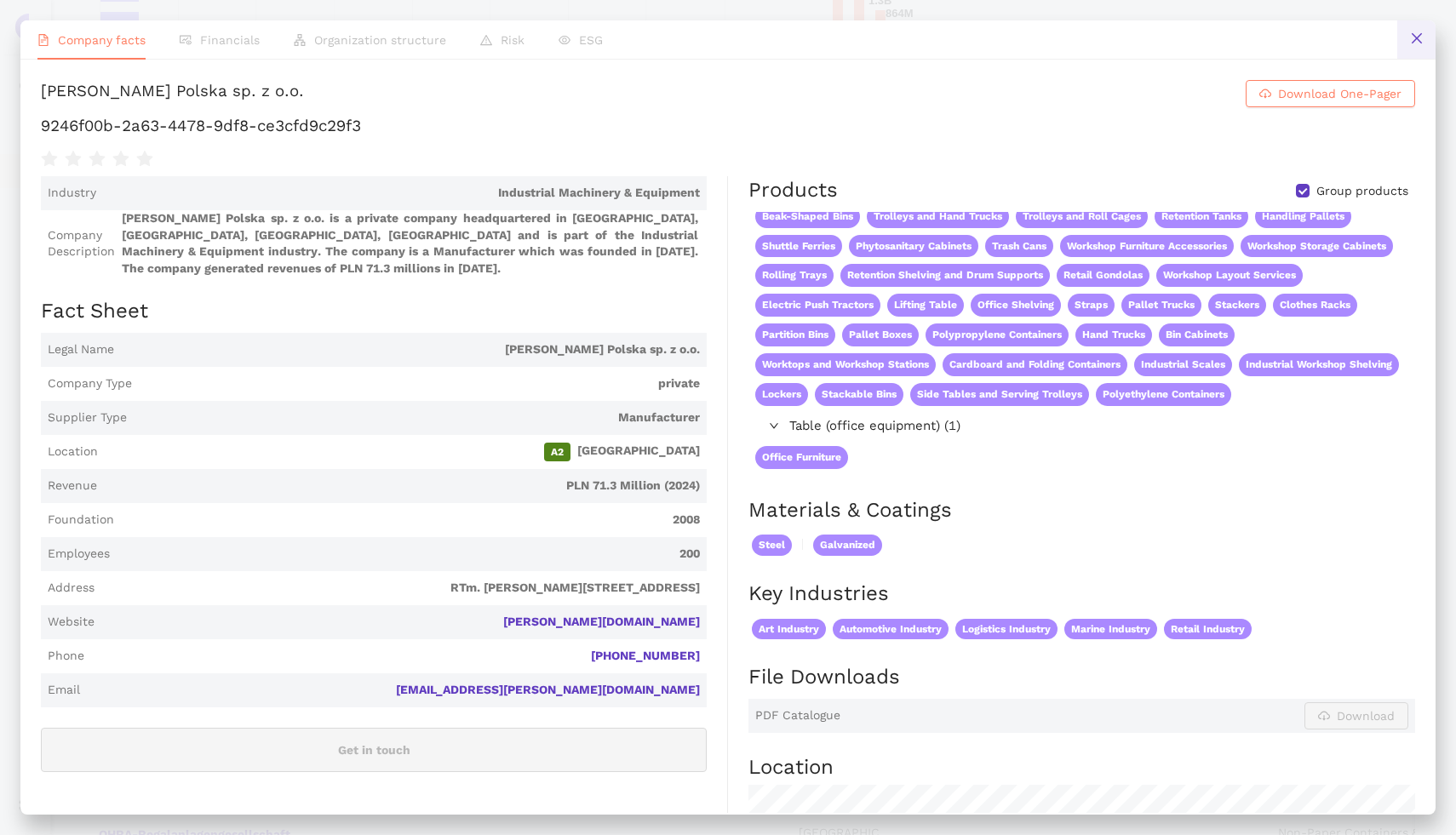
click at [1414, 51] on button at bounding box center [1415, 39] width 38 height 38
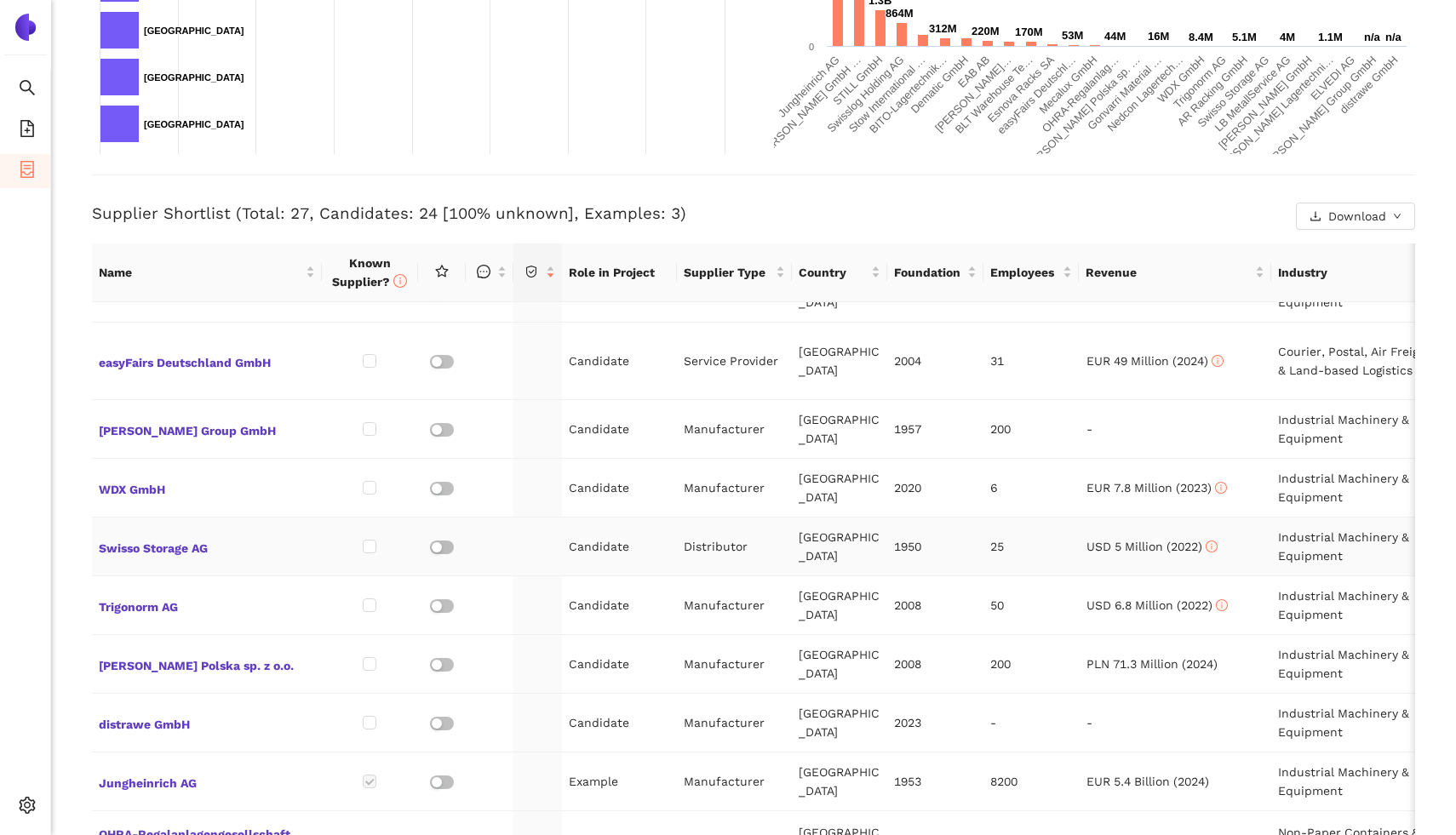
scroll to position [594, 0]
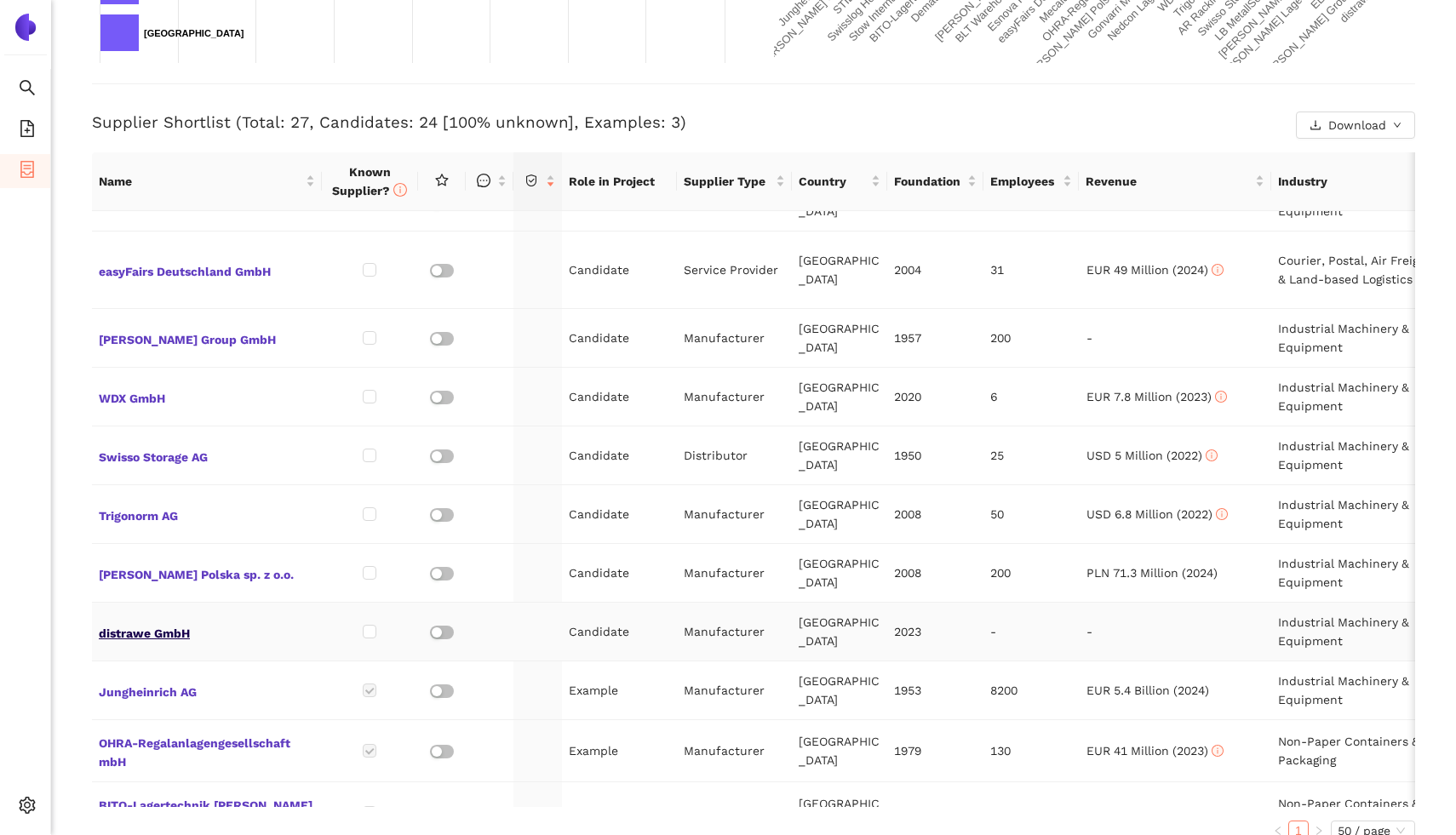
click at [166, 621] on span "distrawe GmbH" at bounding box center [206, 632] width 216 height 22
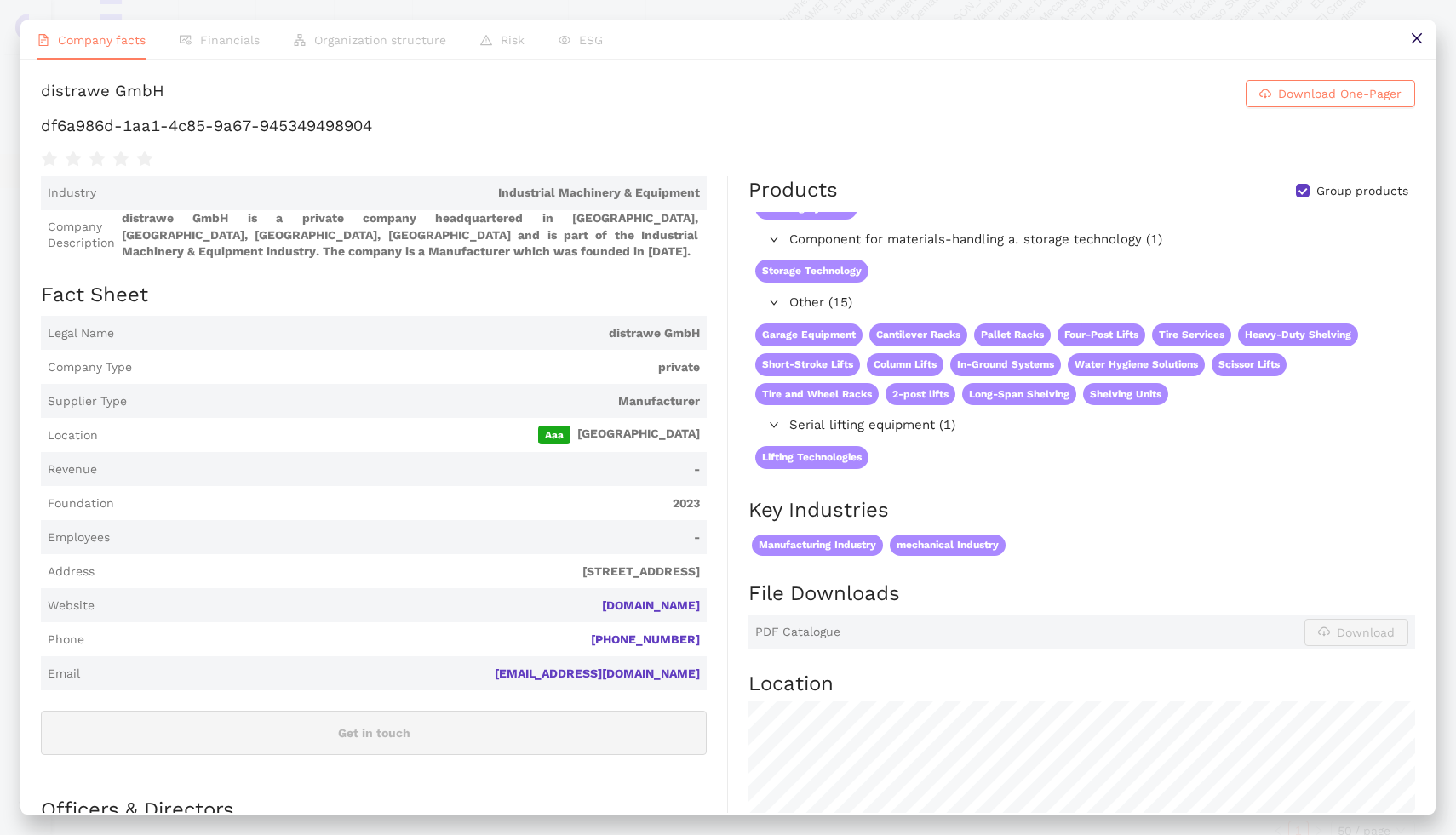
scroll to position [0, 0]
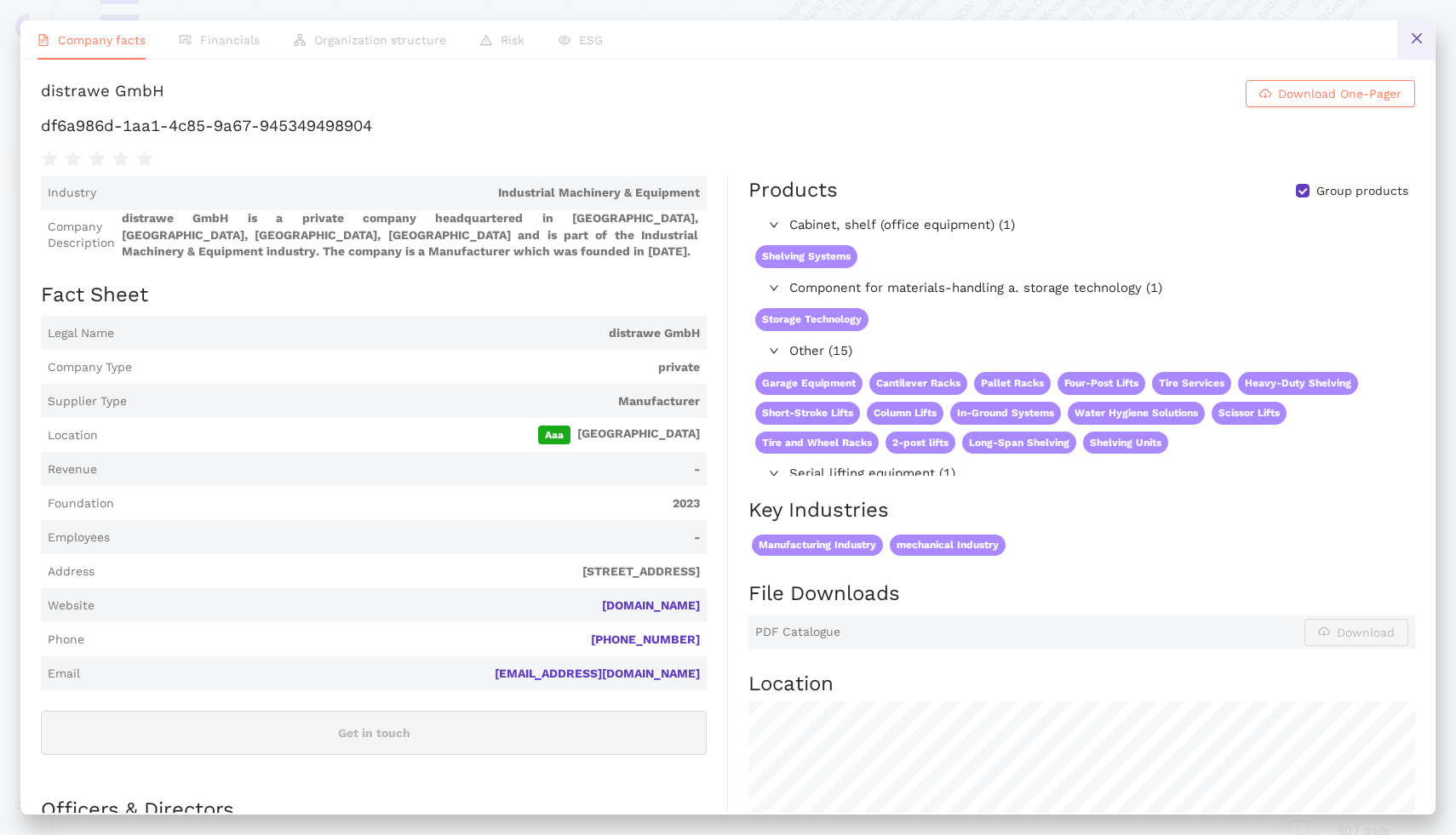
click at [1412, 50] on button at bounding box center [1415, 39] width 38 height 38
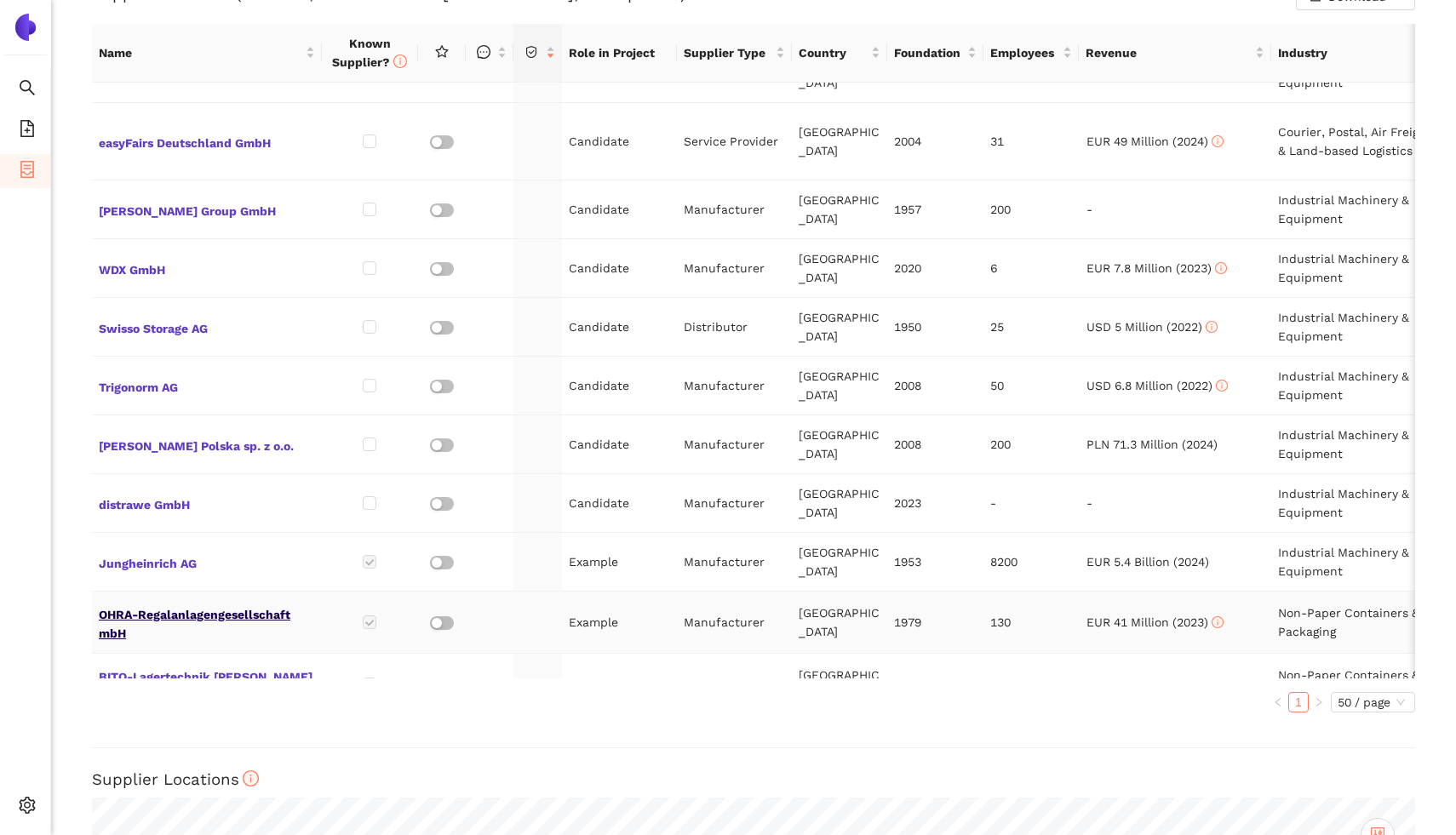
click at [229, 601] on span "OHRA-Regalanlagengesellschaft mbH" at bounding box center [206, 622] width 216 height 41
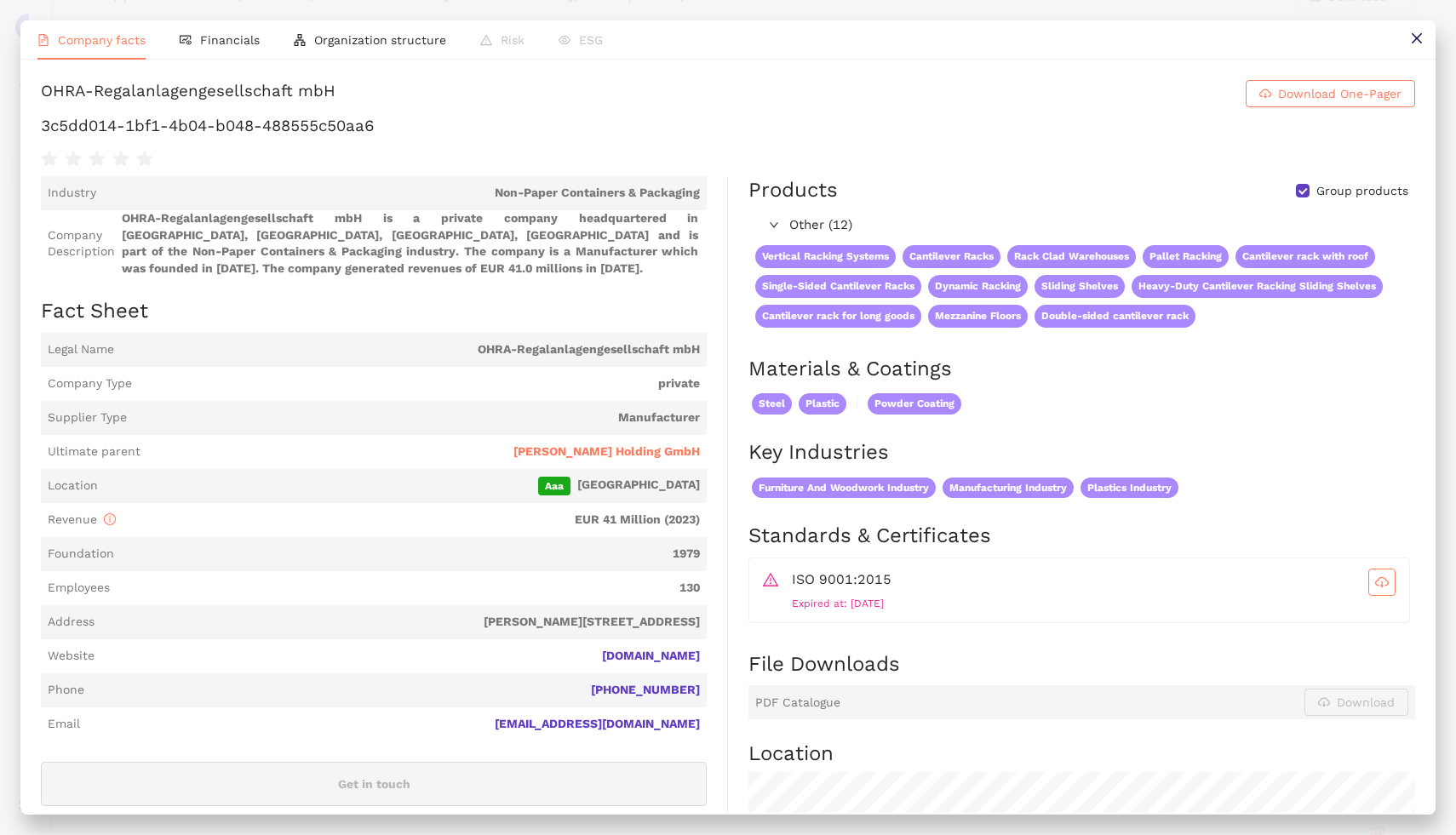
click at [185, 93] on div "OHRA-Regalanlagengesellschaft mbH" at bounding box center [188, 93] width 295 height 27
click at [1402, 51] on button at bounding box center [1415, 39] width 38 height 38
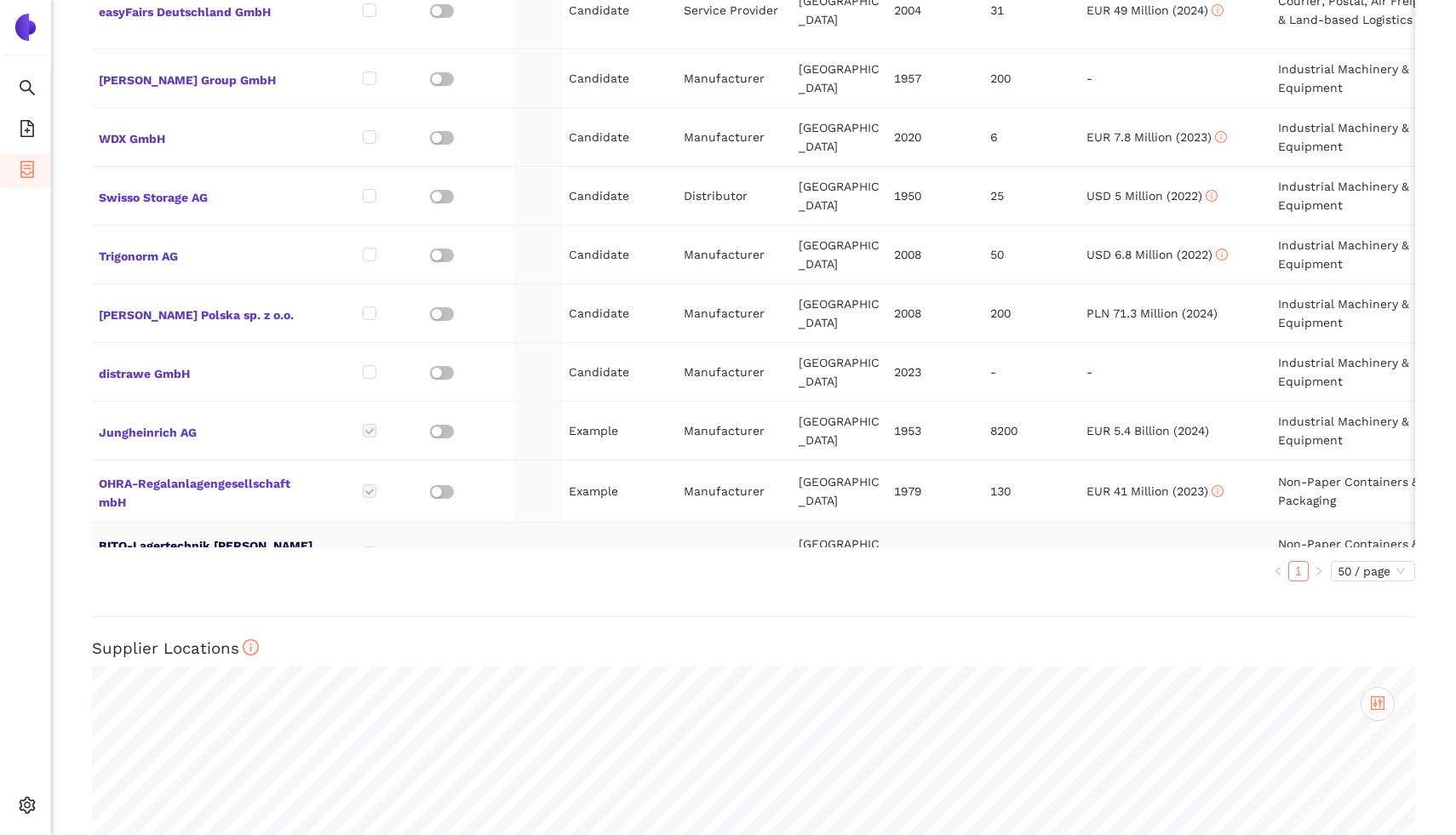
click at [213, 533] on span "BITO-Lagertechnik Bittmann GmbH" at bounding box center [206, 554] width 216 height 41
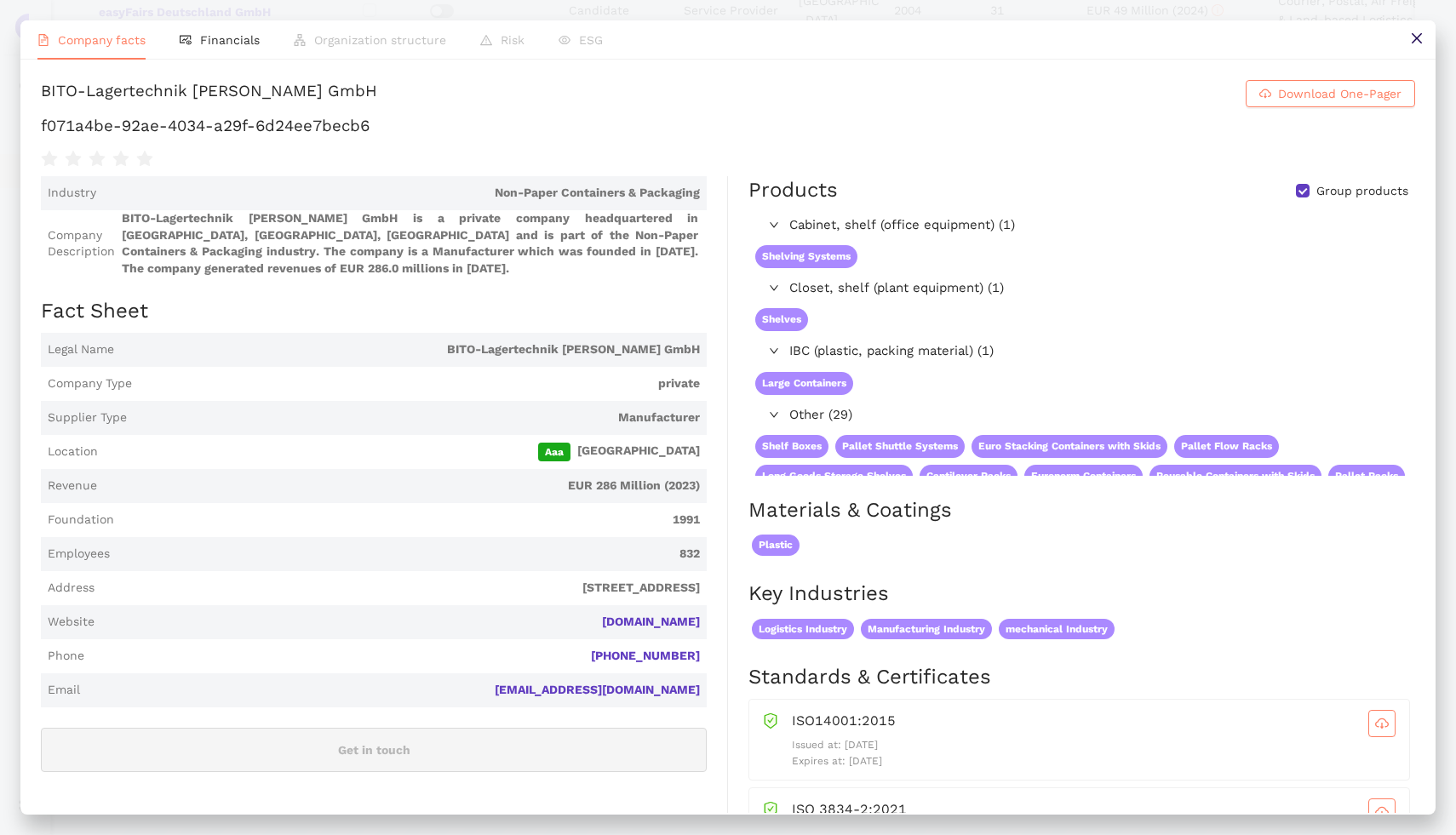
click at [167, 94] on div "BITO-Lagertechnik Bittmann GmbH" at bounding box center [208, 93] width 336 height 27
click at [1410, 55] on button at bounding box center [1415, 39] width 38 height 38
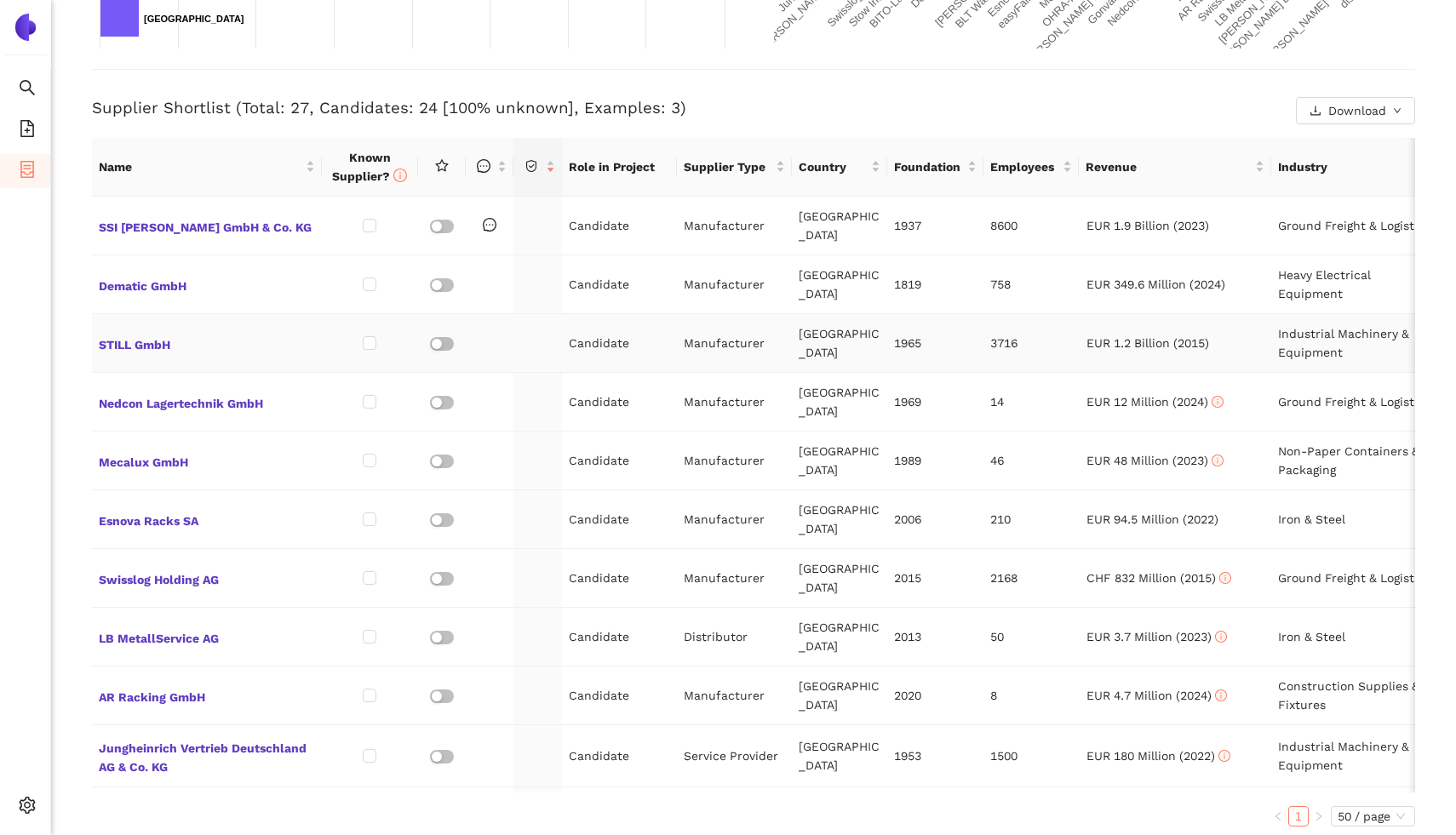
scroll to position [584, 0]
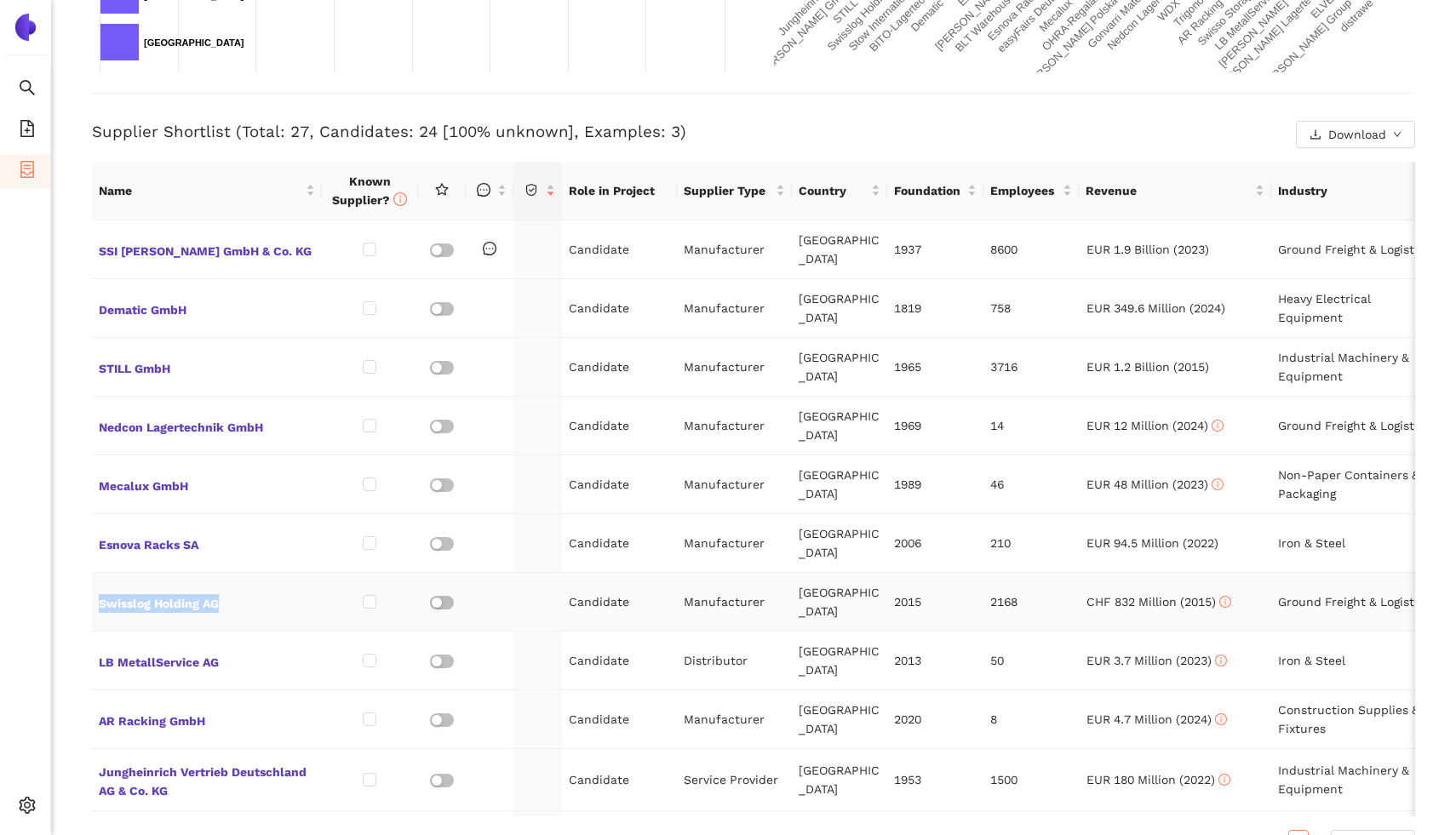
drag, startPoint x: 274, startPoint y: 594, endPoint x: 94, endPoint y: 594, distance: 180.0
click at [93, 594] on td "Swisslog Holding AG" at bounding box center [206, 602] width 230 height 58
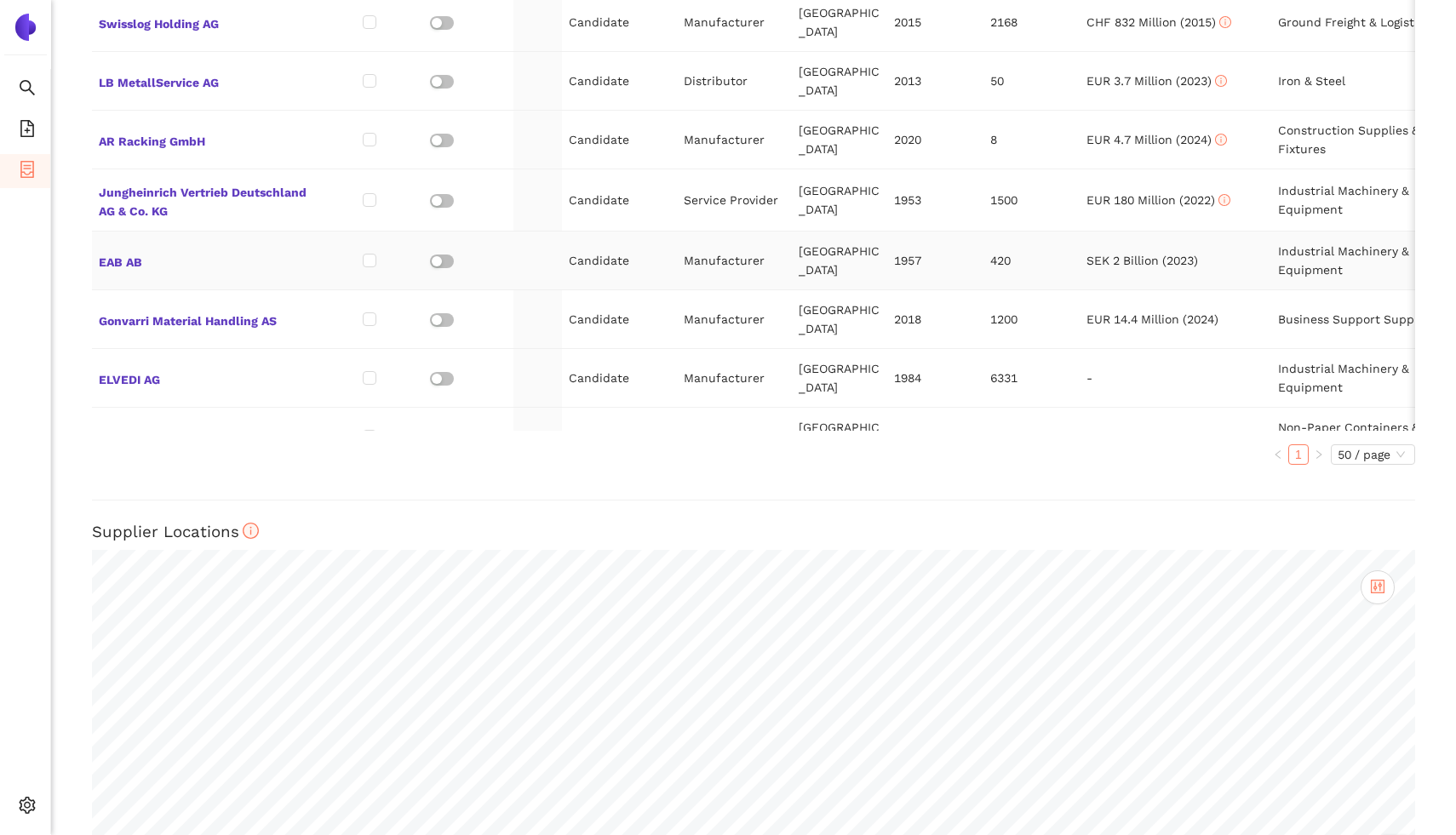
scroll to position [205, 0]
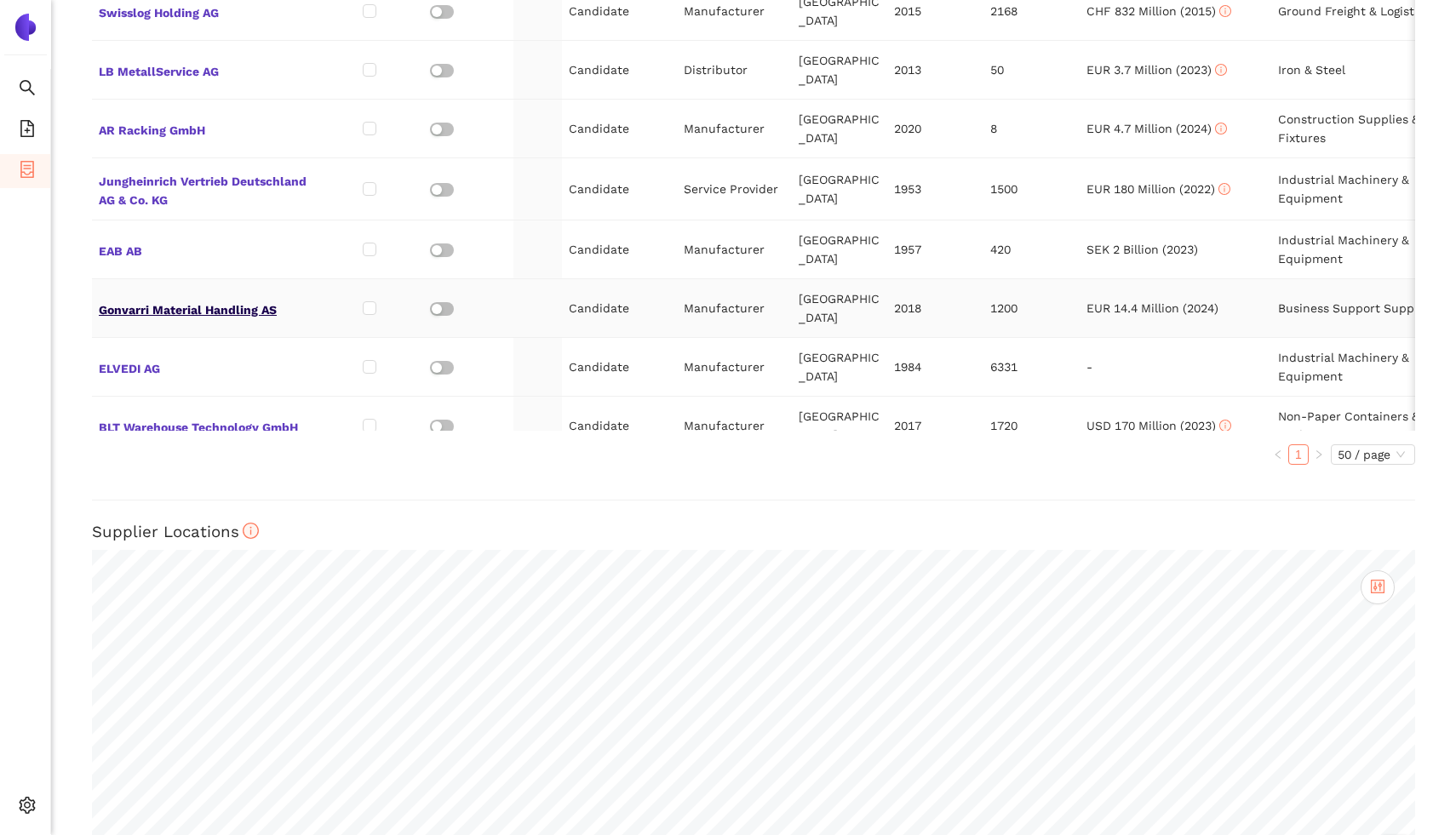
click at [222, 297] on span "Gonvarri Material Handling AS" at bounding box center [206, 308] width 216 height 22
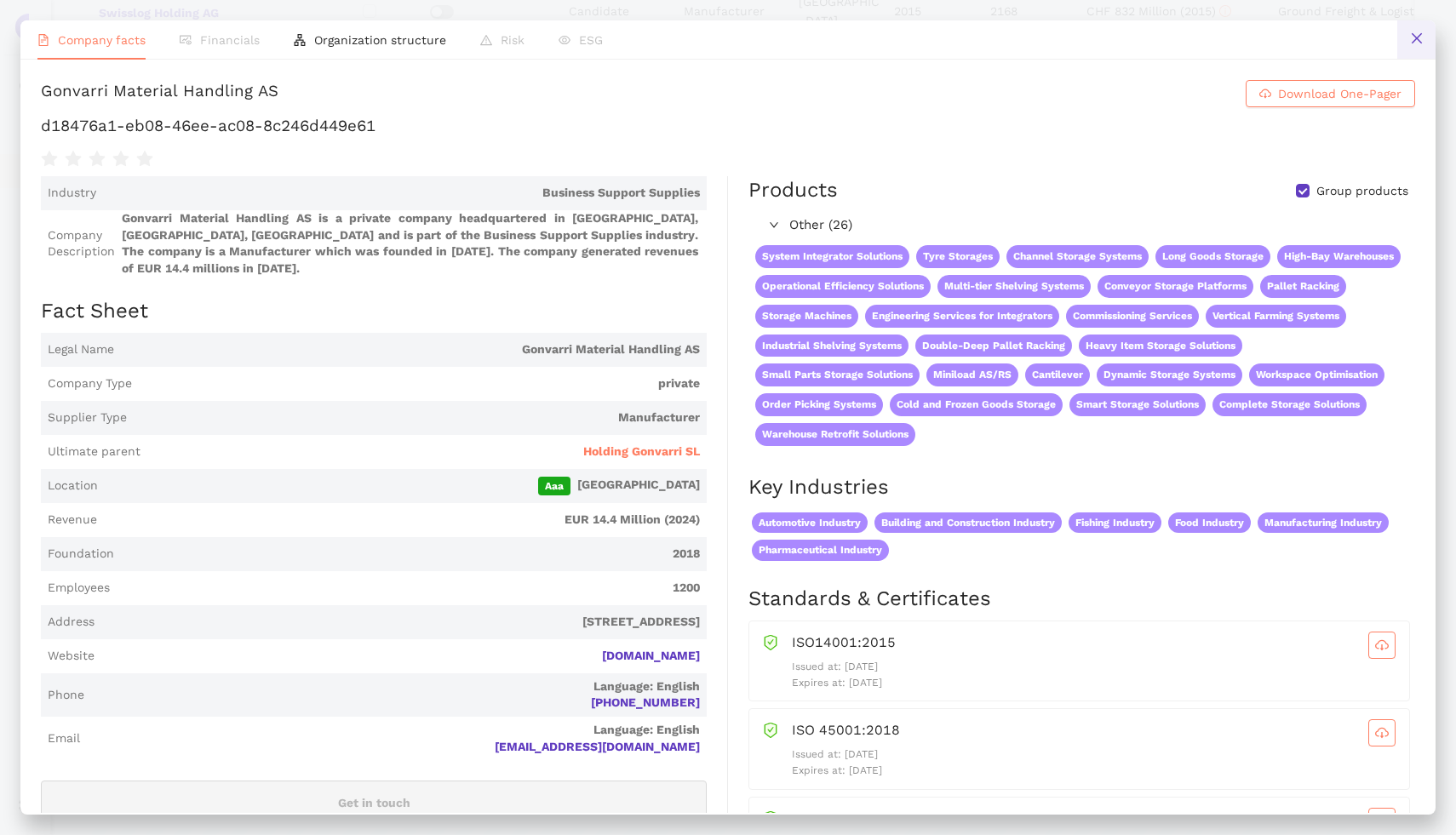
click at [1418, 38] on icon "close" at bounding box center [1416, 38] width 14 height 14
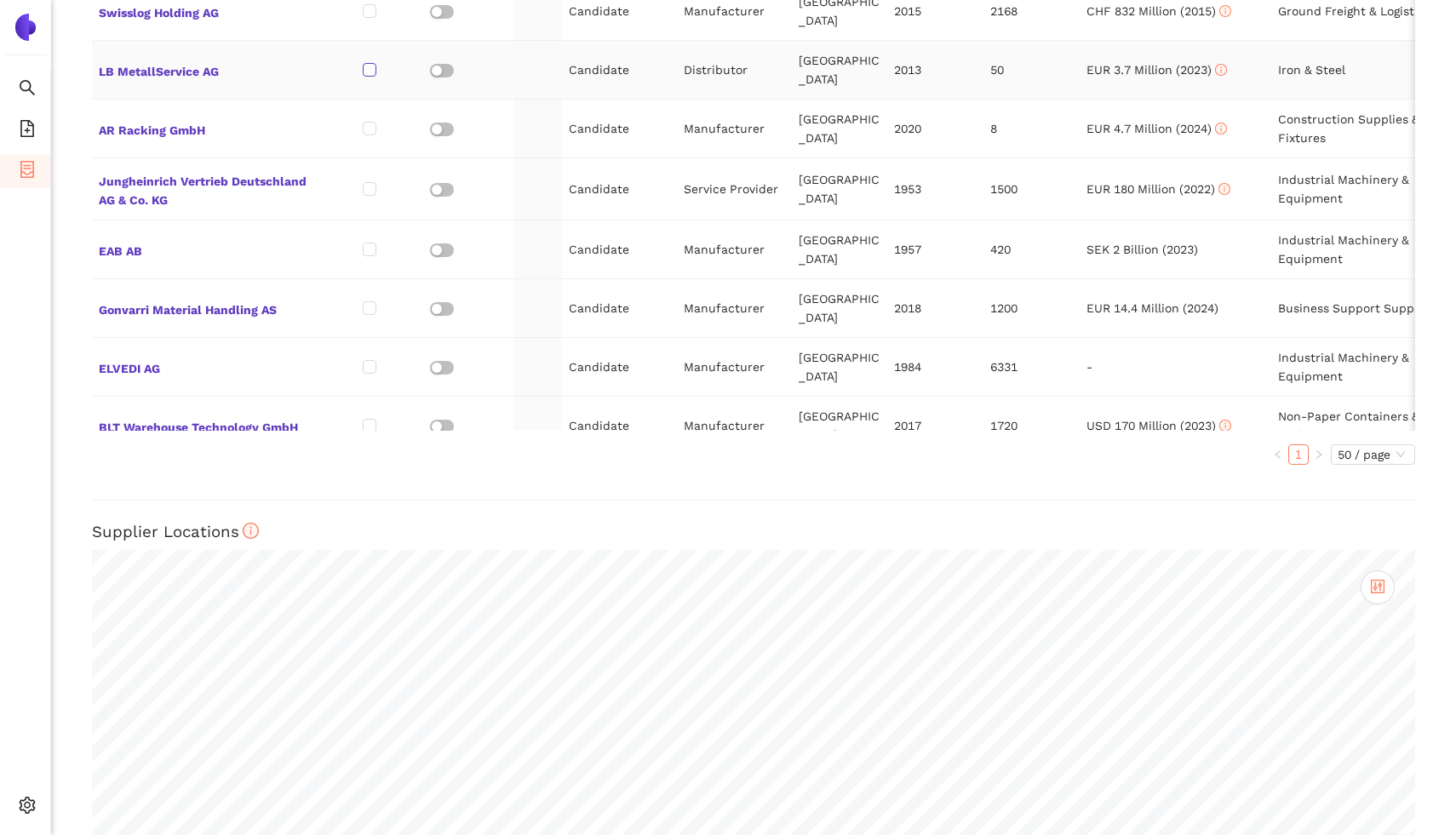
scroll to position [0, 0]
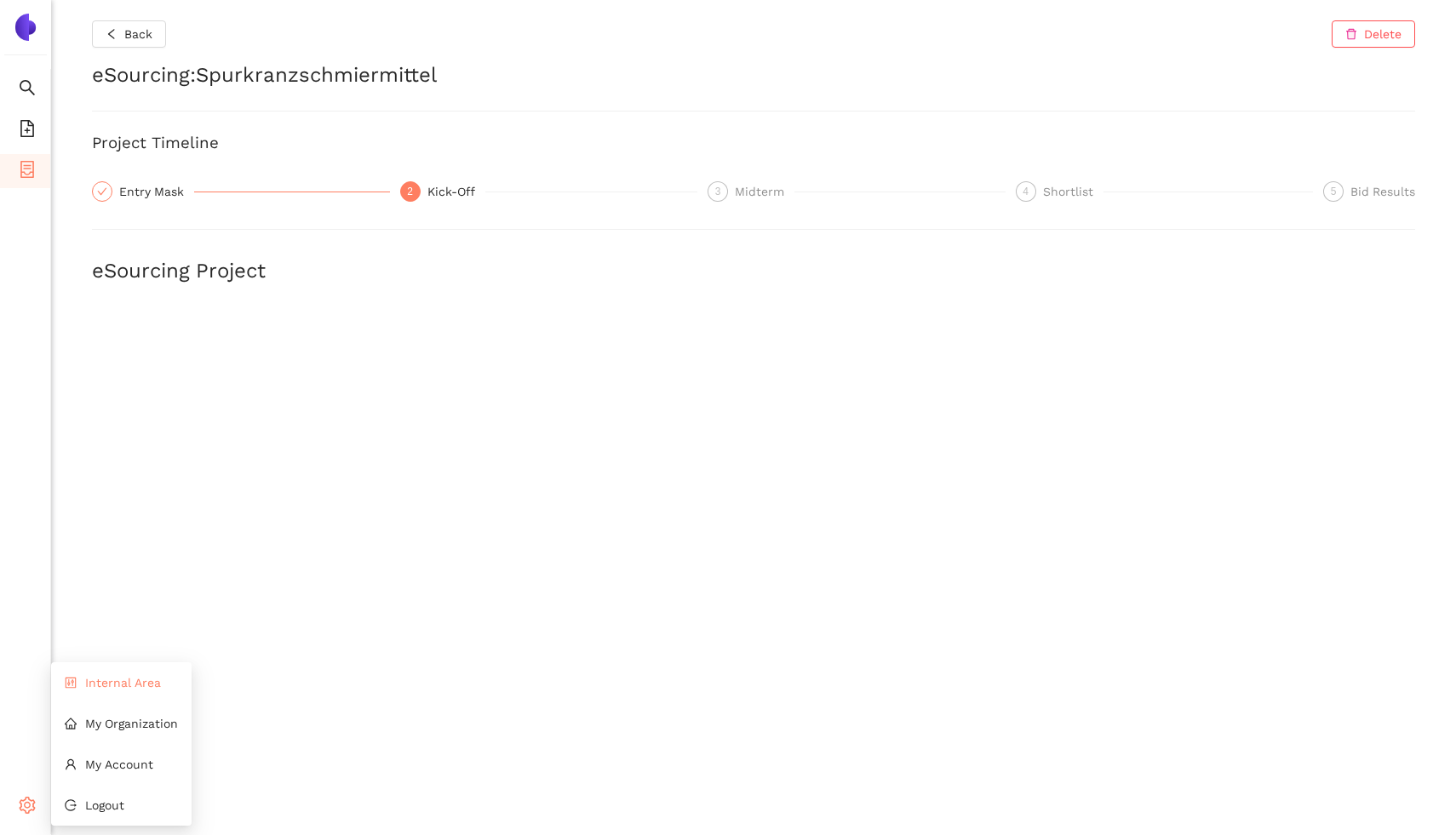
click at [125, 692] on li "Internal Area" at bounding box center [121, 682] width 140 height 34
click at [300, 120] on div "Back Delete eSourcing : Spurkranzschmiermittel Project Timeline Entry Mask 2 Ki…" at bounding box center [752, 418] width 1404 height 835
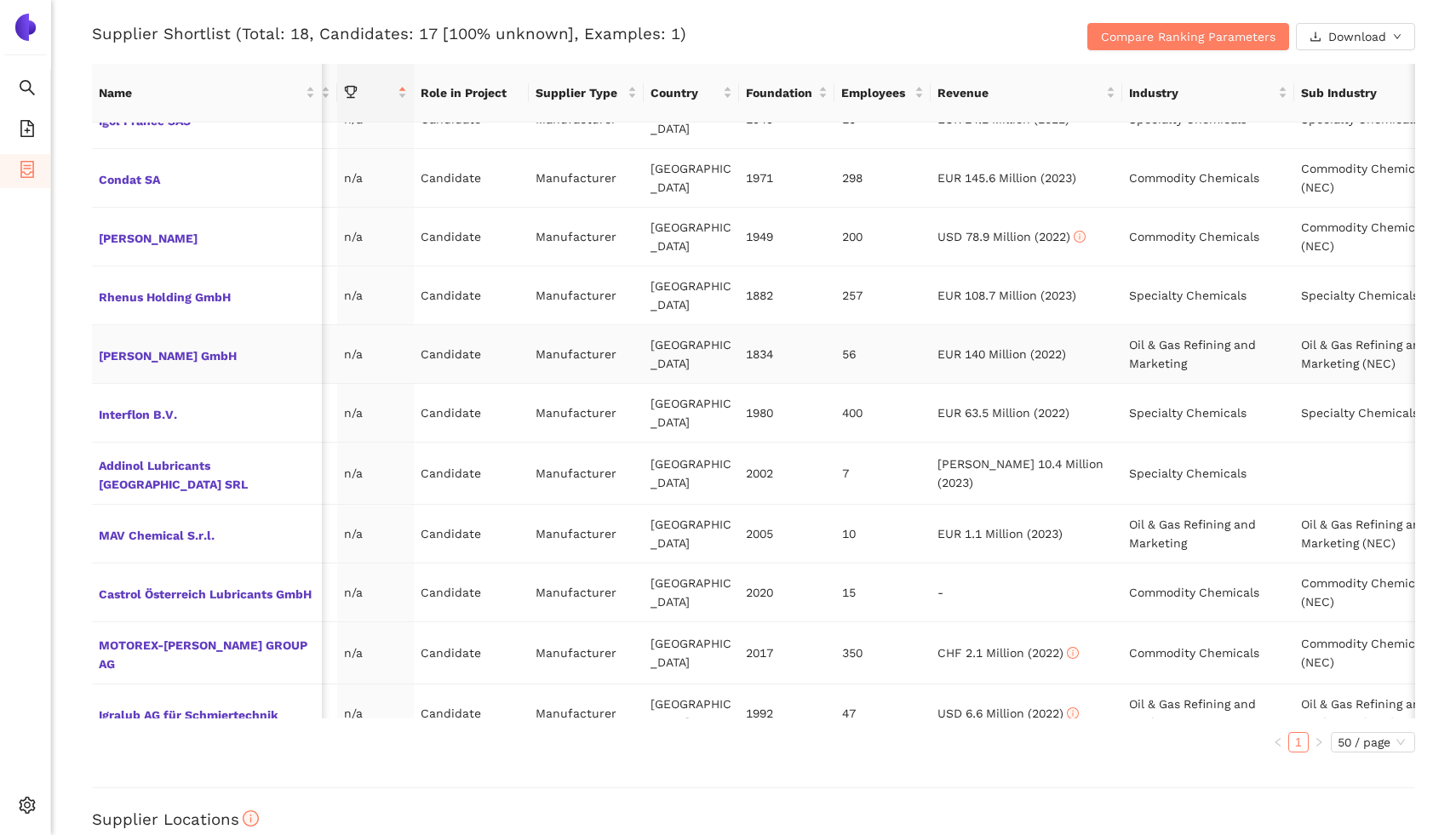
scroll to position [0, 227]
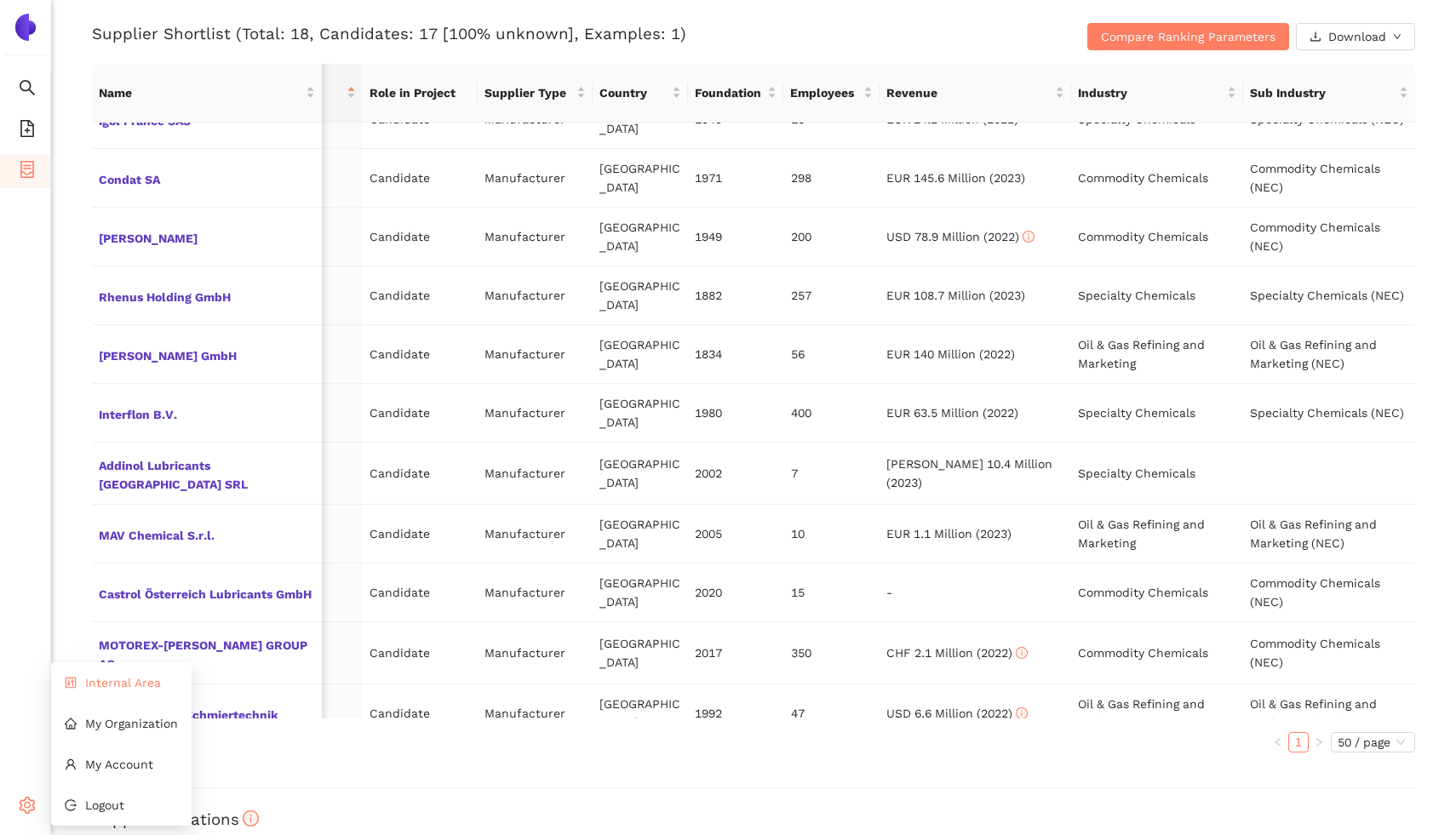
click at [99, 694] on li "Internal Area" at bounding box center [121, 682] width 140 height 34
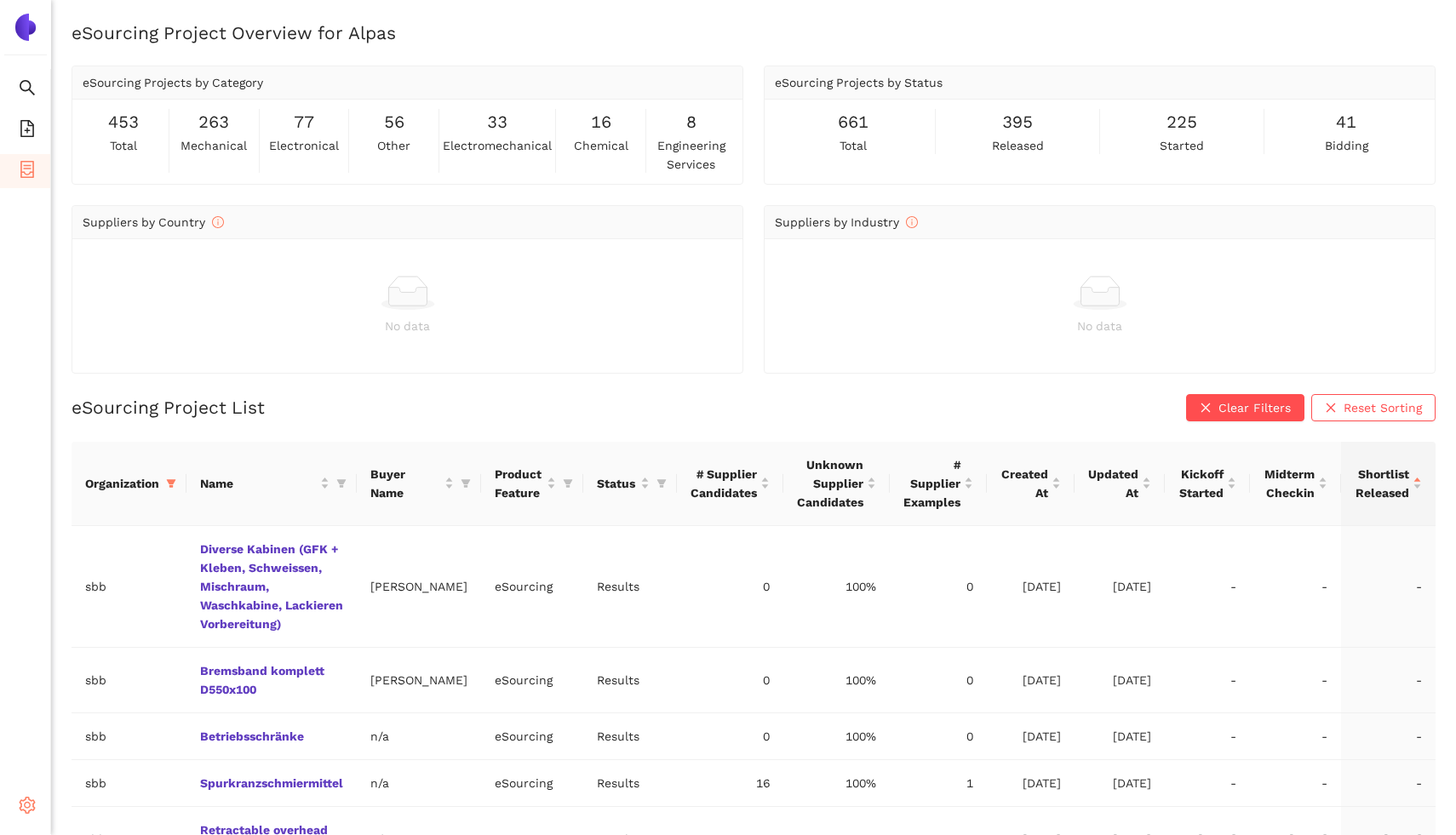
click at [26, 809] on icon "setting" at bounding box center [26, 805] width 17 height 17
click at [111, 670] on li "Internal Area" at bounding box center [121, 682] width 140 height 34
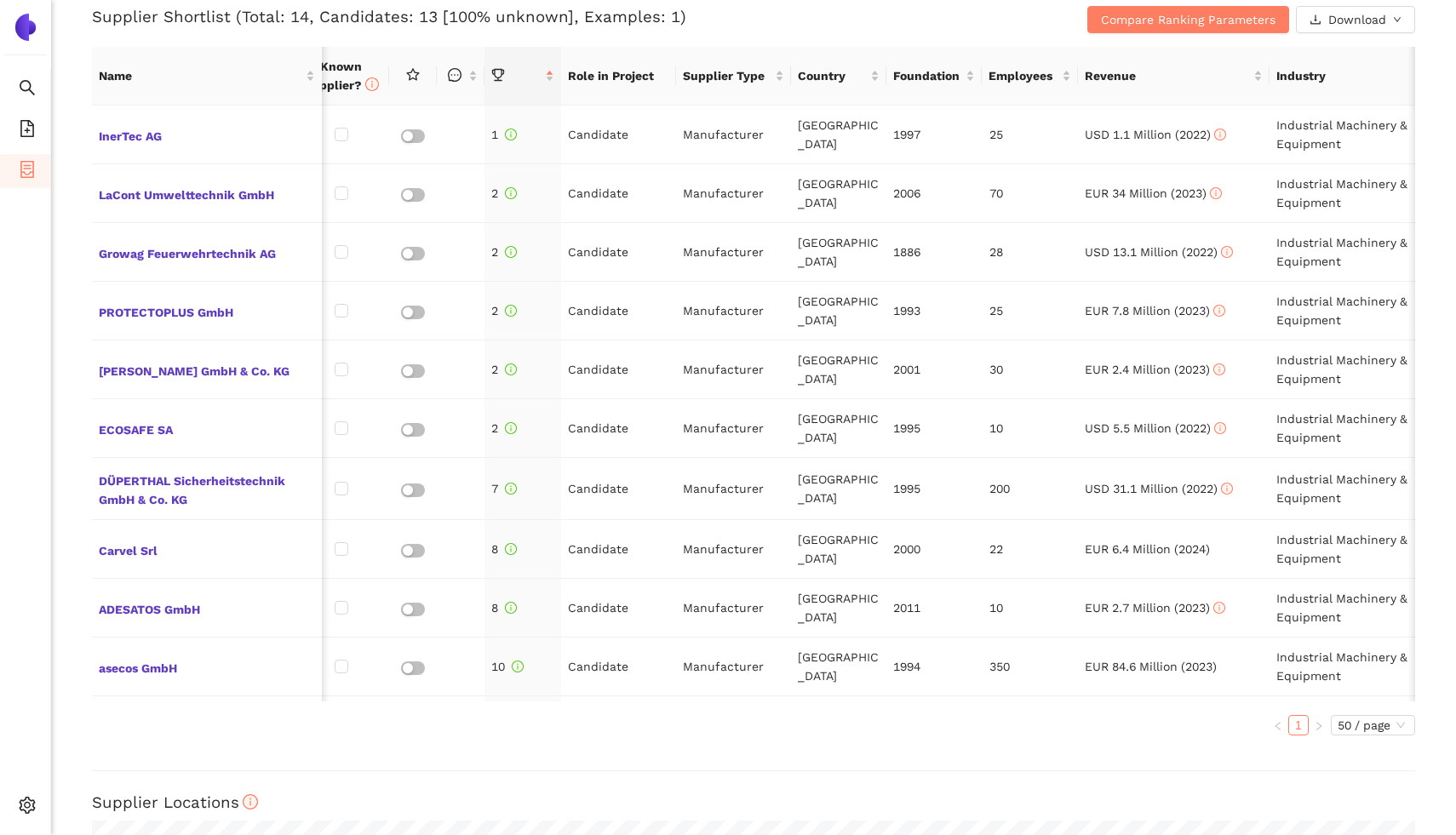
scroll to position [690, 0]
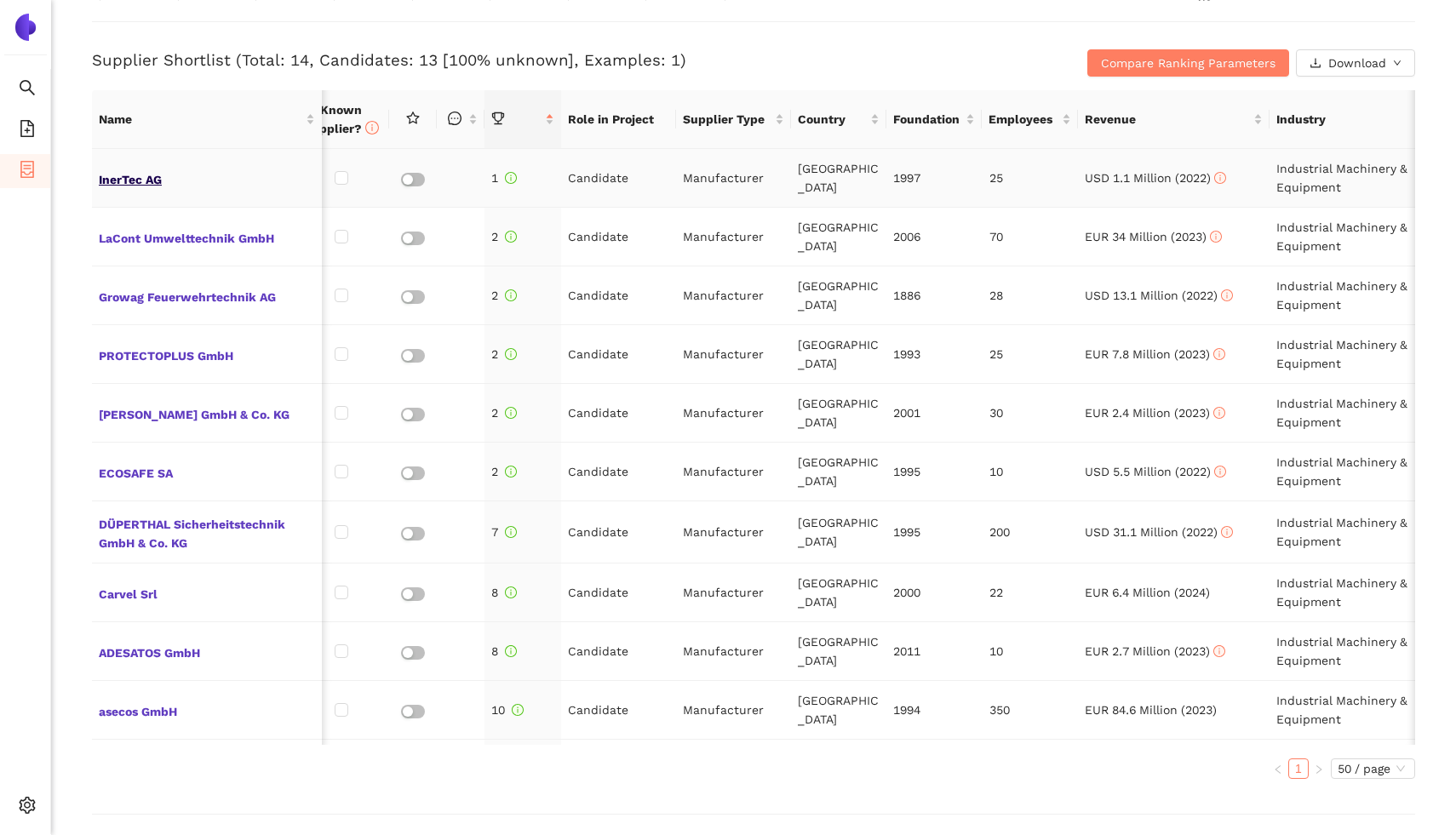
click at [107, 187] on span "InerTec AG" at bounding box center [206, 177] width 216 height 22
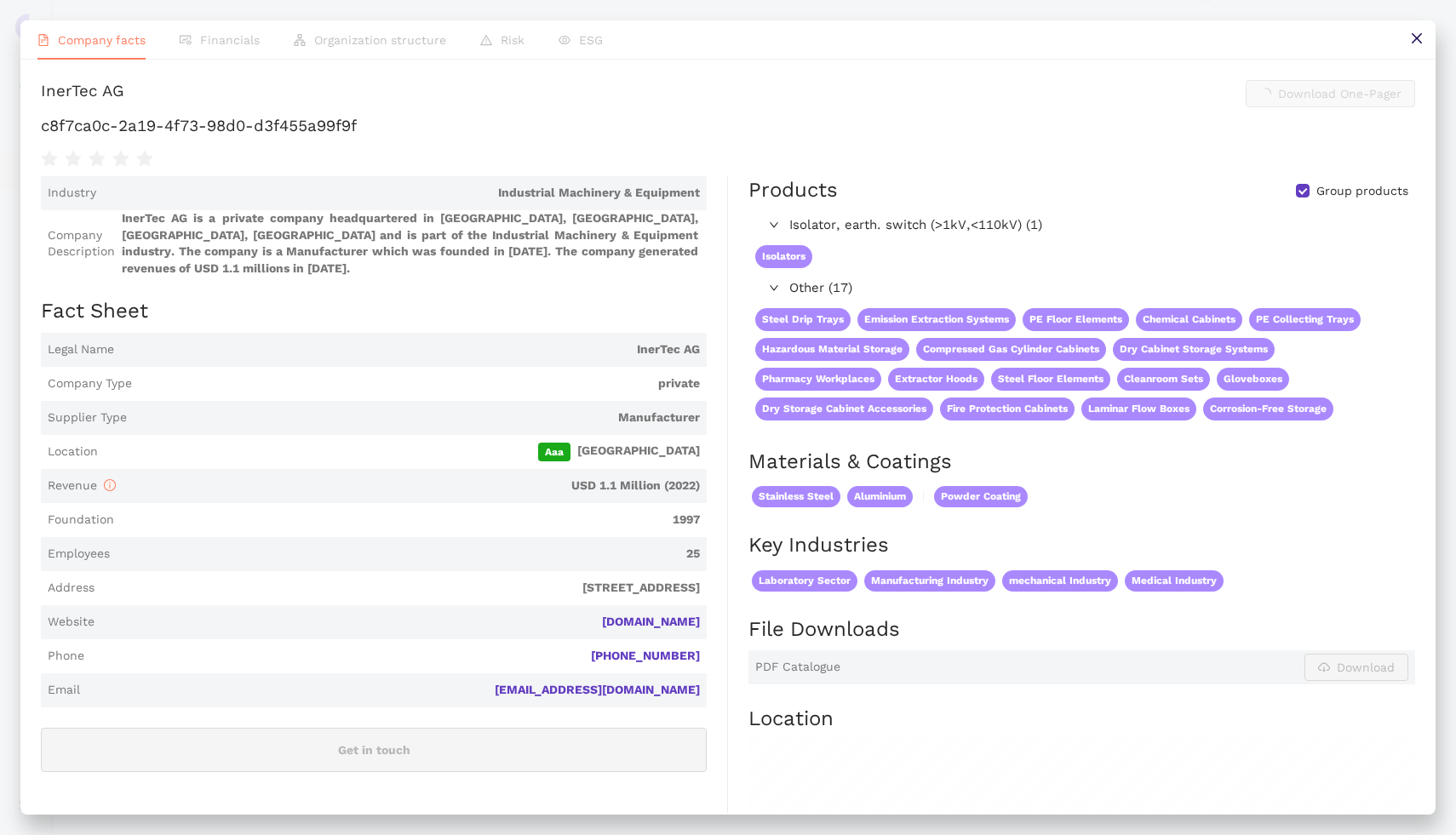
click at [115, 181] on span "Industry Industrial Machinery & Equipment" at bounding box center [374, 193] width 666 height 34
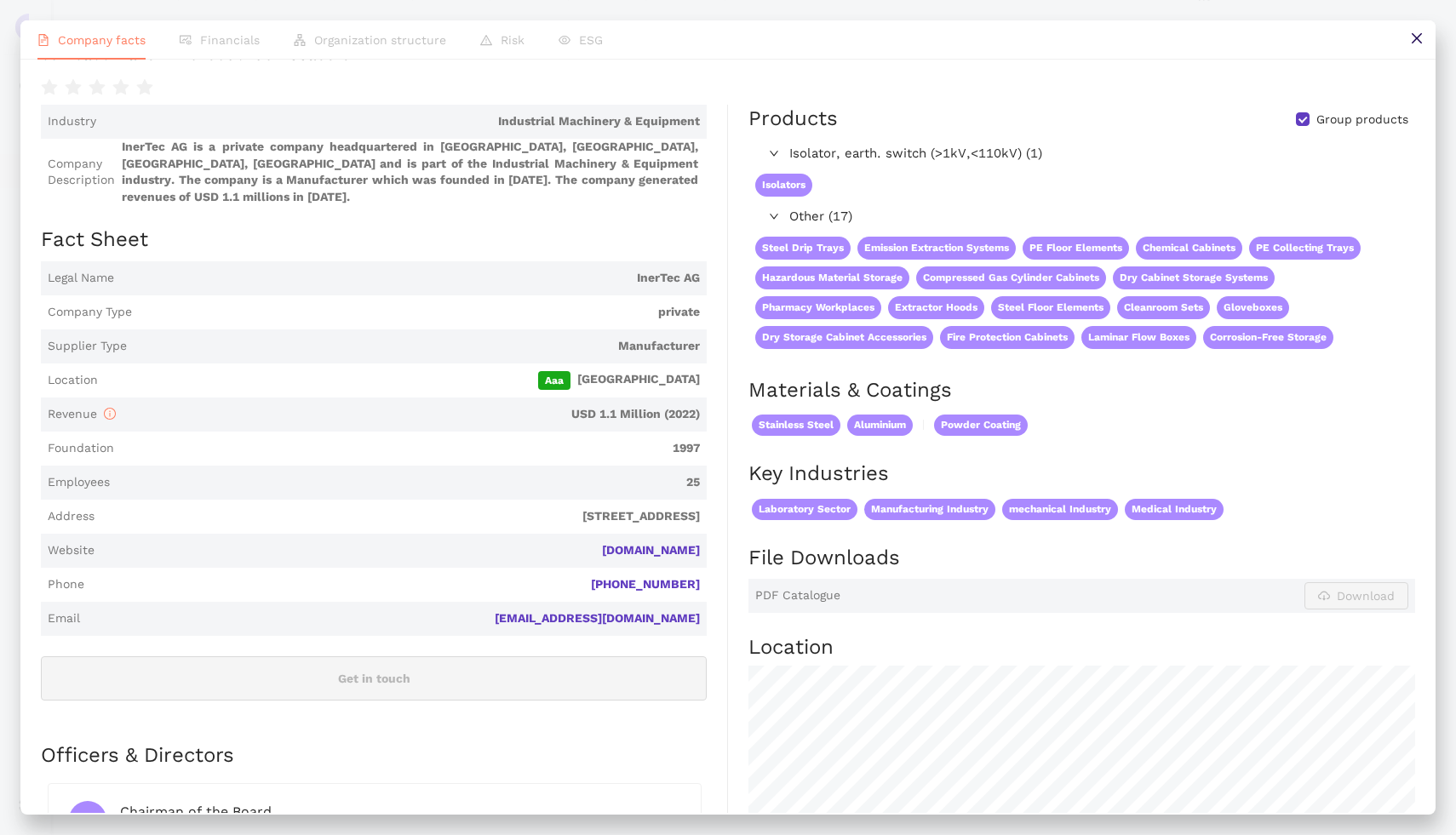
scroll to position [0, 0]
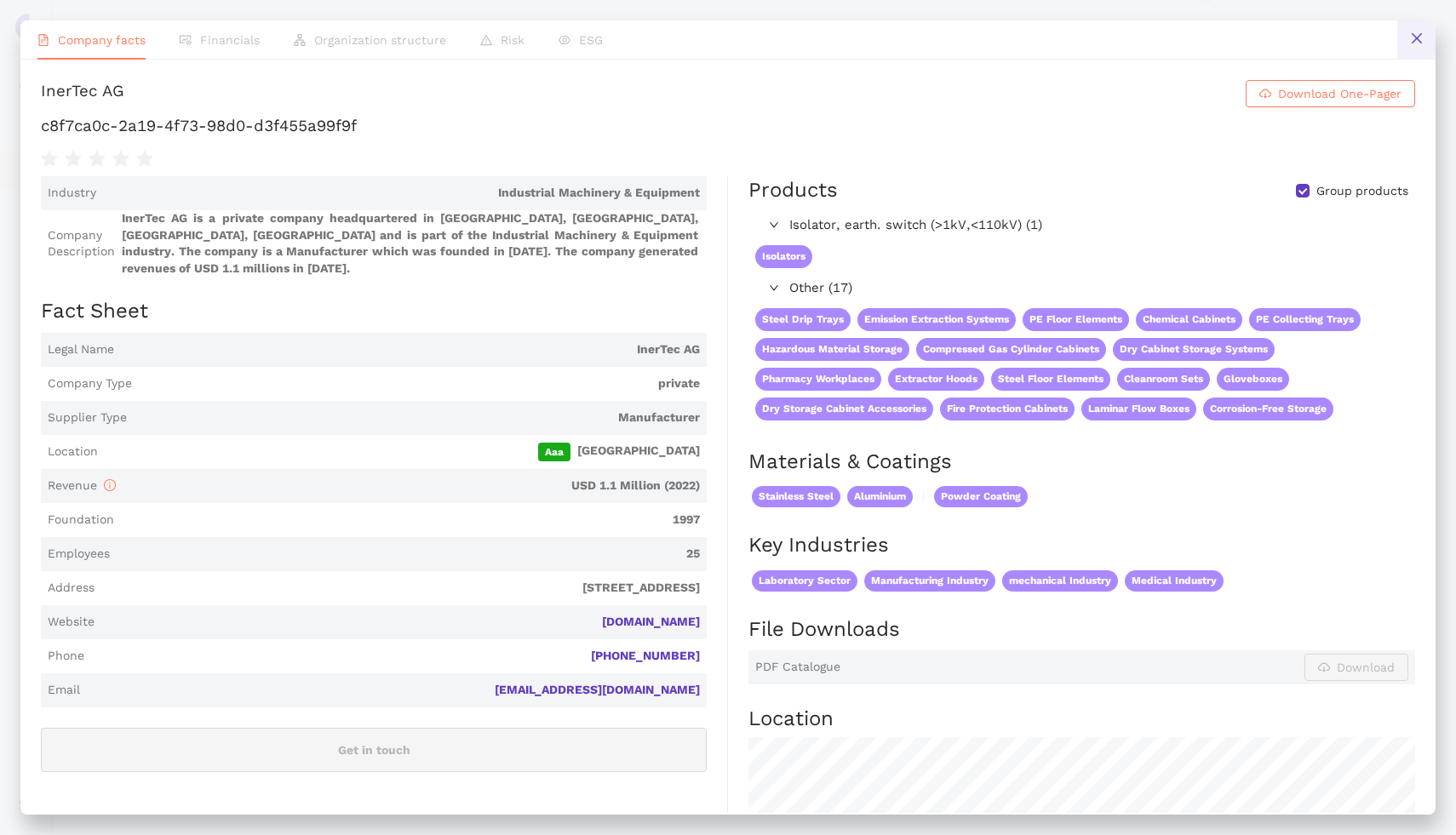
click at [1409, 45] on icon "close" at bounding box center [1416, 38] width 14 height 14
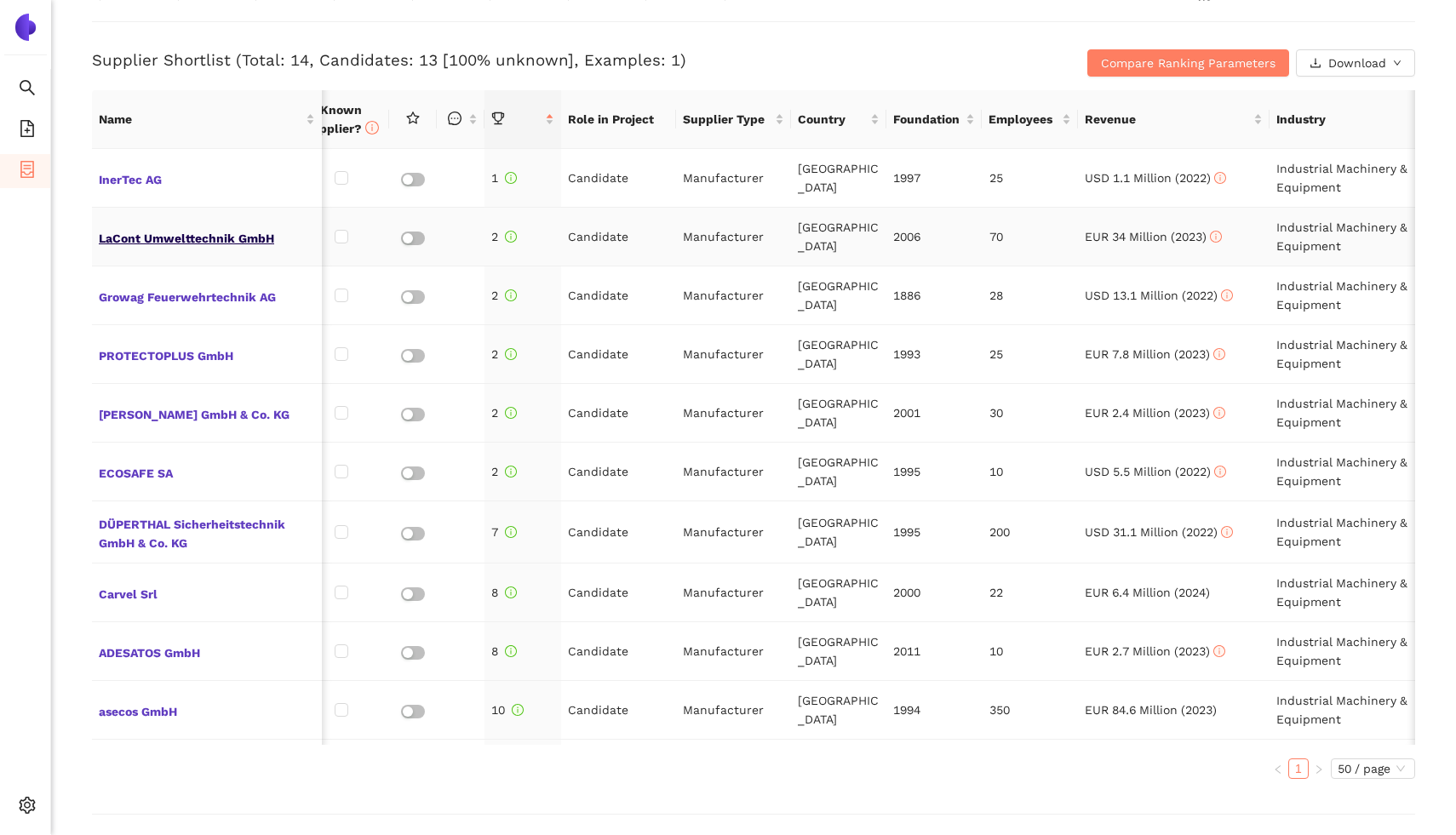
click at [159, 241] on span "LaCont Umwelttechnik GmbH" at bounding box center [206, 236] width 216 height 22
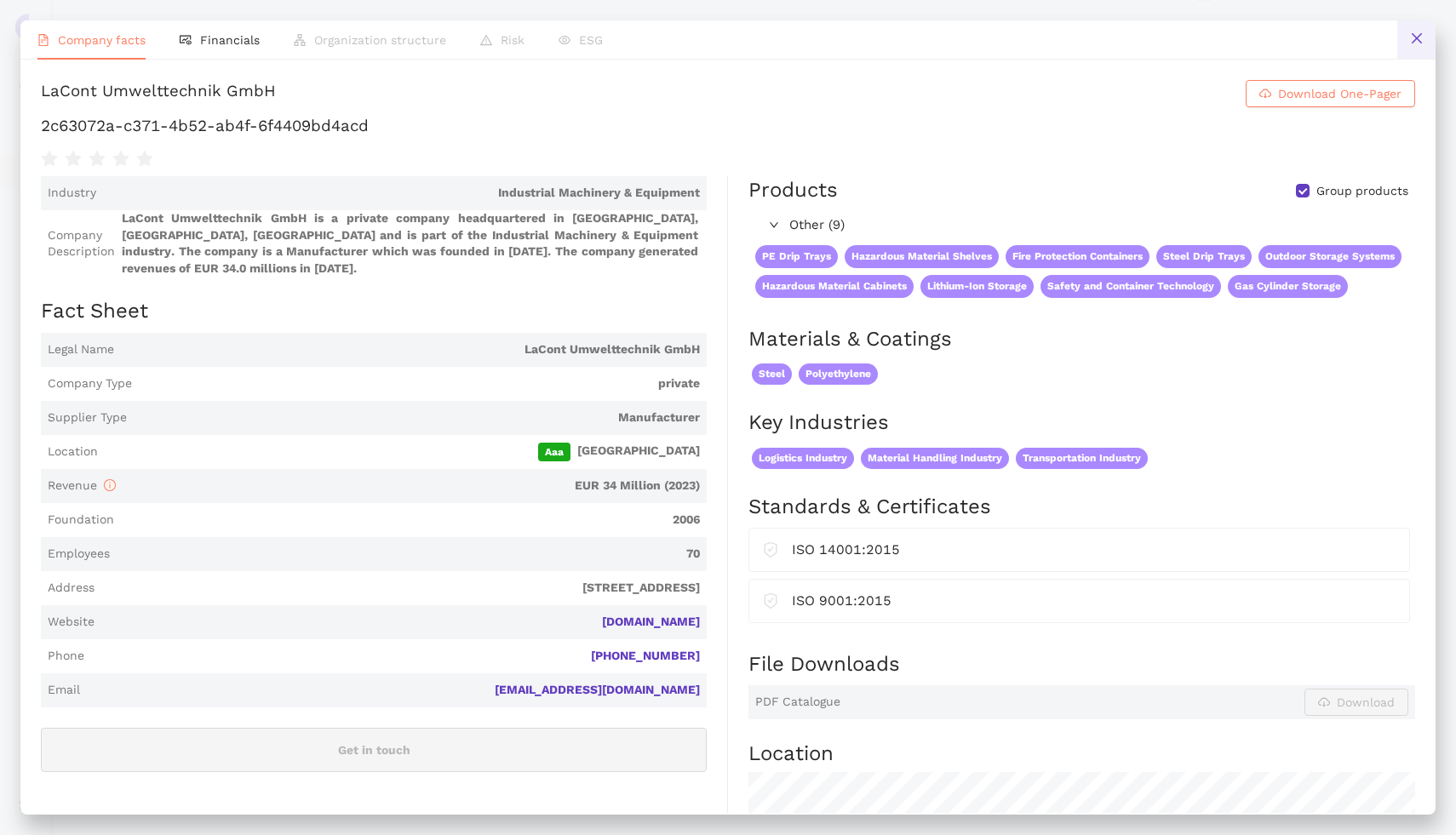
click at [1416, 37] on icon "close" at bounding box center [1416, 38] width 14 height 14
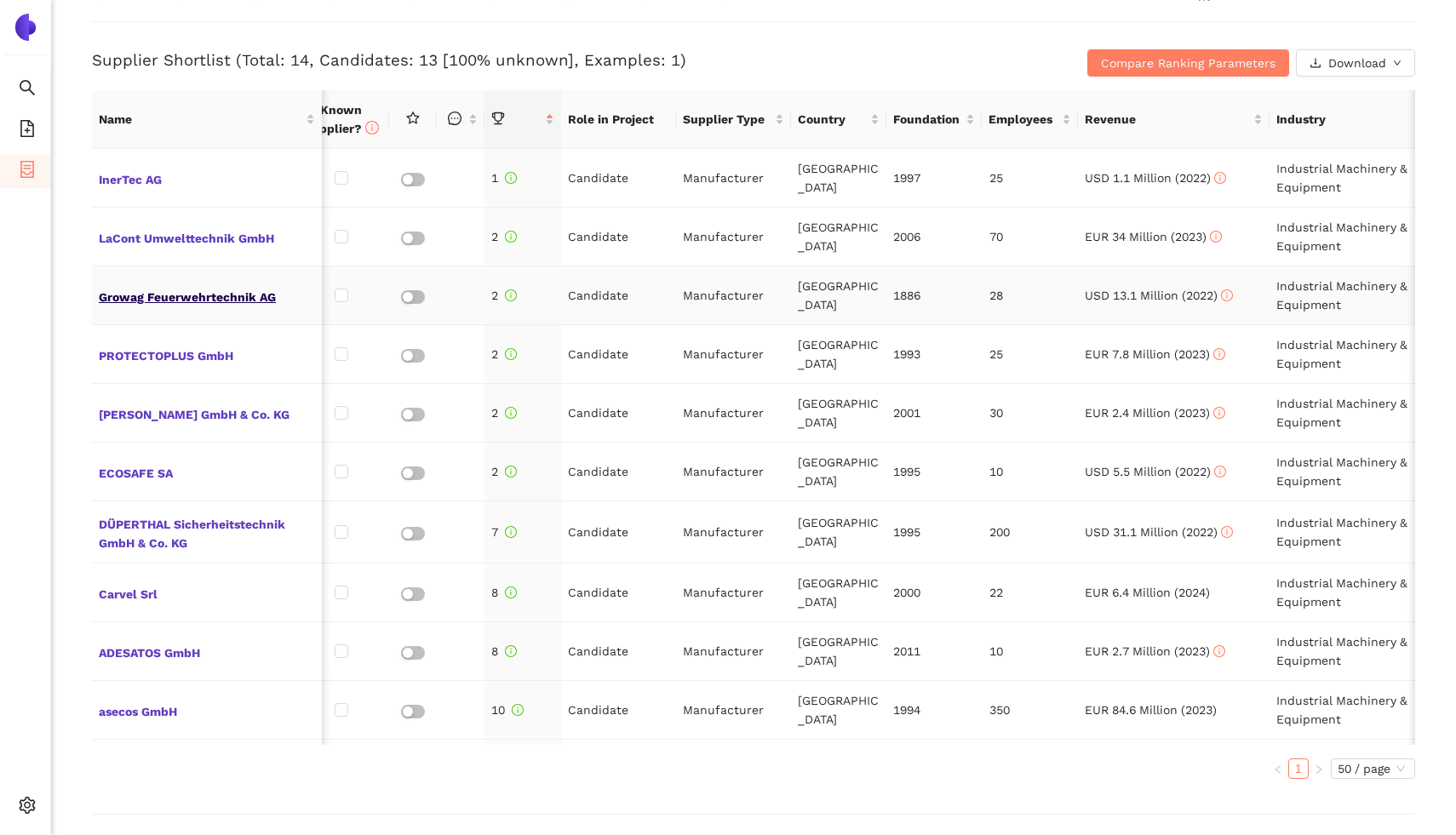
click at [173, 296] on span "Growag Feuerwehrtechnik AG" at bounding box center [206, 295] width 216 height 22
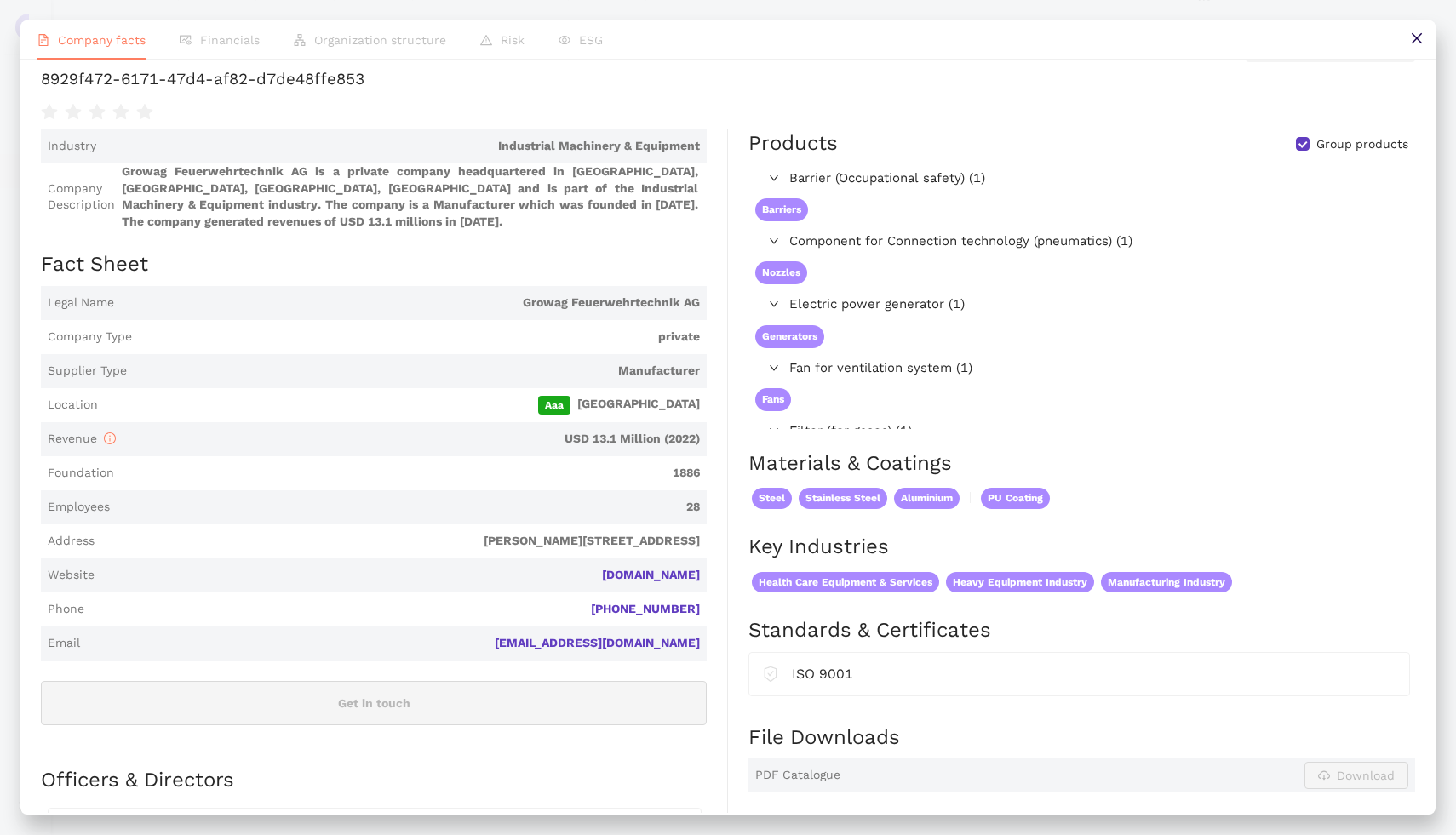
scroll to position [42, 0]
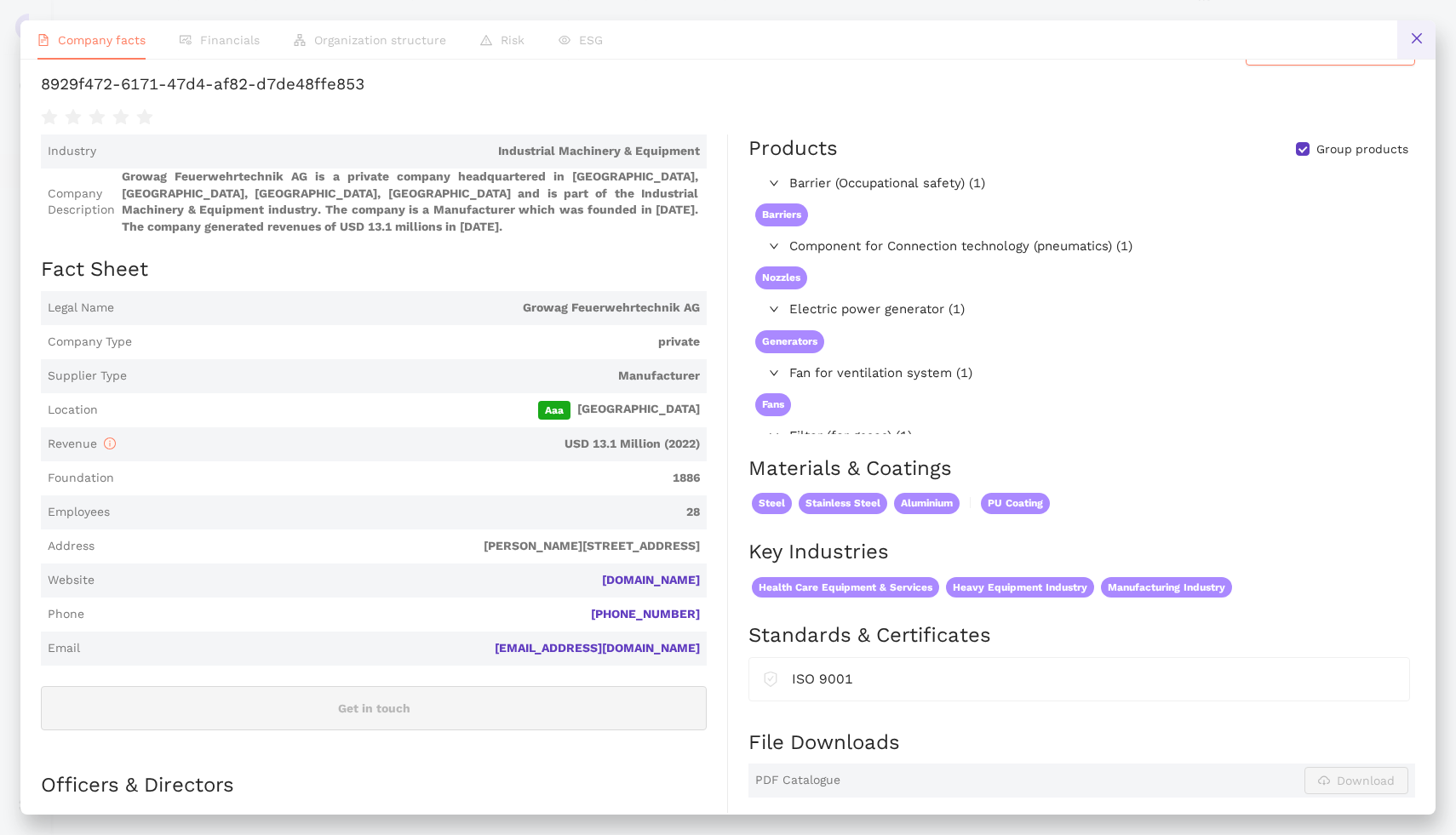
click at [1422, 38] on icon "close" at bounding box center [1416, 38] width 14 height 14
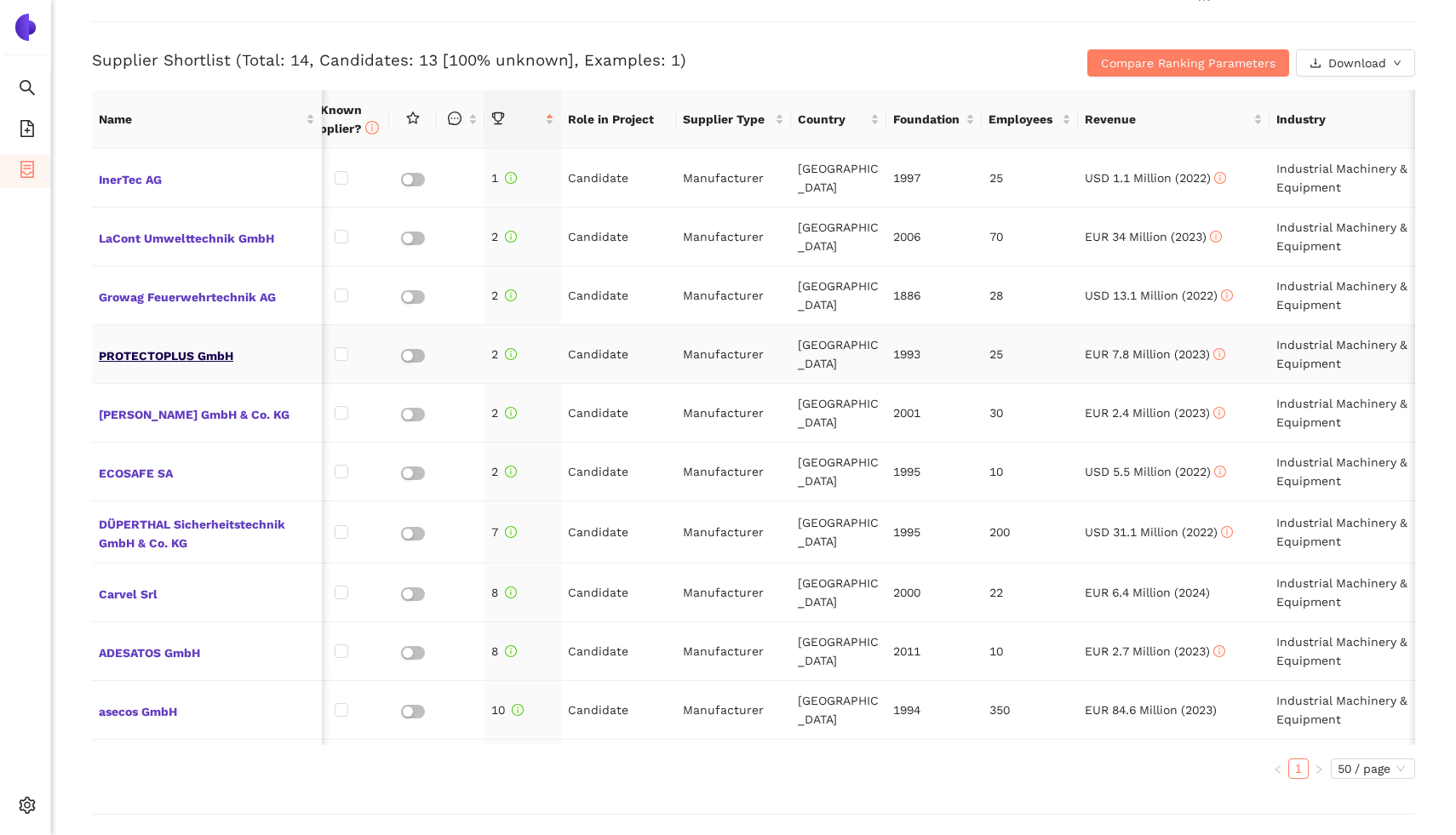
click at [143, 351] on span "PROTECTOPLUS GmbH" at bounding box center [206, 353] width 216 height 22
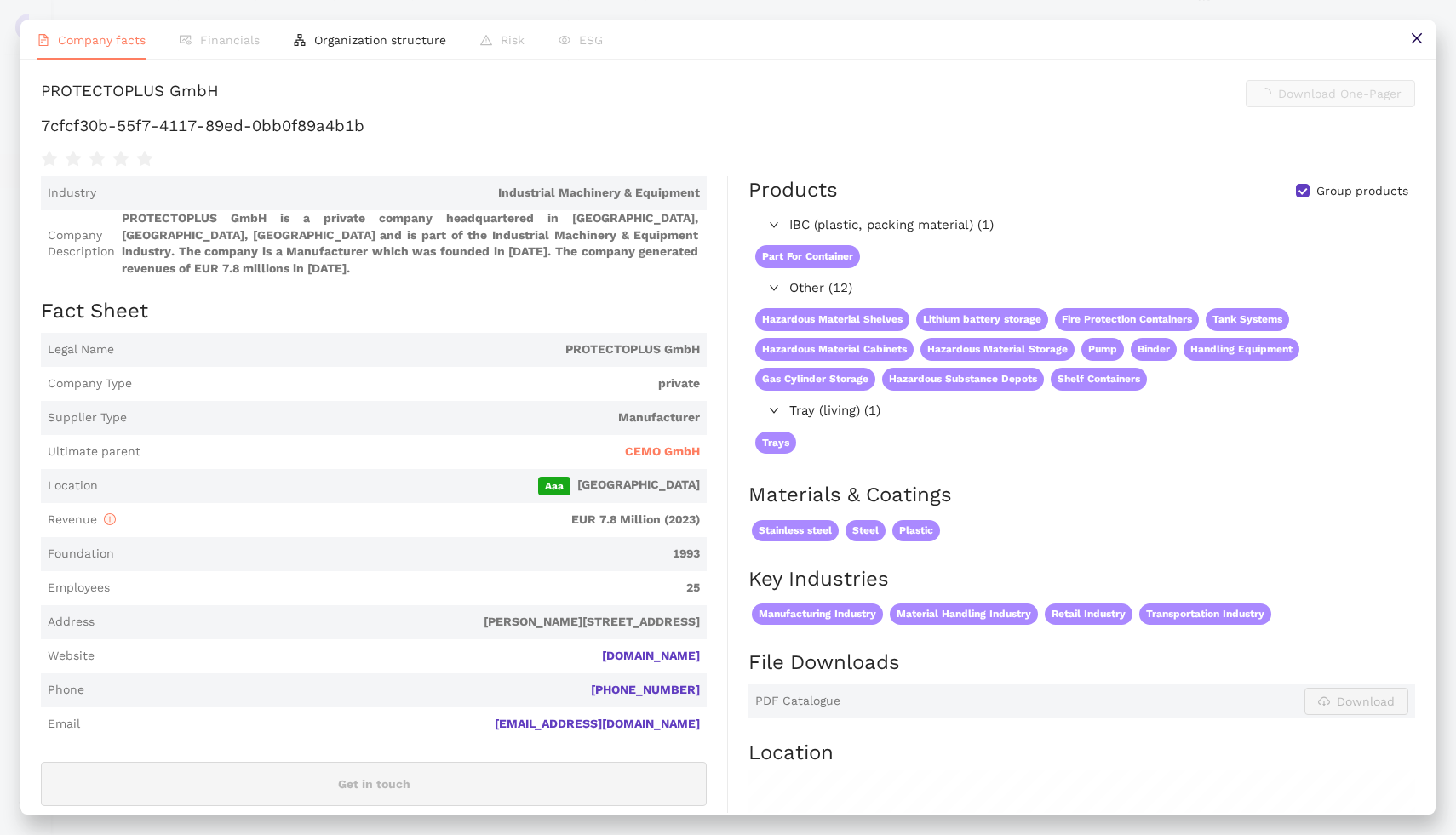
scroll to position [690, 0]
click at [1426, 32] on button at bounding box center [1415, 39] width 38 height 38
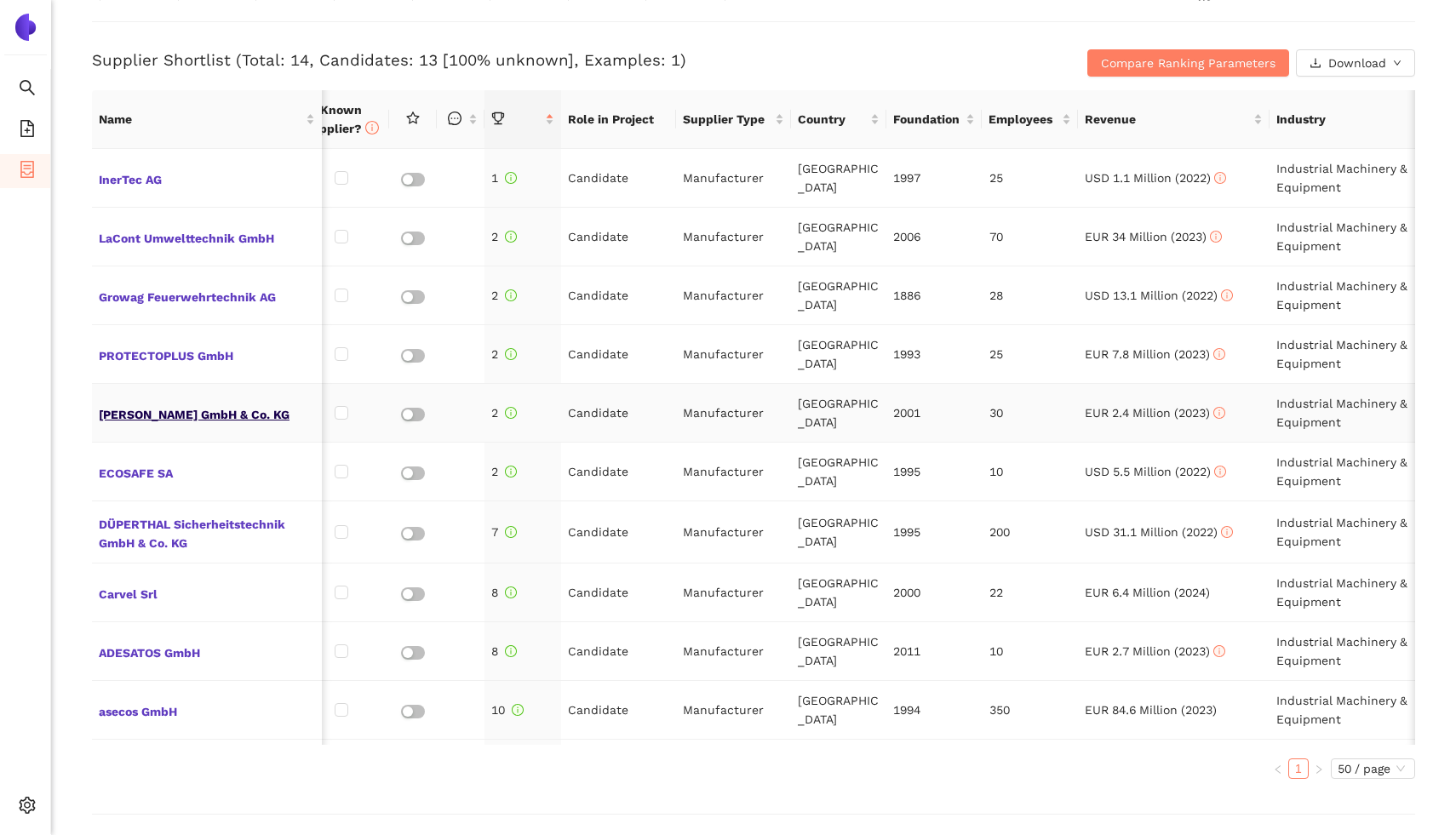
click at [164, 416] on span "[PERSON_NAME] GmbH & Co. KG" at bounding box center [206, 413] width 216 height 22
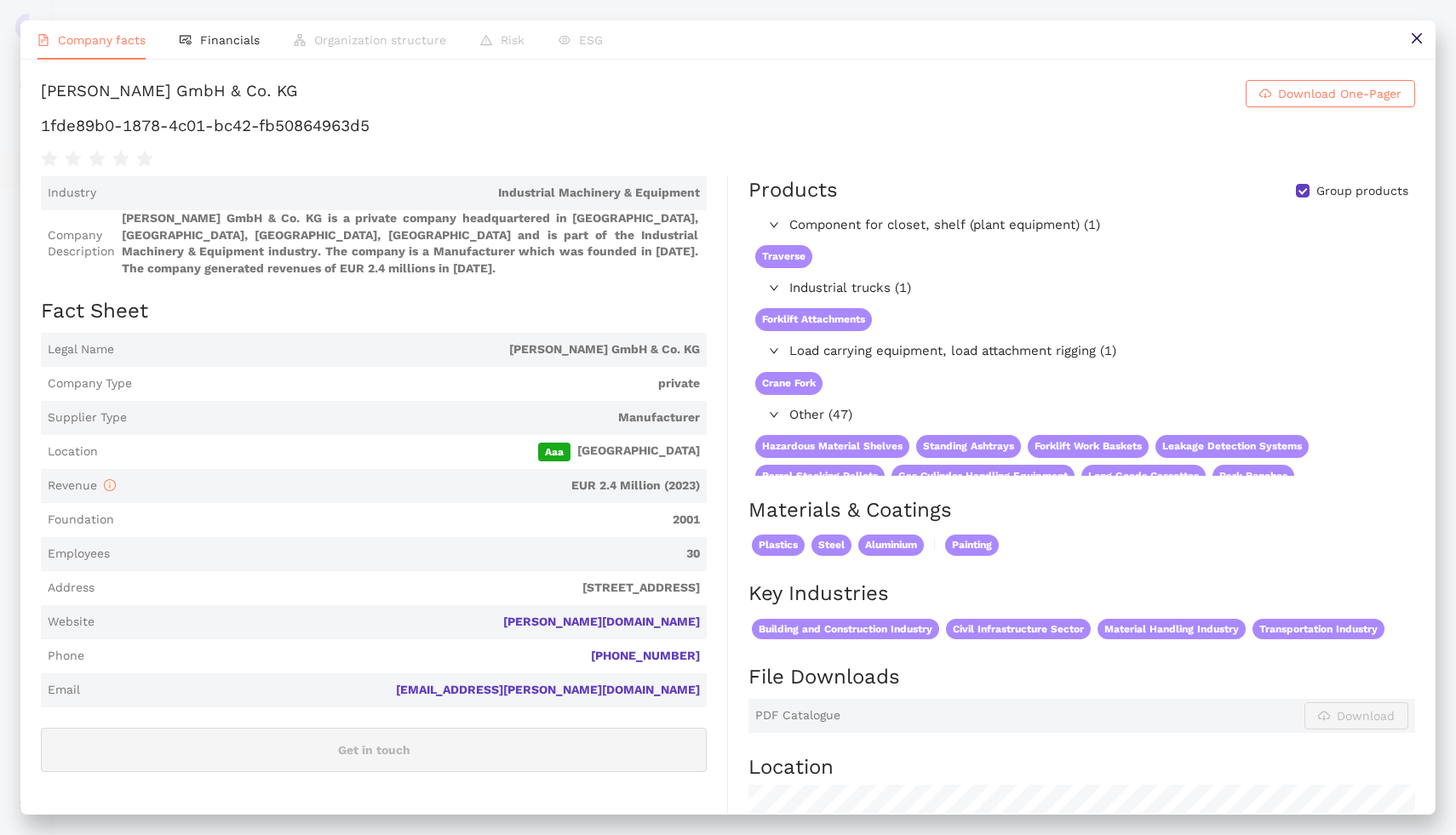
click at [1415, 60] on div "Meiller GmbH & Co. KG Download One-Pager 1fde89b0-1878-4c01-bc42-fb50864963d5 I…" at bounding box center [728, 436] width 1415 height 753
click at [1415, 46] on button at bounding box center [1415, 39] width 38 height 38
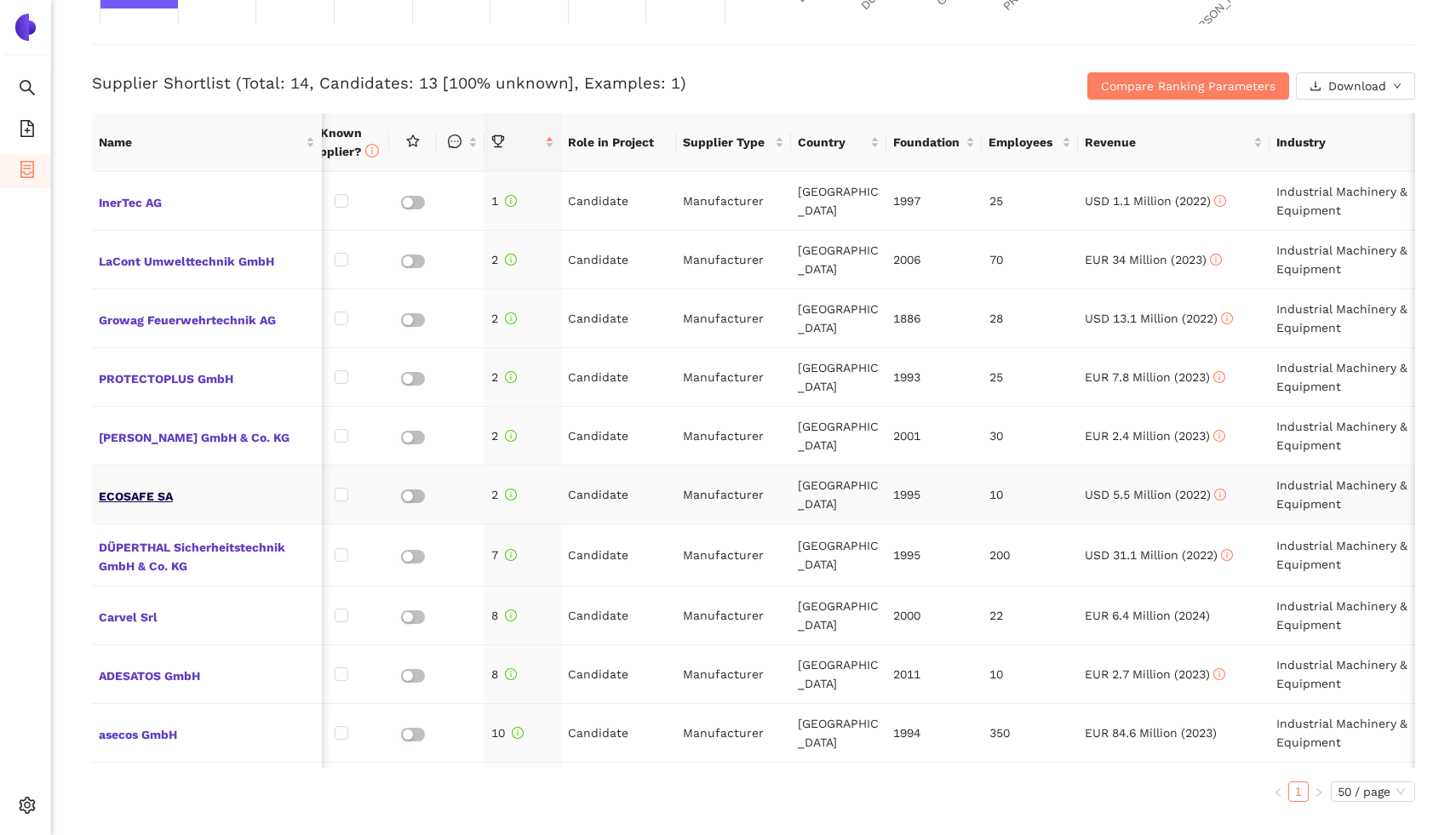
scroll to position [662, 0]
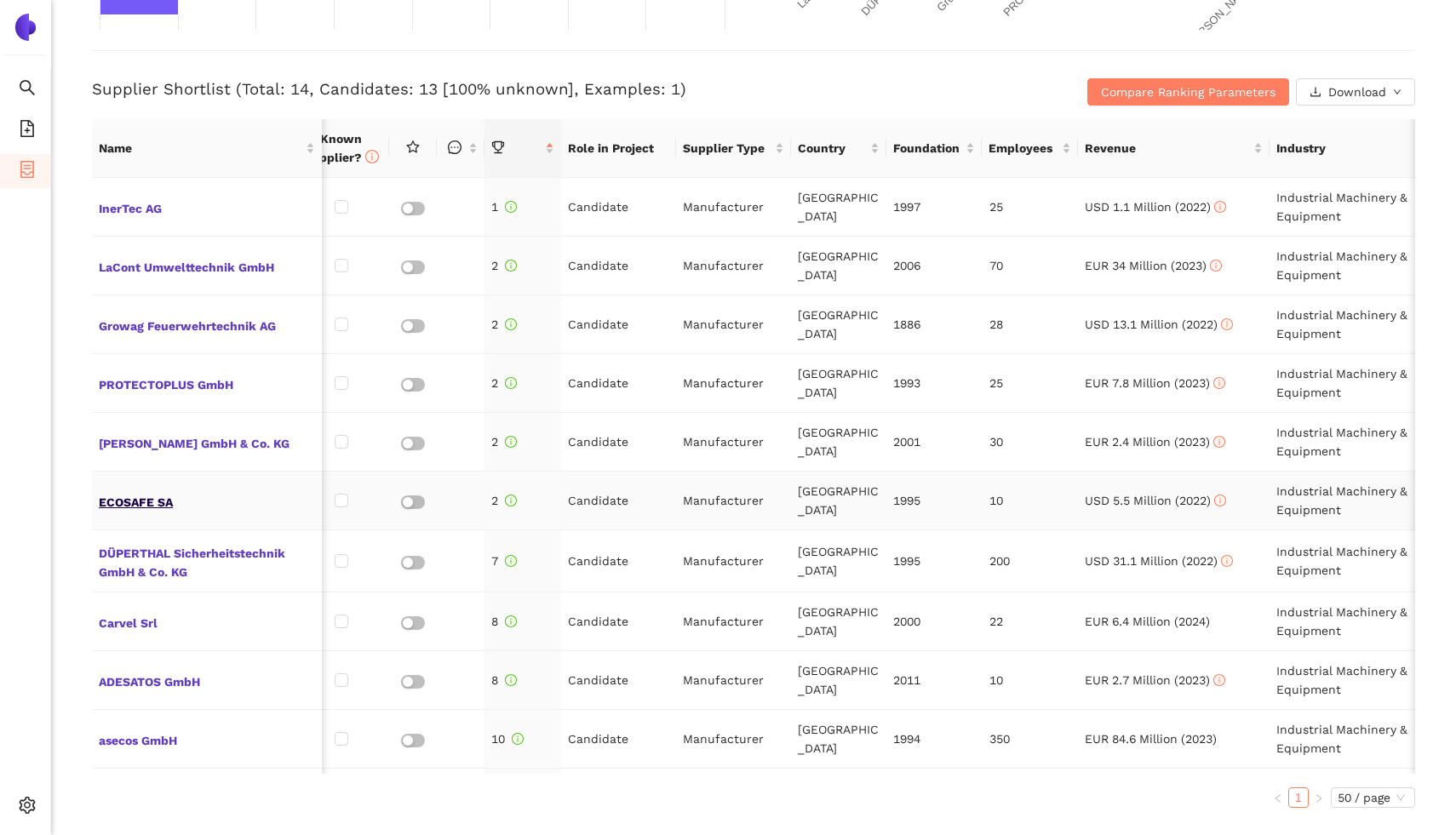
click at [151, 496] on span "ECOSAFE SA" at bounding box center [206, 500] width 216 height 22
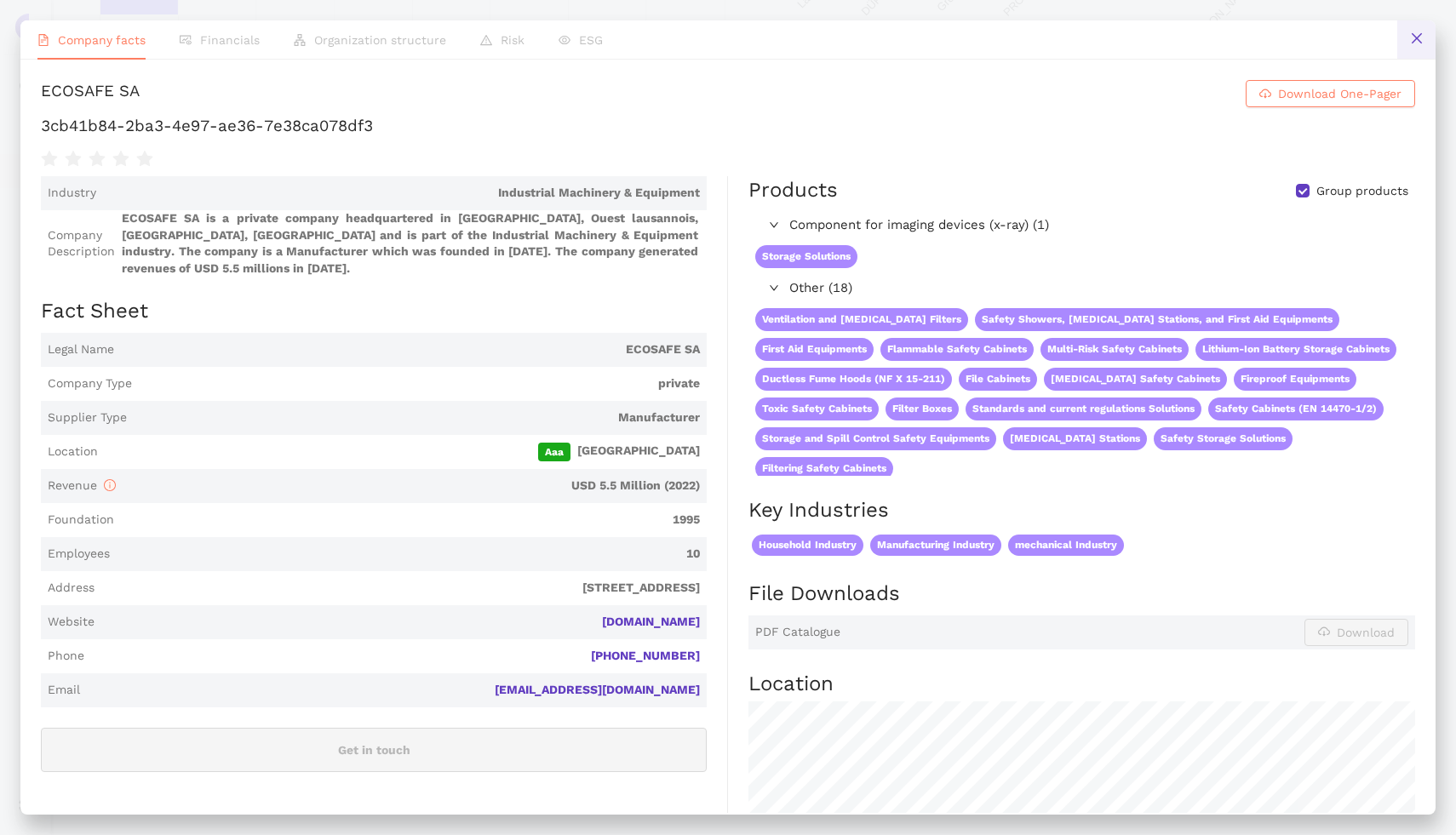
click at [1419, 37] on icon "close" at bounding box center [1416, 38] width 14 height 14
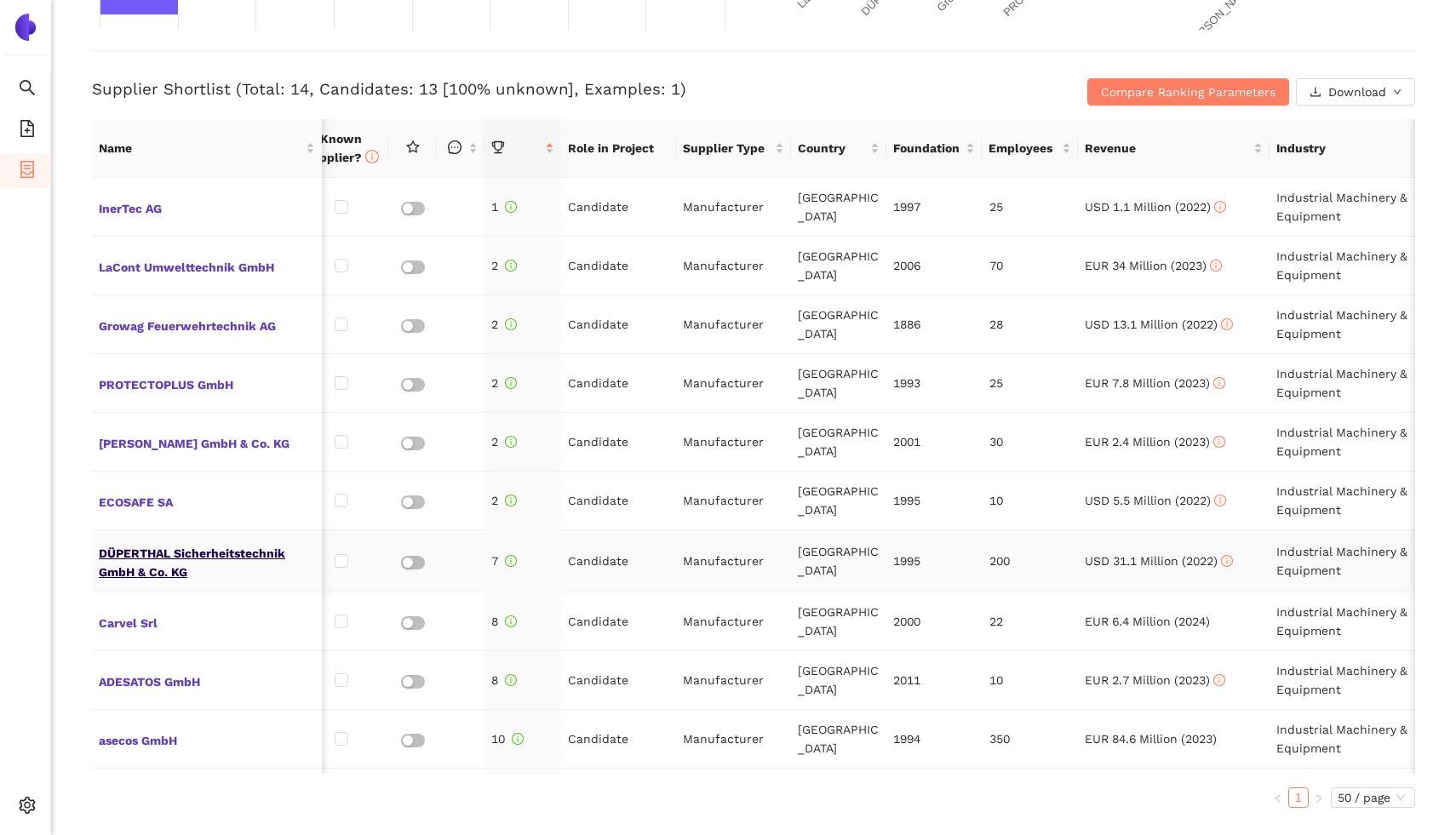
click at [182, 550] on span "DÜPERTHAL Sicherheitstechnik GmbH & Co. KG" at bounding box center [206, 561] width 216 height 41
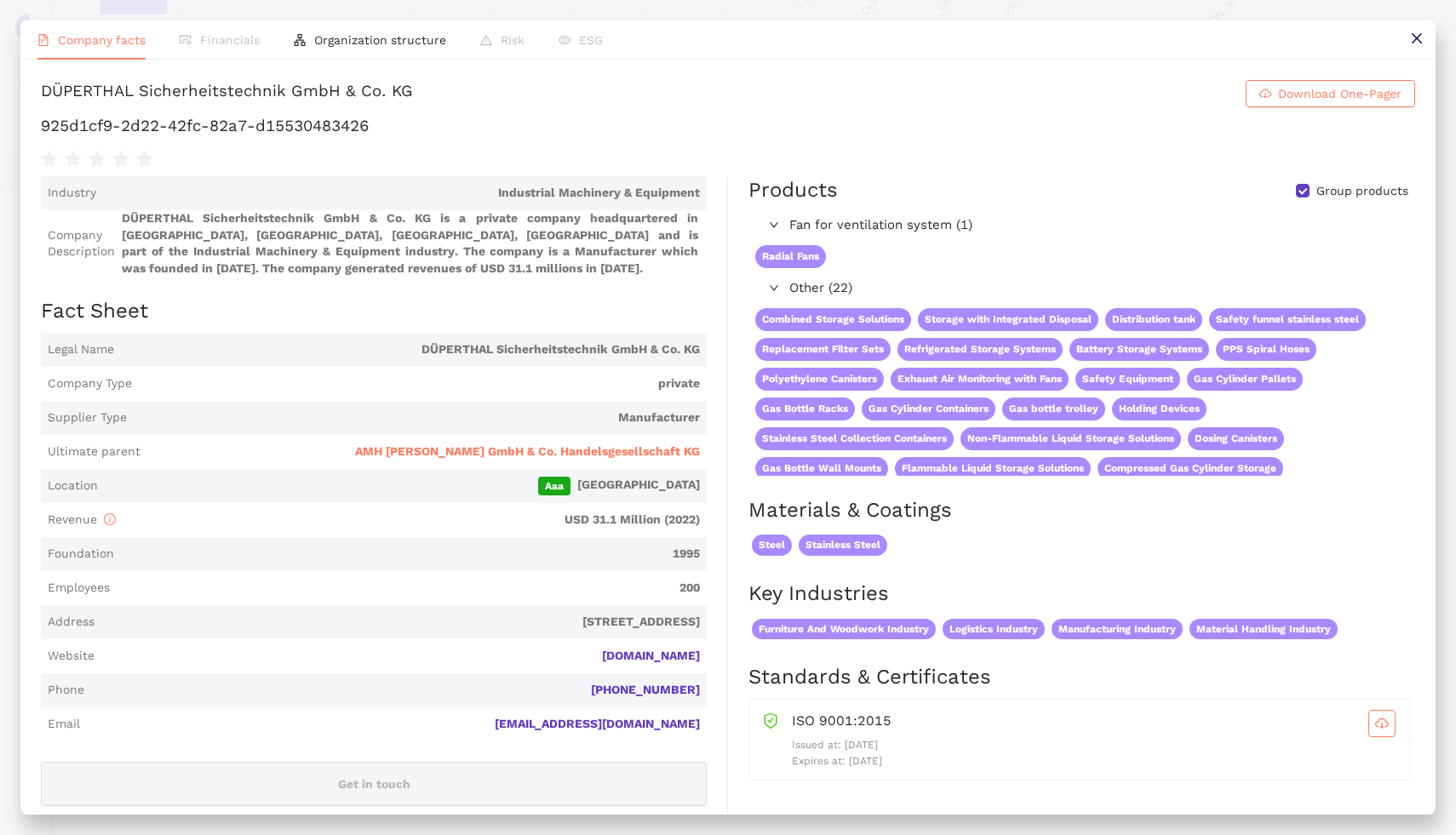
scroll to position [27, 0]
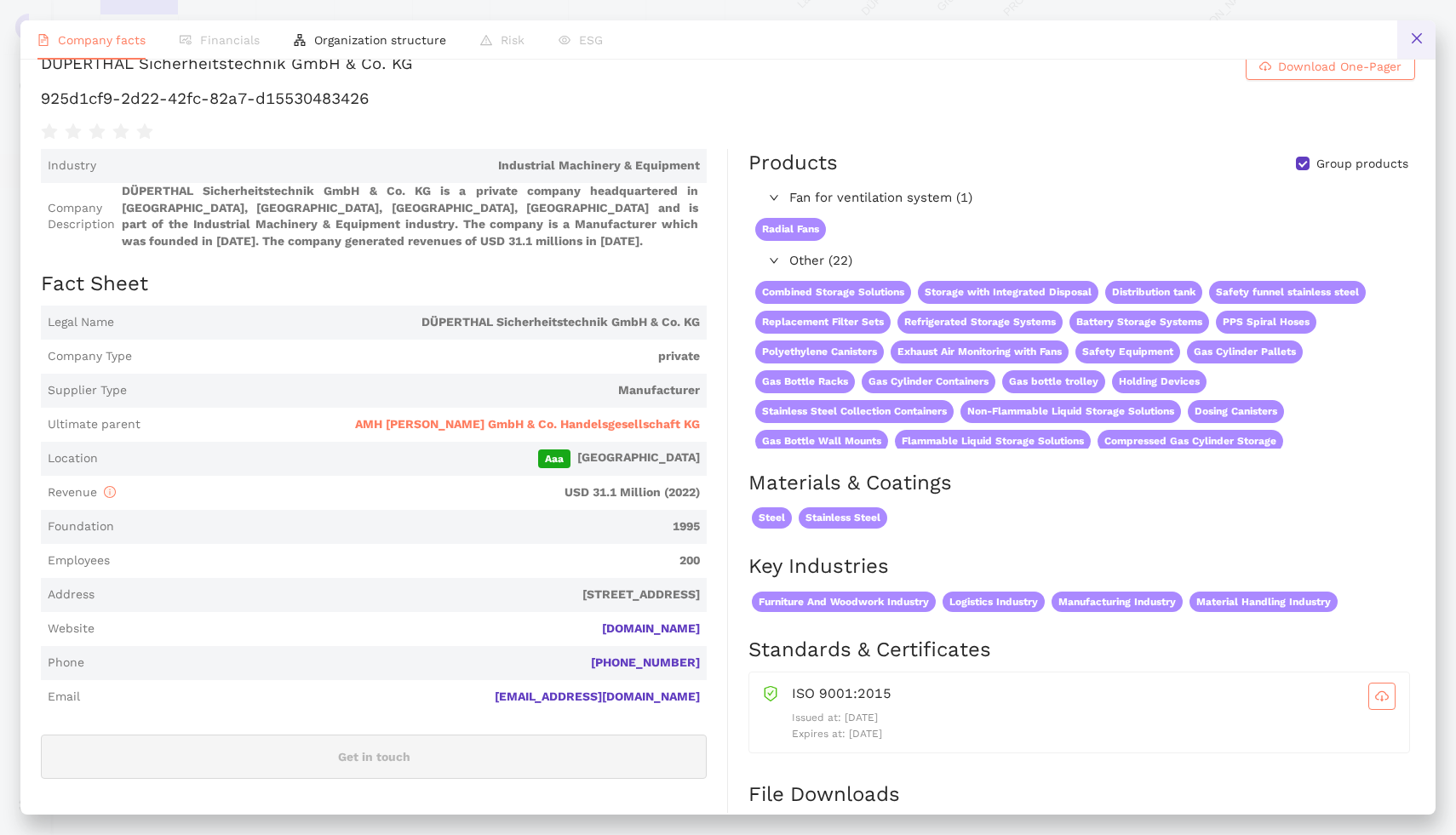
click at [1419, 37] on icon "close" at bounding box center [1416, 38] width 14 height 14
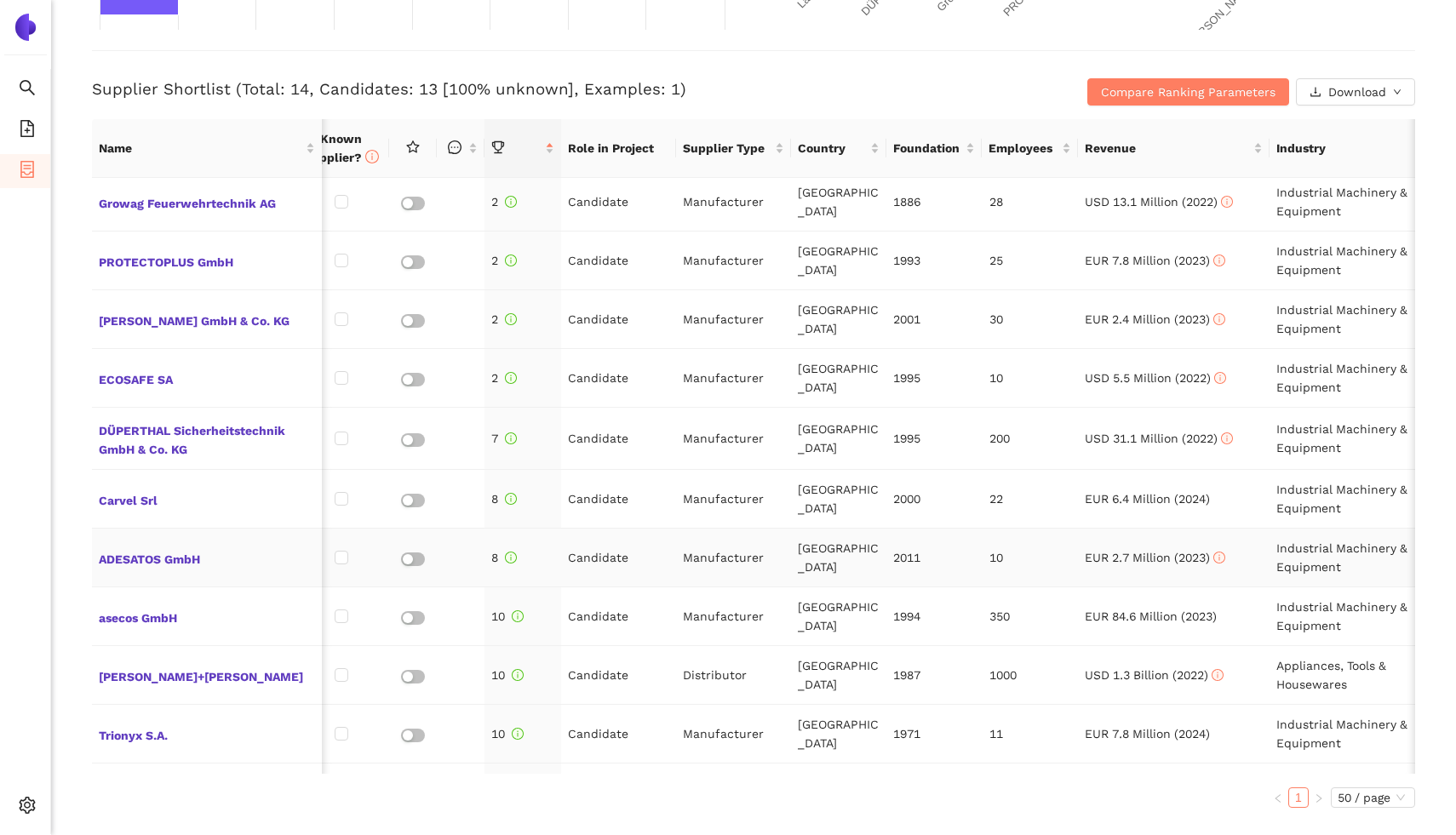
scroll to position [125, 28]
click at [144, 560] on span "ADESATOS GmbH" at bounding box center [206, 556] width 216 height 22
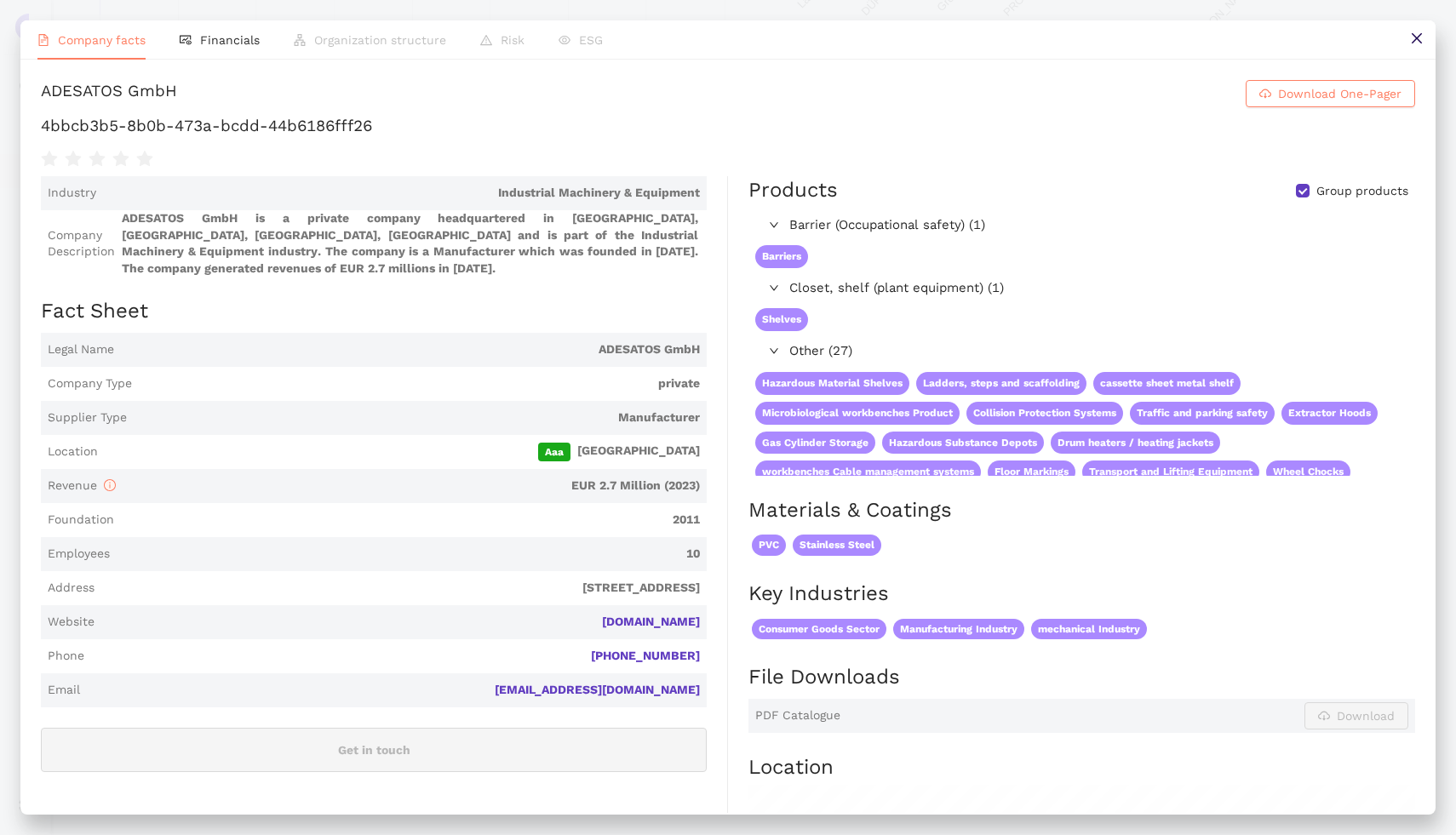
scroll to position [662, 0]
click at [1418, 36] on icon "close" at bounding box center [1416, 38] width 14 height 14
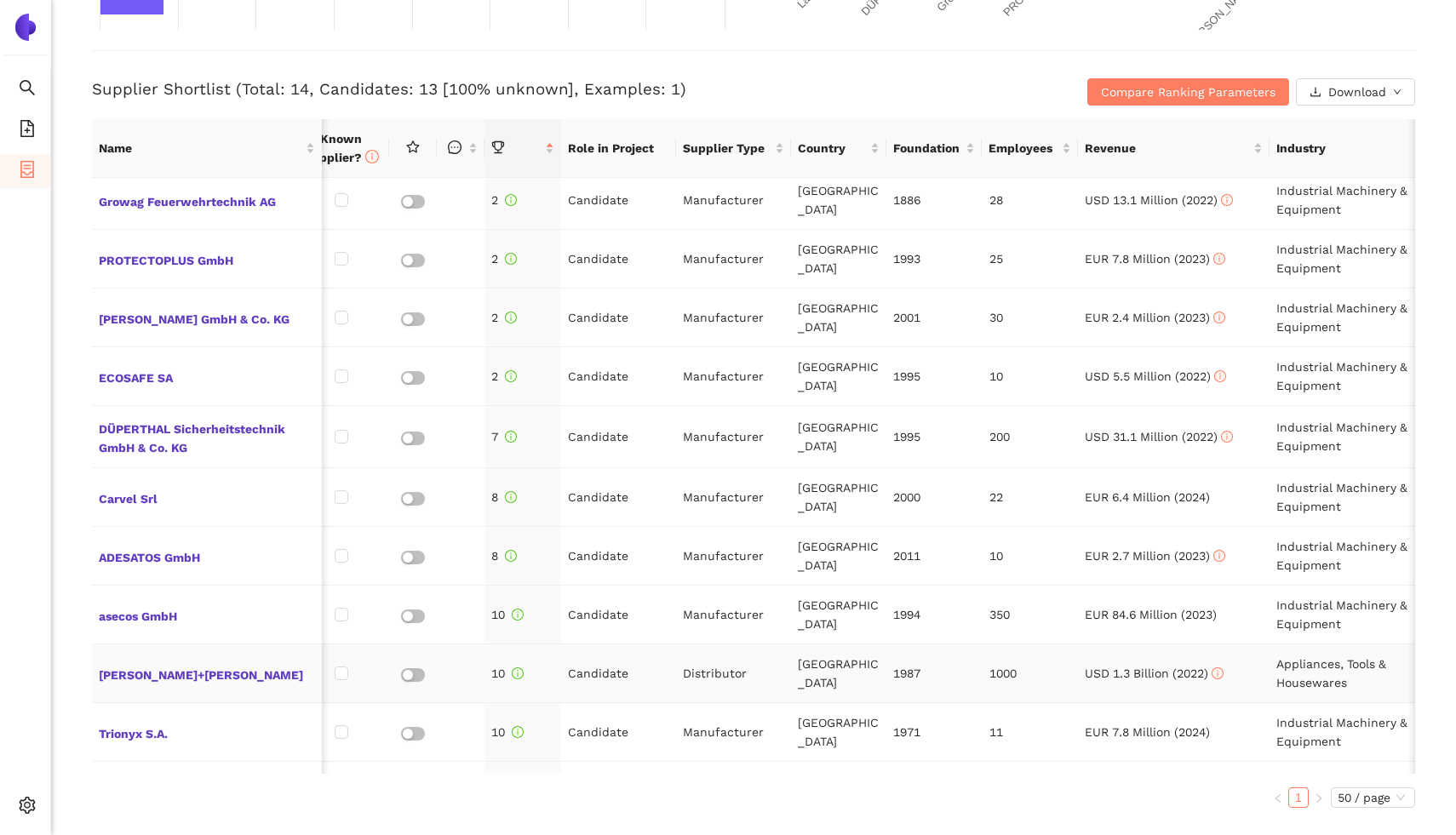
click at [183, 659] on td "[PERSON_NAME]+[PERSON_NAME]" at bounding box center [206, 673] width 230 height 58
click at [183, 666] on span "[PERSON_NAME]+[PERSON_NAME]" at bounding box center [206, 672] width 216 height 22
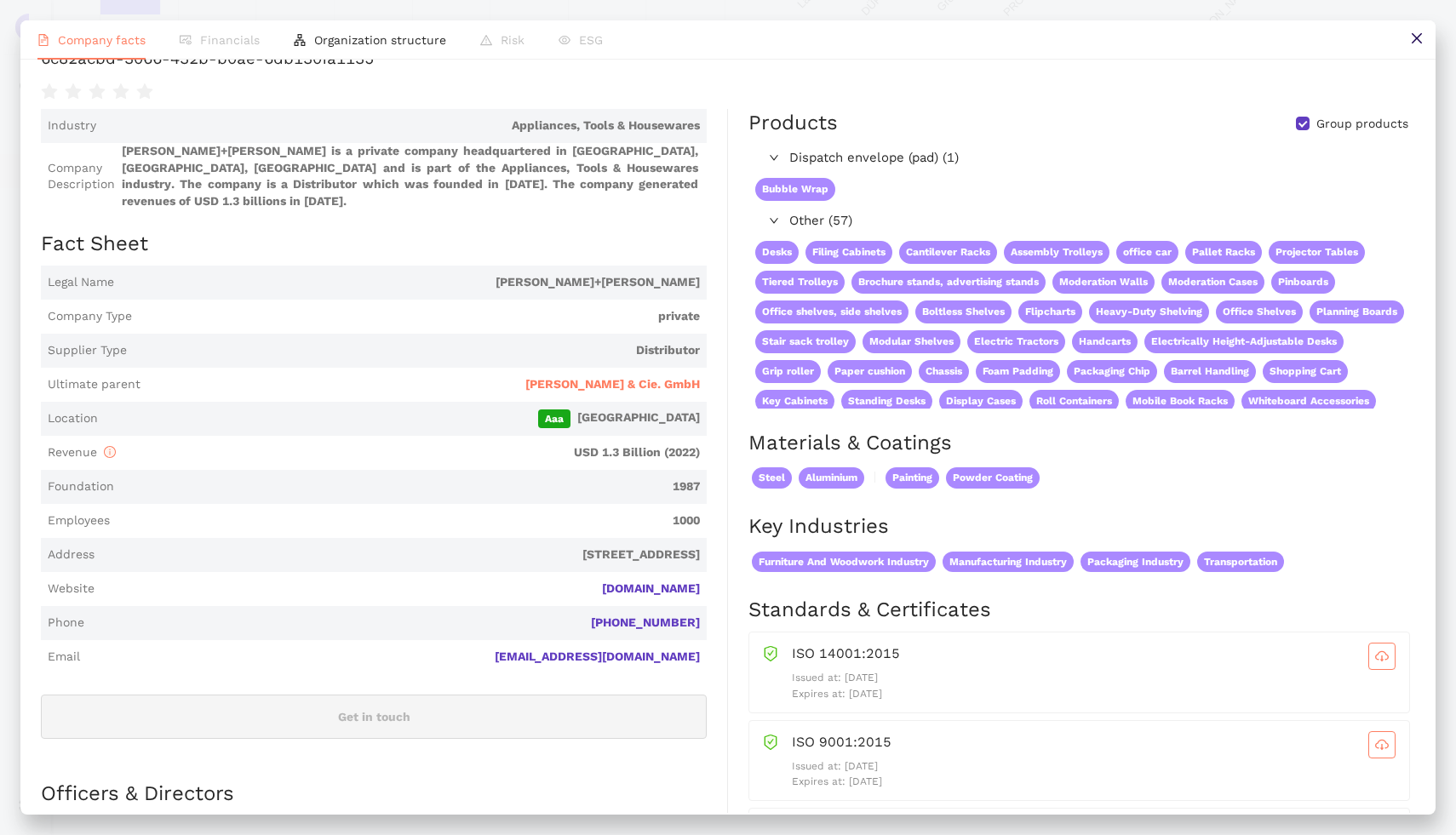
scroll to position [91, 0]
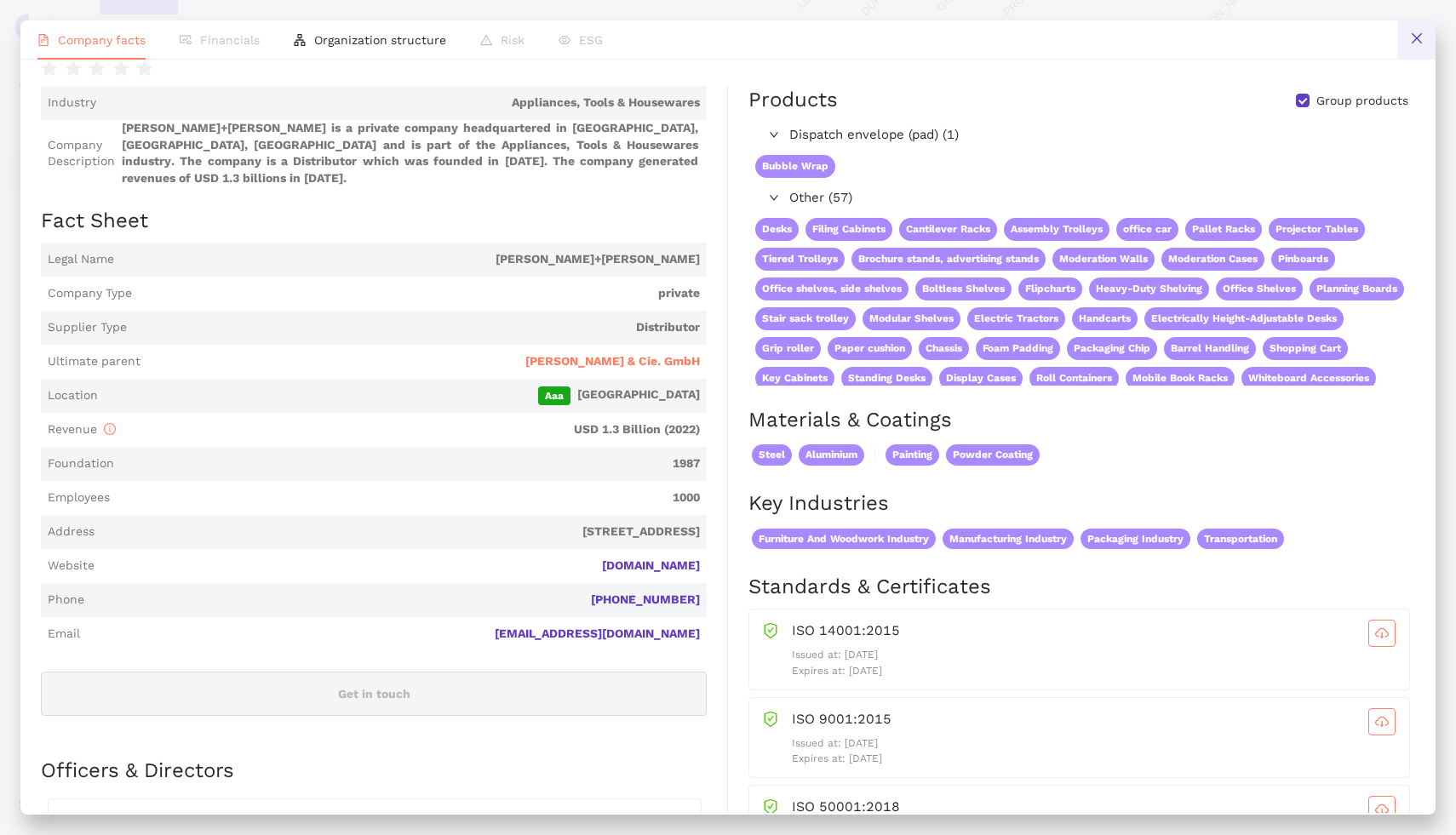
click at [1412, 45] on icon "close" at bounding box center [1416, 38] width 14 height 14
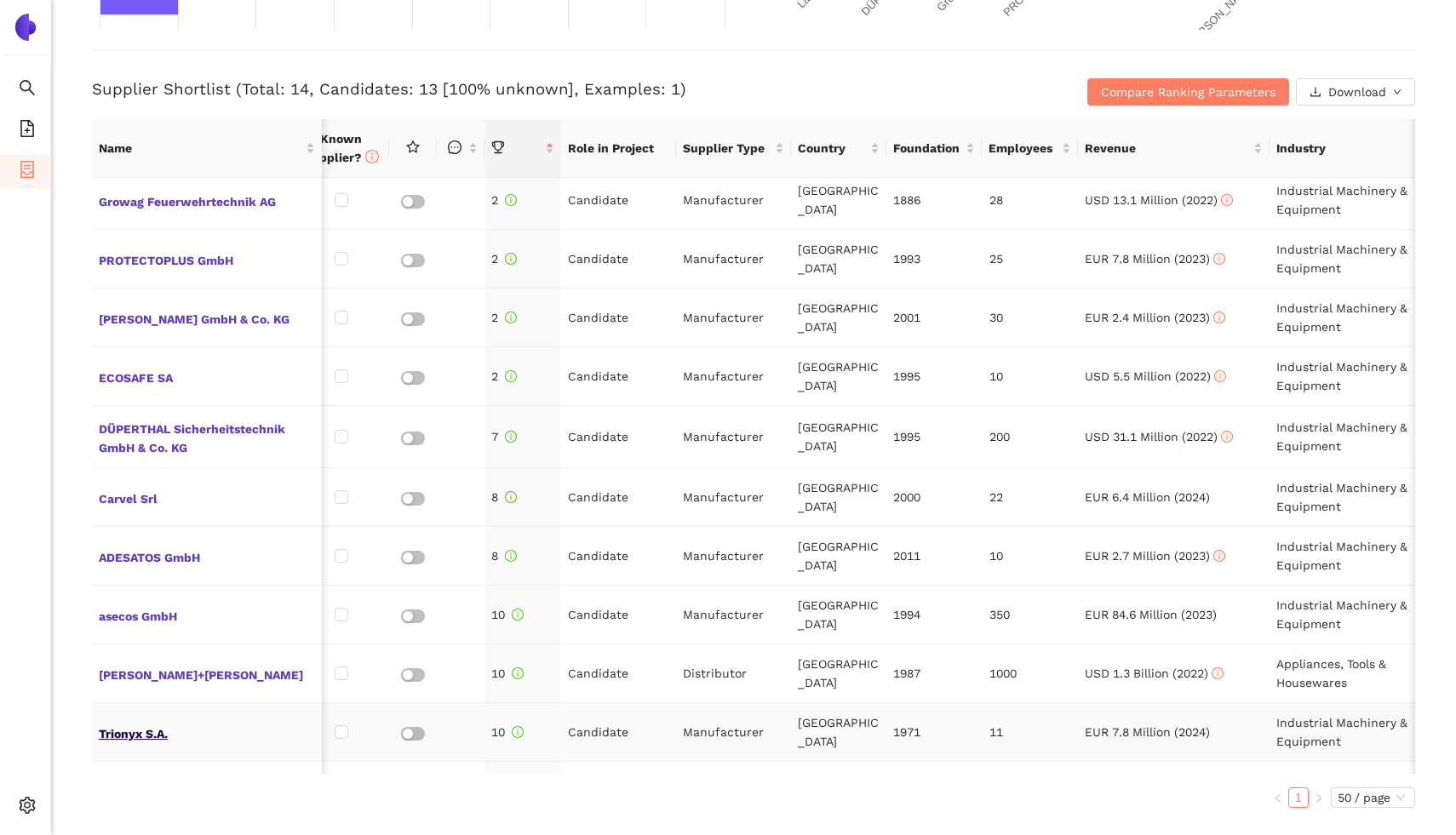
click at [156, 723] on span "Trionyx S.A." at bounding box center [206, 732] width 216 height 22
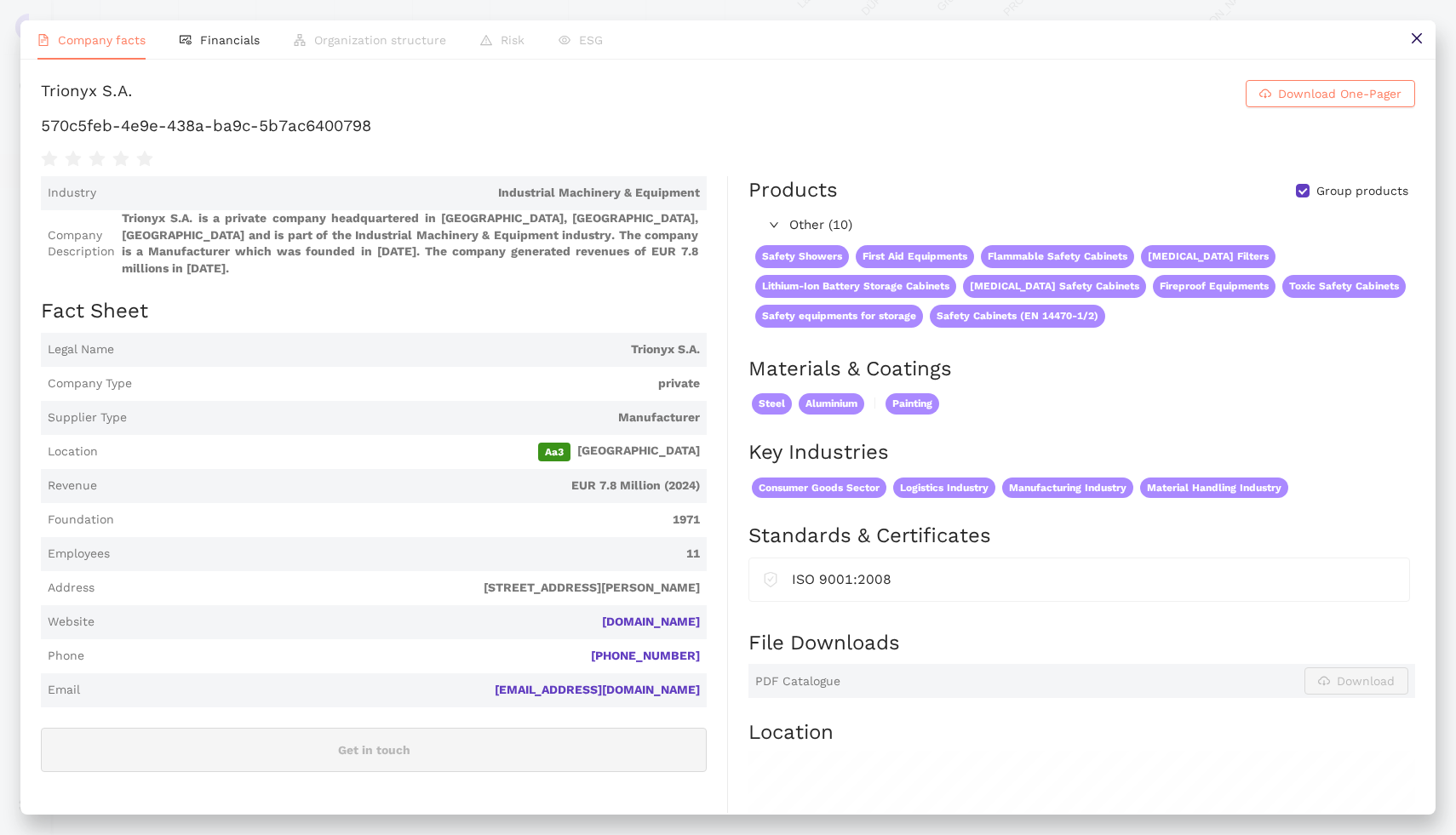
scroll to position [662, 0]
click at [1406, 35] on button at bounding box center [1415, 39] width 38 height 38
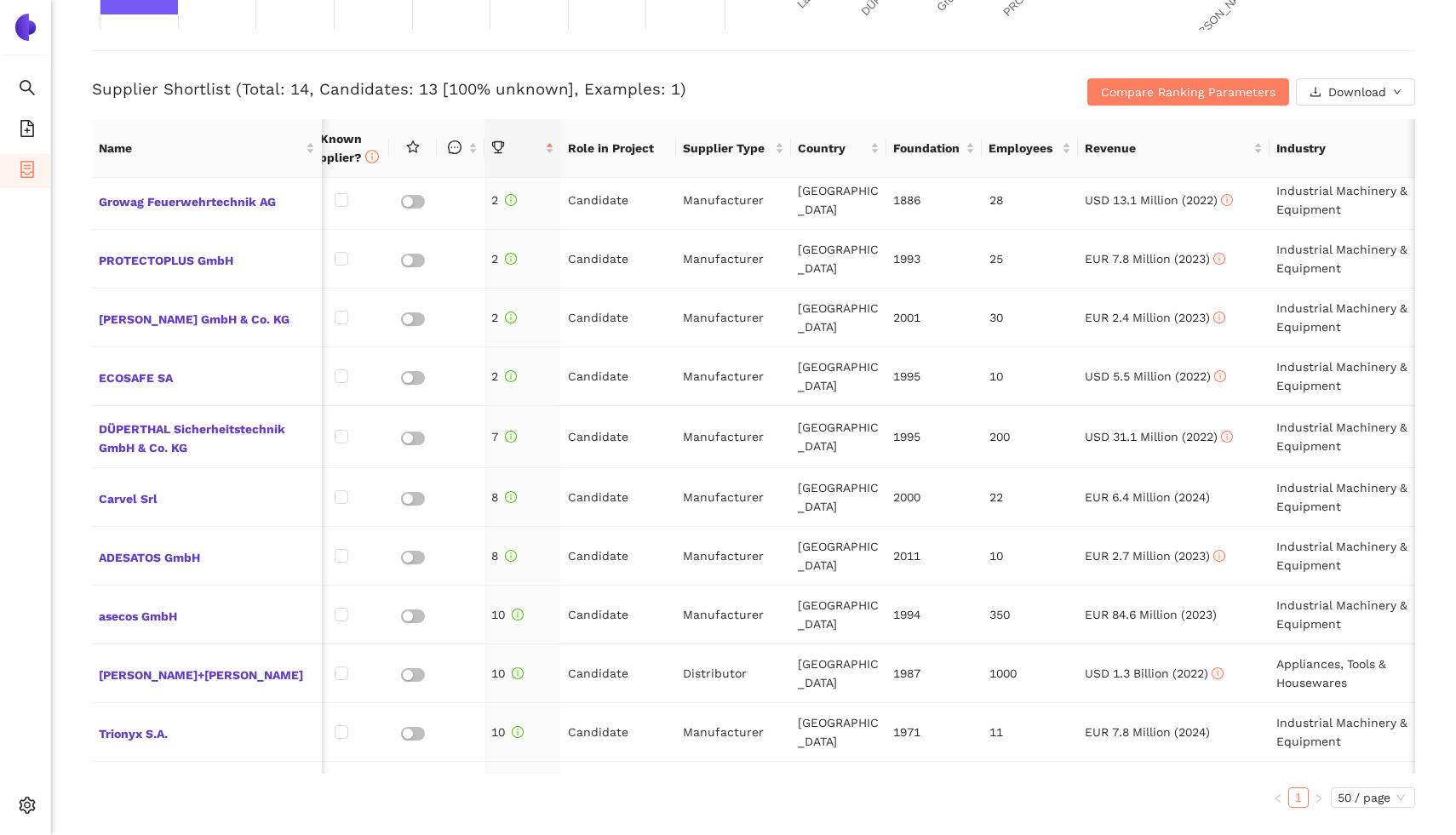
scroll to position [234, 28]
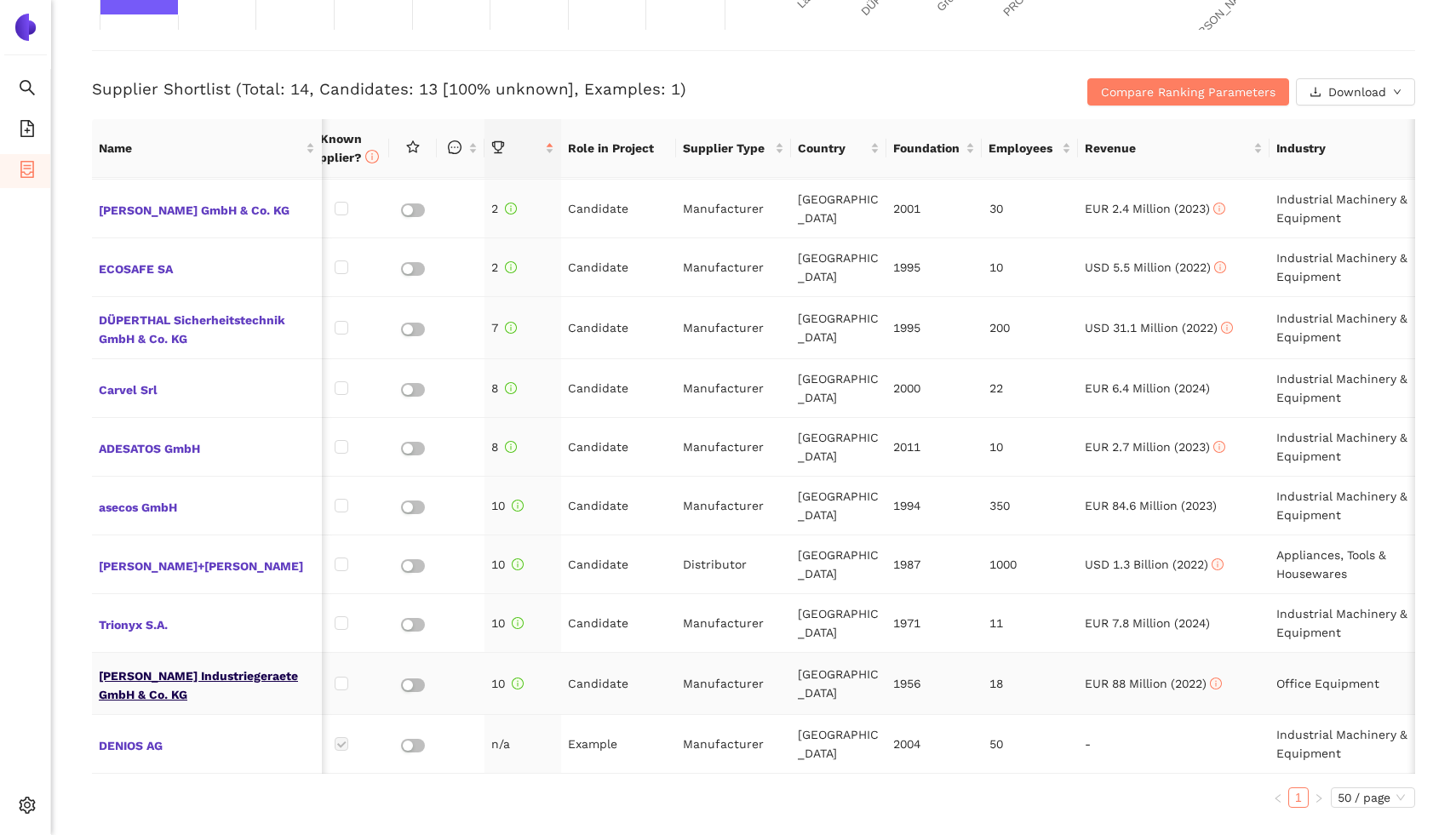
click at [177, 675] on span "[PERSON_NAME] Industriegeraete GmbH & Co. KG" at bounding box center [206, 683] width 216 height 41
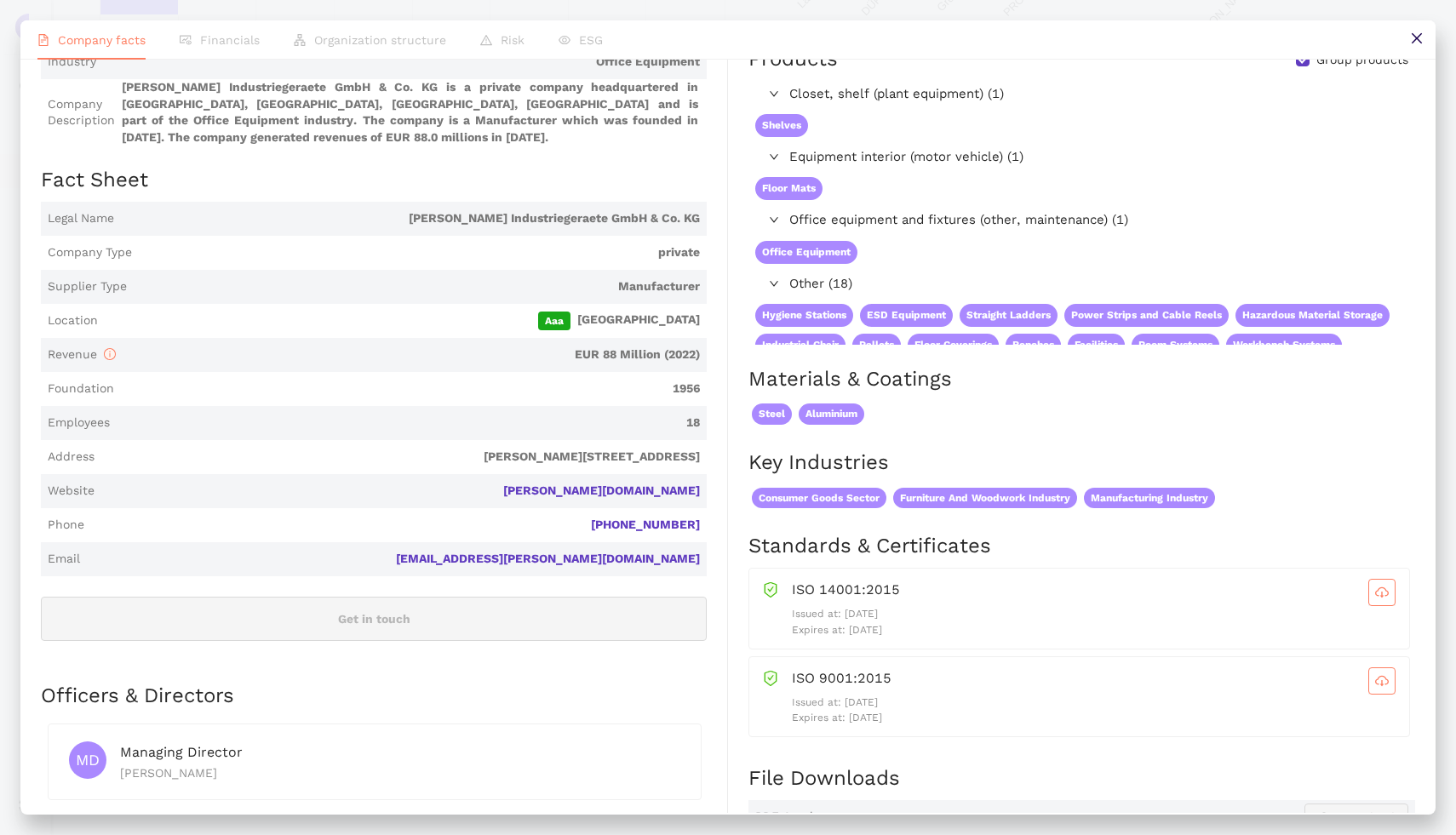
scroll to position [0, 0]
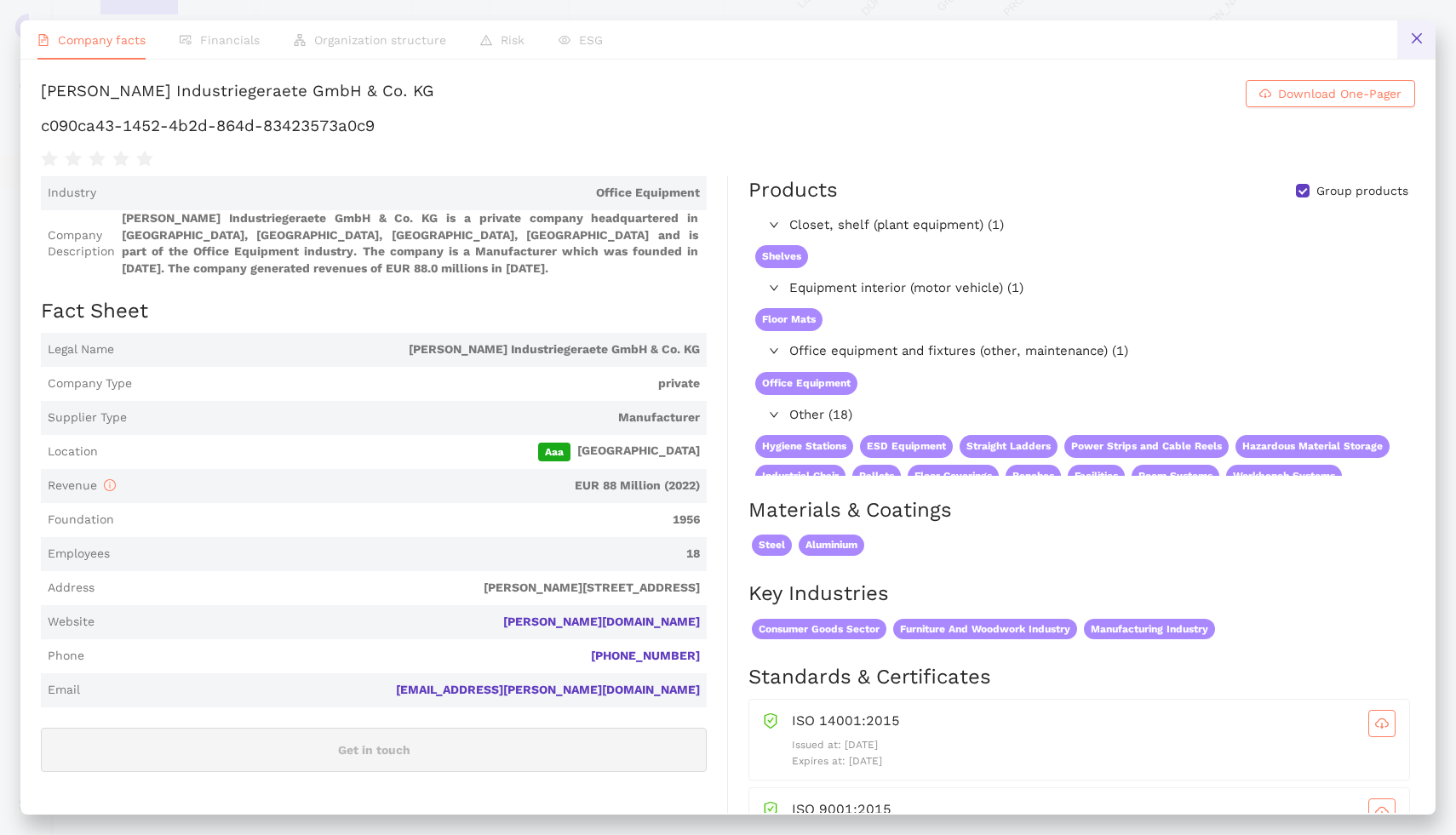
click at [1413, 33] on icon "close" at bounding box center [1416, 38] width 14 height 14
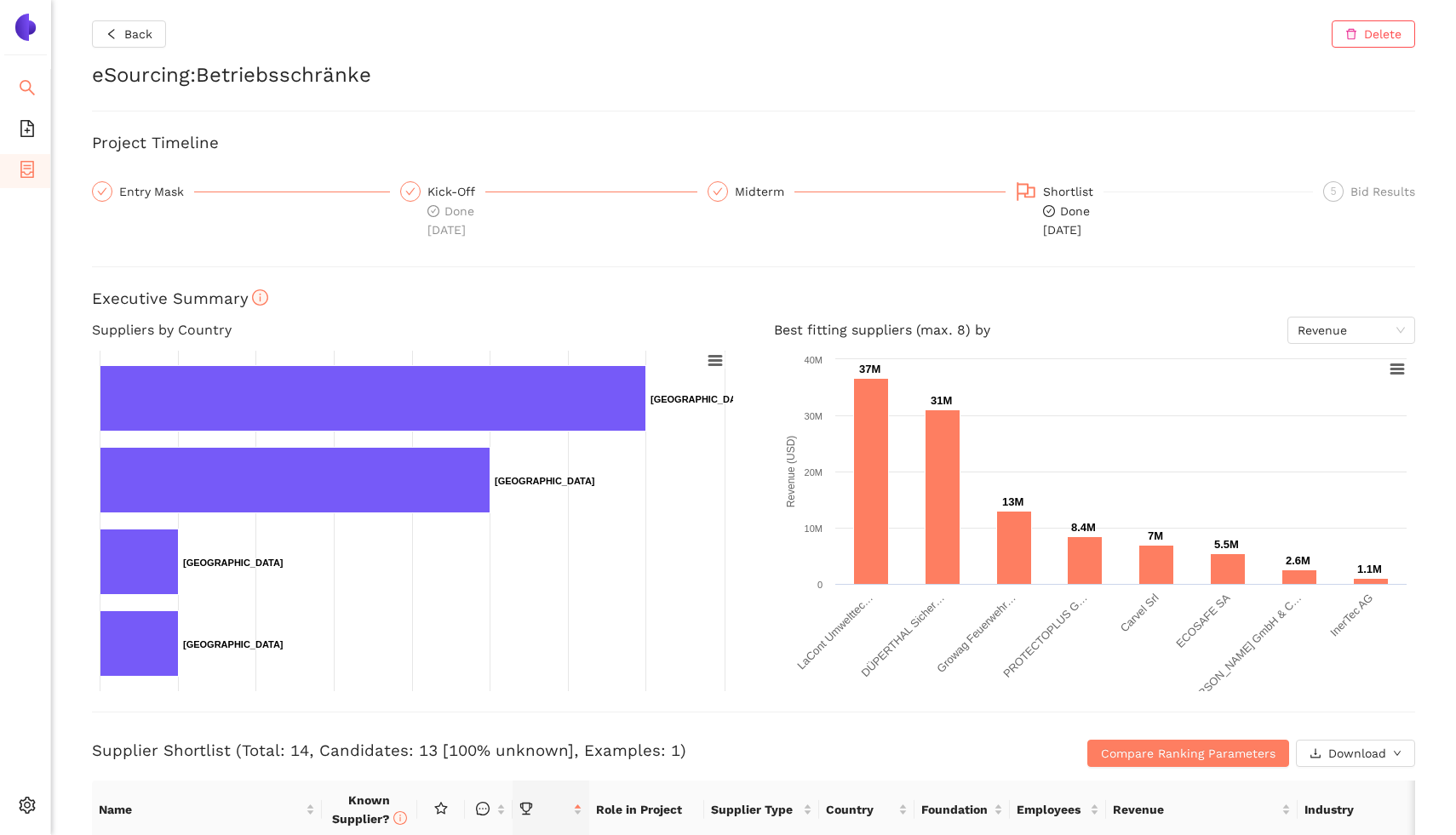
click at [40, 98] on li "Search" at bounding box center [25, 89] width 51 height 34
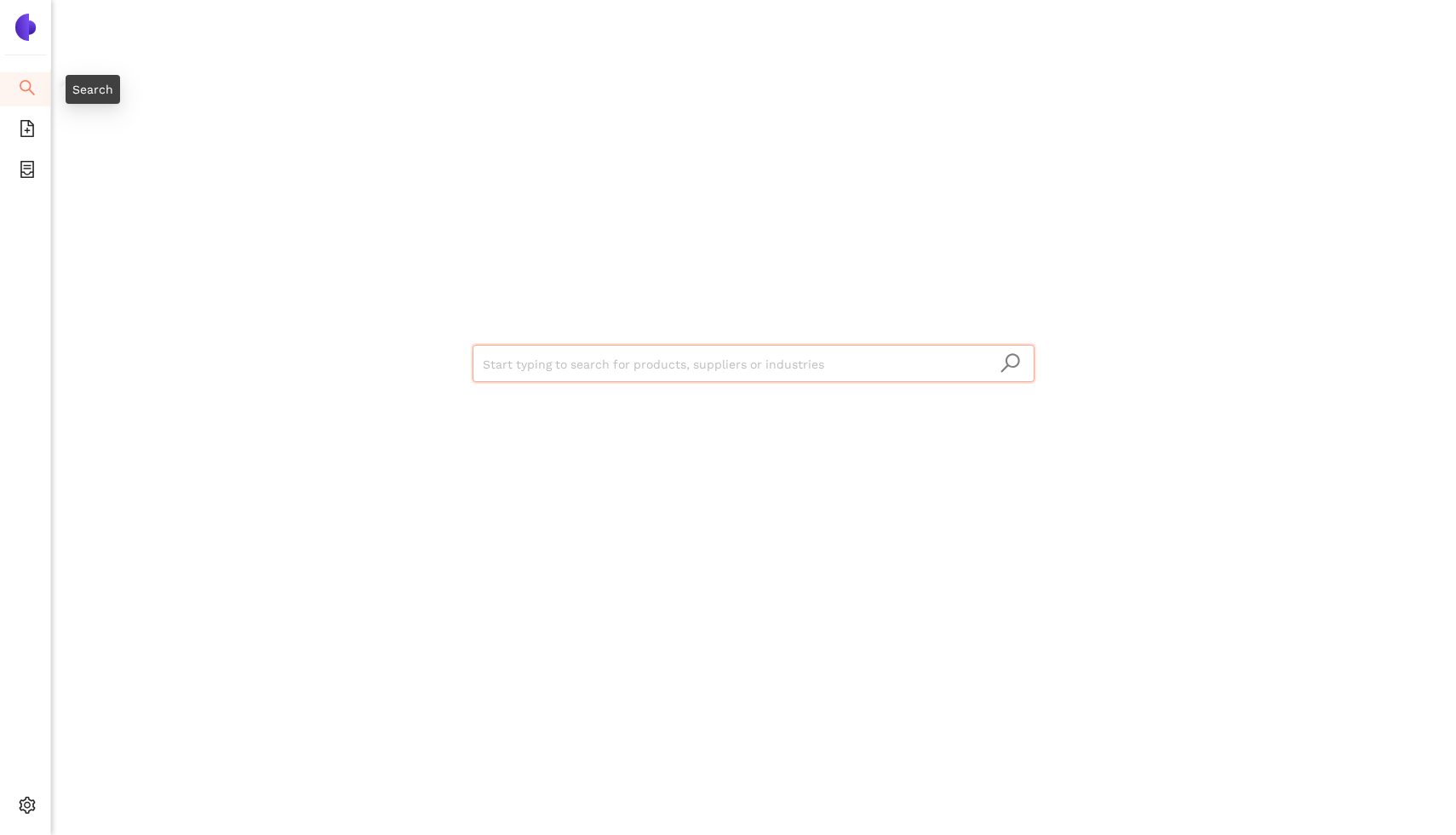
click at [80, 98] on div "Search" at bounding box center [92, 90] width 55 height 29
click at [78, 98] on div "Search" at bounding box center [92, 90] width 55 height 29
click at [18, 93] on icon "search" at bounding box center [26, 87] width 17 height 17
click at [31, 92] on icon "search" at bounding box center [26, 87] width 17 height 17
click at [37, 84] on li "Search" at bounding box center [25, 89] width 51 height 34
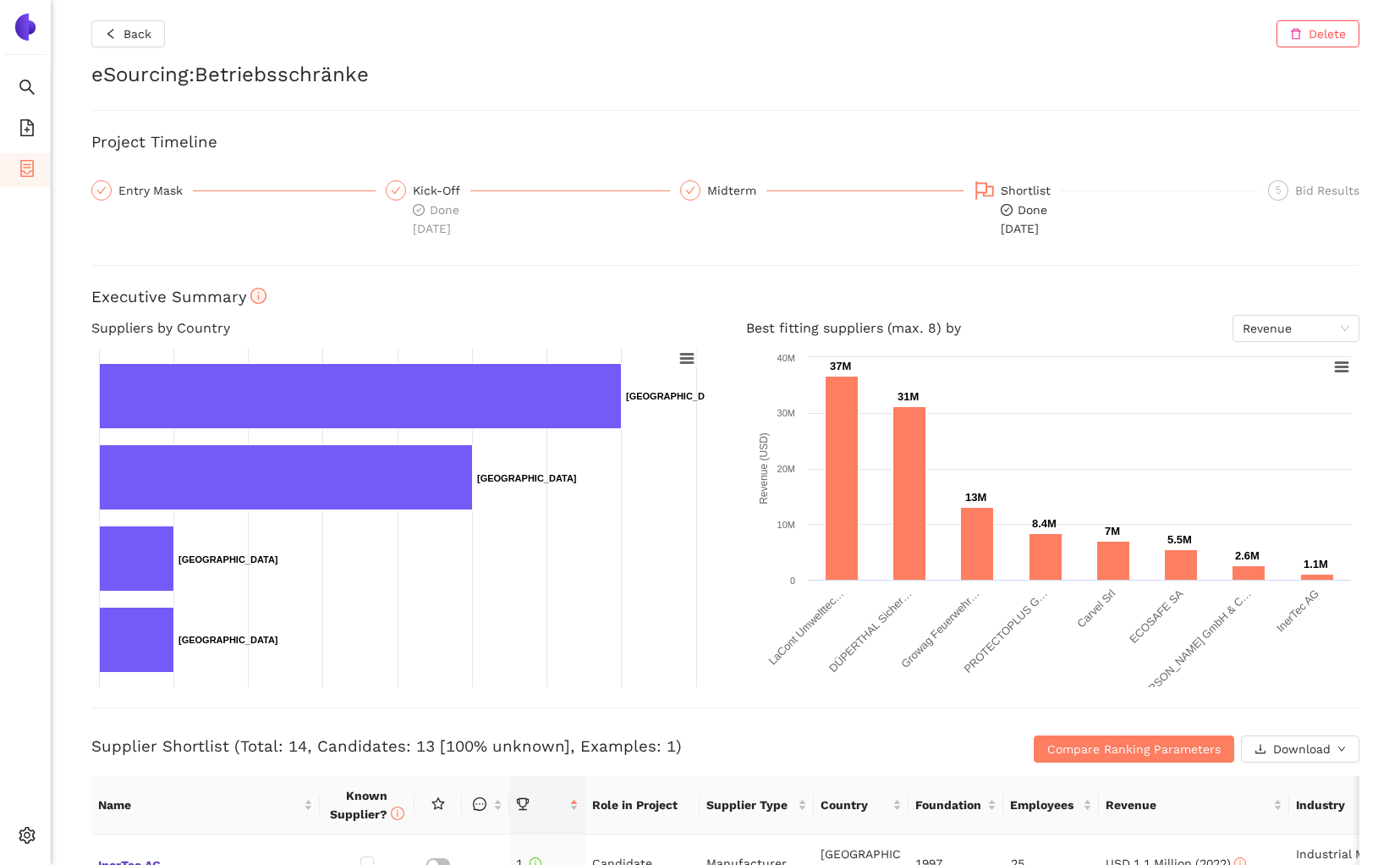
click at [308, 120] on div "Back Delete eSourcing : Betriebsschränke Project Timeline Entry Mask Kick-Off D…" at bounding box center [725, 432] width 1350 height 865
click at [21, 837] on icon "setting" at bounding box center [27, 834] width 16 height 16
click at [98, 723] on li "Internal Area" at bounding box center [120, 713] width 139 height 34
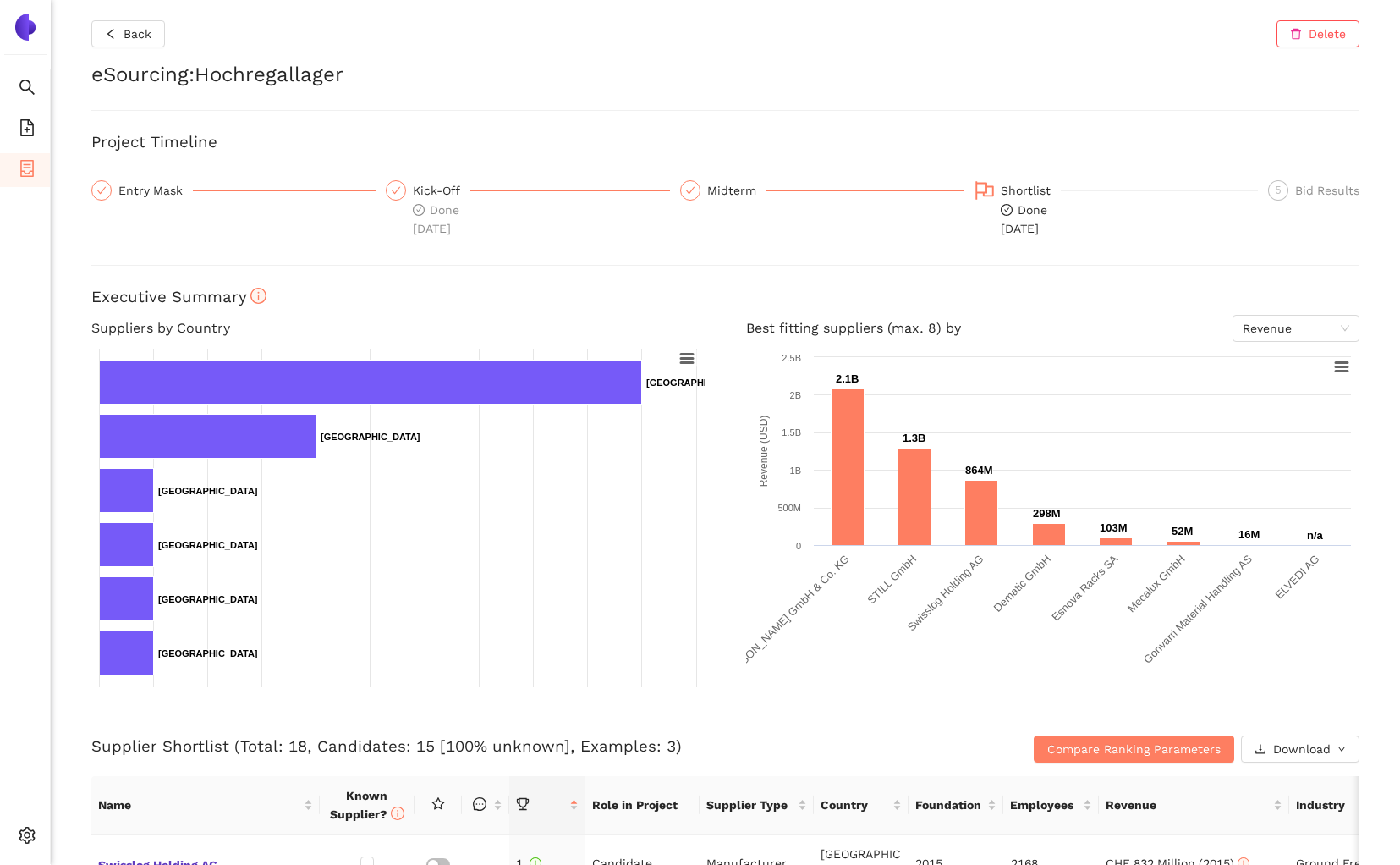
click at [607, 125] on div "Back Delete eSourcing : Hochregallager Project Timeline Entry Mask Kick-Off Don…" at bounding box center [725, 432] width 1350 height 865
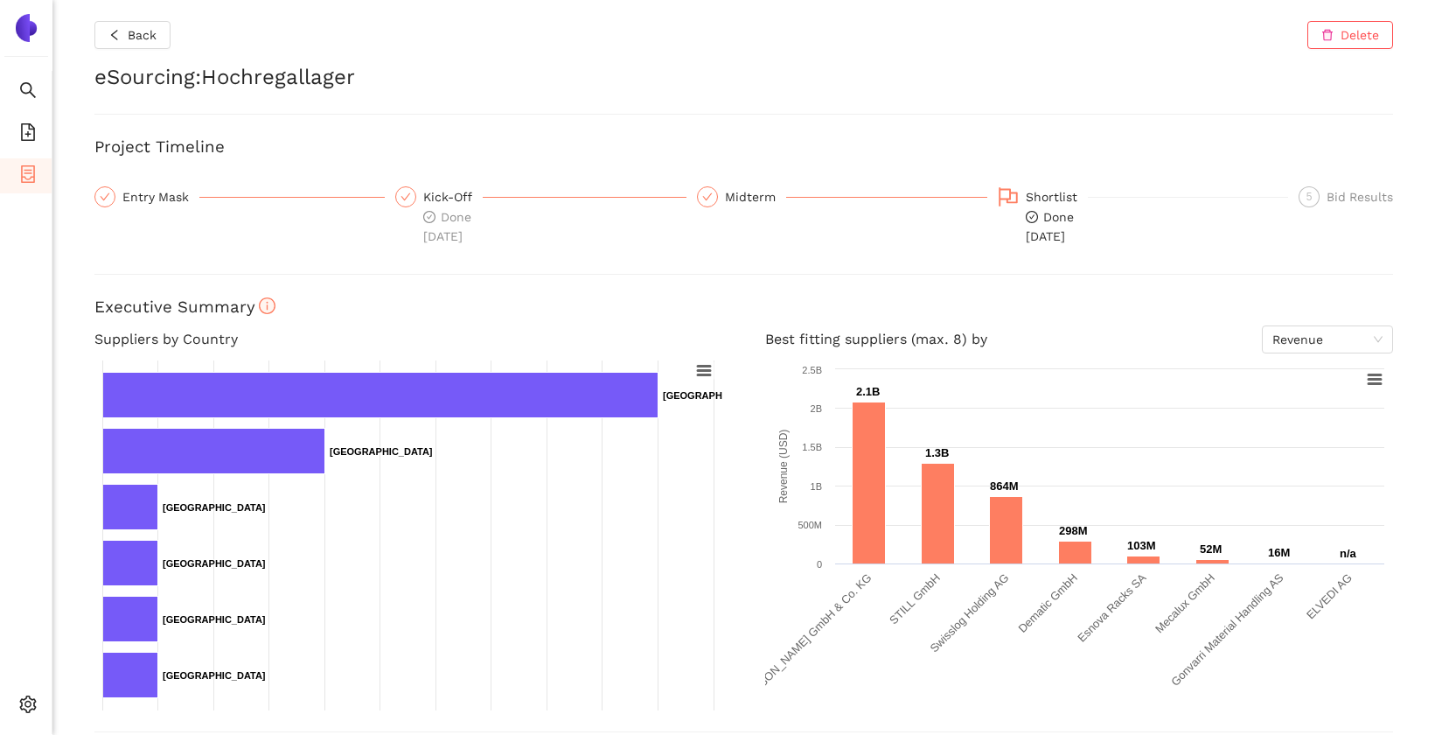
click at [425, 34] on div "Back Delete" at bounding box center [743, 35] width 1299 height 28
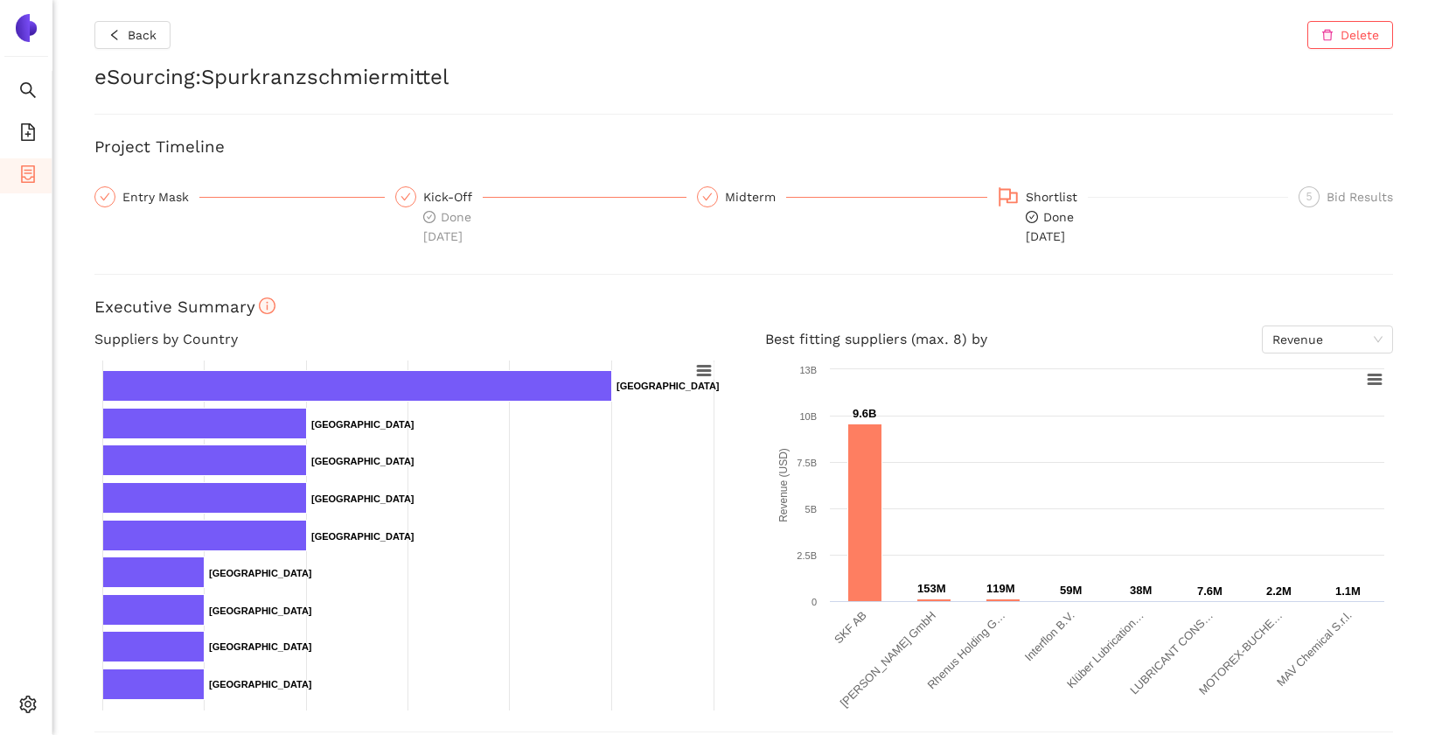
click at [547, 45] on div "Back Delete" at bounding box center [743, 35] width 1299 height 28
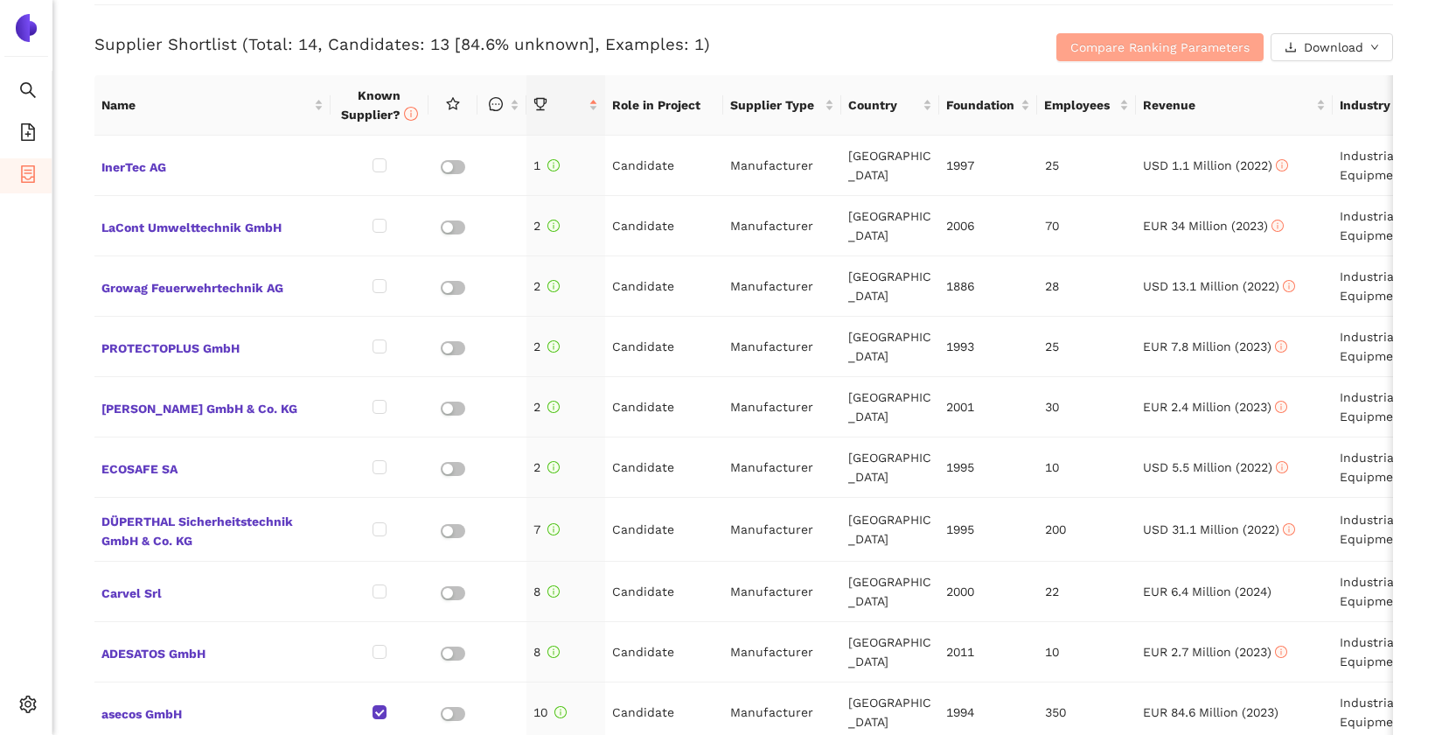
scroll to position [728, 0]
click at [1064, 45] on button "Compare Ranking Parameters" at bounding box center [1160, 46] width 207 height 28
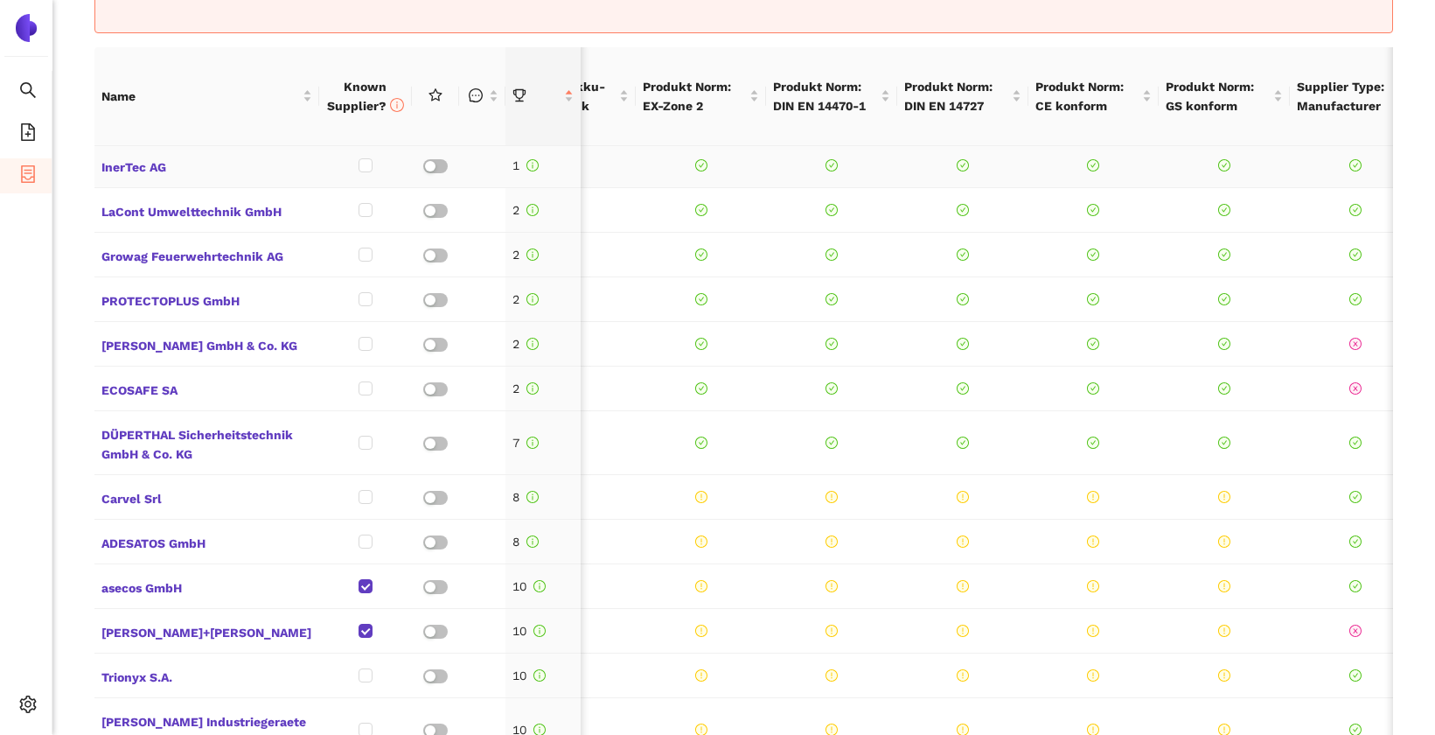
scroll to position [0, 351]
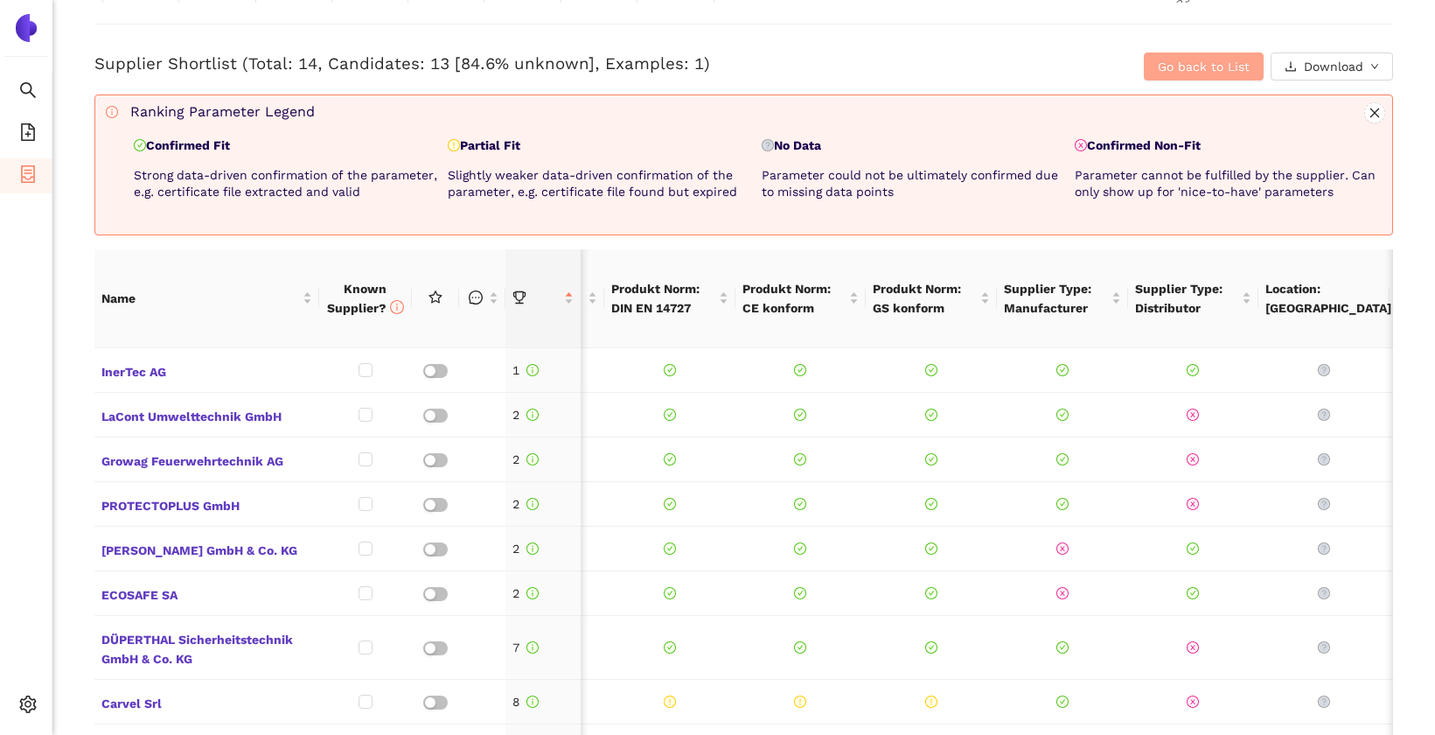
click at [1147, 64] on button "Go back to List" at bounding box center [1204, 66] width 120 height 28
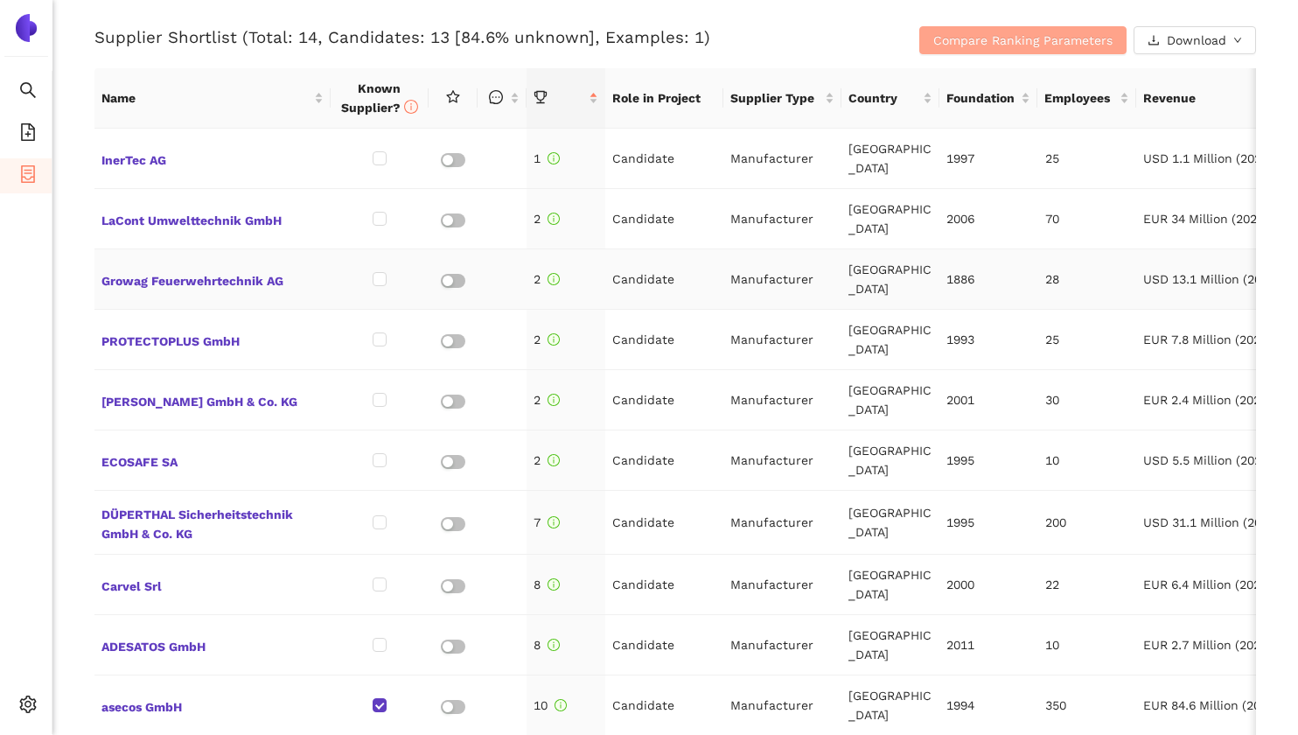
scroll to position [733, 0]
click at [93, 43] on div "Back Delete eSourcing : Betriebsschränke Project Timeline Entry Mask Kick-Off D…" at bounding box center [674, 367] width 1245 height 735
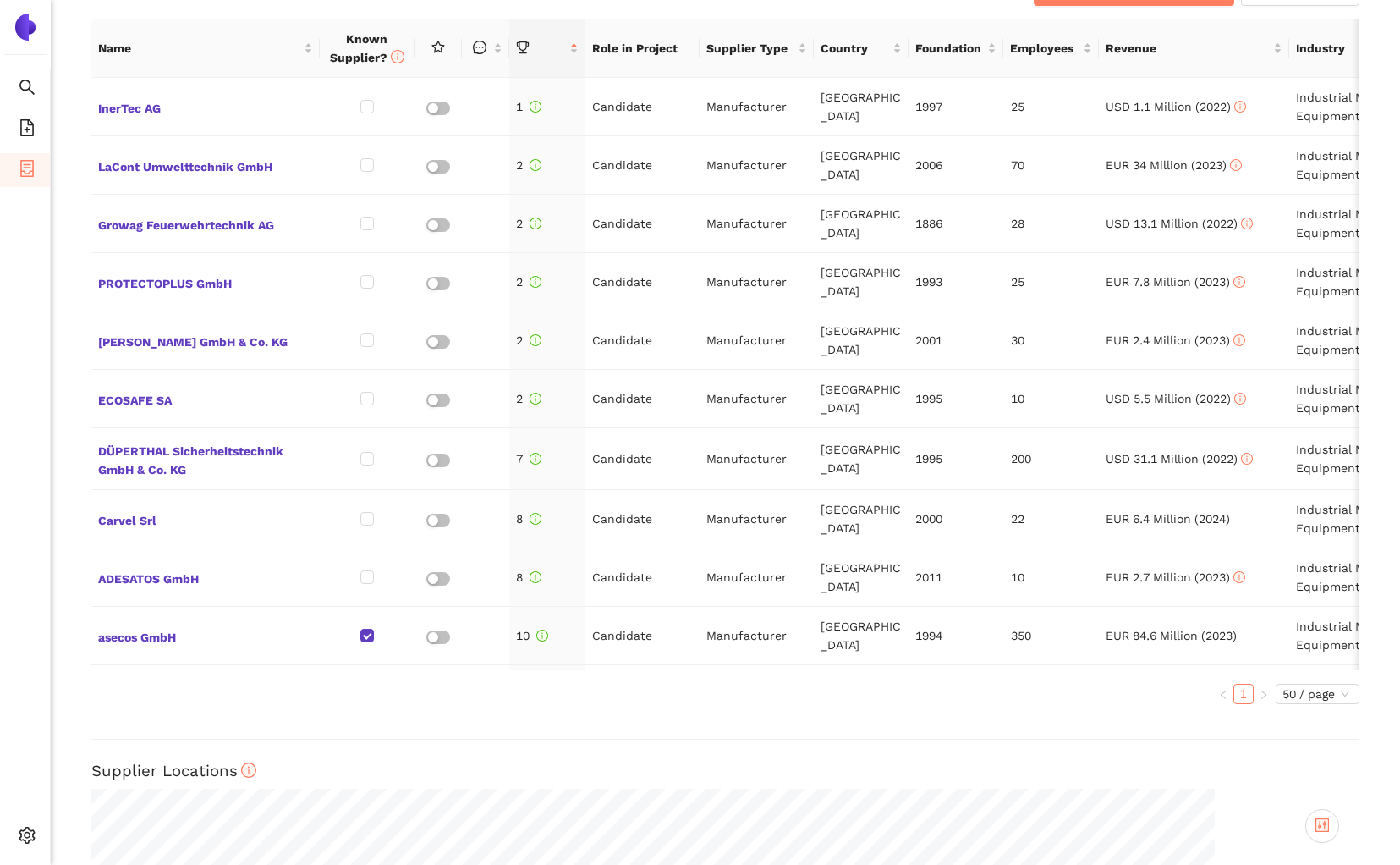
scroll to position [757, 0]
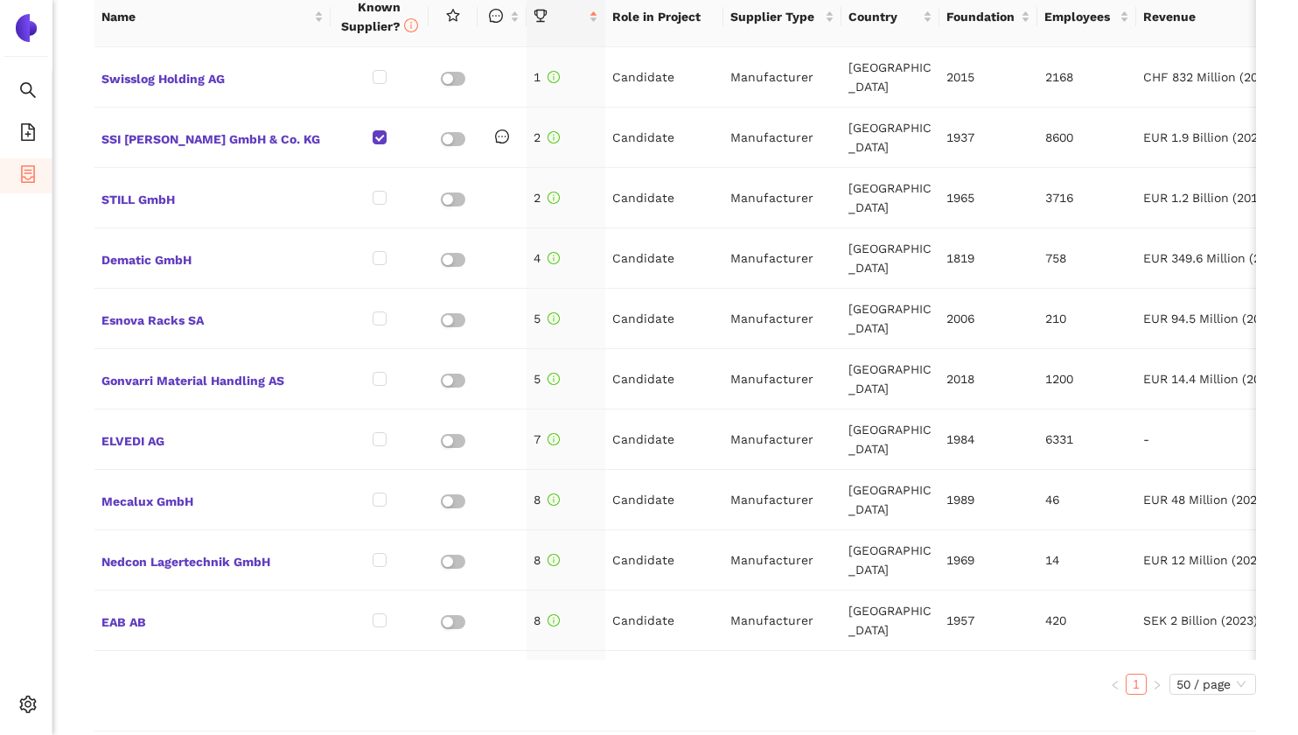
scroll to position [787, 0]
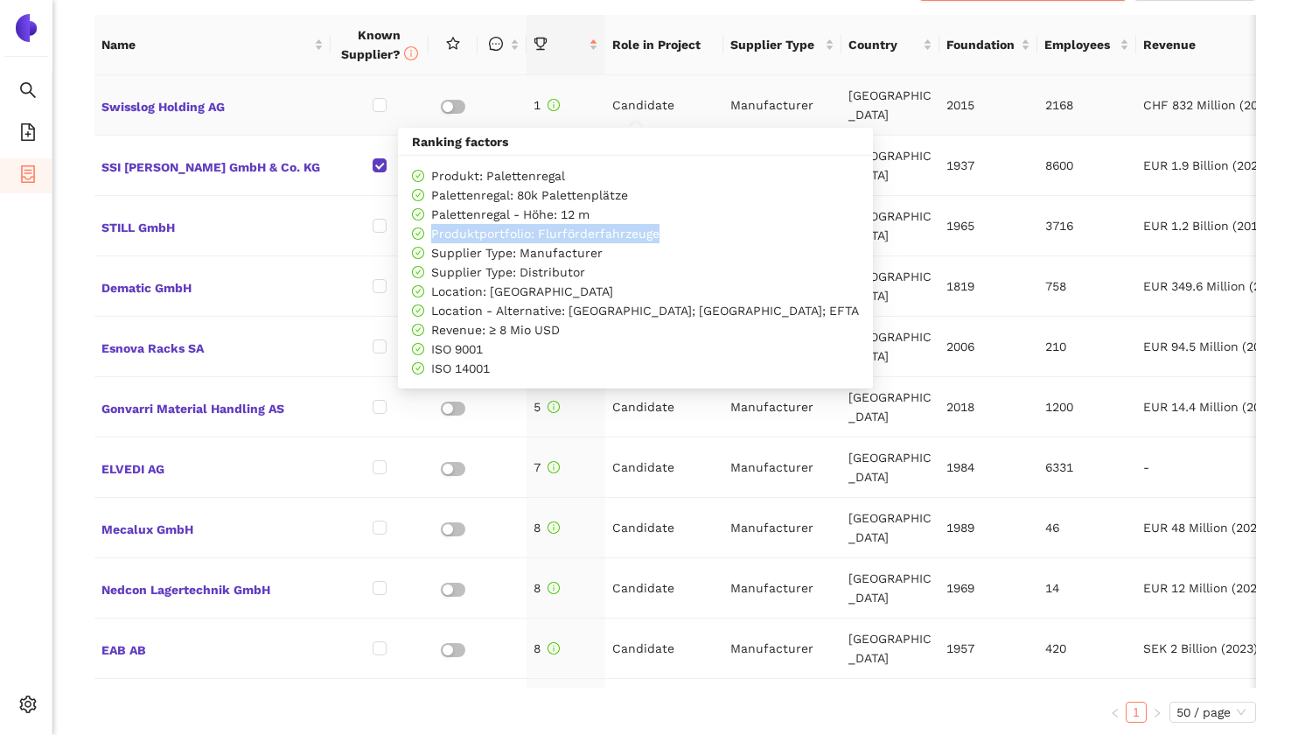
drag, startPoint x: 432, startPoint y: 234, endPoint x: 656, endPoint y: 227, distance: 224.0
click at [656, 227] on div "Produktportfolio: Flurförderfahrzeuge" at bounding box center [635, 233] width 447 height 19
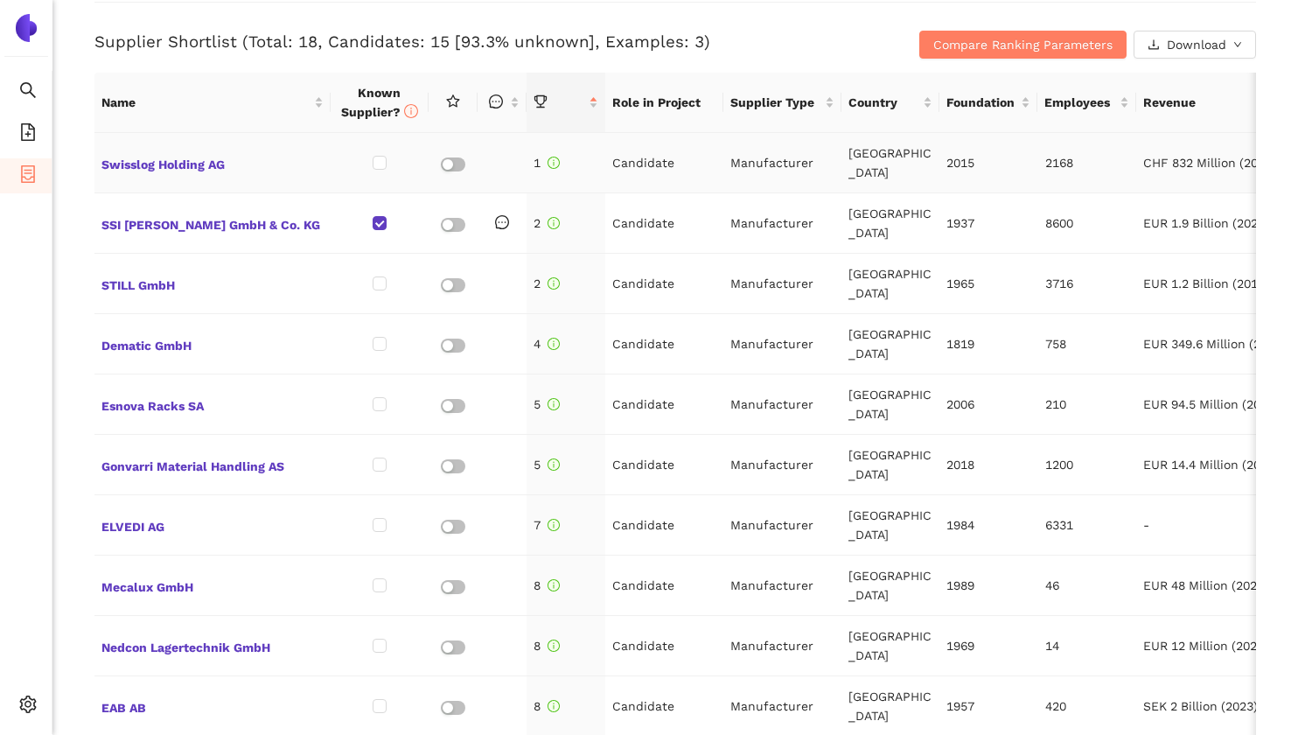
scroll to position [716, 0]
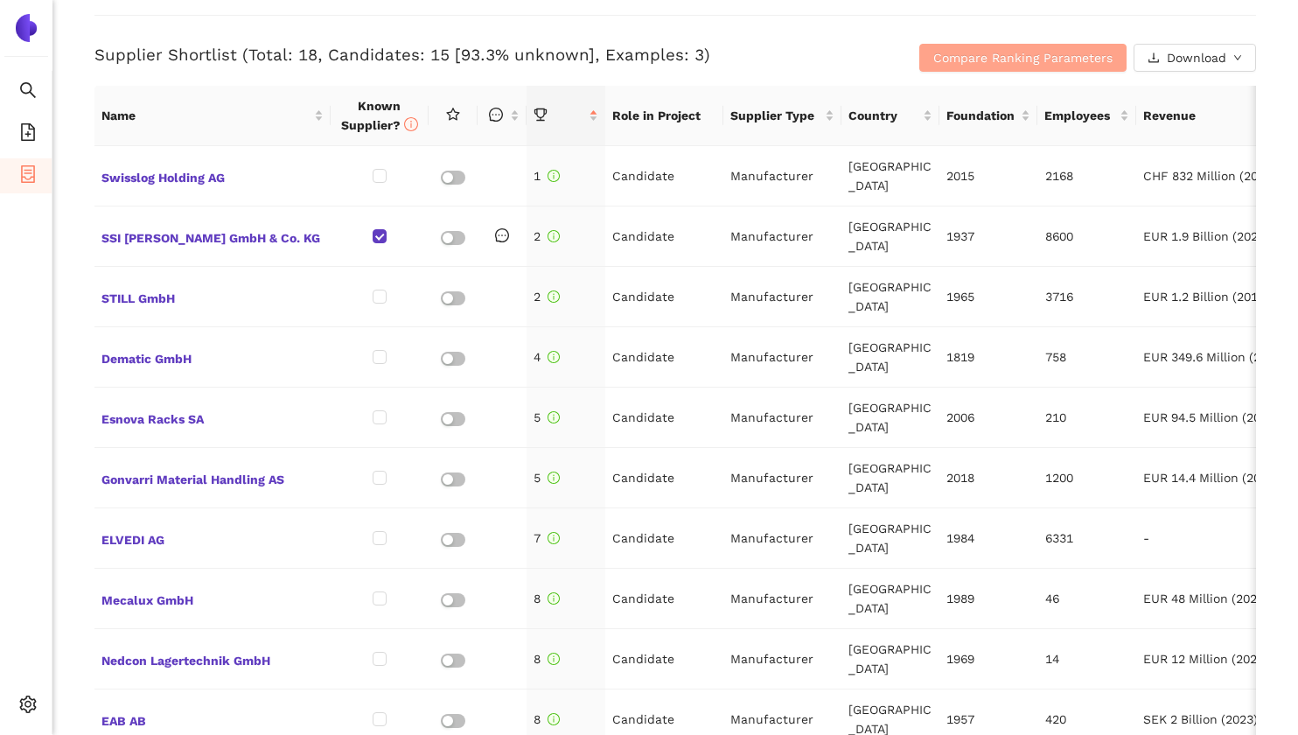
click at [968, 52] on span "Compare Ranking Parameters" at bounding box center [1022, 57] width 179 height 19
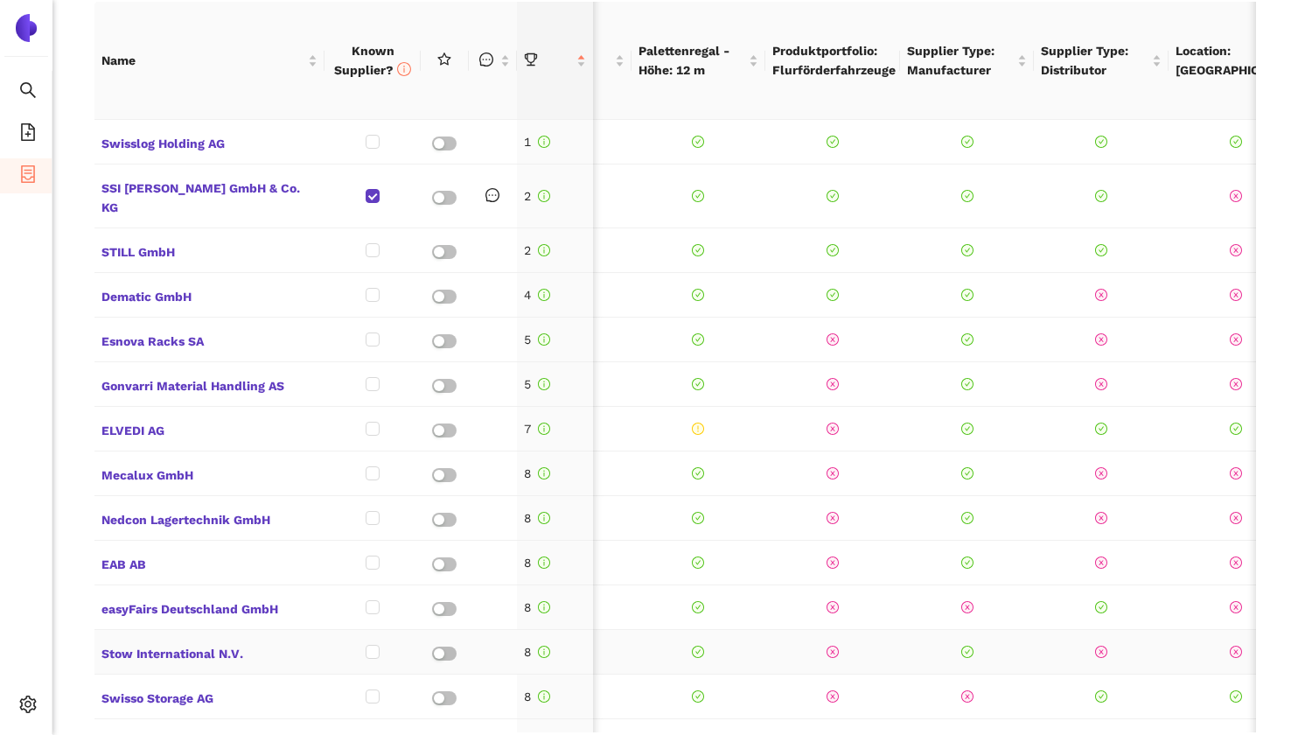
scroll to position [0, 0]
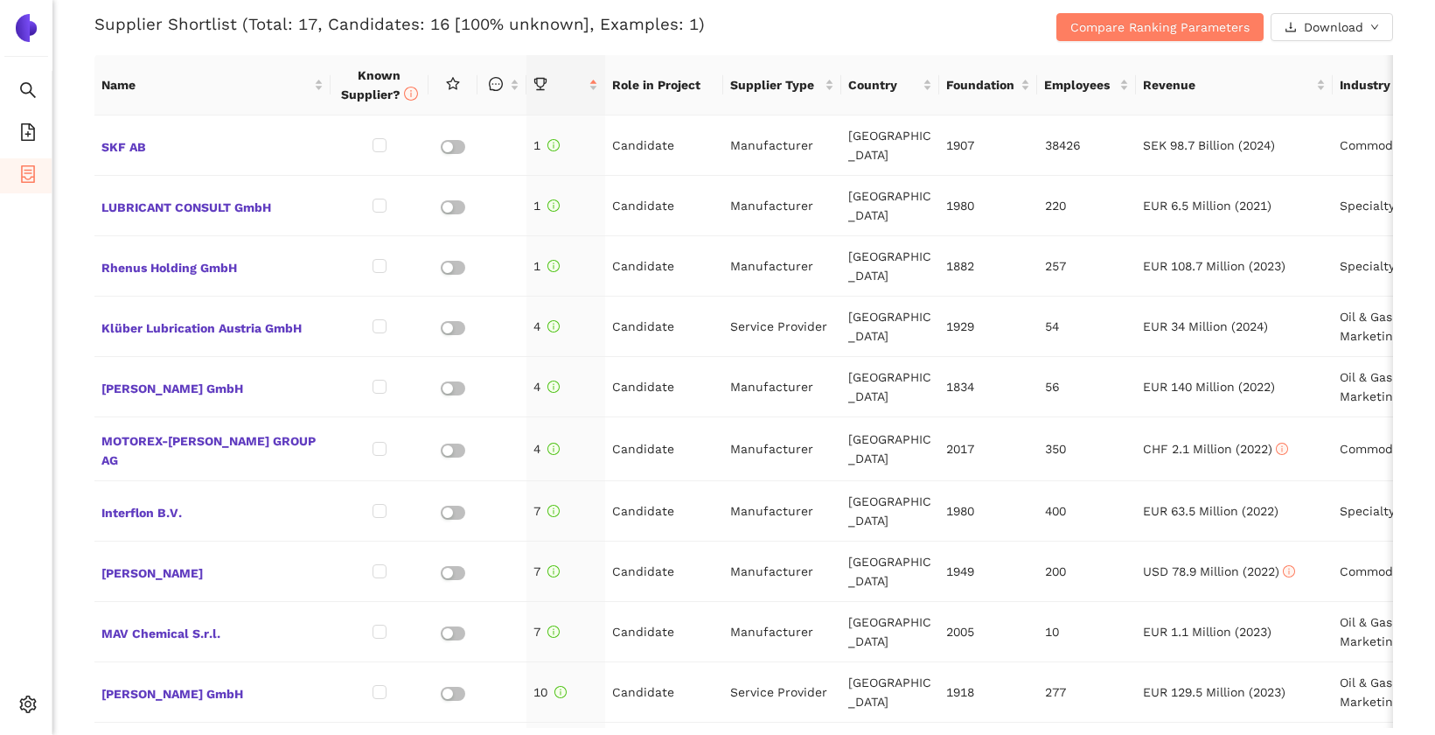
scroll to position [742, 0]
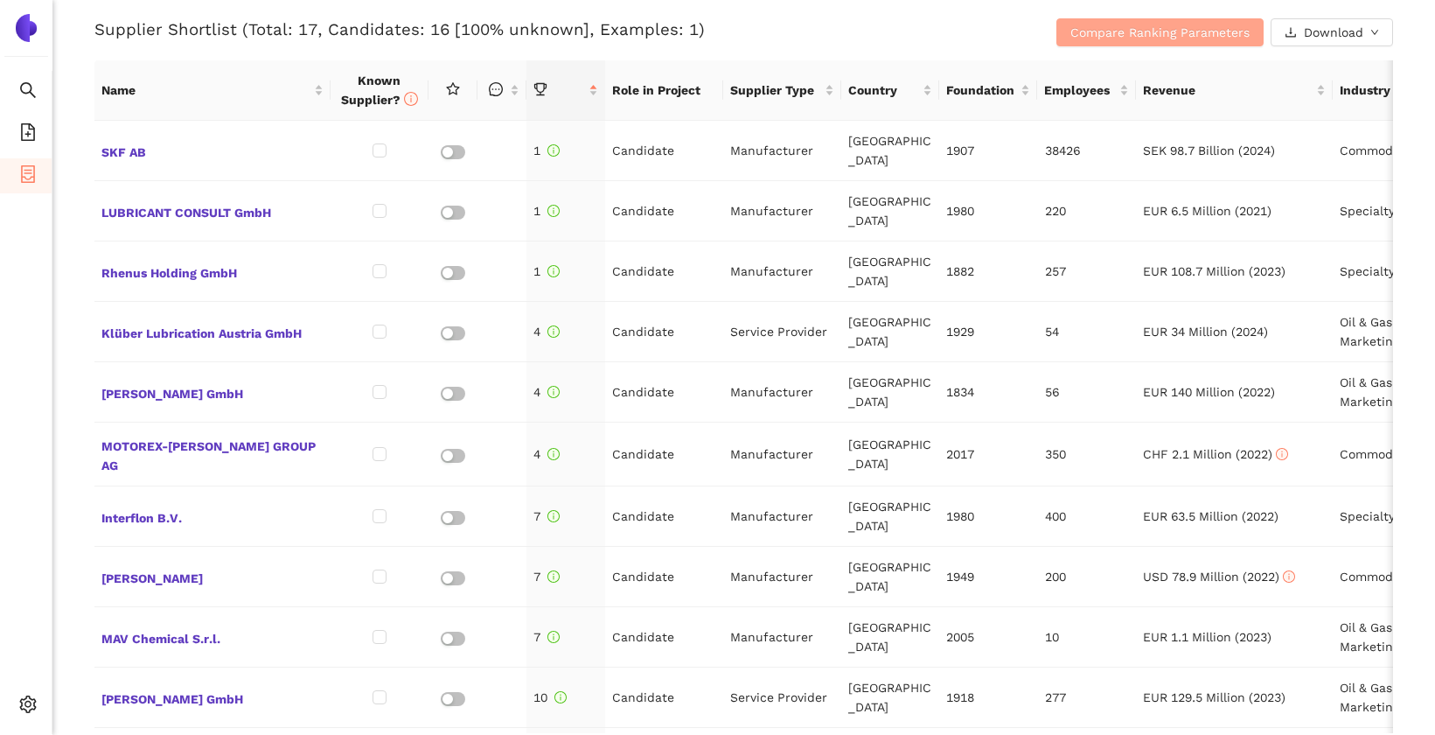
click at [1098, 35] on span "Compare Ranking Parameters" at bounding box center [1160, 32] width 179 height 19
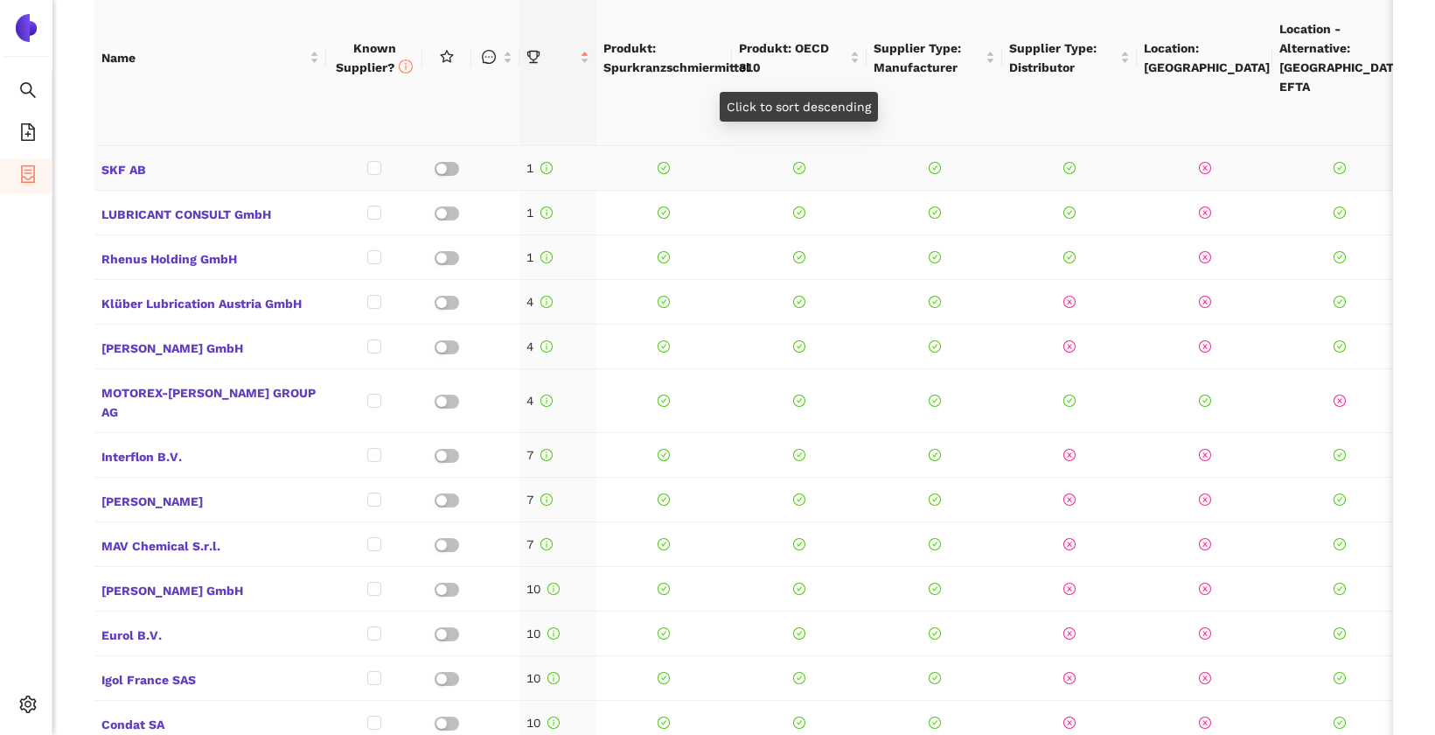
scroll to position [986, 0]
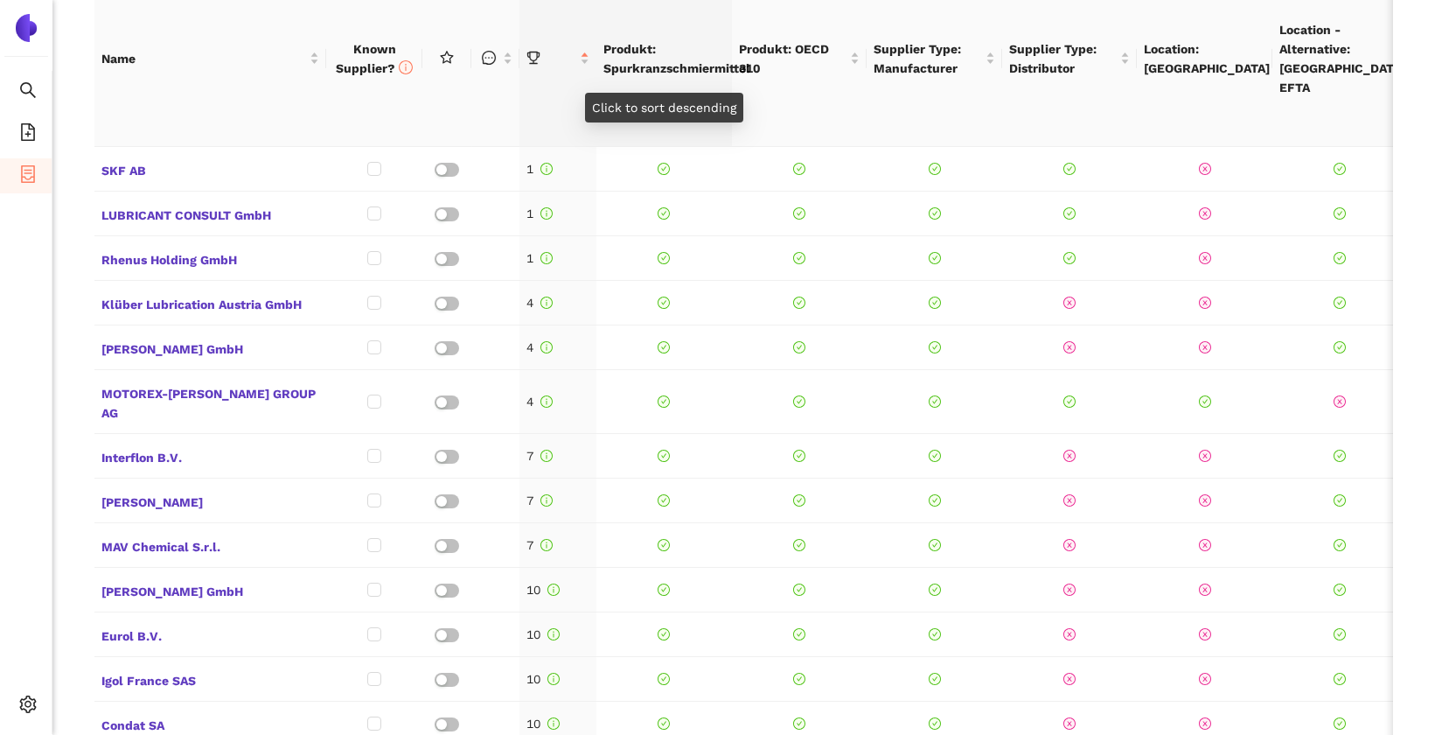
drag, startPoint x: 602, startPoint y: 70, endPoint x: 717, endPoint y: 74, distance: 115.5
click at [717, 74] on div "Produkt: Spurkranzschmiermittel" at bounding box center [664, 58] width 122 height 38
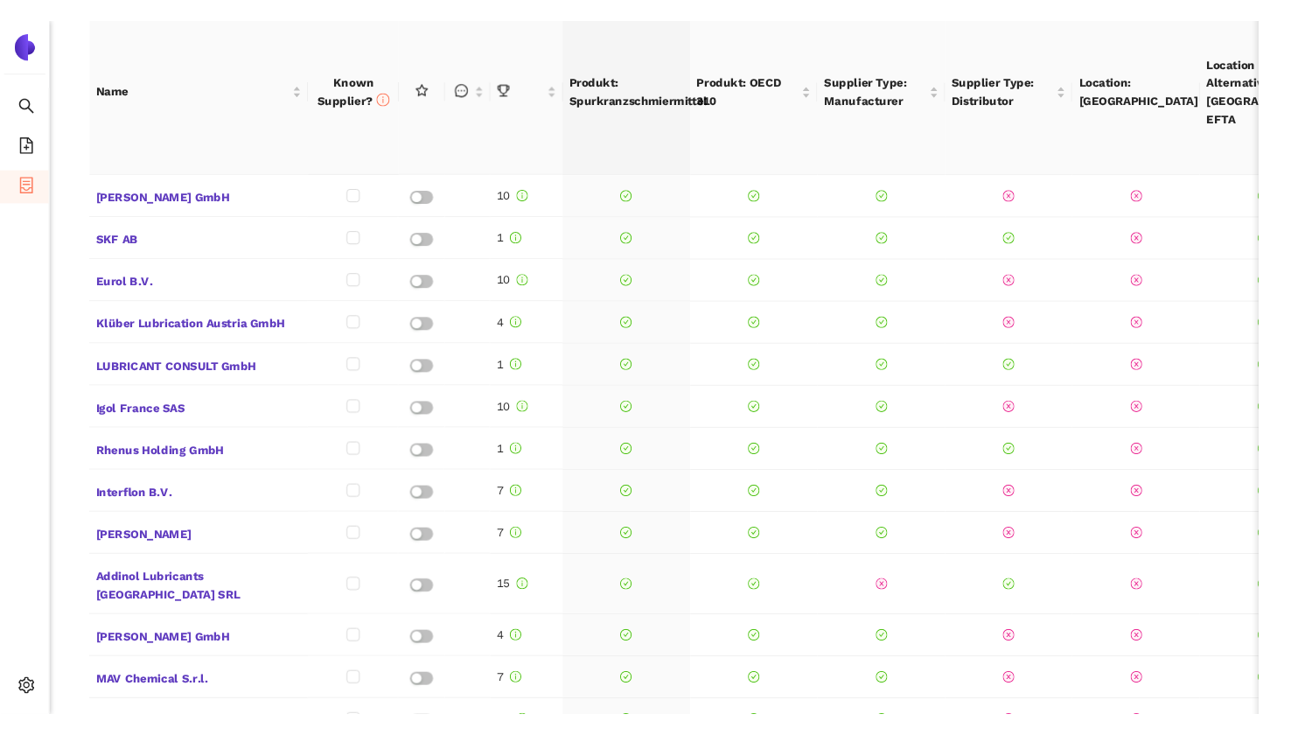
scroll to position [1002, 0]
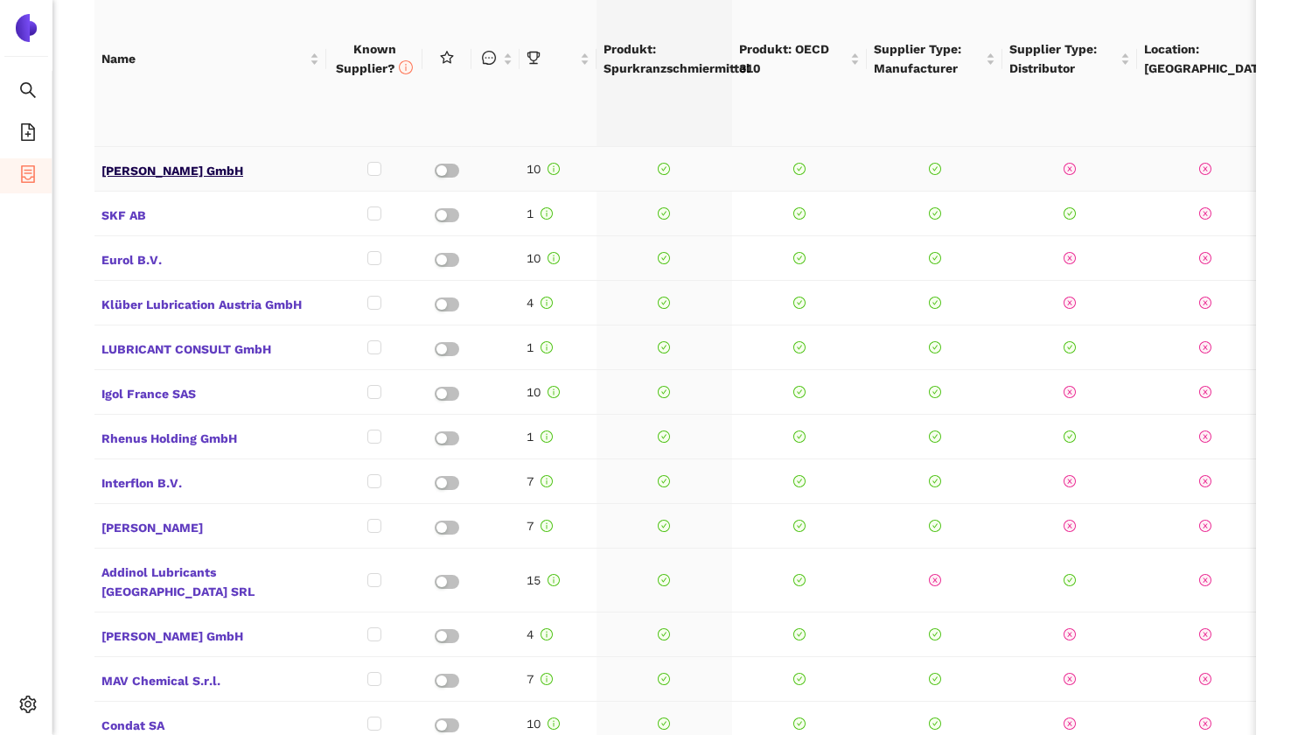
click at [112, 167] on span "[PERSON_NAME] GmbH" at bounding box center [210, 168] width 218 height 23
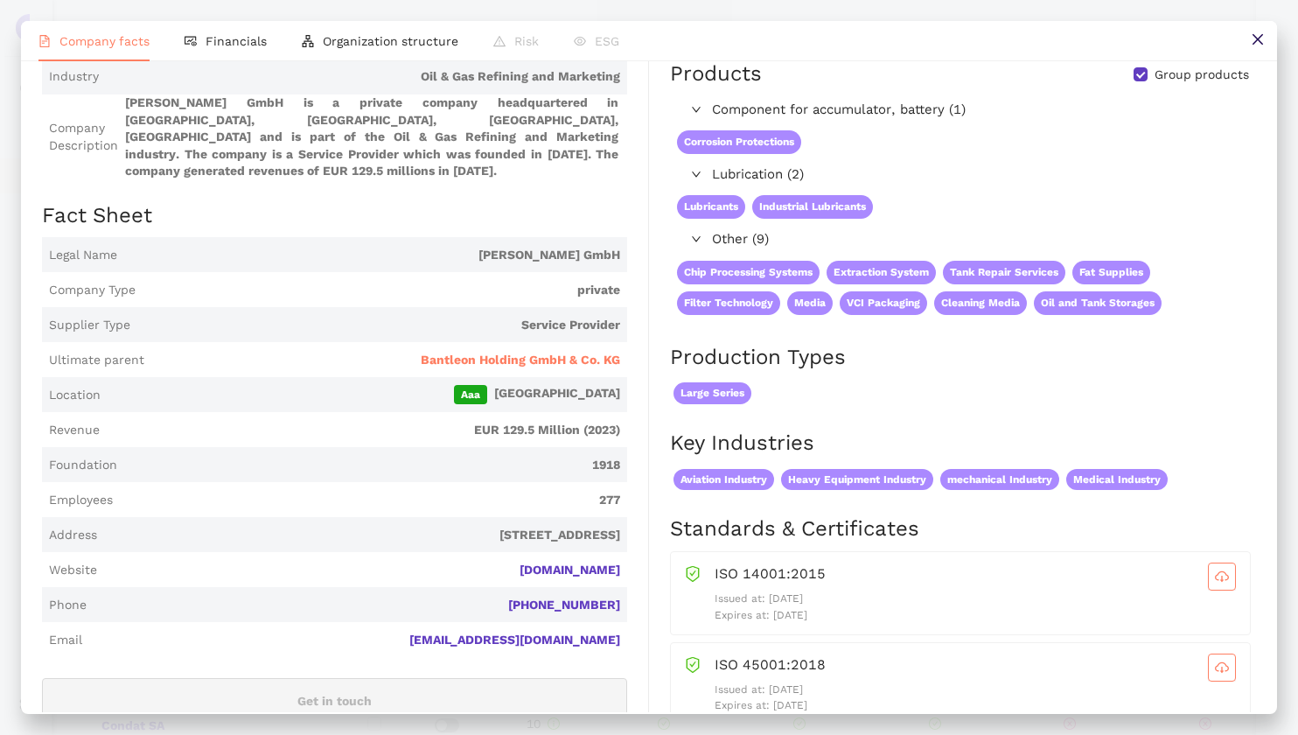
scroll to position [0, 0]
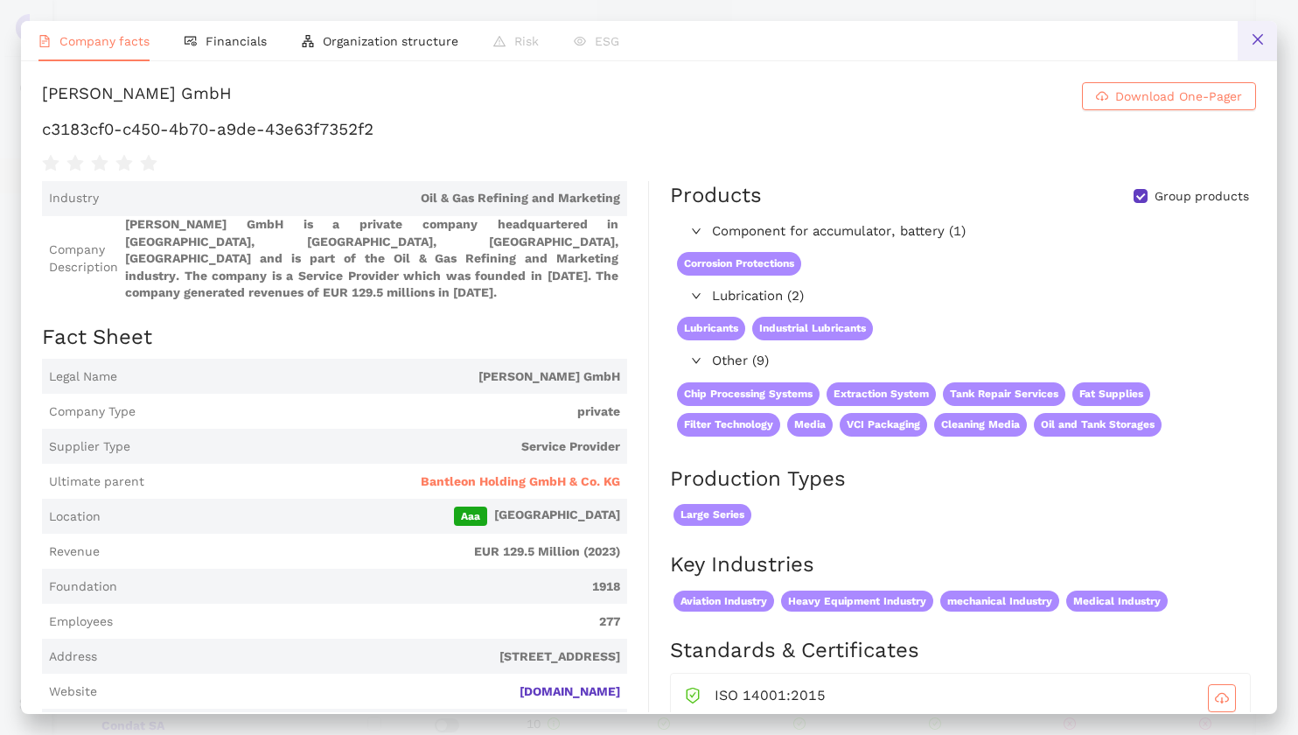
click at [1249, 51] on button at bounding box center [1257, 40] width 39 height 39
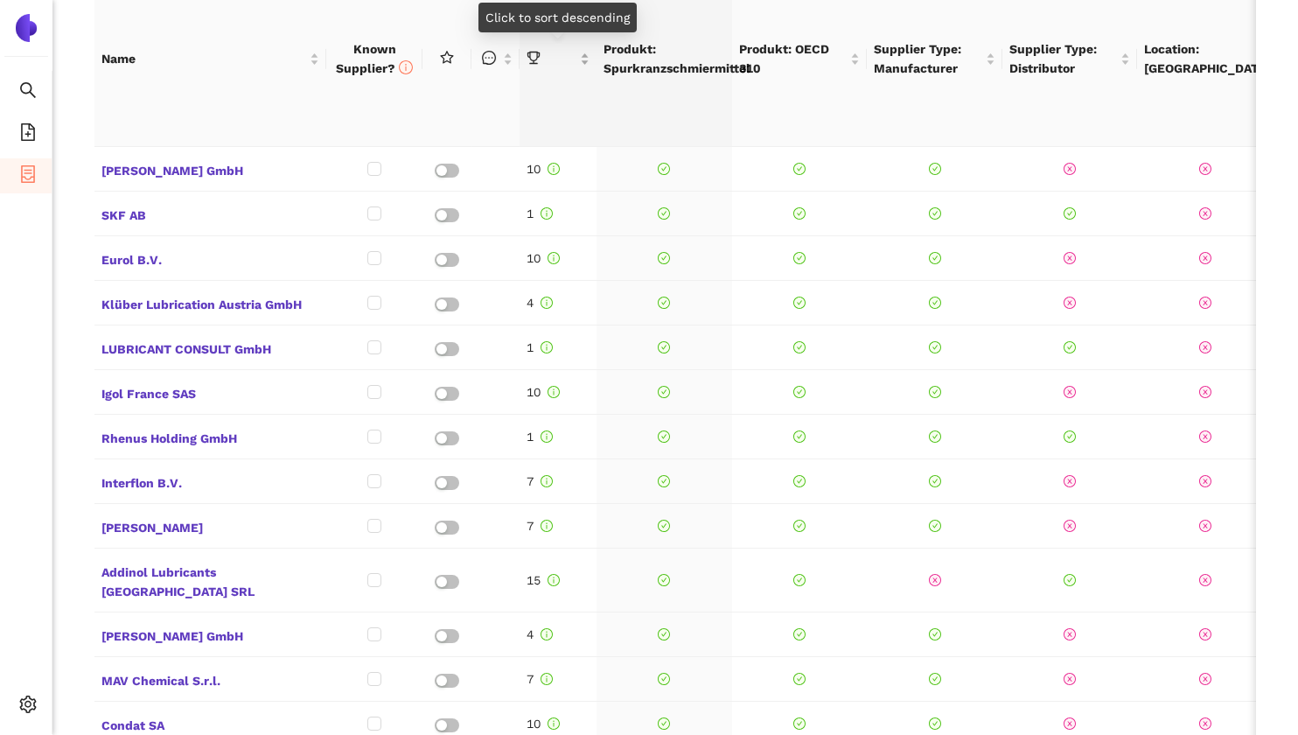
click at [583, 61] on div "this column is sortable" at bounding box center [558, 58] width 63 height 19
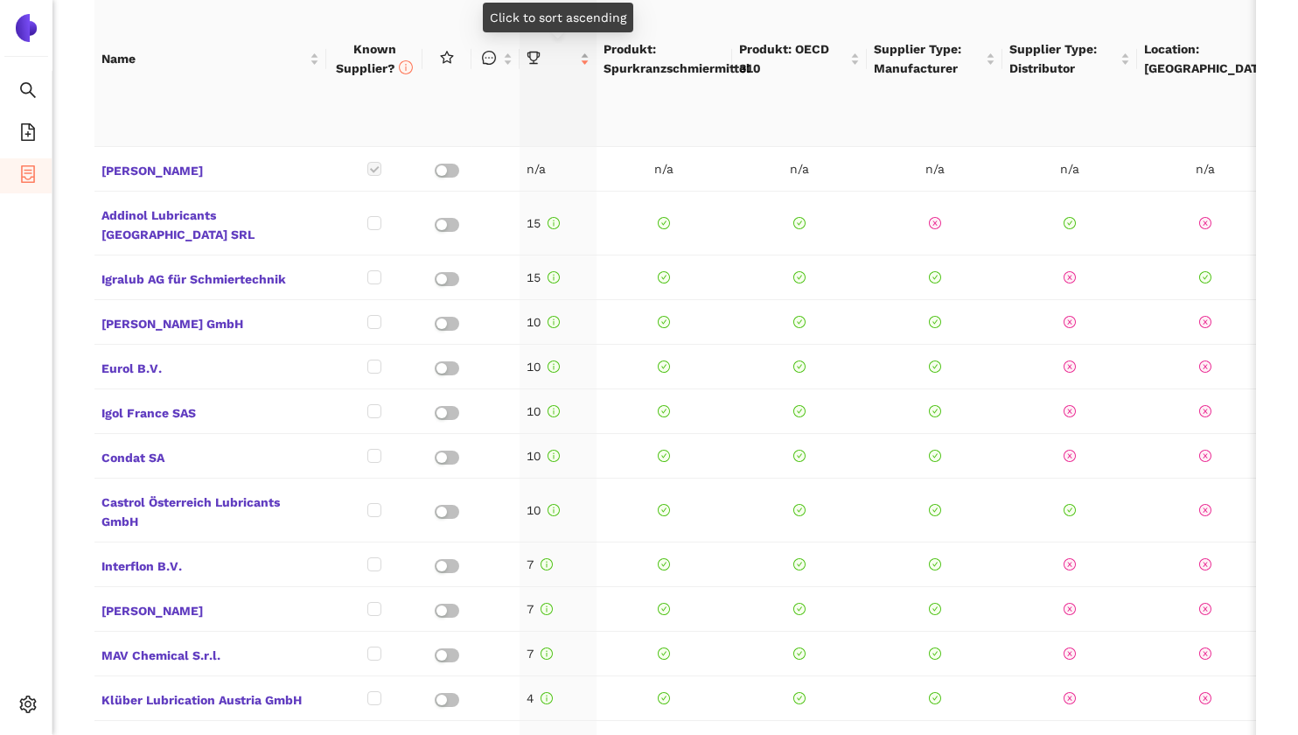
click at [583, 62] on div at bounding box center [558, 58] width 63 height 19
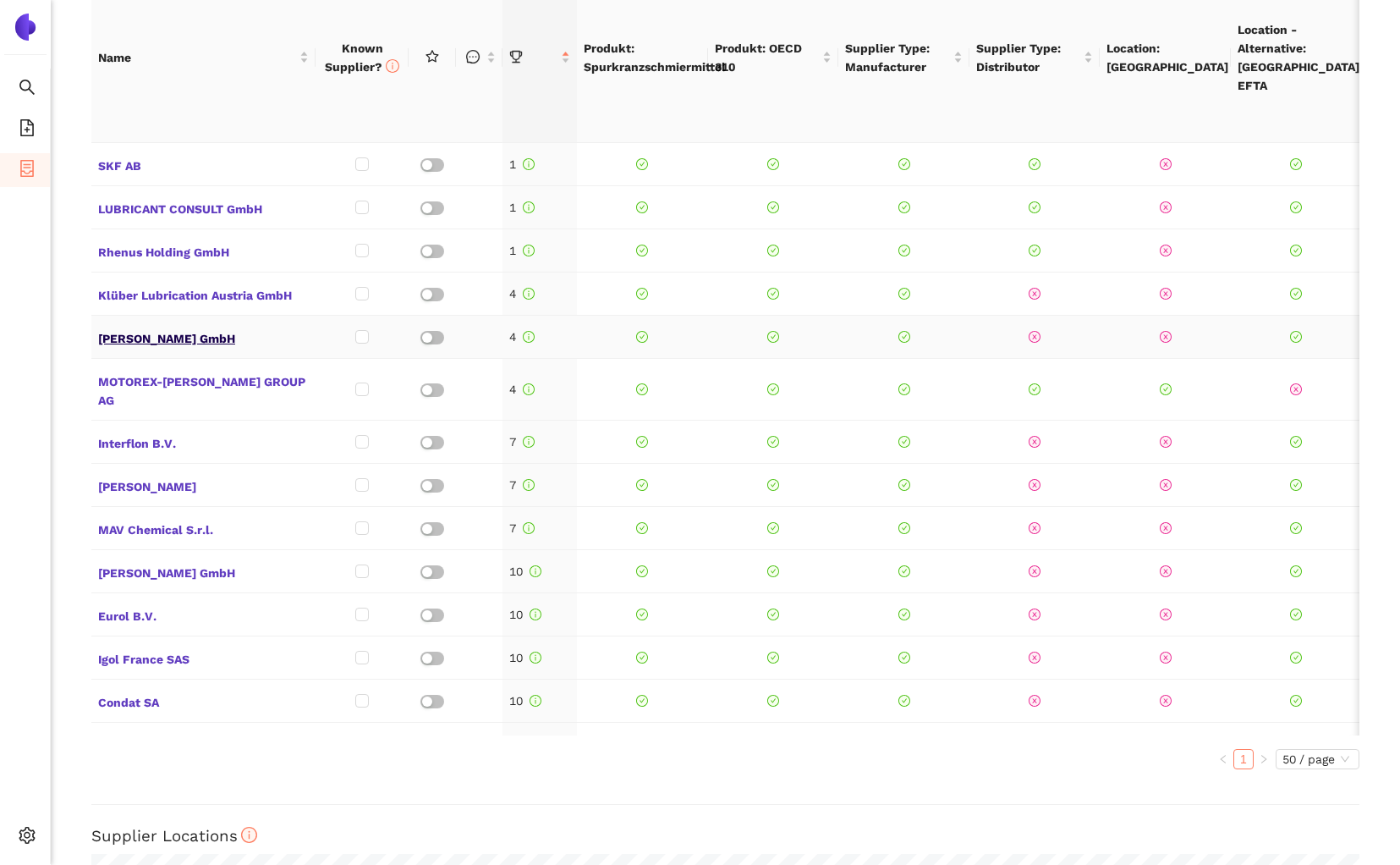
click at [159, 342] on span "Carl Bechem GmbH" at bounding box center [203, 337] width 211 height 22
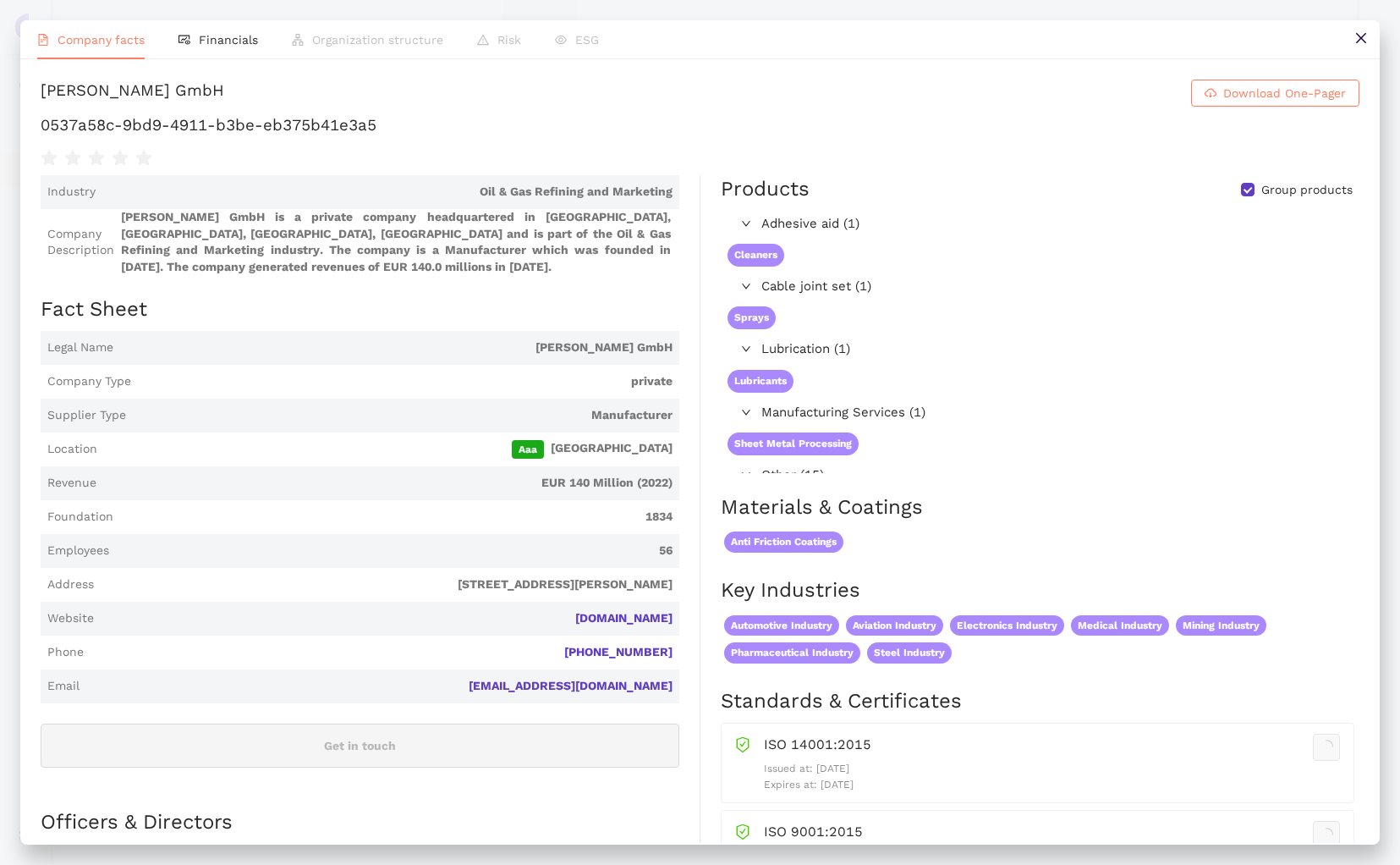
scroll to position [854, 0]
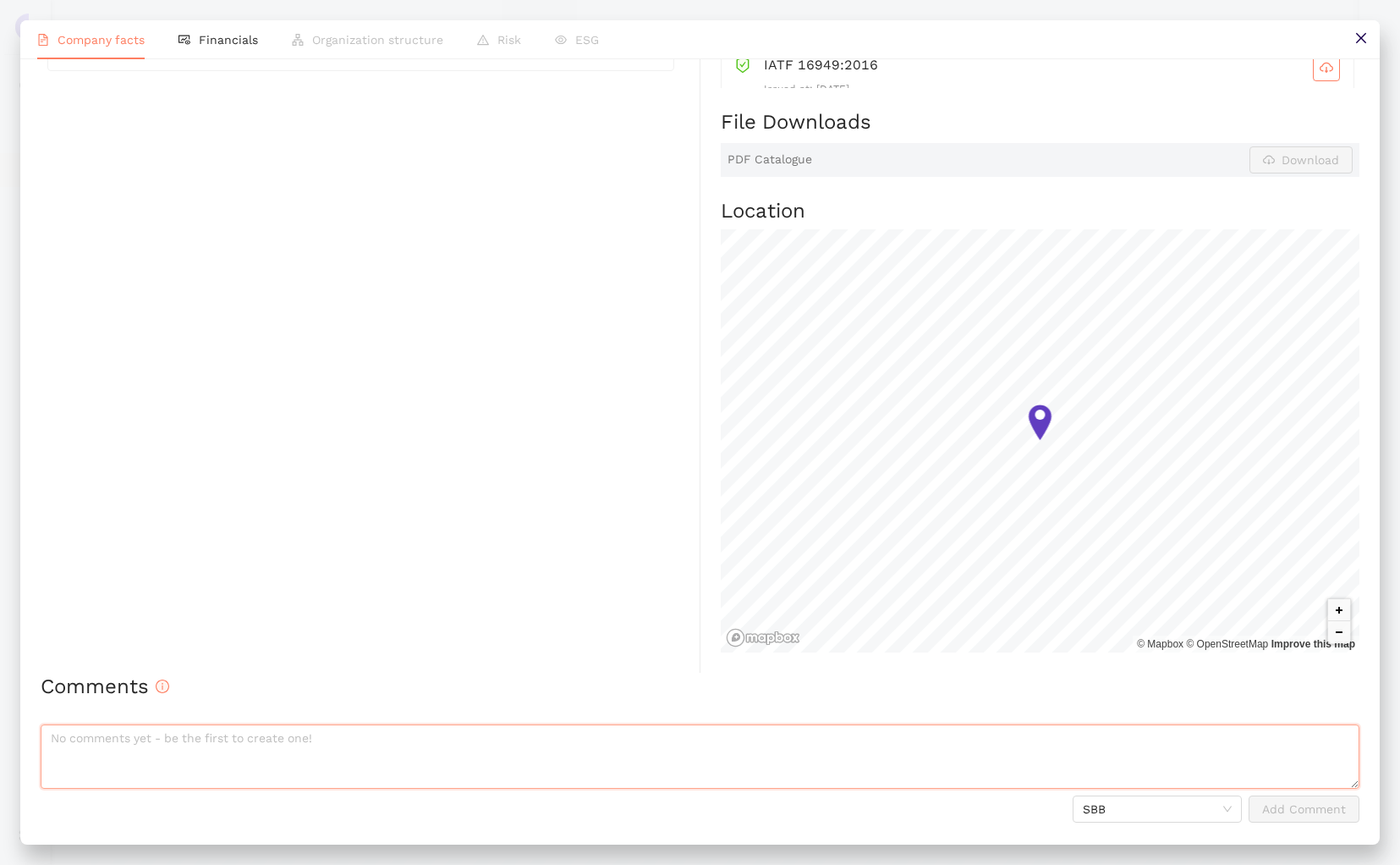
click at [318, 710] on textarea at bounding box center [700, 757] width 1320 height 64
paste textarea "BECHEM Ecorail 8200"
type textarea "Produkt Kontext: "BECHEM Ecorail 8200""
click at [982, 710] on div "SBB Add Comment" at bounding box center [700, 809] width 1320 height 27
click at [1312, 710] on span "Add Comment" at bounding box center [1304, 809] width 84 height 18
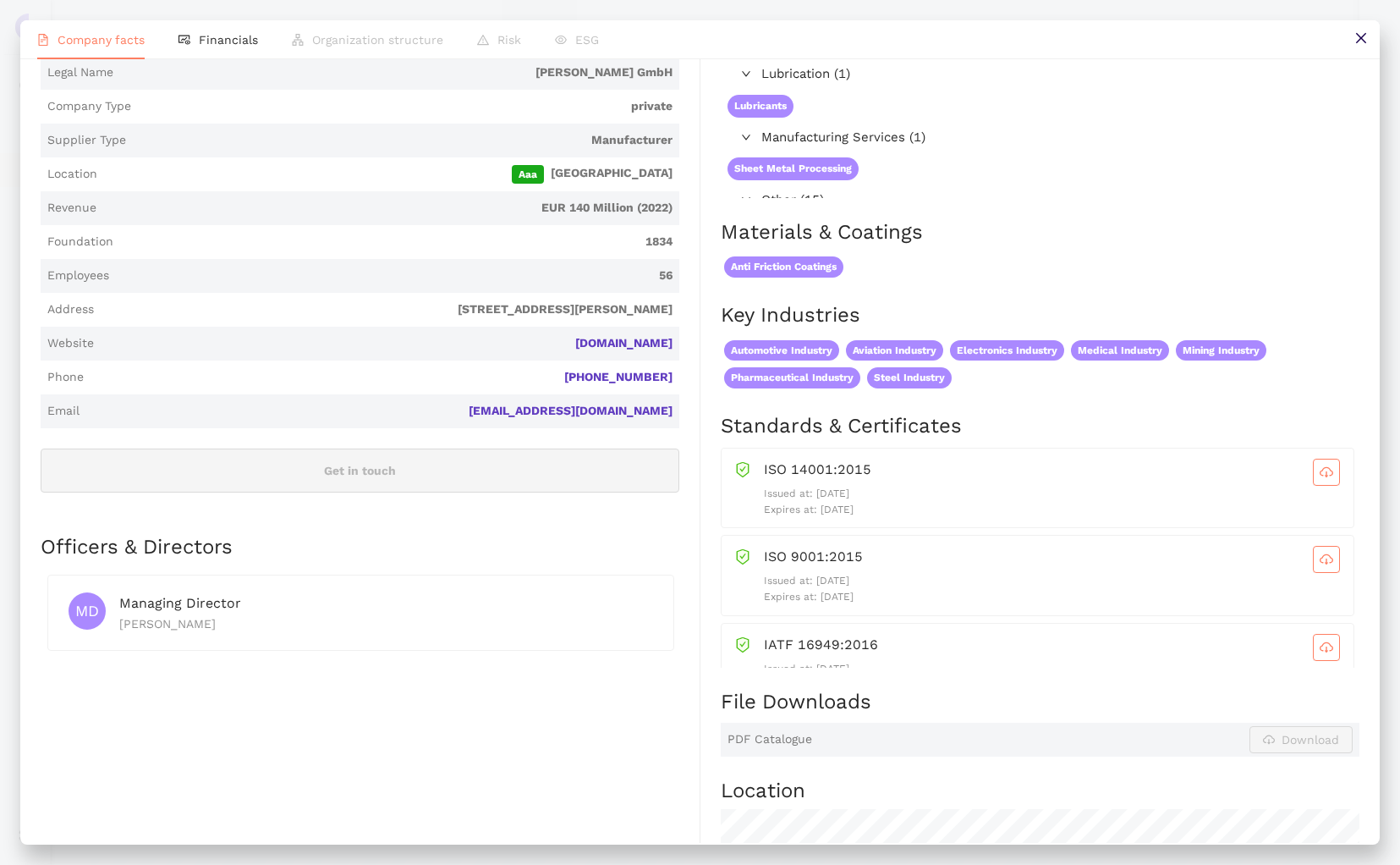
scroll to position [0, 0]
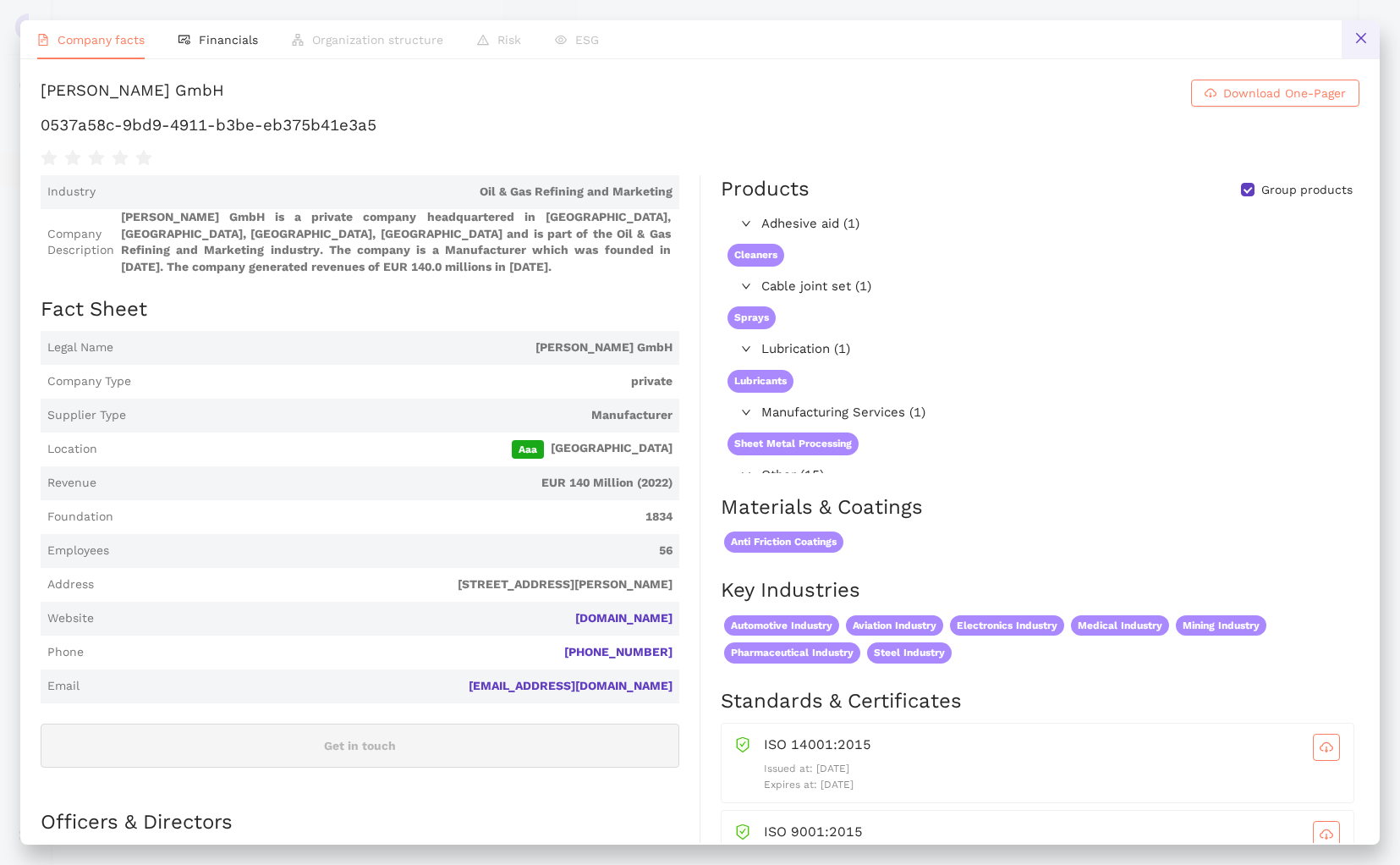
click at [1345, 45] on button at bounding box center [1360, 39] width 38 height 38
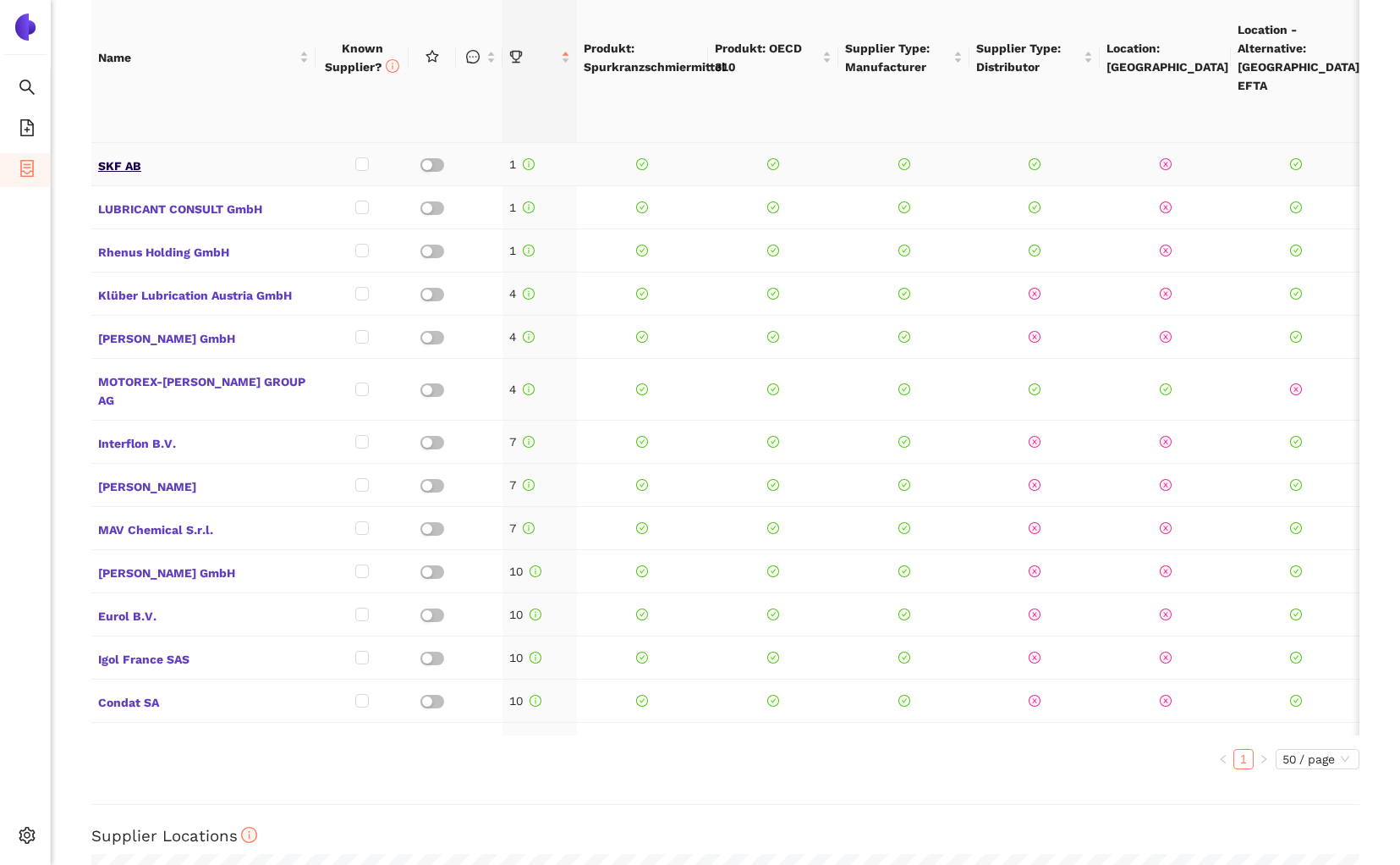
click at [109, 164] on span "SKF AB" at bounding box center [203, 164] width 211 height 22
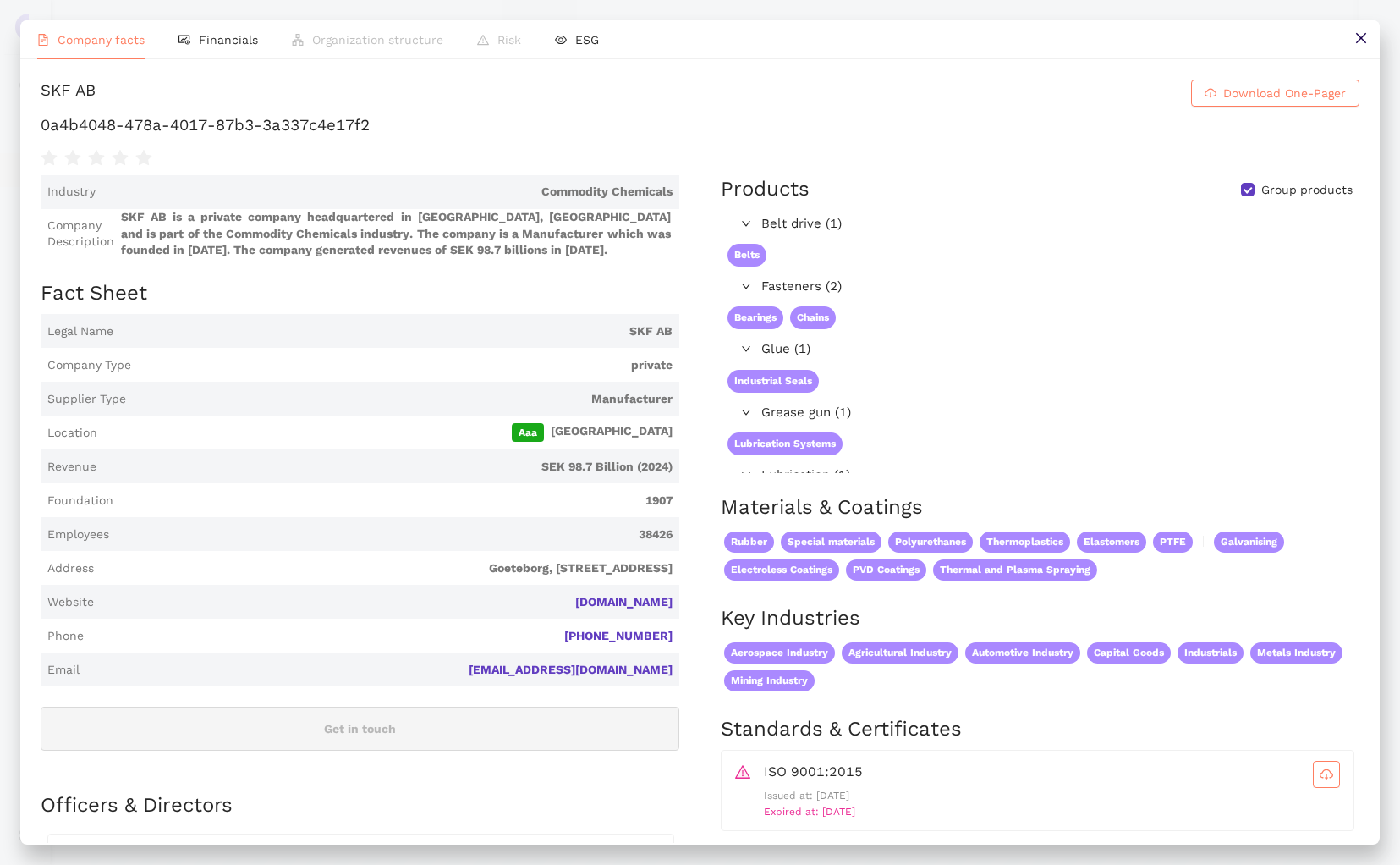
scroll to position [751, 0]
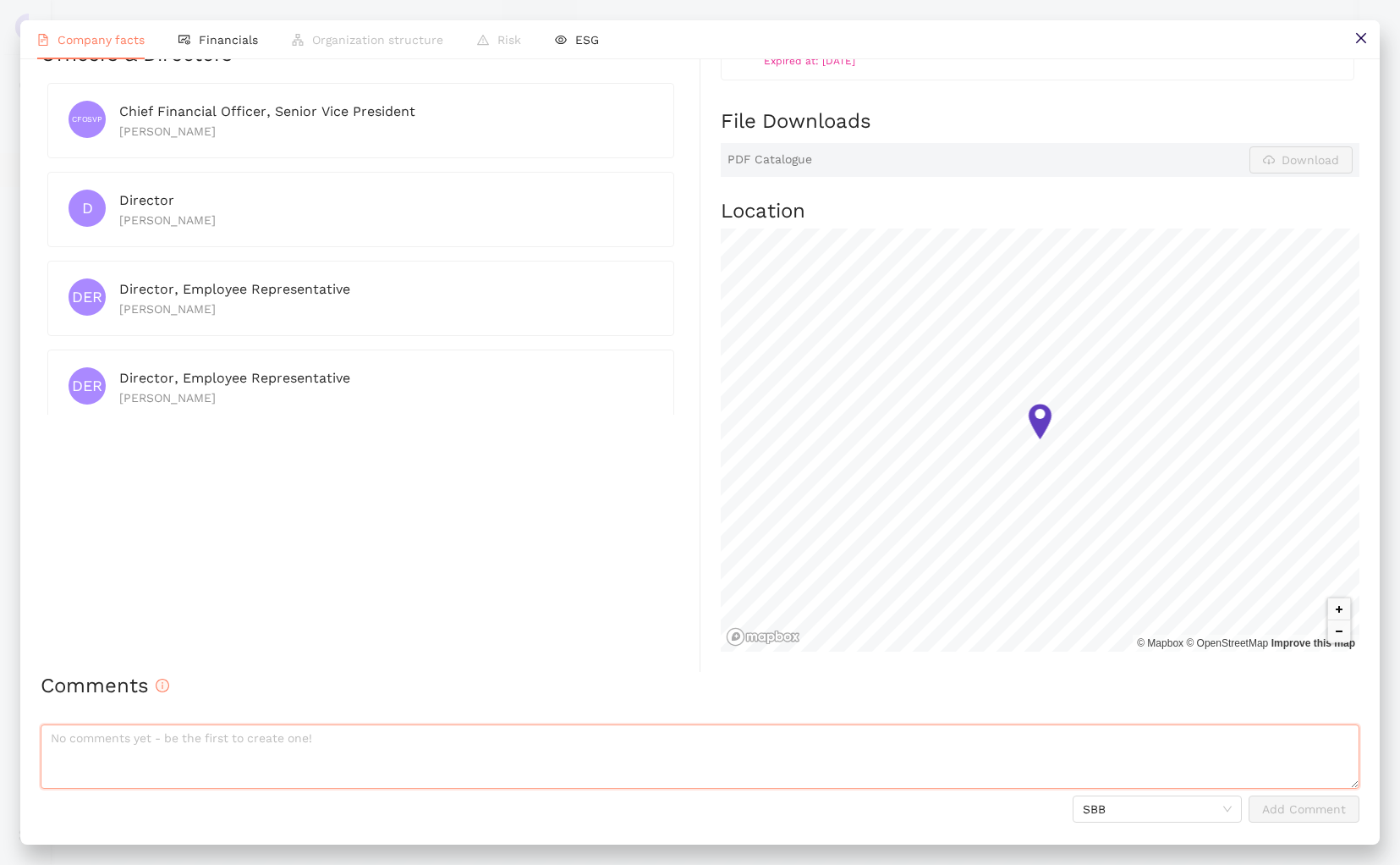
click at [368, 710] on textarea at bounding box center [700, 757] width 1320 height 64
click at [631, 710] on textarea "Produkt Kontext: LGGB 2" at bounding box center [700, 757] width 1320 height 64
type textarea "Produkt Kontext: LGGB 2"
click at [946, 710] on div "SBB Add Comment" at bounding box center [700, 809] width 1320 height 27
click at [1299, 710] on button "Add Comment" at bounding box center [1304, 809] width 111 height 27
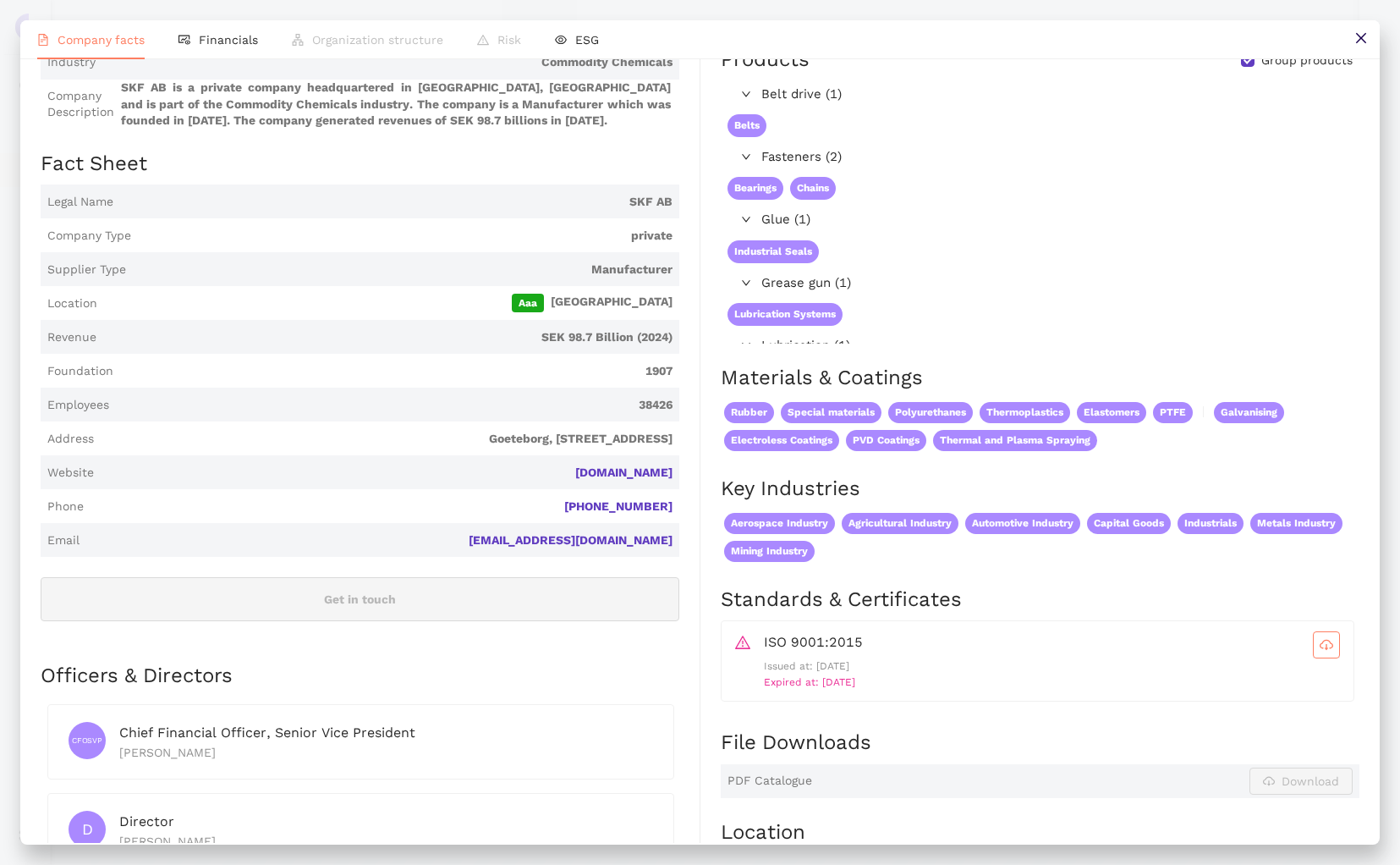
scroll to position [0, 0]
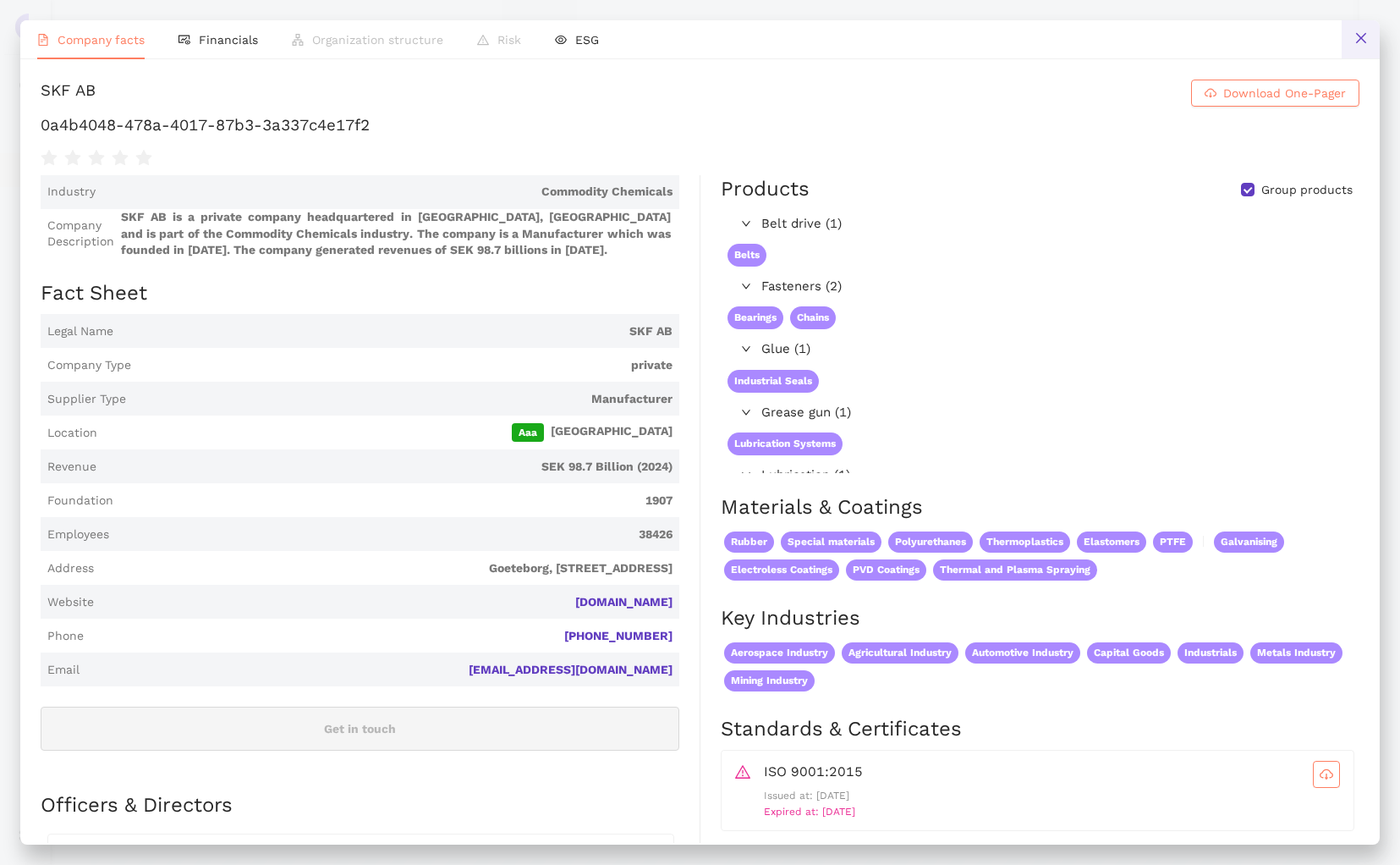
click at [1359, 39] on icon "close" at bounding box center [1360, 38] width 10 height 10
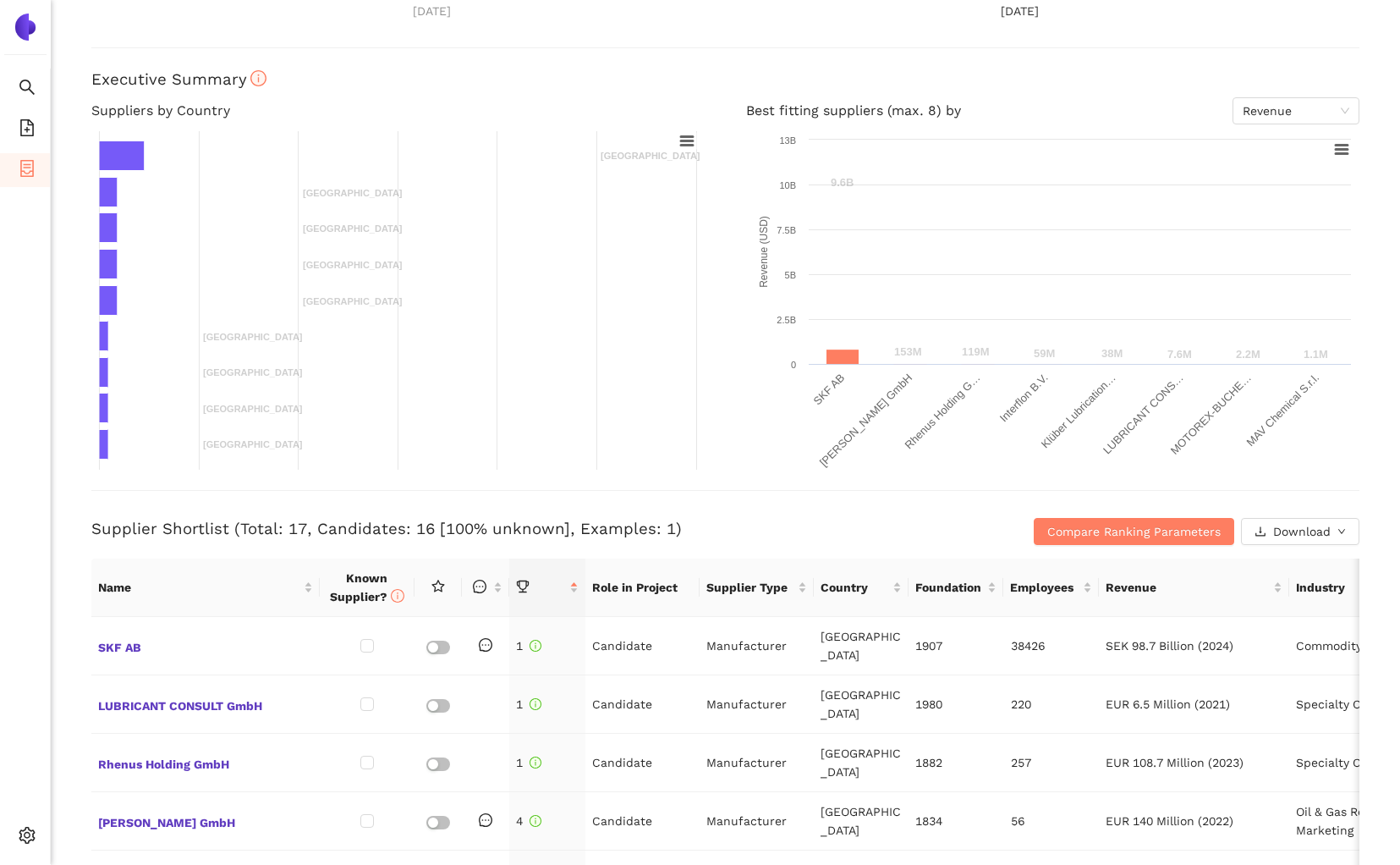
scroll to position [565, 0]
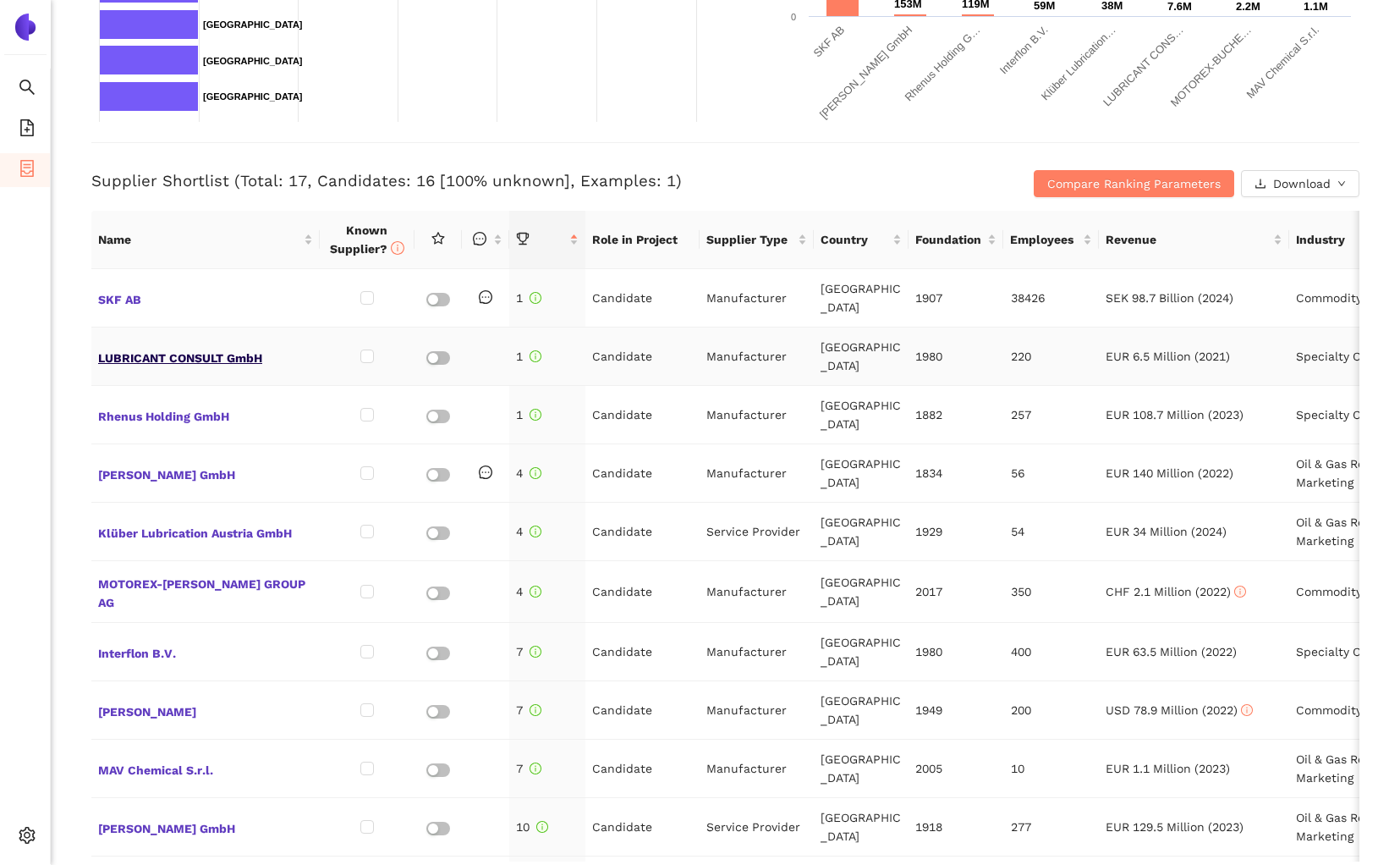
click at [173, 345] on span "LUBRICANT CONSULT GmbH" at bounding box center [205, 356] width 215 height 22
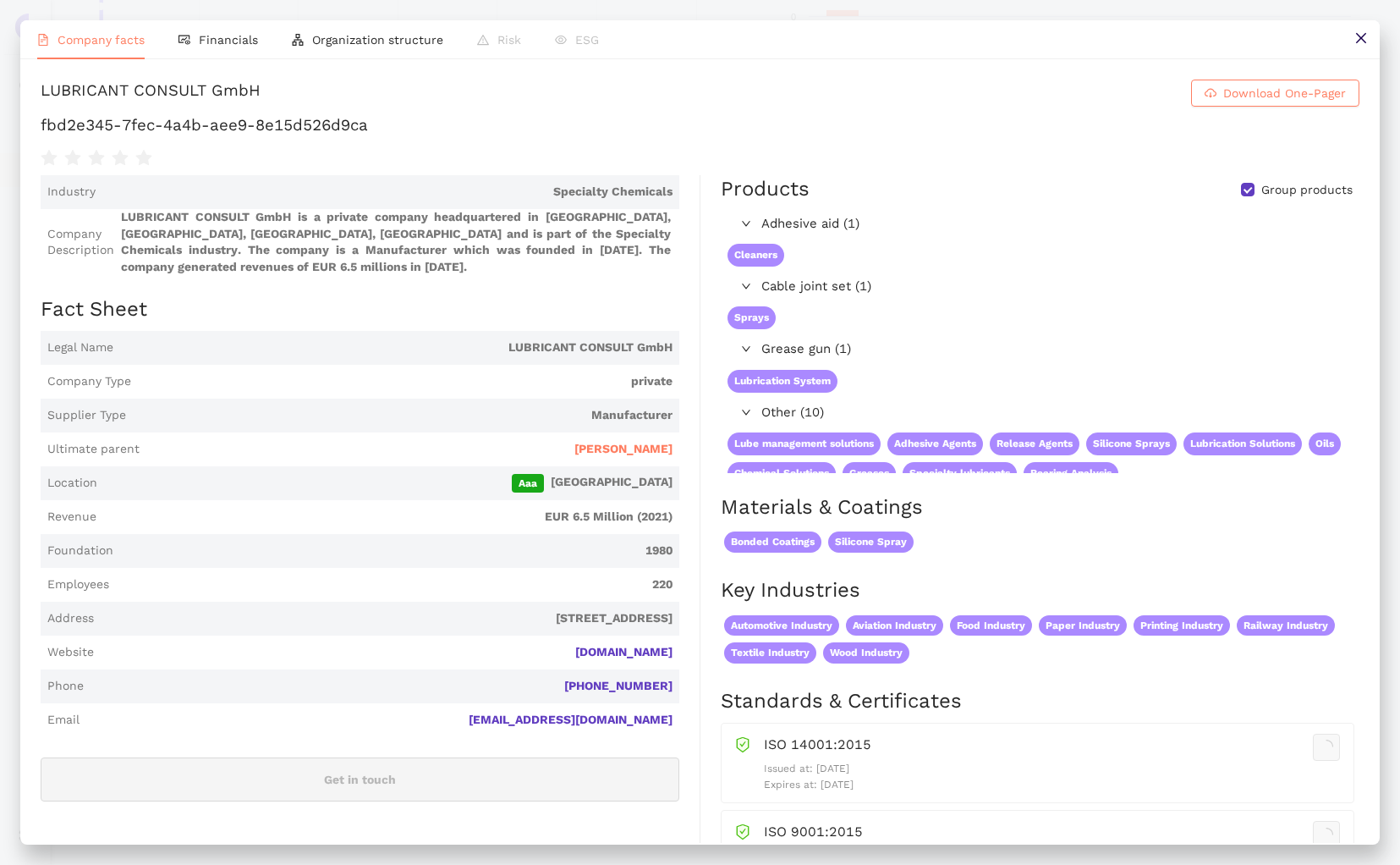
click at [185, 128] on h1 "fbd2e345-7fec-4a4b-aee9-8e15d526d9ca" at bounding box center [700, 125] width 1320 height 22
copy div "fbd2e345-7fec-4a4b-aee9-8e15d526d9ca"
click at [89, 90] on div "LUBRICANT CONSULT GmbH" at bounding box center [150, 93] width 220 height 27
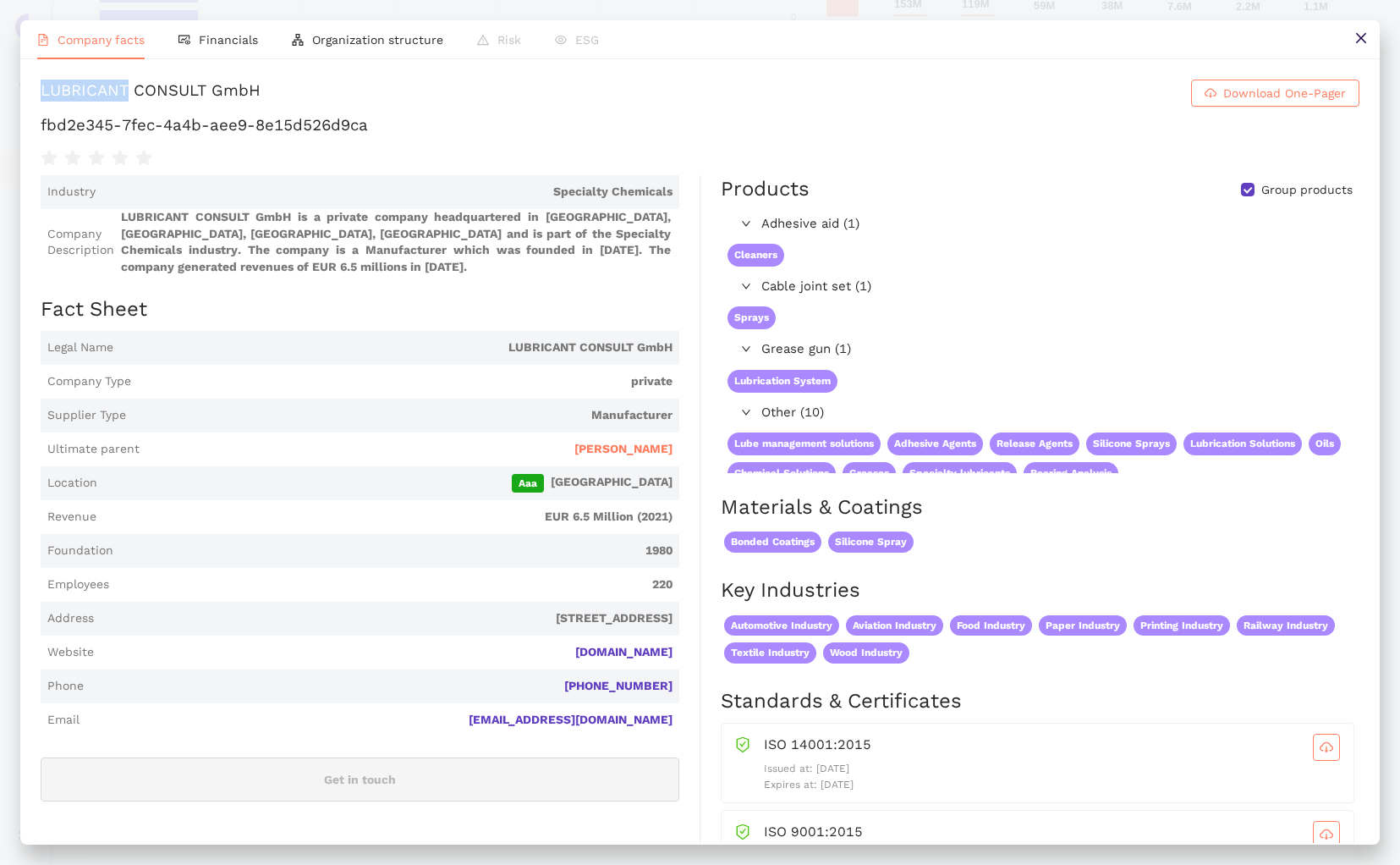
click at [89, 90] on div "LUBRICANT CONSULT GmbH" at bounding box center [150, 93] width 220 height 27
copy h1 "LUBRICANT CONSULT GmbH Download One-Pager"
click at [1366, 29] on button at bounding box center [1360, 39] width 38 height 38
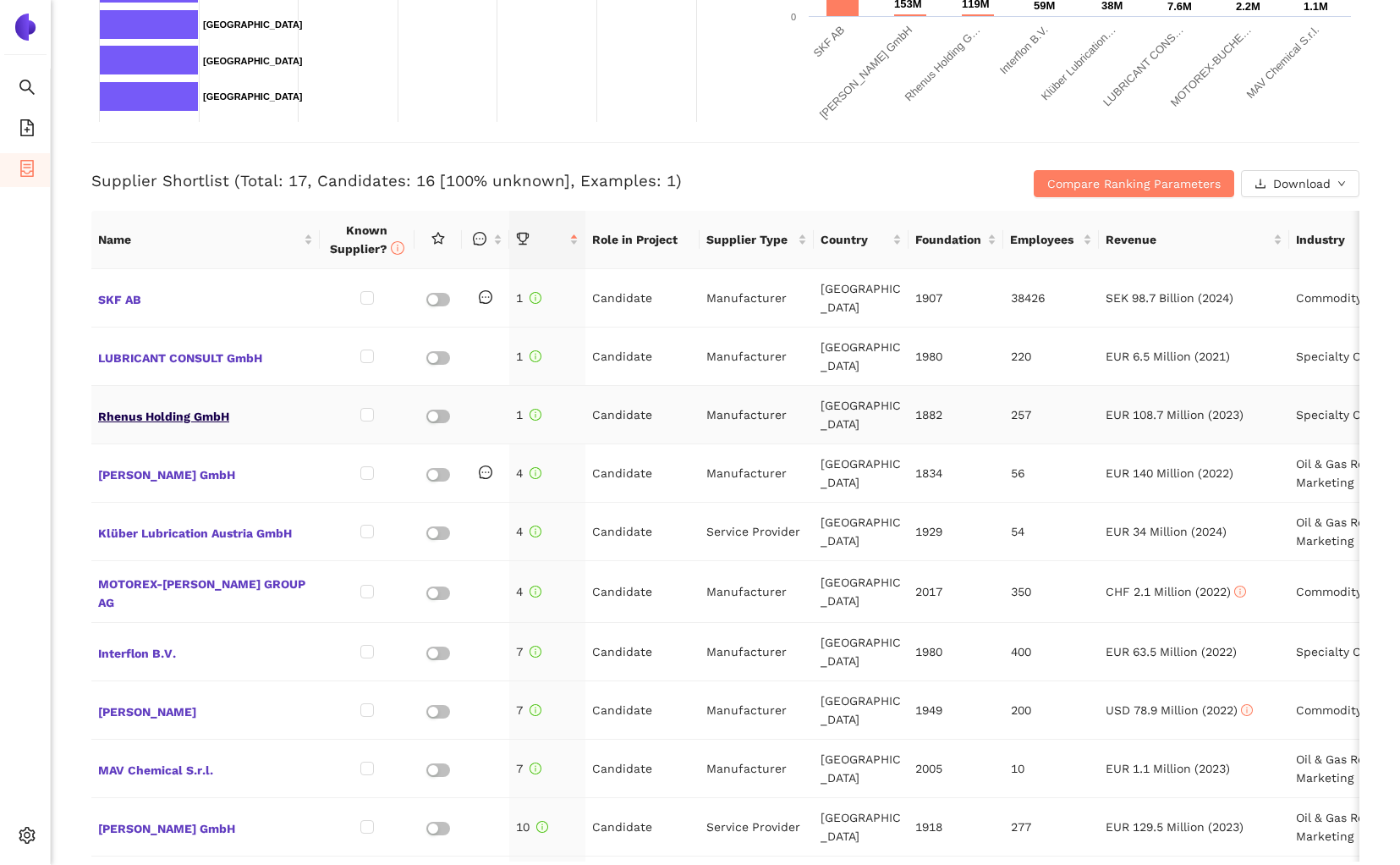
click at [213, 403] on span "Rhenus Holding GmbH" at bounding box center [205, 414] width 215 height 22
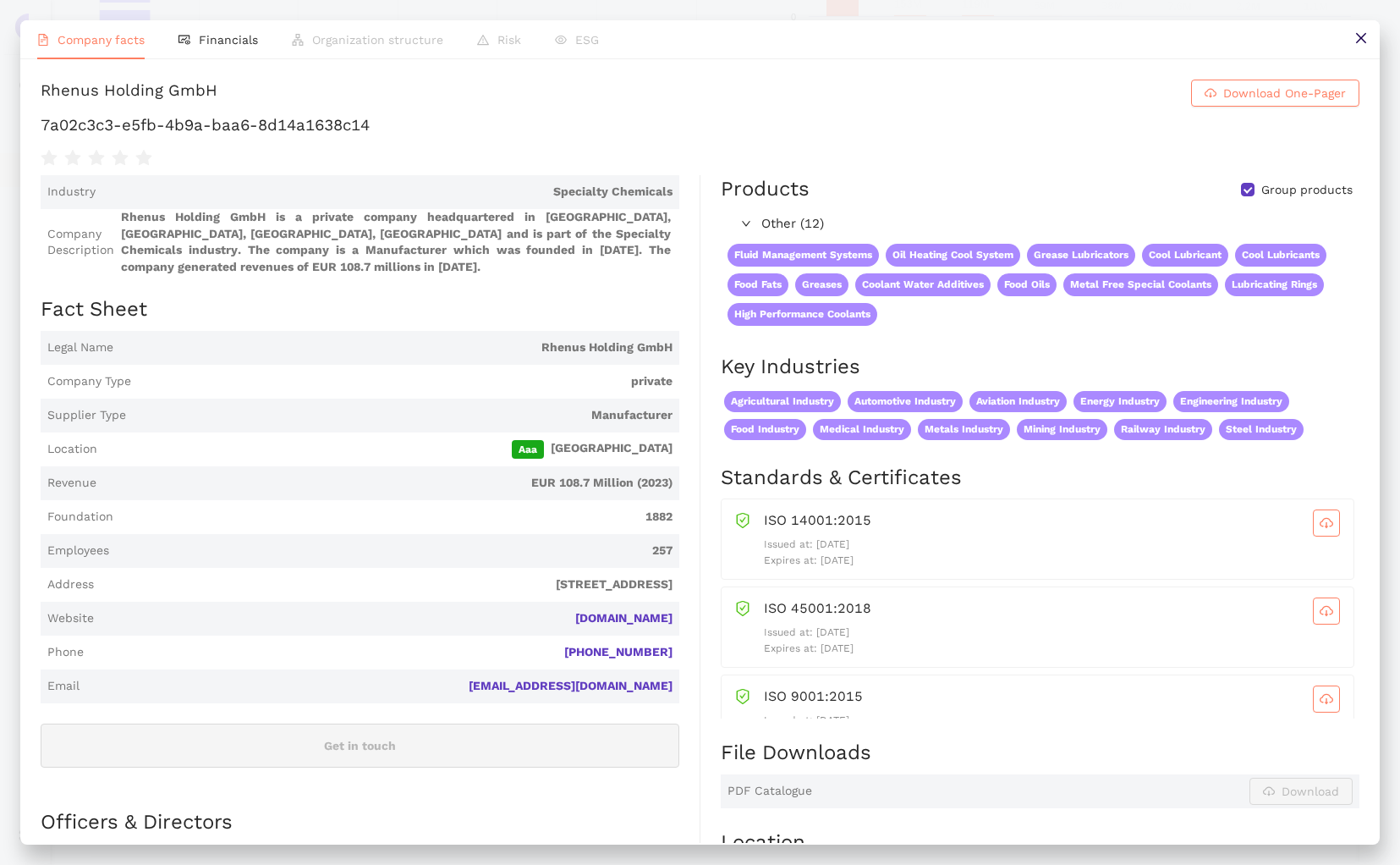
click at [179, 77] on div "Rhenus Holding GmbH Download One-Pager 7a02c3c3-e5fb-4b9a-baa6-8d14a1638c14 Ind…" at bounding box center [700, 451] width 1360 height 784
copy h1 "Rhenus Holding GmbH Download One-Pager"
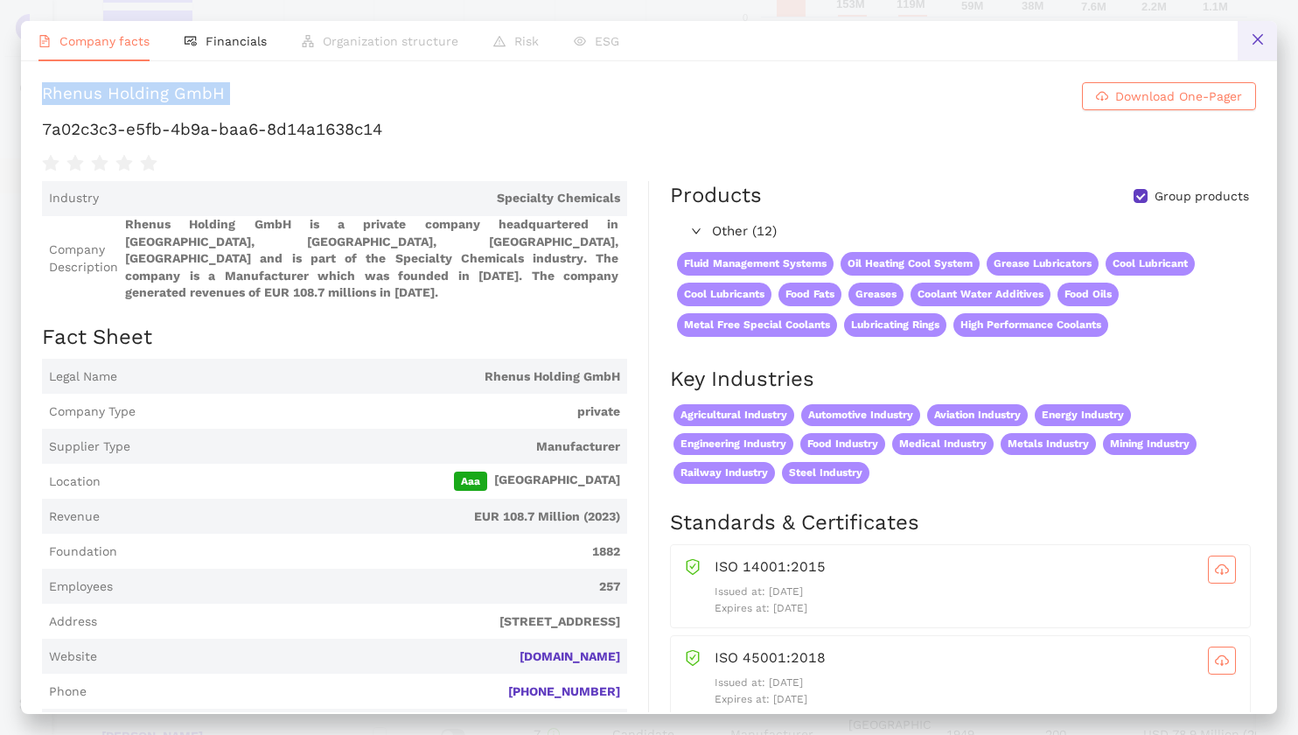
click at [1258, 41] on icon "close" at bounding box center [1257, 39] width 10 height 10
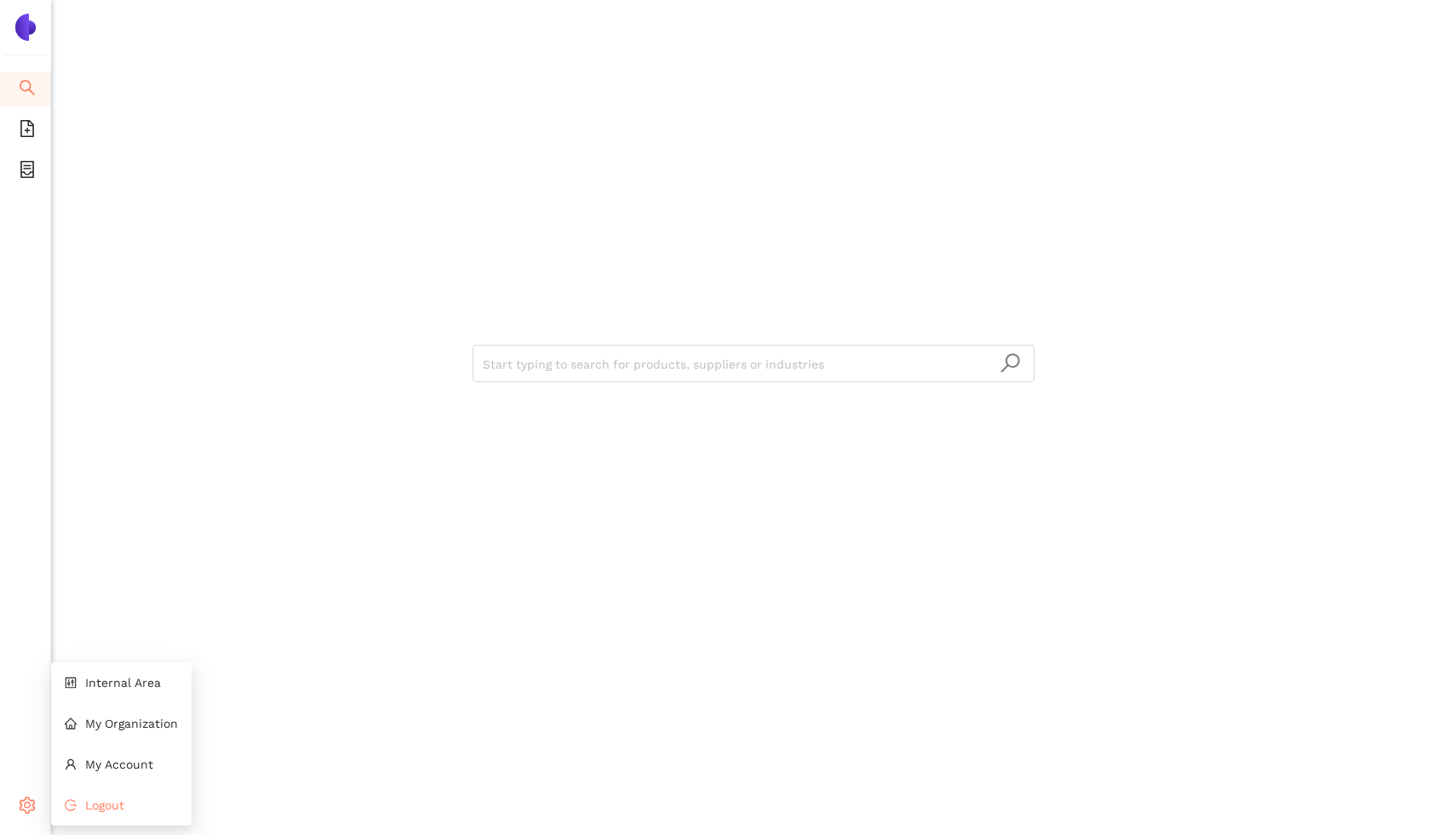
click at [80, 799] on li "Logout" at bounding box center [121, 805] width 140 height 34
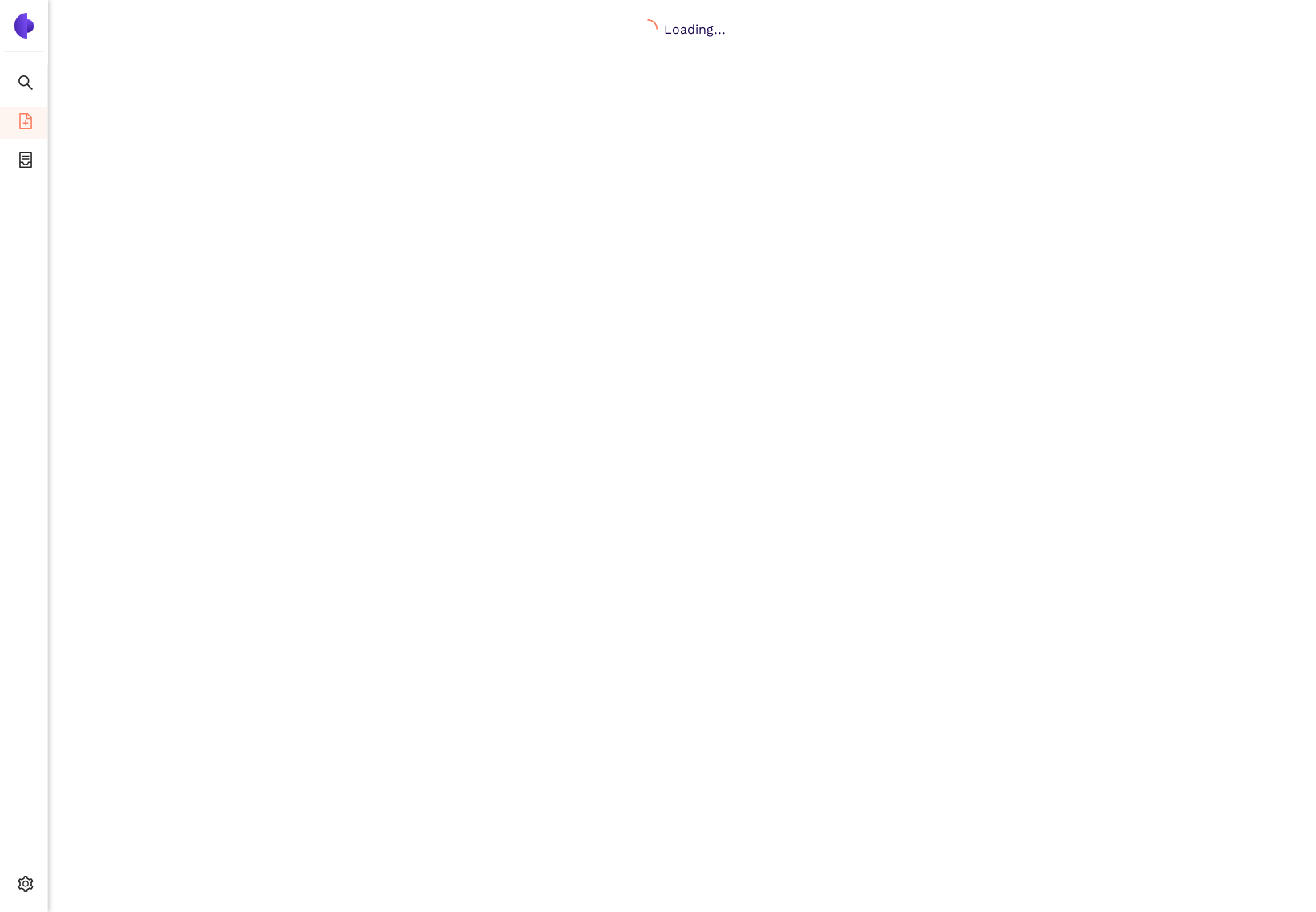
click at [25, 131] on span "file-add" at bounding box center [25, 123] width 16 height 32
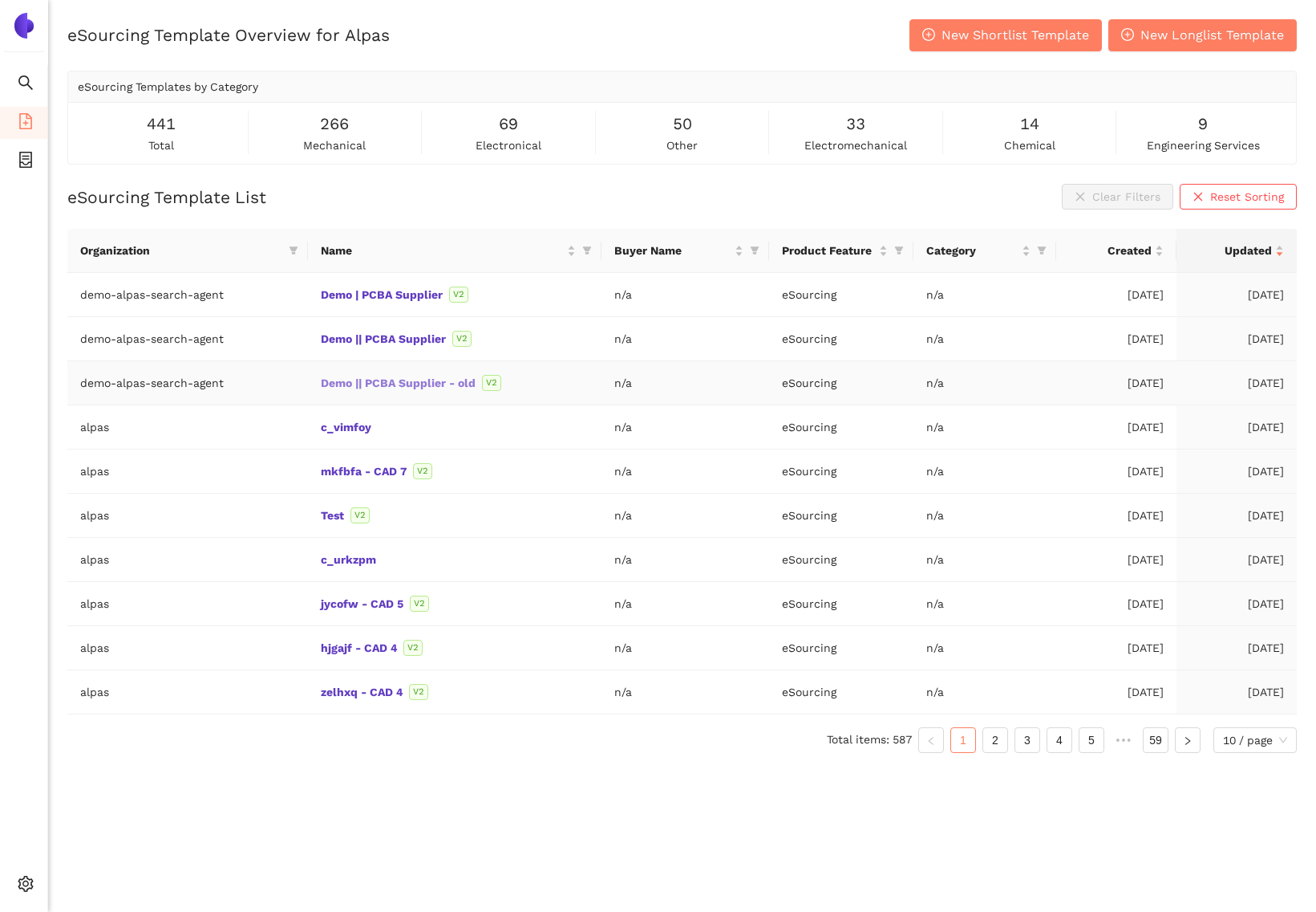
click at [0, 0] on link "Demo || PCBA Supplier - old" at bounding box center [0, 0] width 0 height 0
